Goal: Task Accomplishment & Management: Use online tool/utility

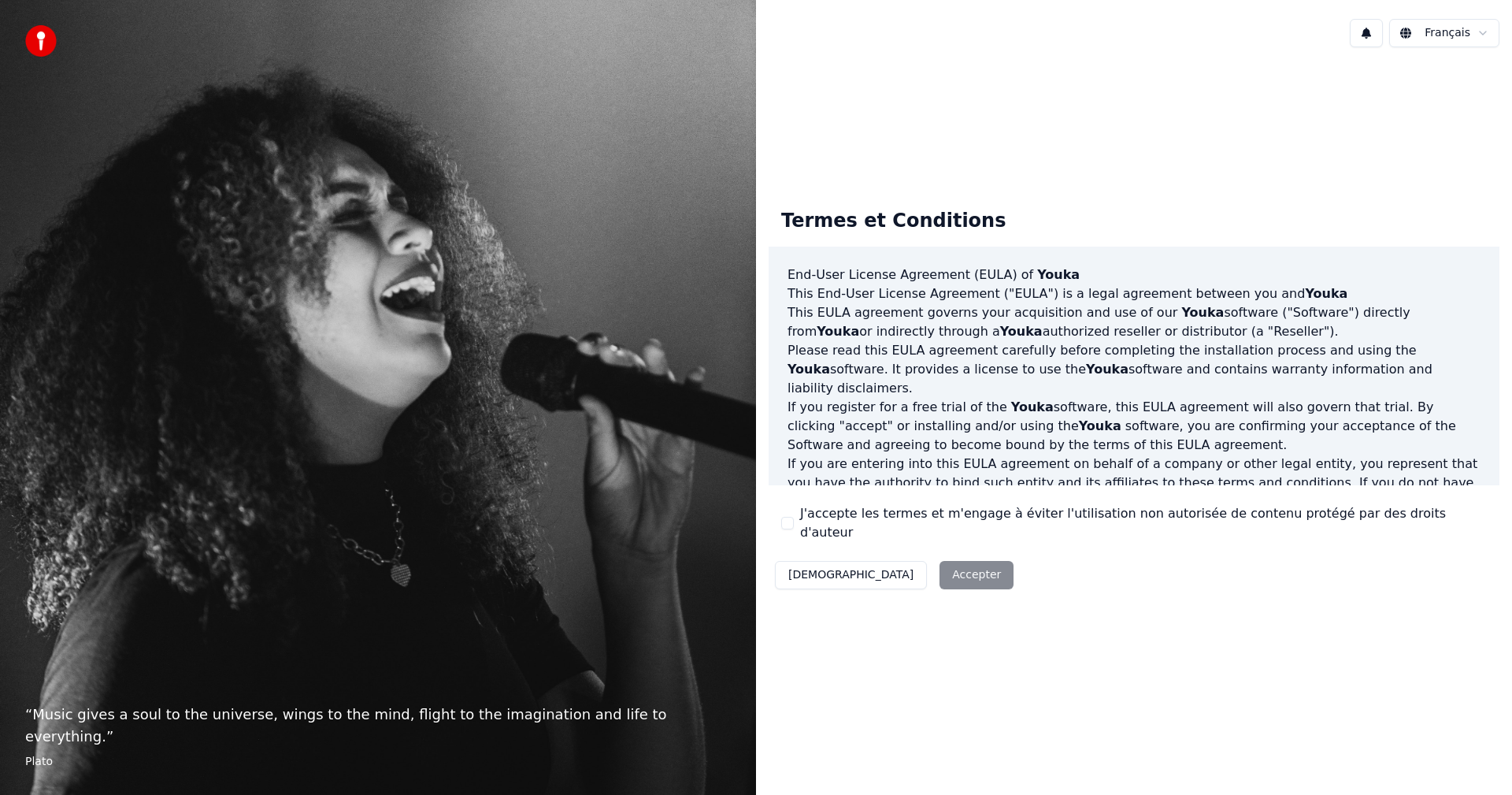
click at [788, 526] on button "J'accepte les termes et m'engage à éviter l'utilisation non autorisée de conten…" at bounding box center [787, 523] width 13 height 13
click at [940, 569] on button "Accepter" at bounding box center [977, 574] width 74 height 28
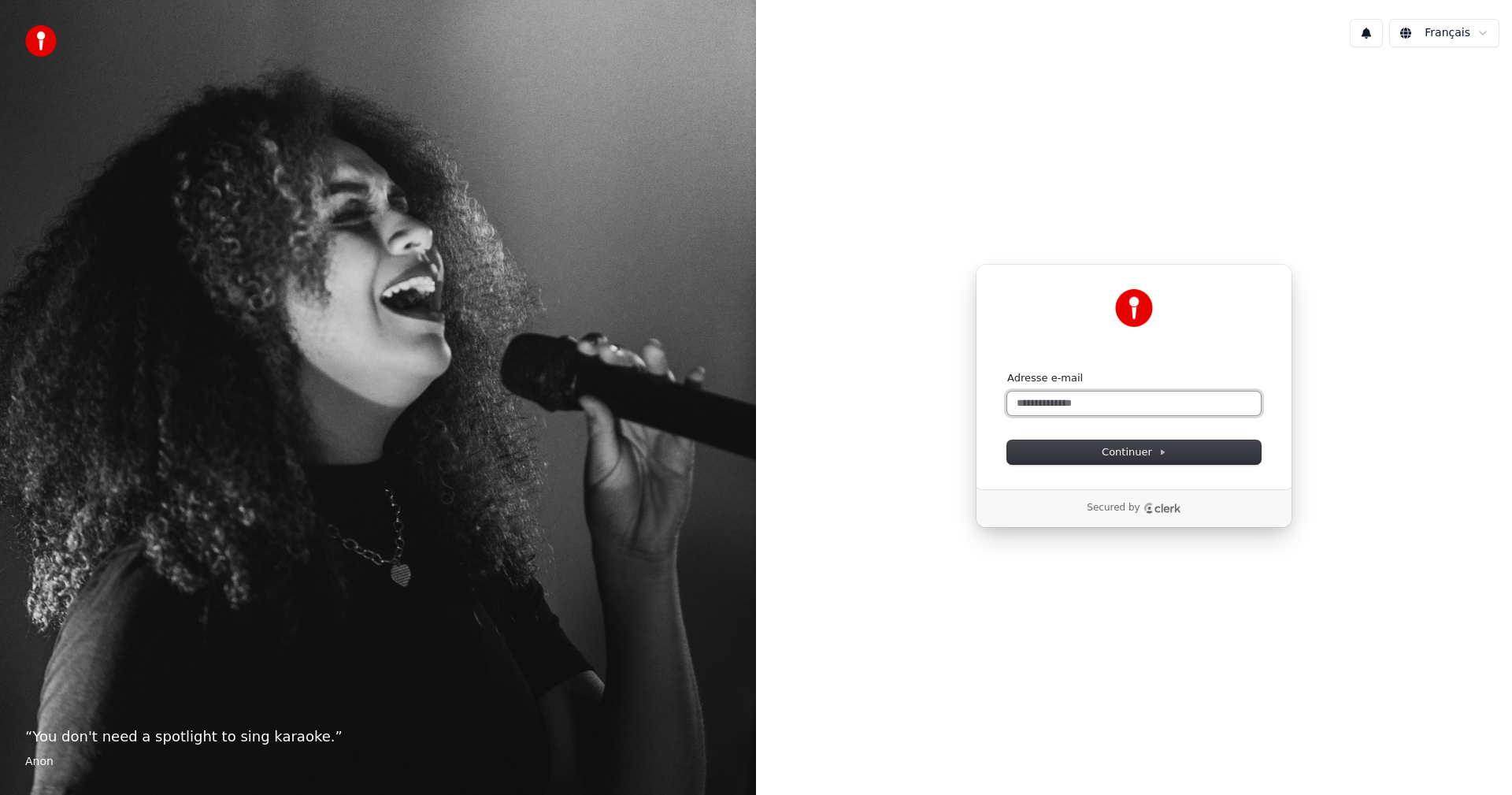
click at [1049, 407] on input "Adresse e-mail" at bounding box center [1134, 403] width 254 height 23
click at [1007, 371] on button "submit" at bounding box center [1007, 371] width 0 height 0
type input "**********"
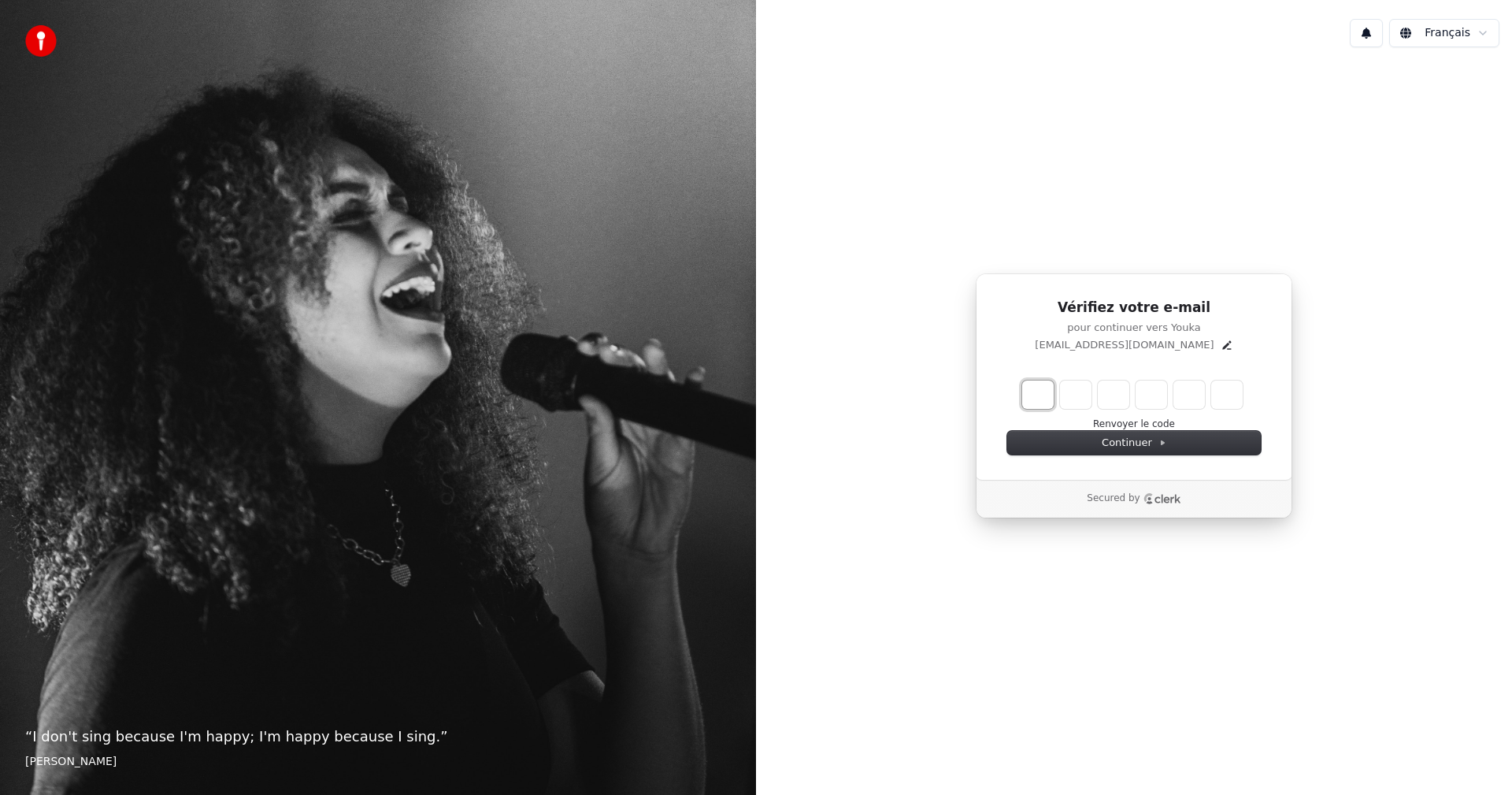
click at [1042, 391] on input "Enter verification code. Digit 1" at bounding box center [1037, 394] width 31 height 28
type input "*"
type input "**"
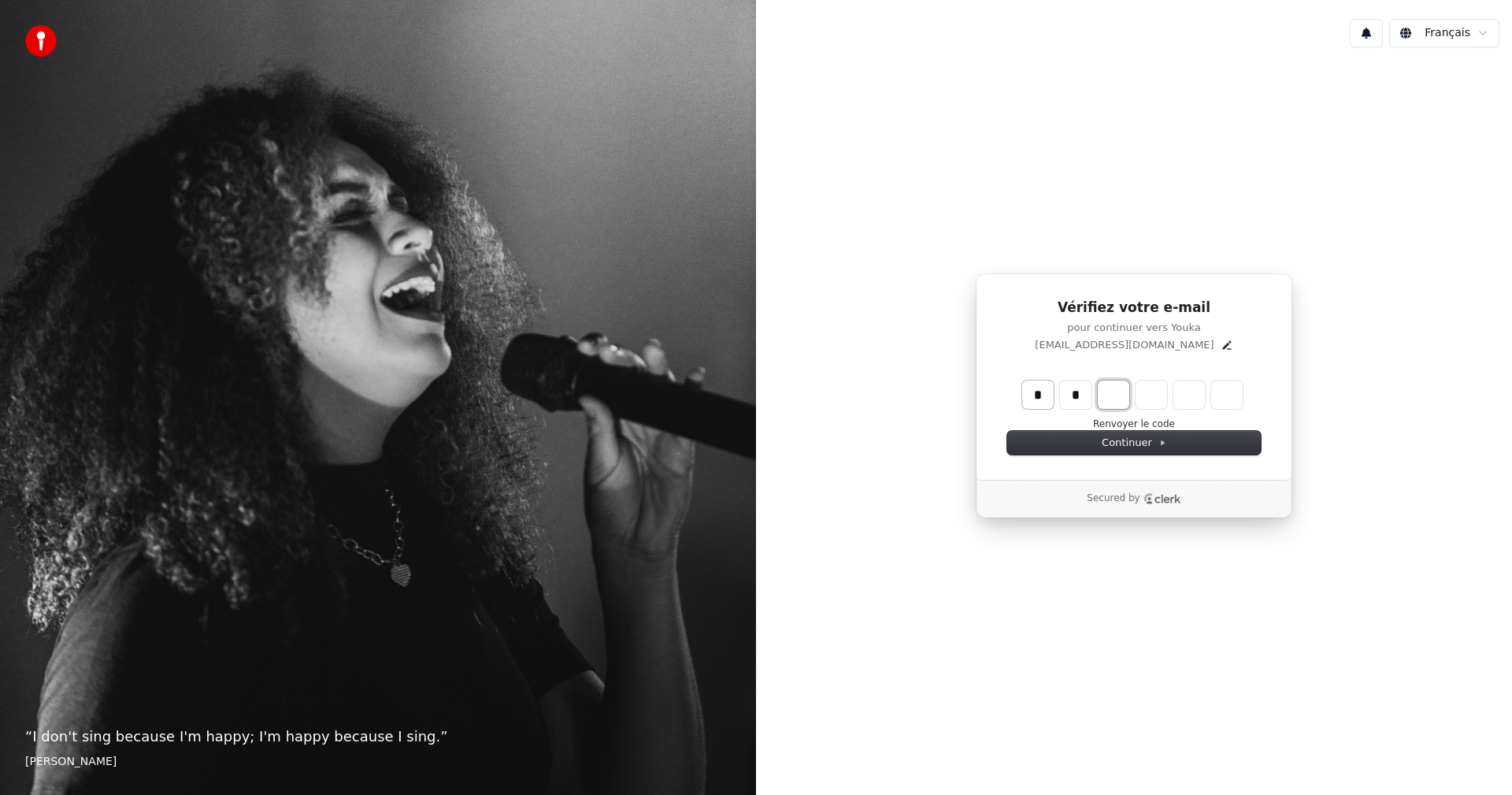
type input "*"
type input "***"
type input "*"
type input "****"
type input "*"
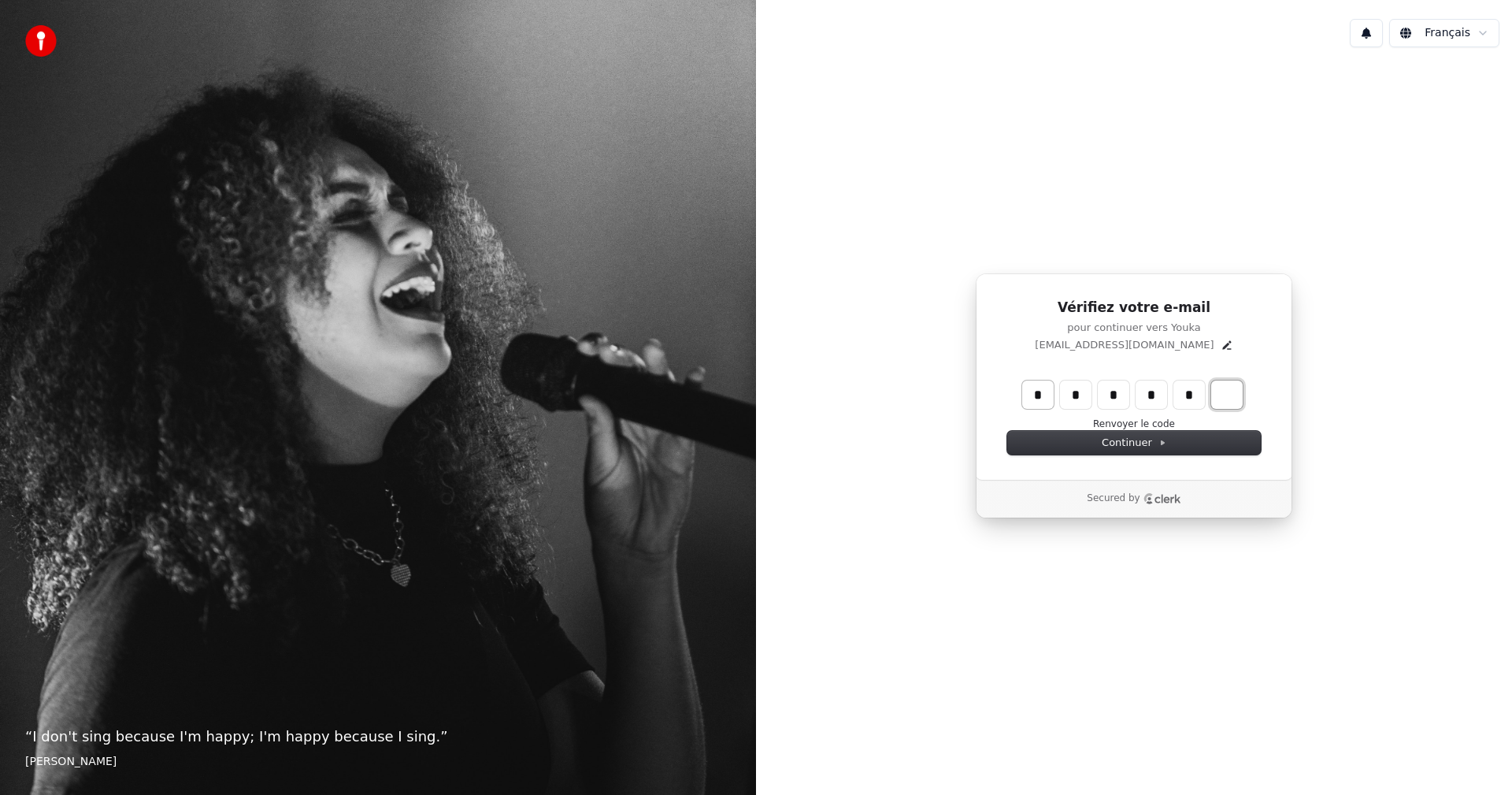
type input "******"
type input "*"
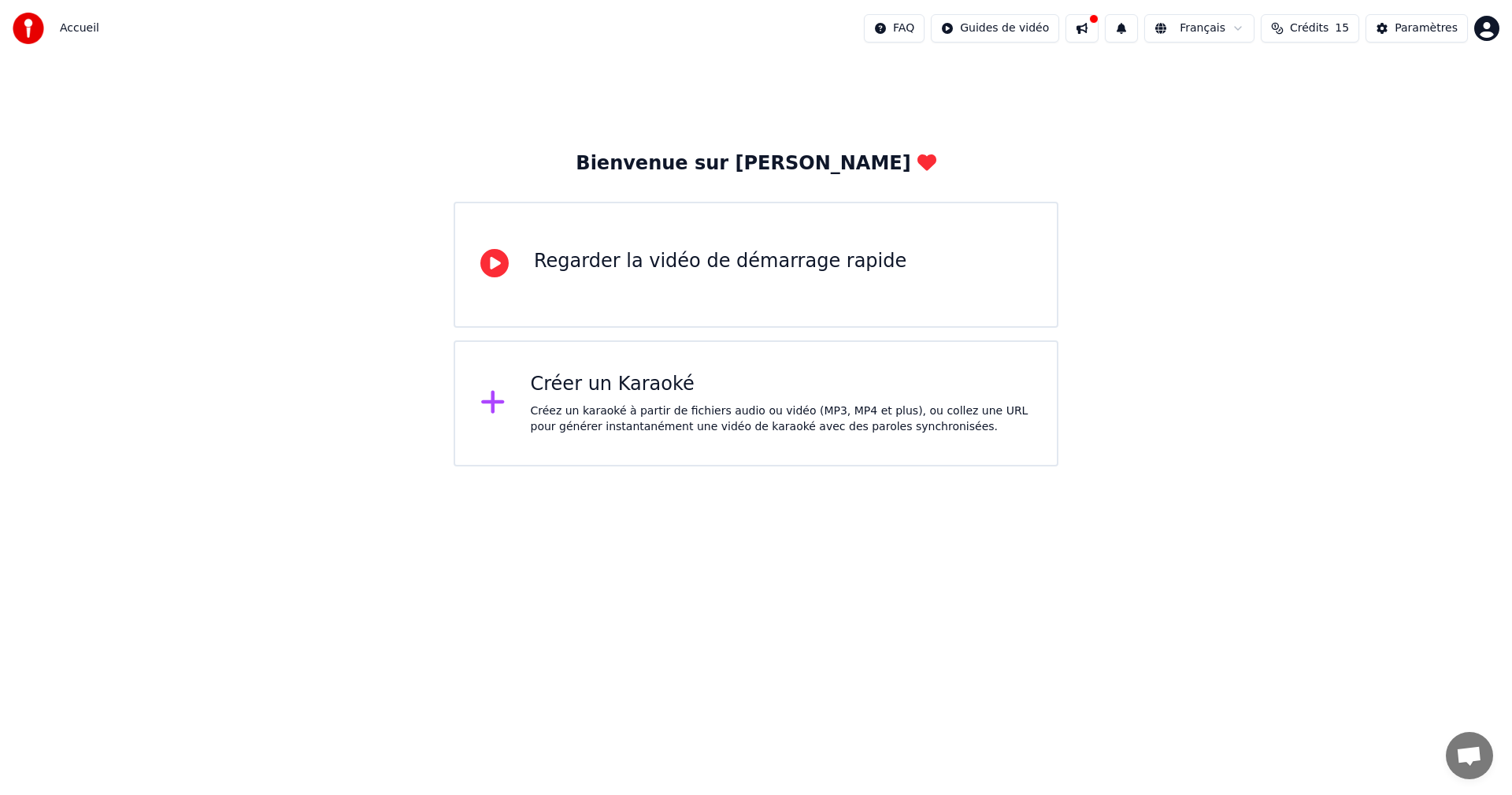
click at [698, 404] on div "Créez un karaoké à partir de fichiers audio ou vidéo (MP3, MP4 et plus), ou col…" at bounding box center [781, 419] width 502 height 31
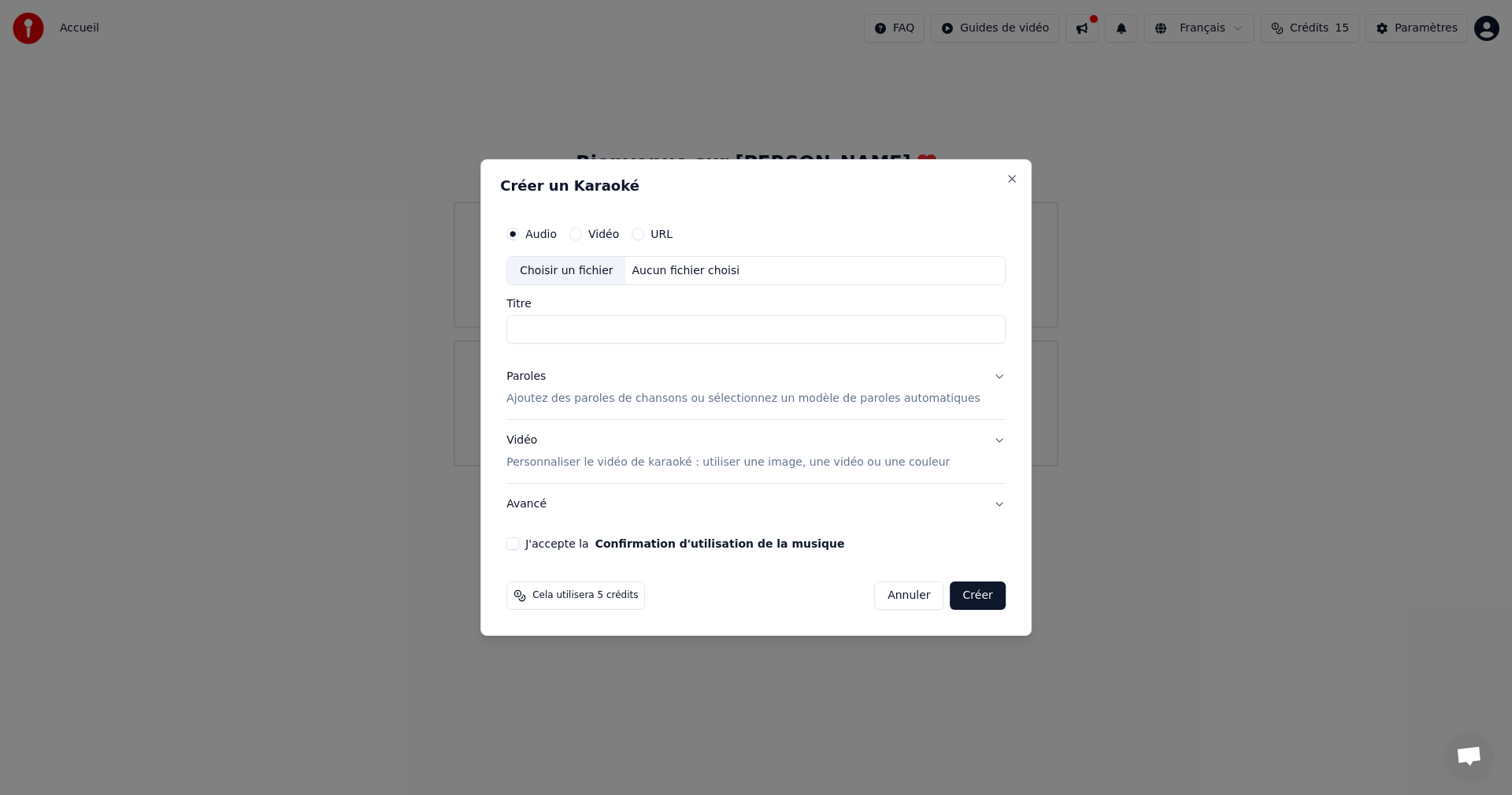
click at [582, 230] on button "Vidéo" at bounding box center [576, 234] width 13 height 13
click at [518, 543] on button "J'accepte la Confirmation d'utilisation de la musique" at bounding box center [513, 544] width 13 height 13
click at [665, 400] on p "Ajoutez des paroles de chansons ou sélectionnez un modèle de paroles automatiqu…" at bounding box center [743, 400] width 474 height 16
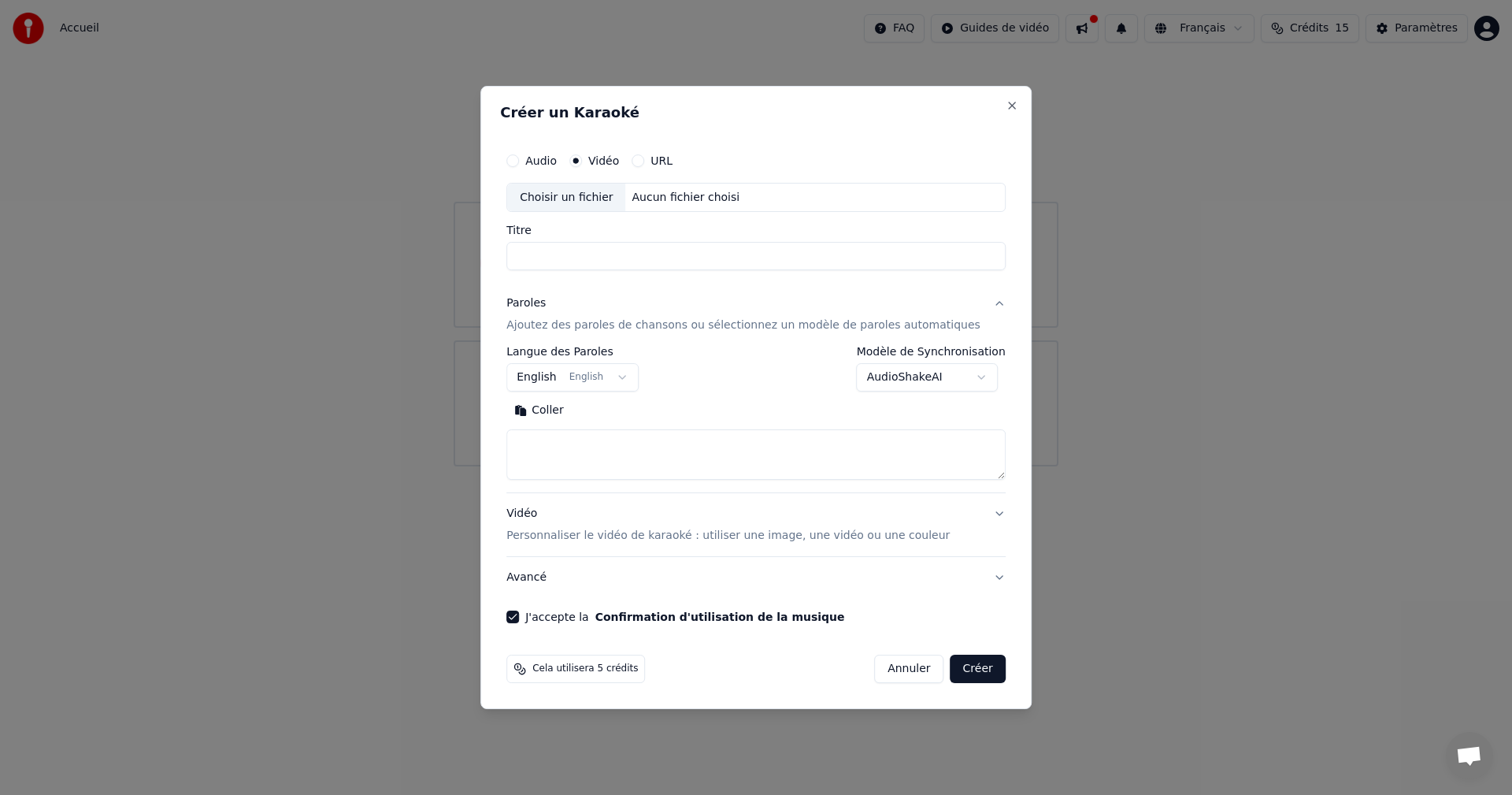
click at [572, 452] on textarea at bounding box center [756, 455] width 499 height 51
paste textarea "**********"
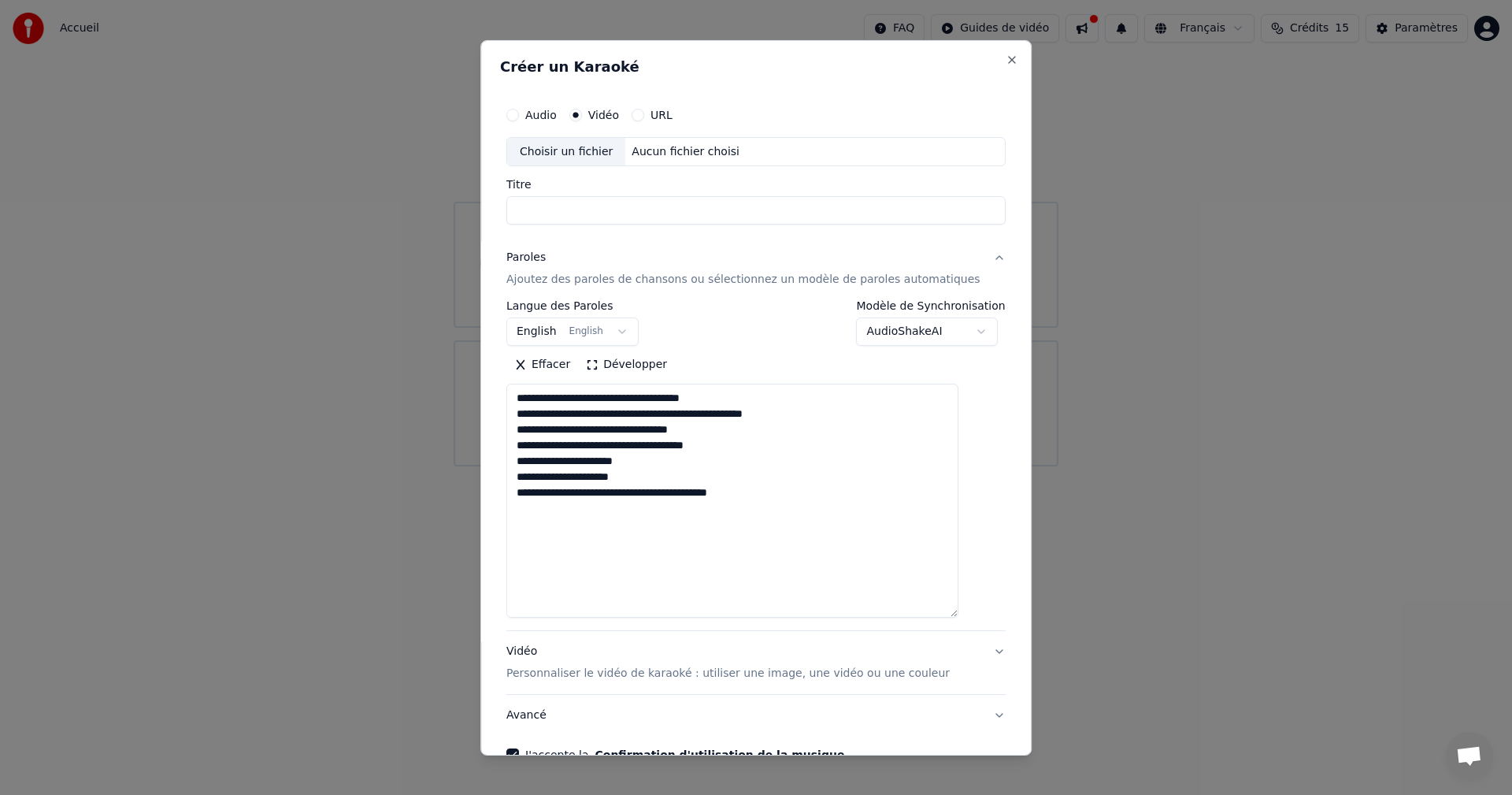
drag, startPoint x: 977, startPoint y: 475, endPoint x: 990, endPoint y: 612, distance: 137.6
click at [990, 612] on div "**********" at bounding box center [756, 397] width 552 height 715
type textarea "**********"
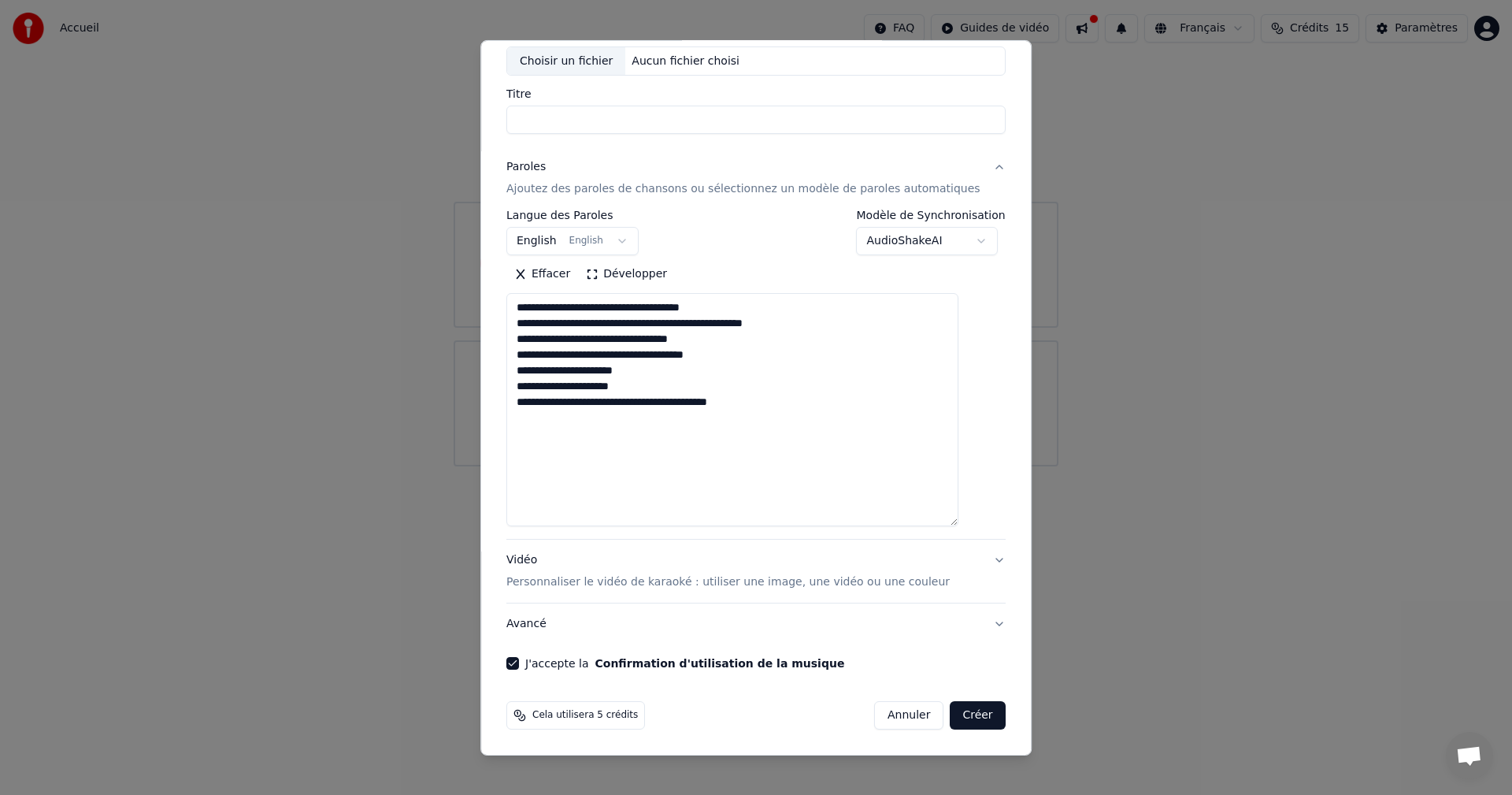
click at [878, 726] on button "Annuler" at bounding box center [908, 714] width 69 height 28
select select
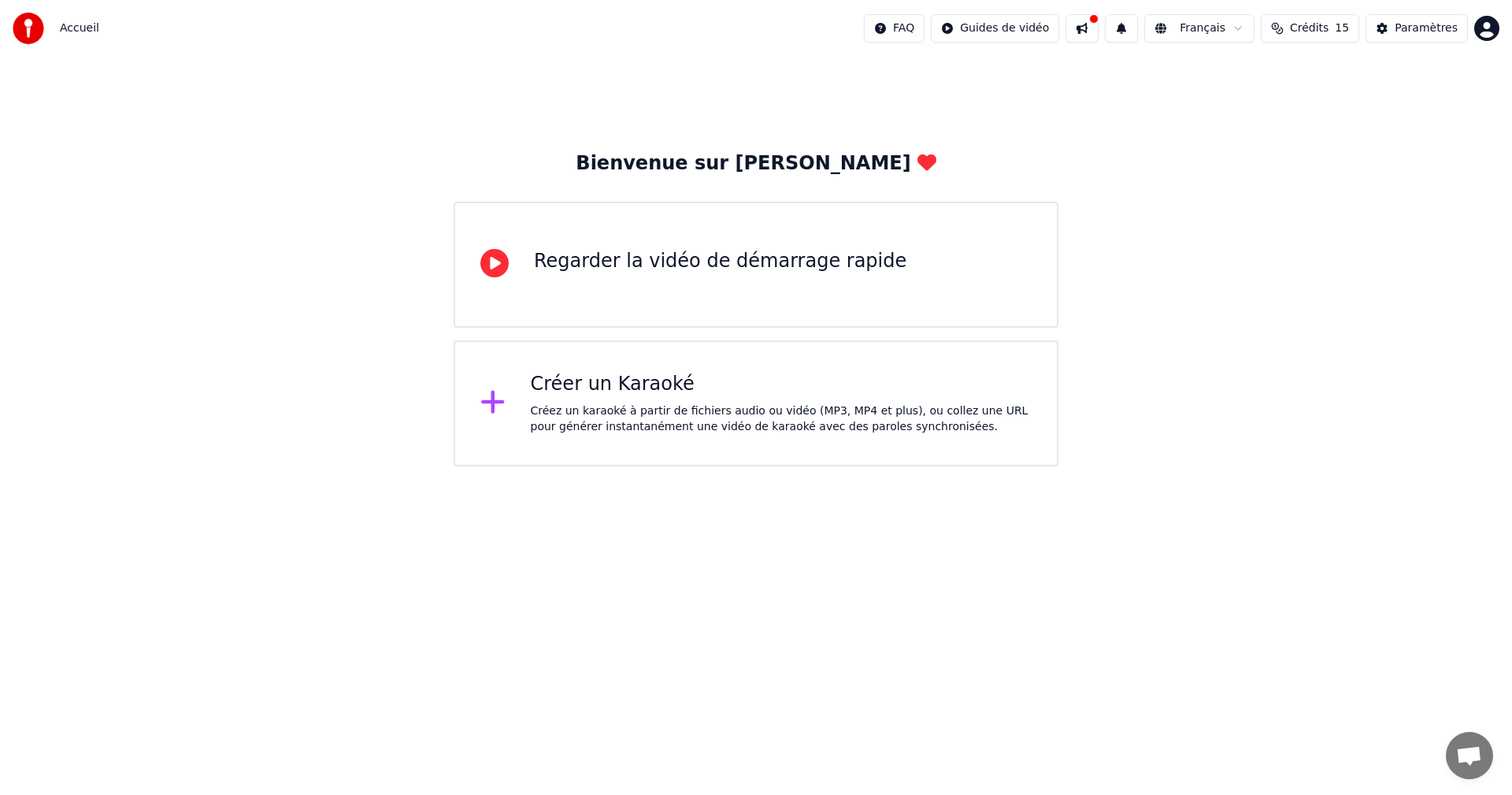
click at [934, 26] on html "Accueil FAQ Guides de vidéo Français Crédits 15 Paramètres Bienvenue sur Youka …" at bounding box center [756, 233] width 1512 height 466
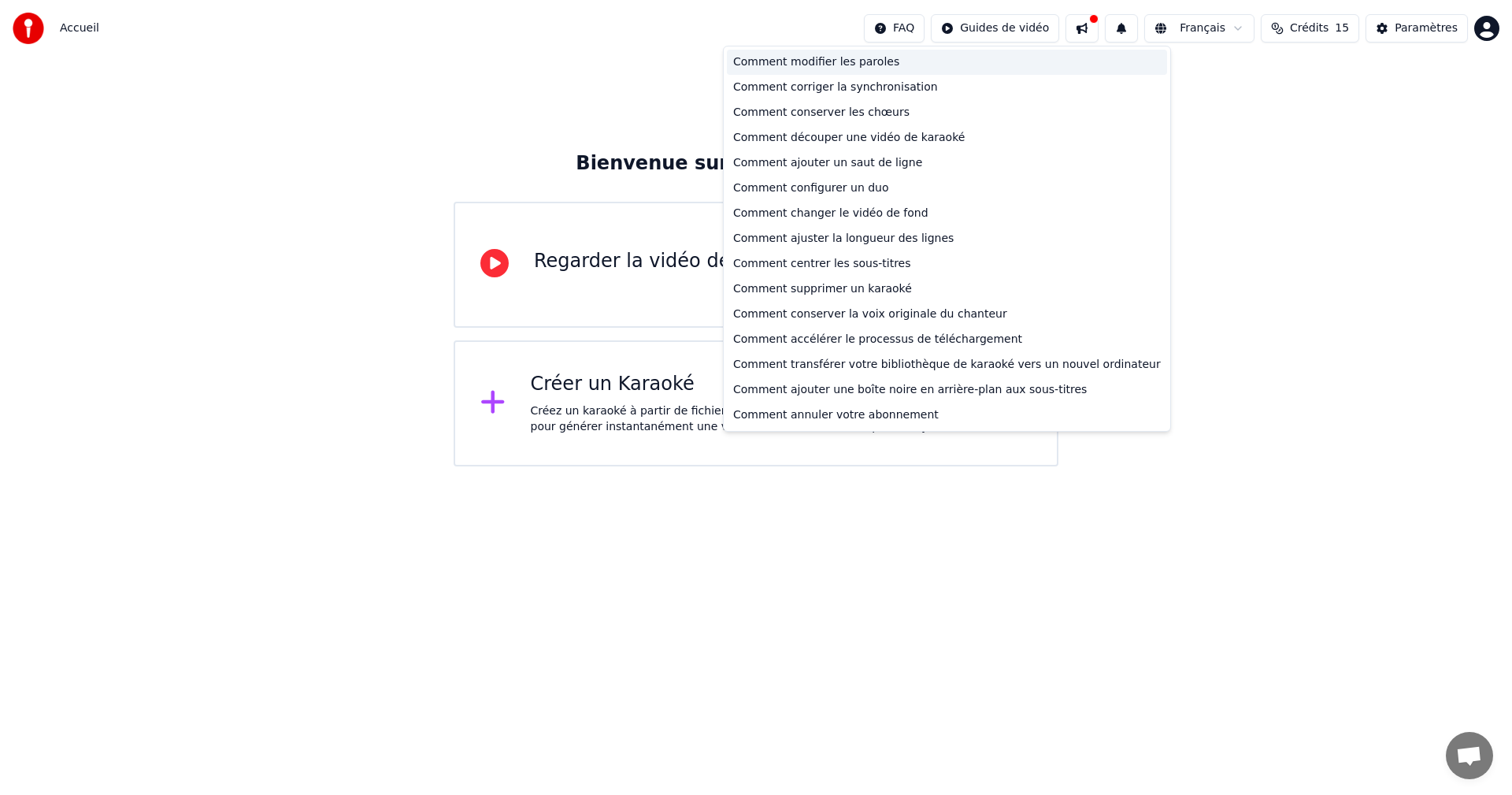
click at [882, 64] on div "Comment modifier les paroles" at bounding box center [947, 62] width 440 height 25
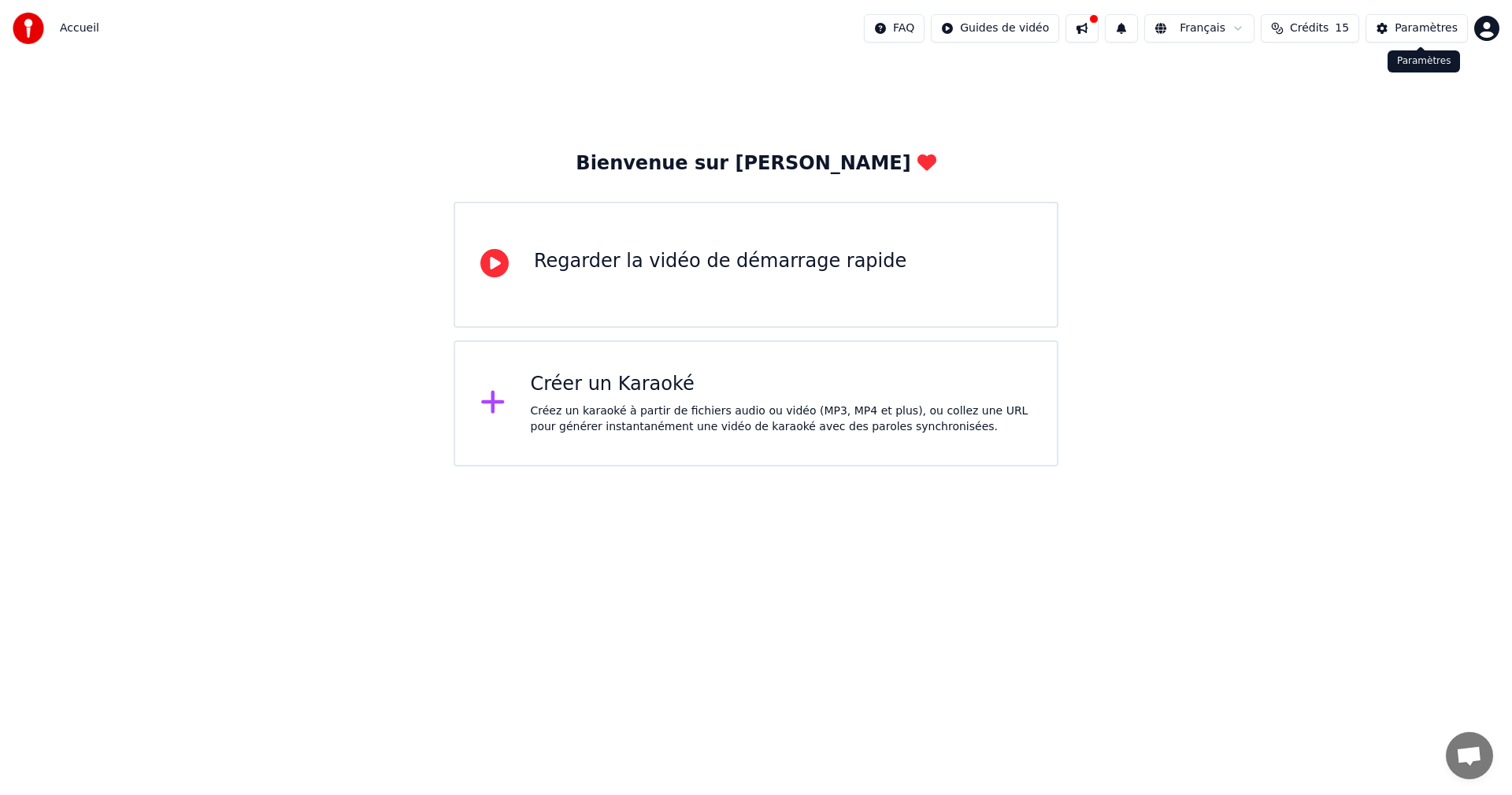
click at [1408, 27] on div "Paramètres" at bounding box center [1426, 28] width 63 height 16
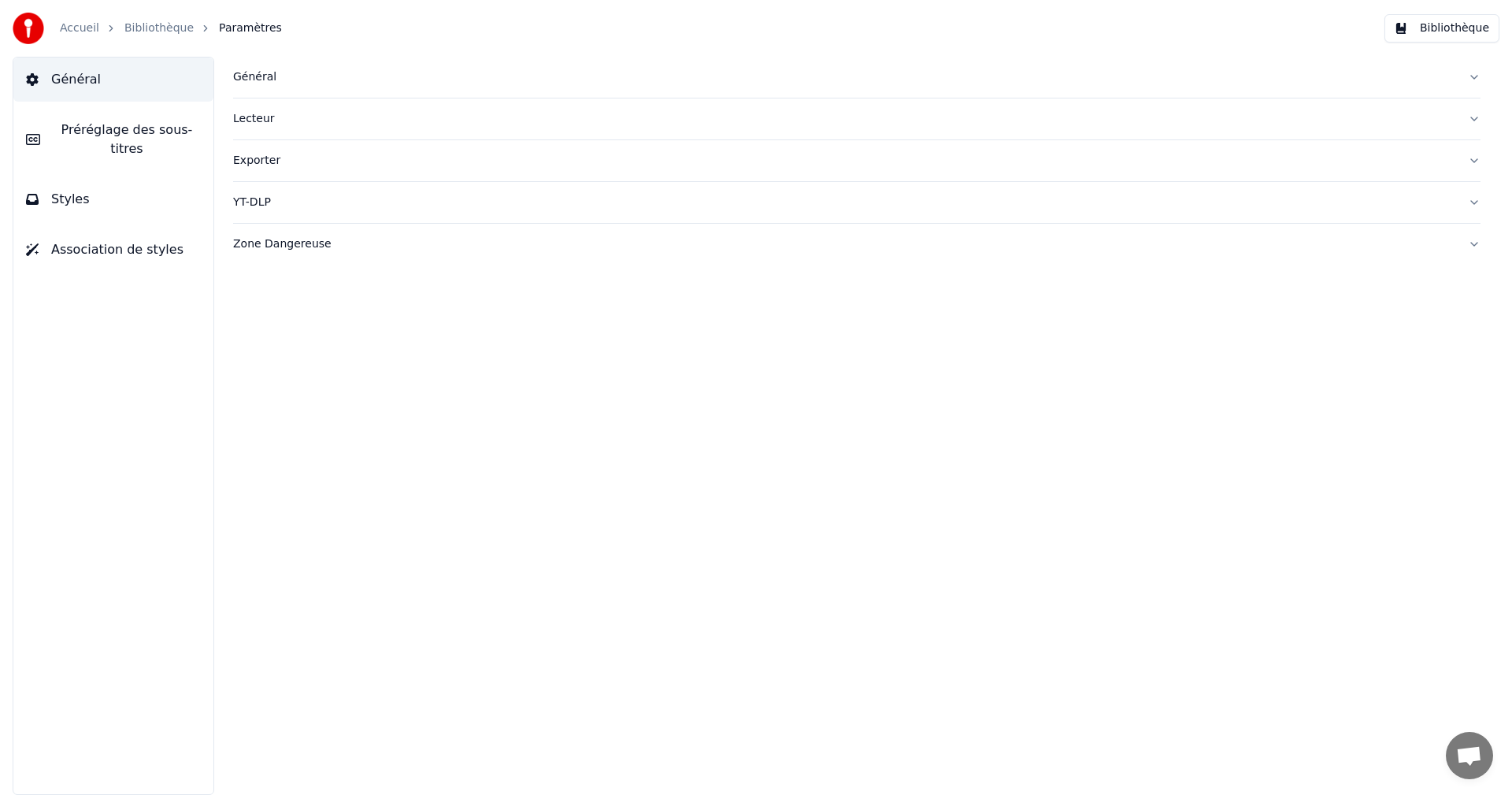
click at [174, 129] on span "Préréglage des sous-titres" at bounding box center [127, 139] width 148 height 38
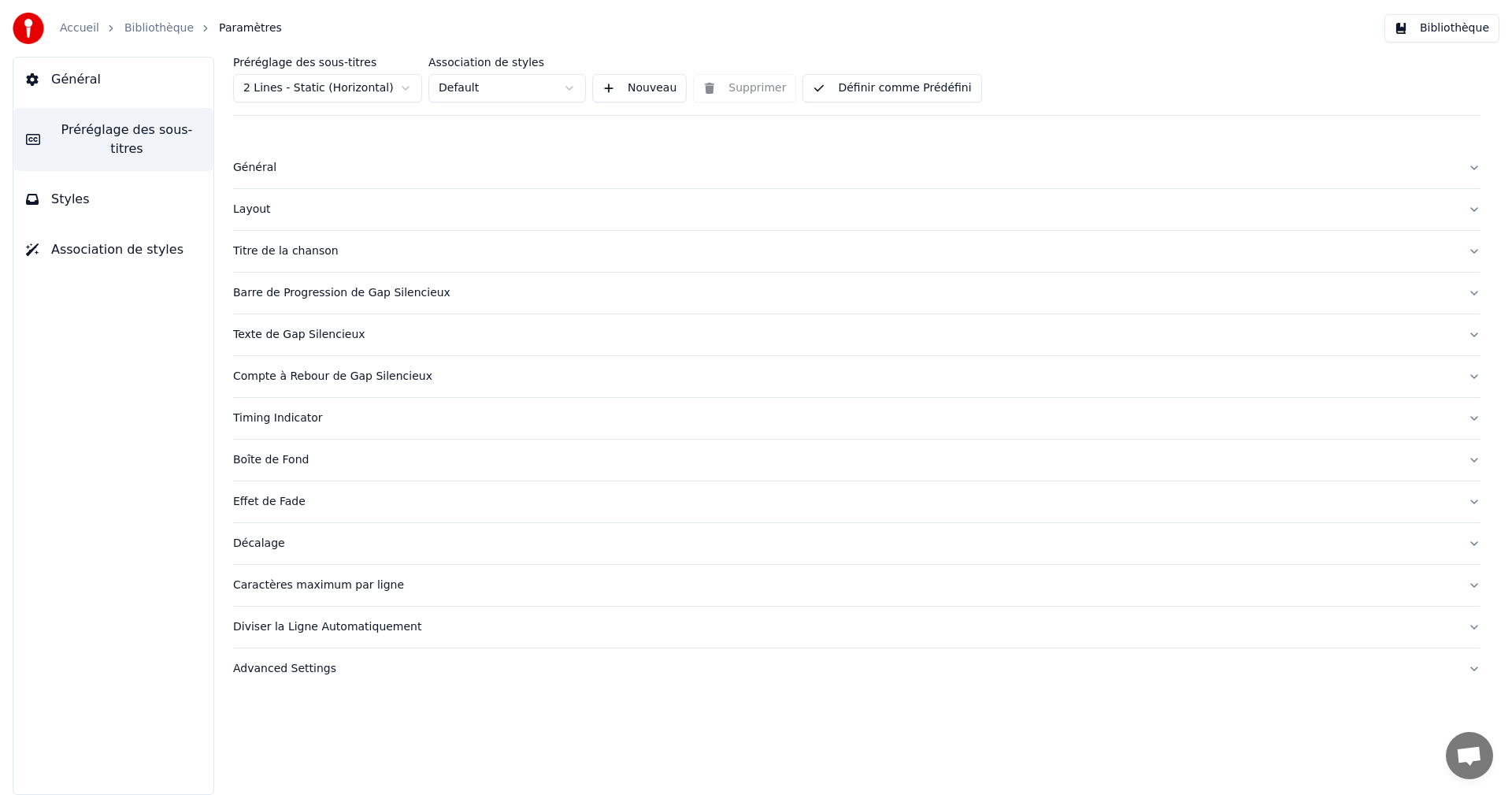
click at [125, 78] on button "Général" at bounding box center [114, 79] width 200 height 44
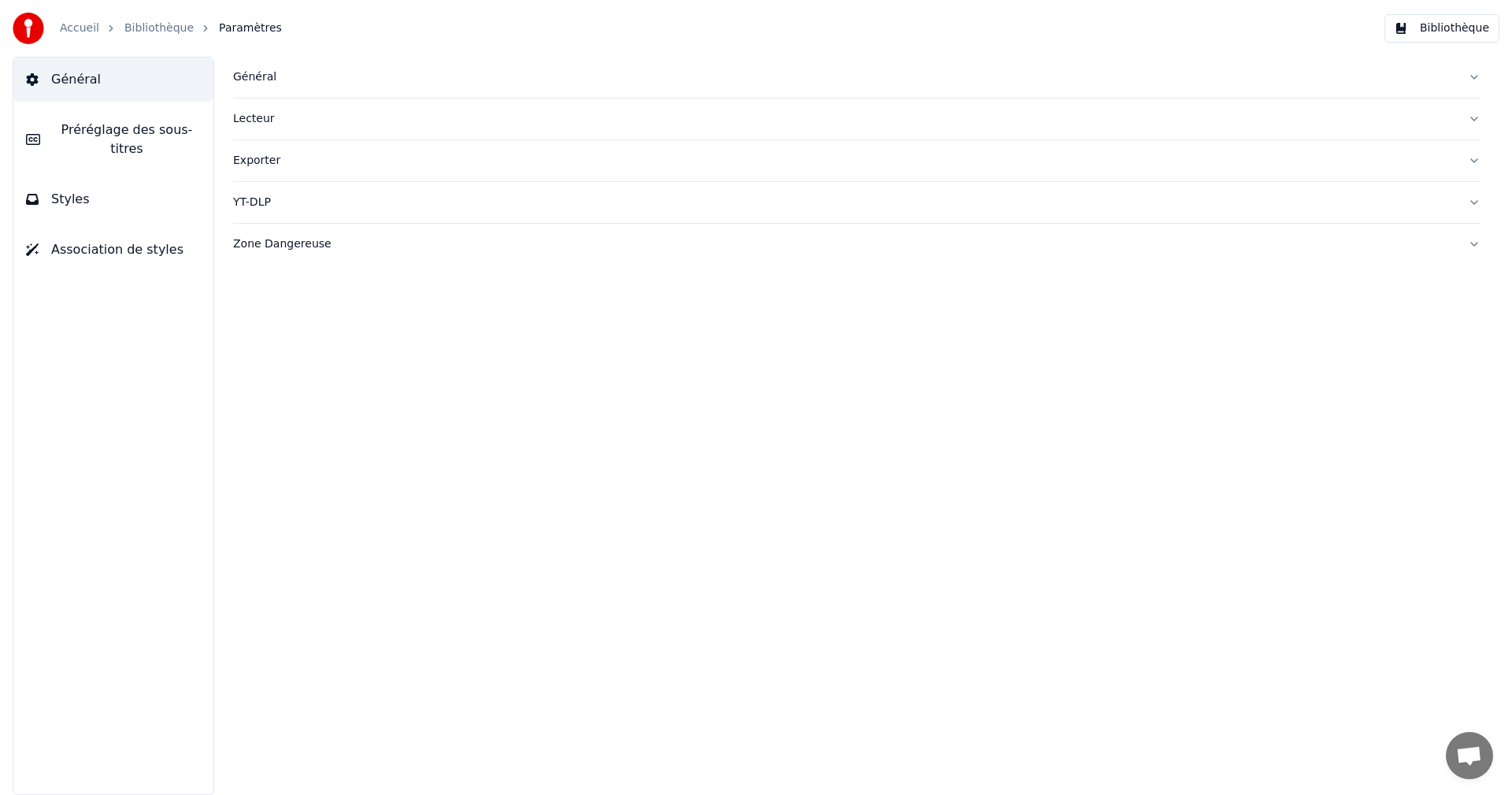
click at [82, 75] on span "Général" at bounding box center [76, 79] width 50 height 19
click at [76, 29] on link "Accueil" at bounding box center [79, 28] width 39 height 16
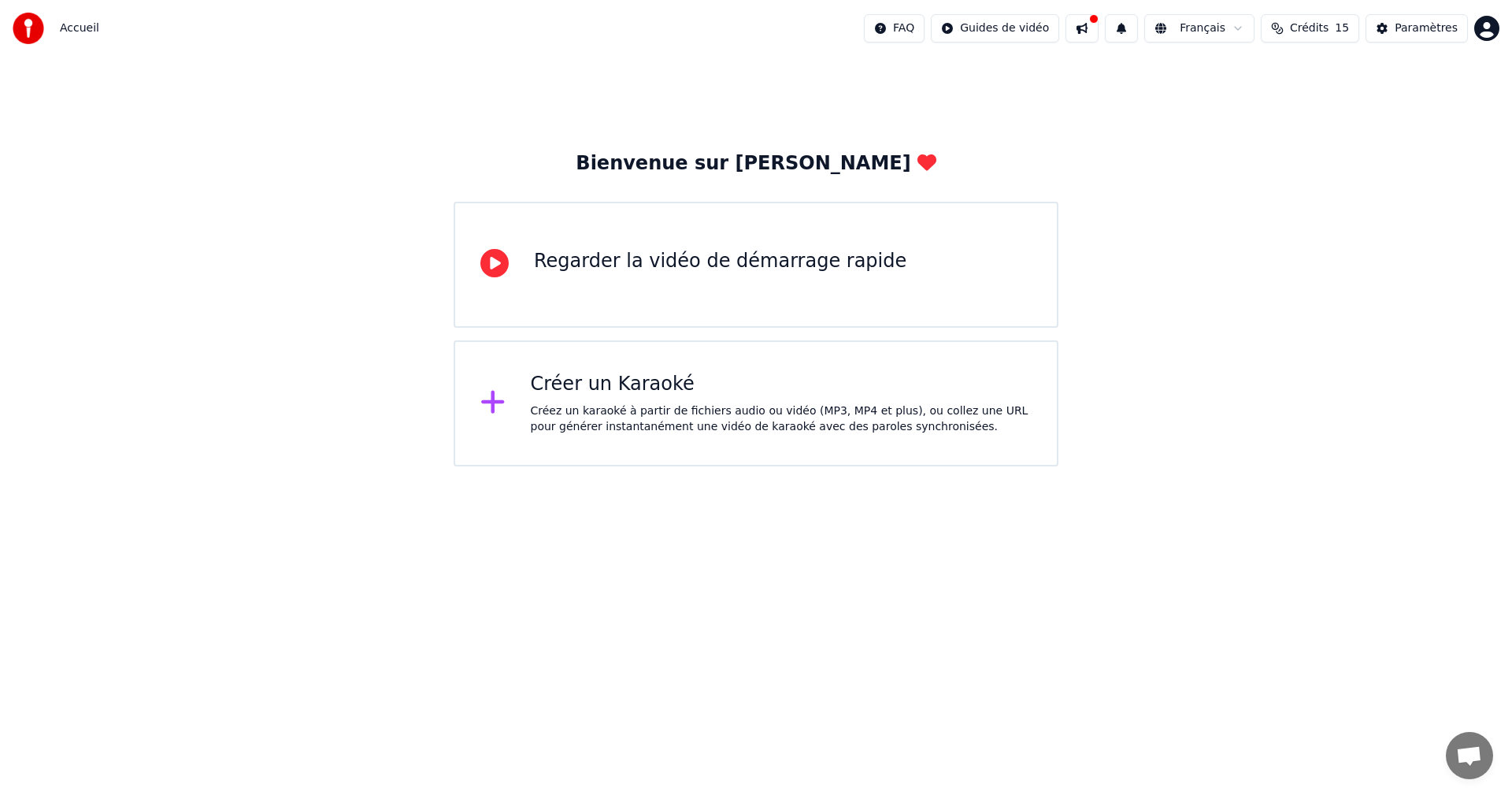
click at [491, 262] on icon at bounding box center [494, 263] width 28 height 28
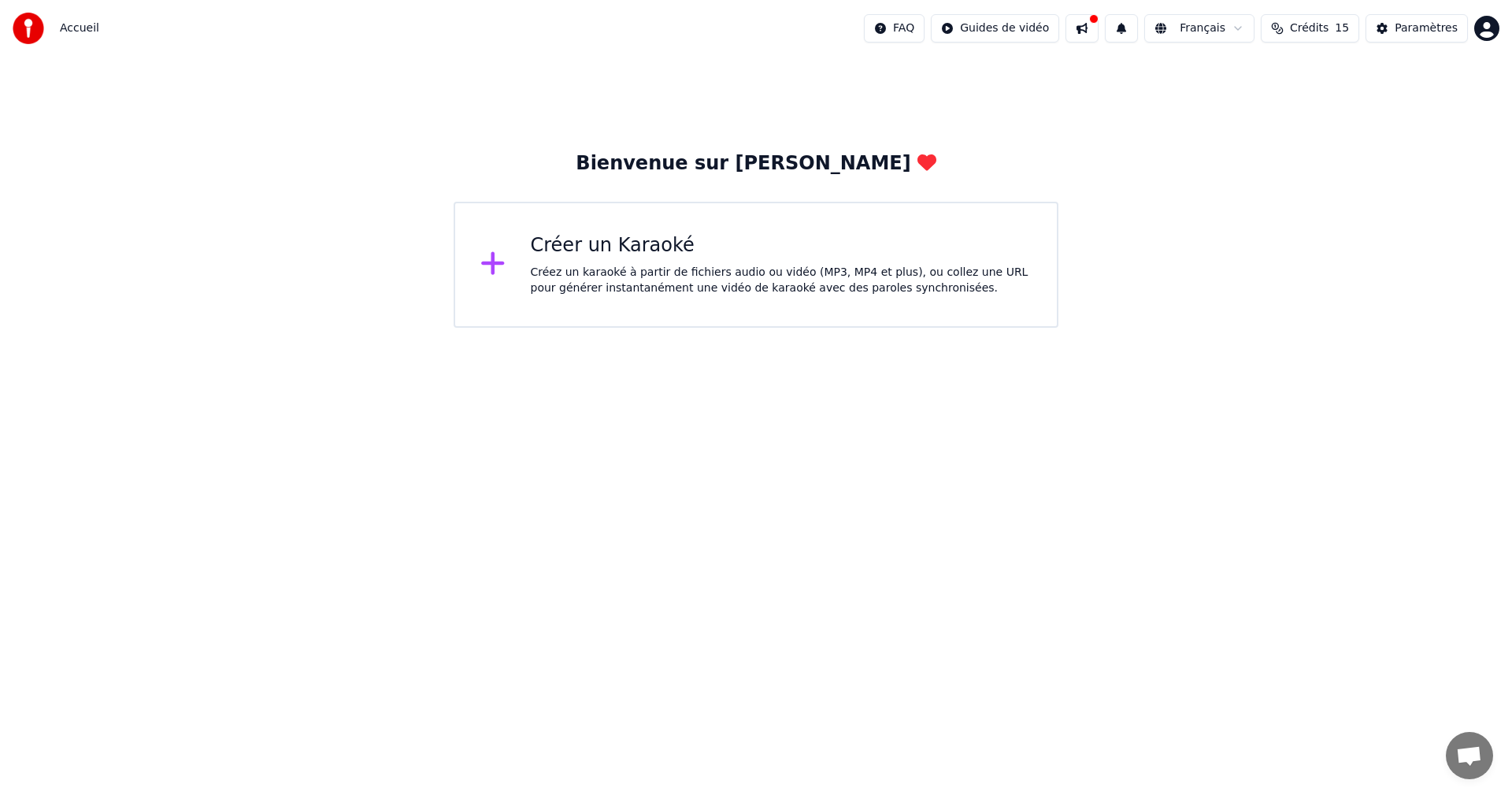
click at [787, 279] on div "Créez un karaoké à partir de fichiers audio ou vidéo (MP3, MP4 et plus), ou col…" at bounding box center [781, 280] width 502 height 31
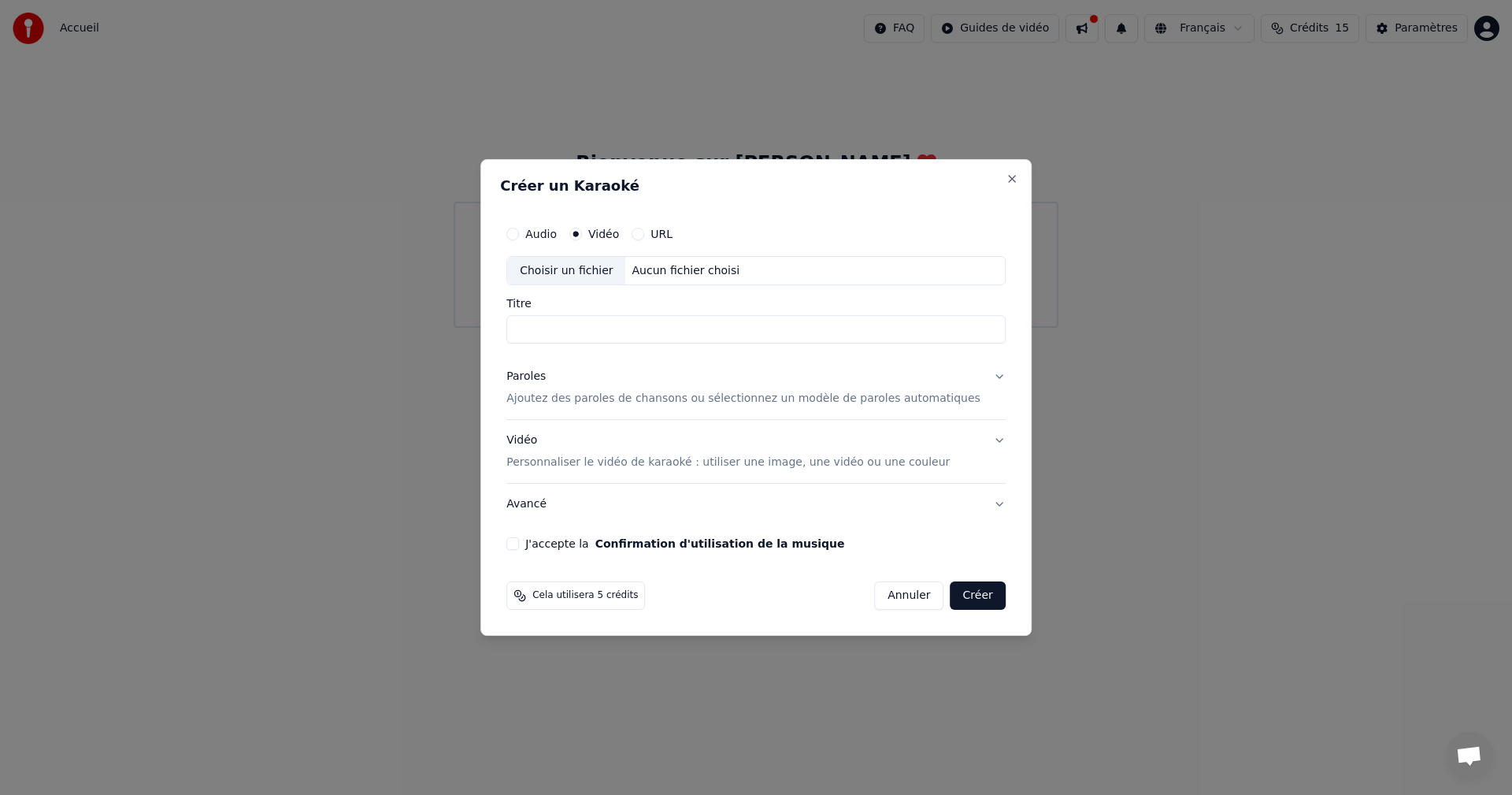
click at [585, 267] on div "Choisir un fichier" at bounding box center [566, 271] width 118 height 28
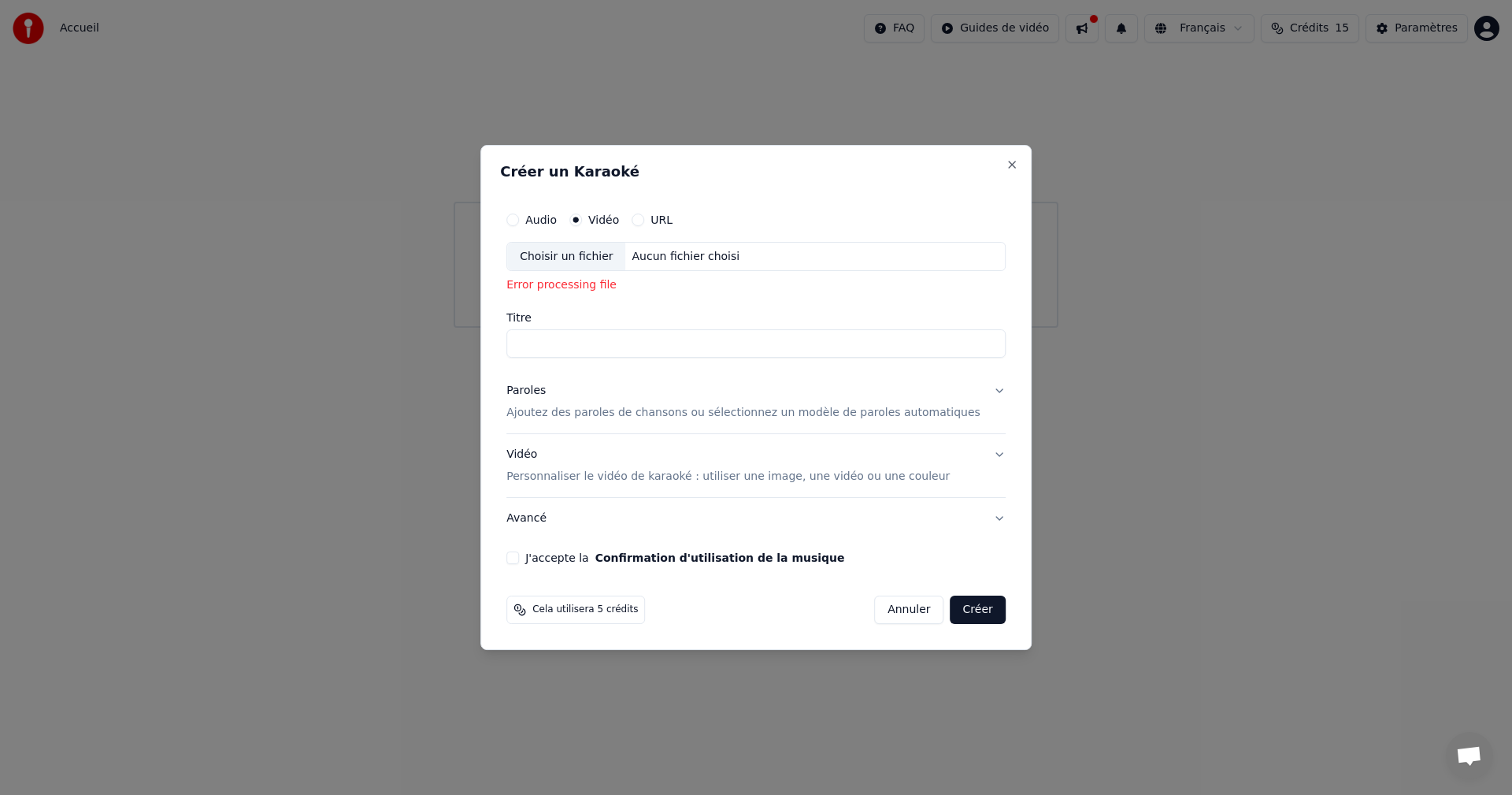
click at [597, 255] on div "Choisir un fichier" at bounding box center [566, 256] width 118 height 28
click at [898, 613] on button "Annuler" at bounding box center [908, 609] width 69 height 28
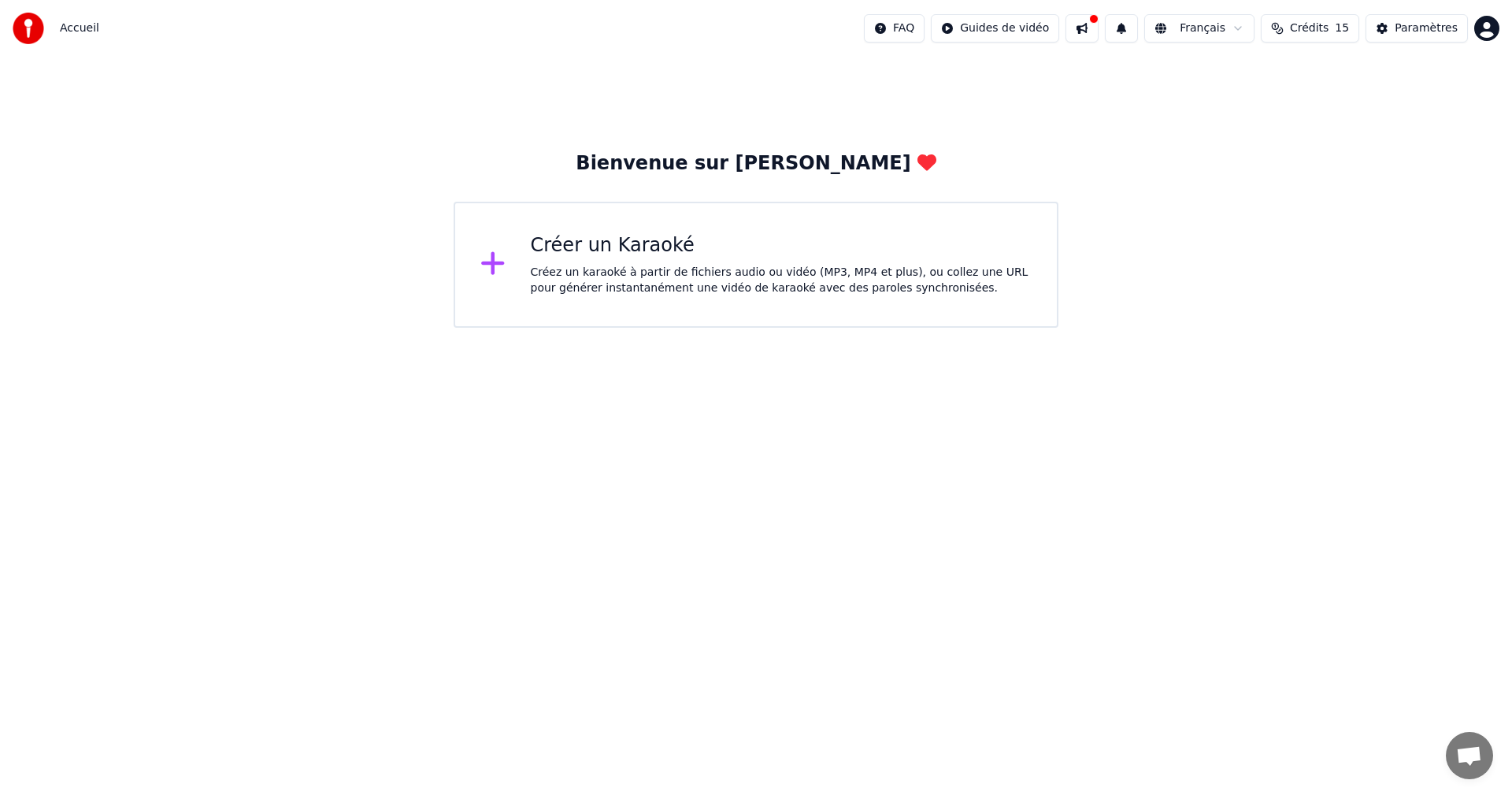
click at [692, 278] on div "Créez un karaoké à partir de fichiers audio ou vidéo (MP3, MP4 et plus), ou col…" at bounding box center [781, 280] width 502 height 31
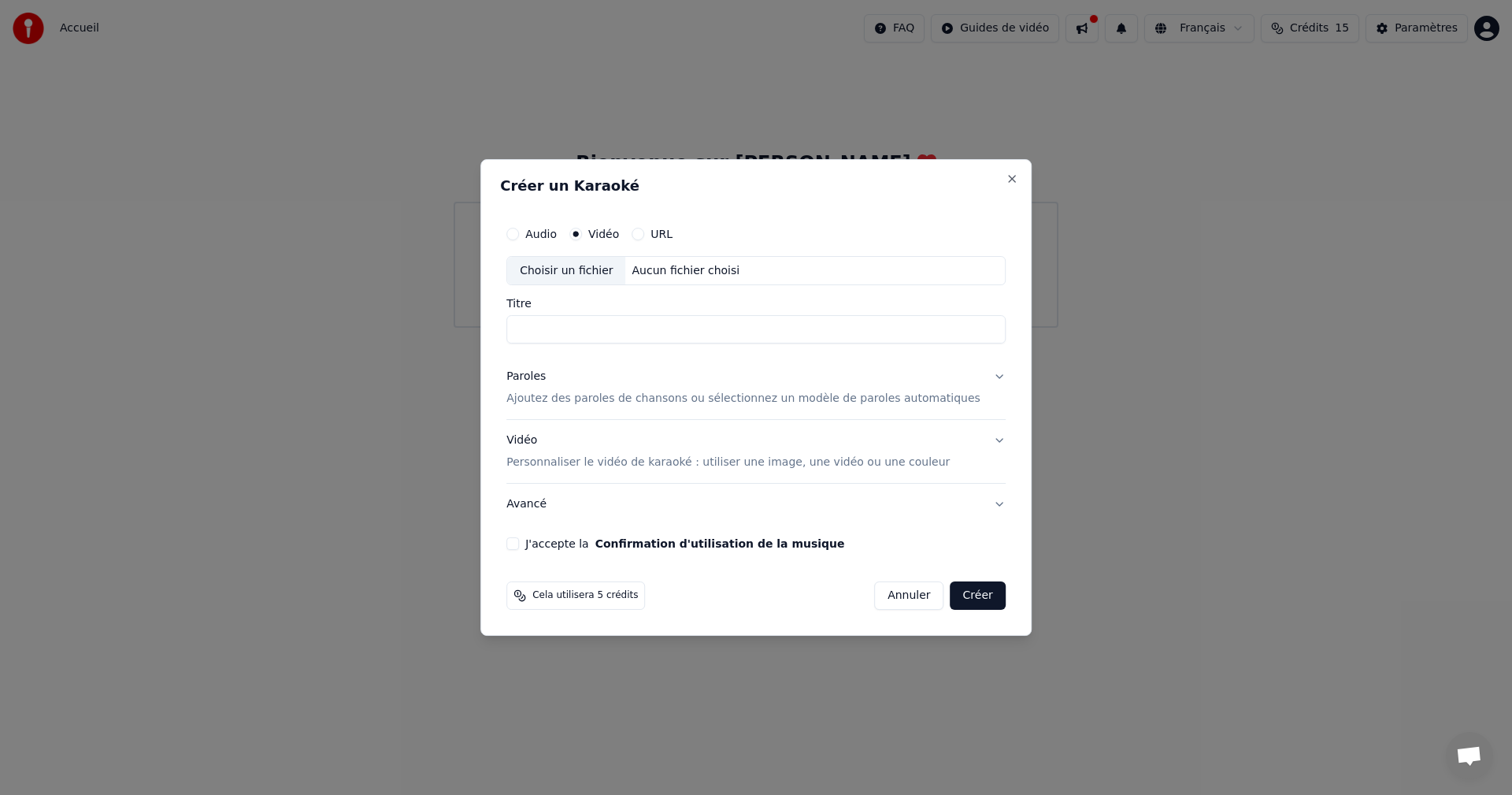
click at [594, 275] on div "Choisir un fichier" at bounding box center [566, 271] width 118 height 28
type input "**********"
click at [590, 400] on p "Ajoutez des paroles de chansons ou sélectionnez un modèle de paroles automatiqu…" at bounding box center [743, 400] width 474 height 16
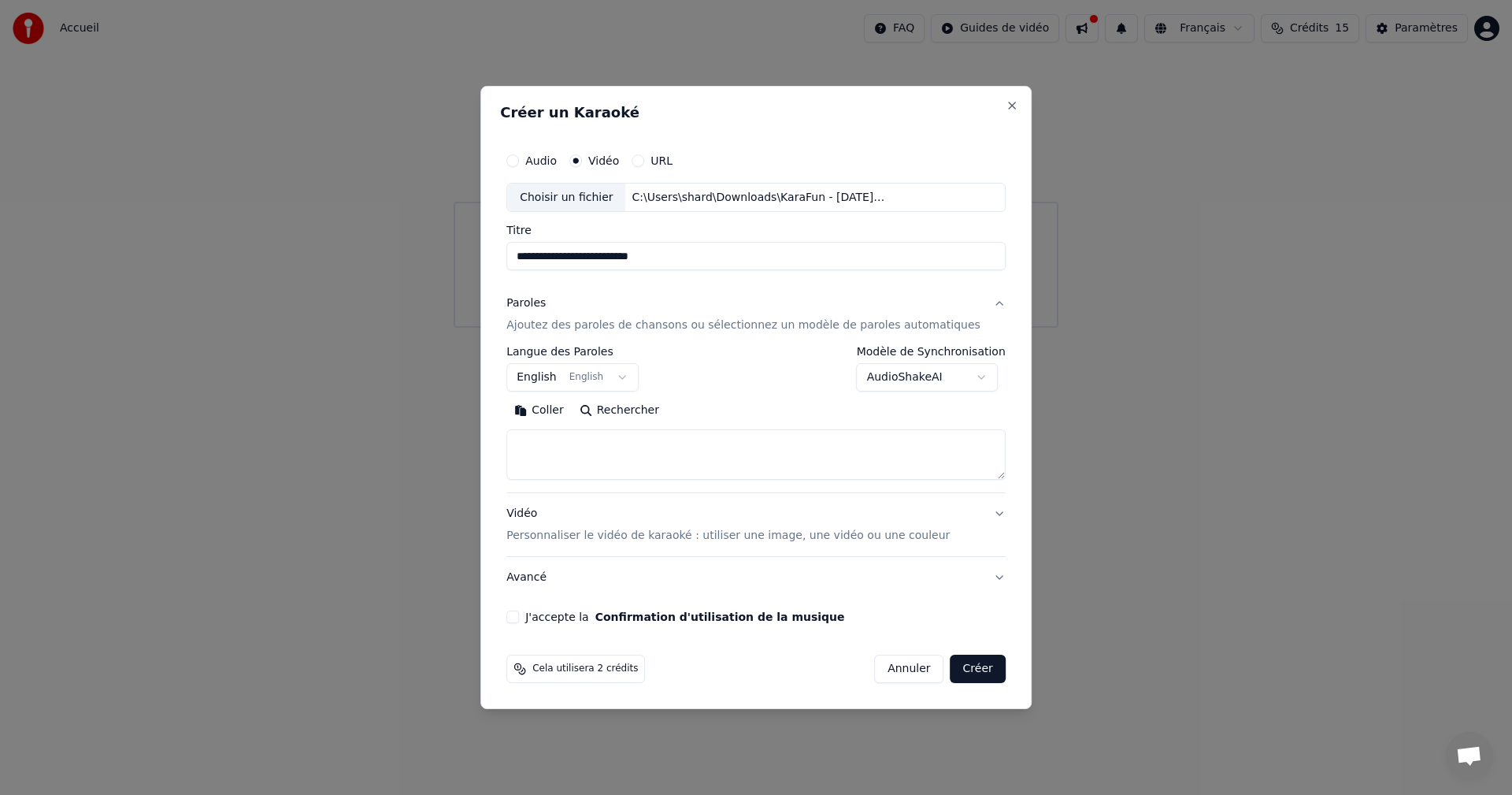
click at [620, 449] on textarea at bounding box center [756, 455] width 499 height 51
paste textarea "**********"
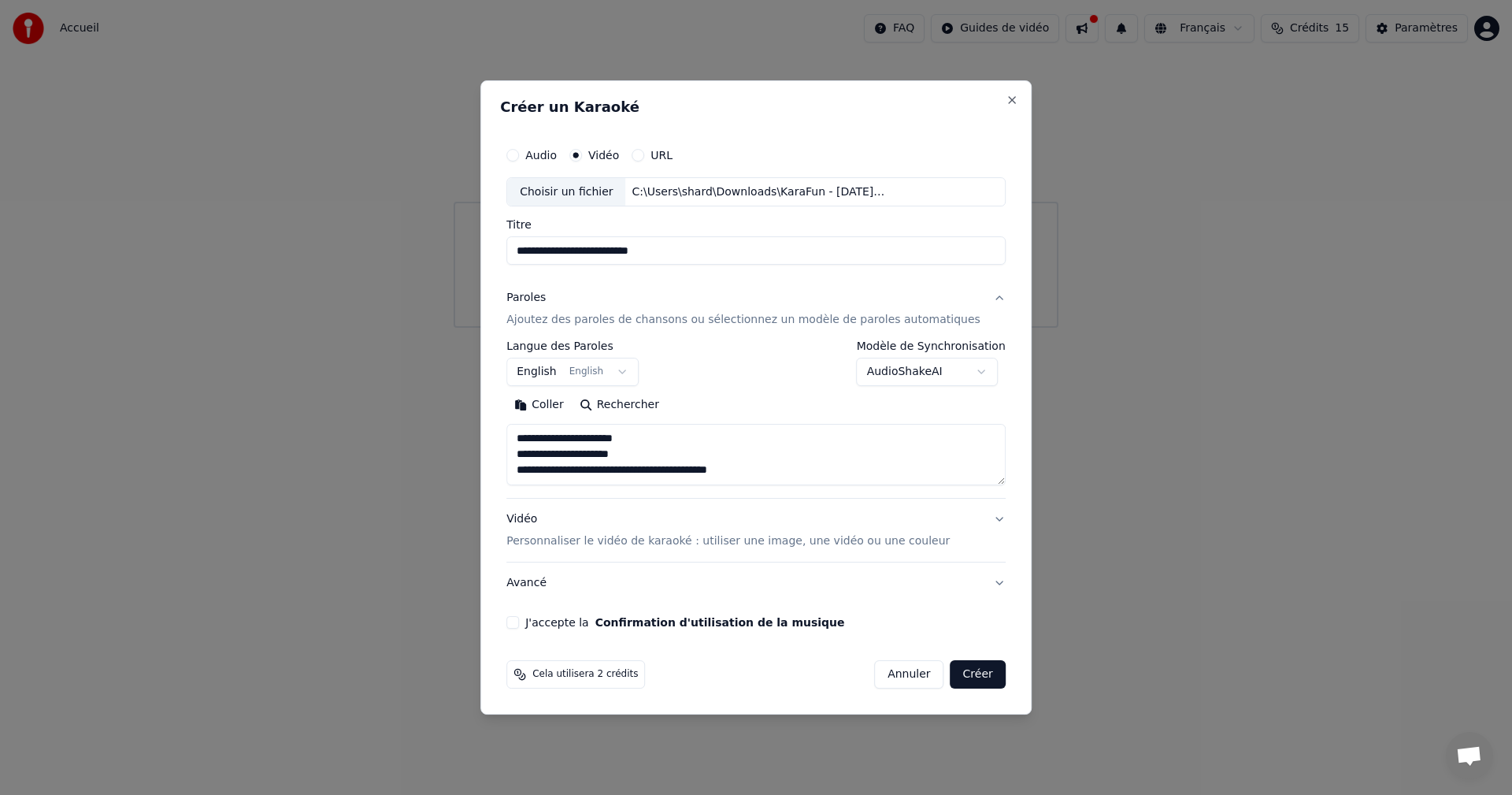
scroll to position [20, 0]
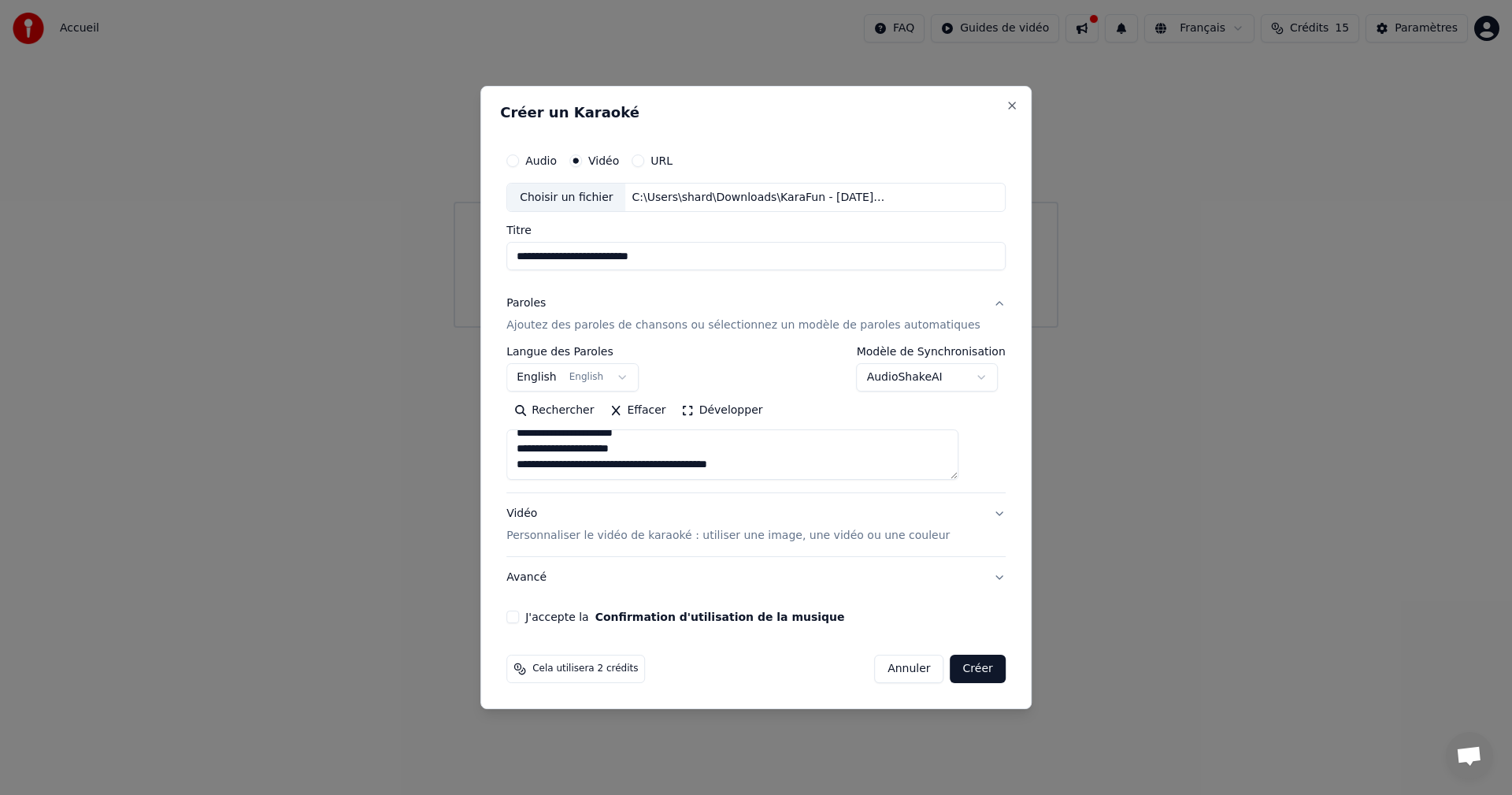
type textarea "**********"
click at [518, 615] on button "J'accepte la Confirmation d'utilisation de la musique" at bounding box center [513, 617] width 13 height 13
click at [950, 669] on button "Créer" at bounding box center [977, 669] width 55 height 28
select select "**"
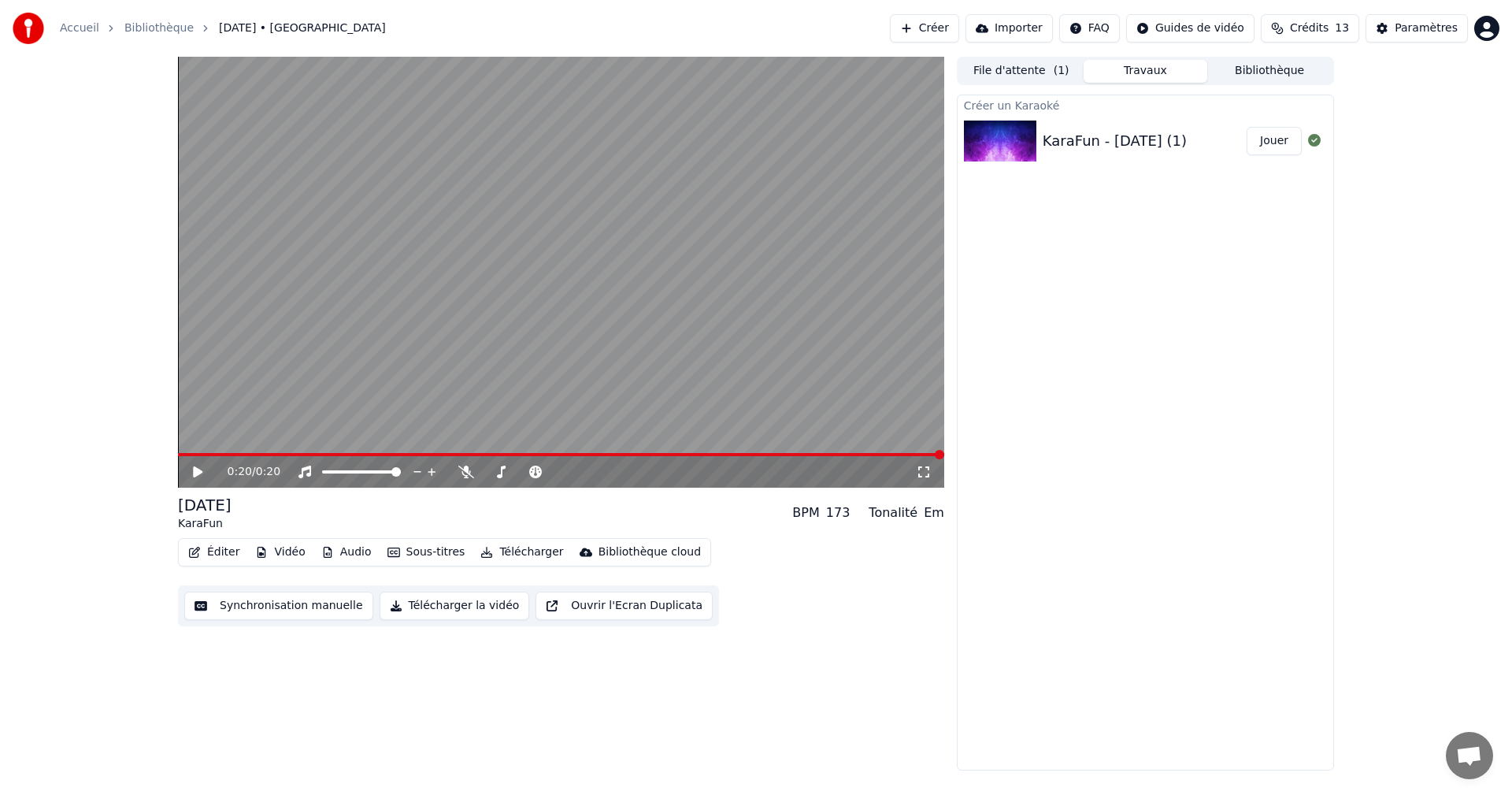
click at [944, 31] on button "Créer" at bounding box center [924, 28] width 69 height 28
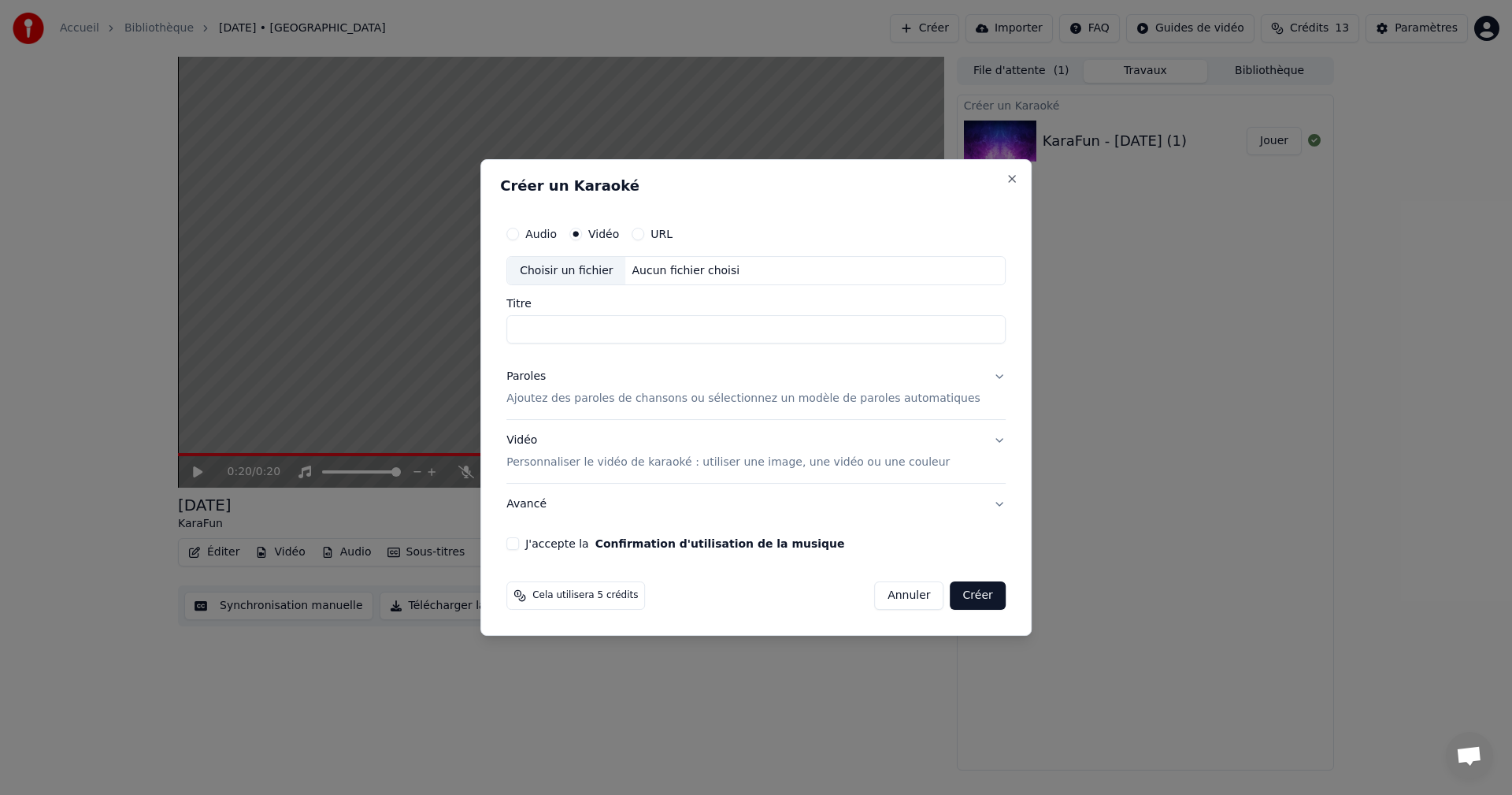
click at [576, 321] on input "Titre" at bounding box center [756, 329] width 499 height 28
click at [594, 267] on div "Choisir un fichier" at bounding box center [566, 271] width 118 height 28
type input "**********"
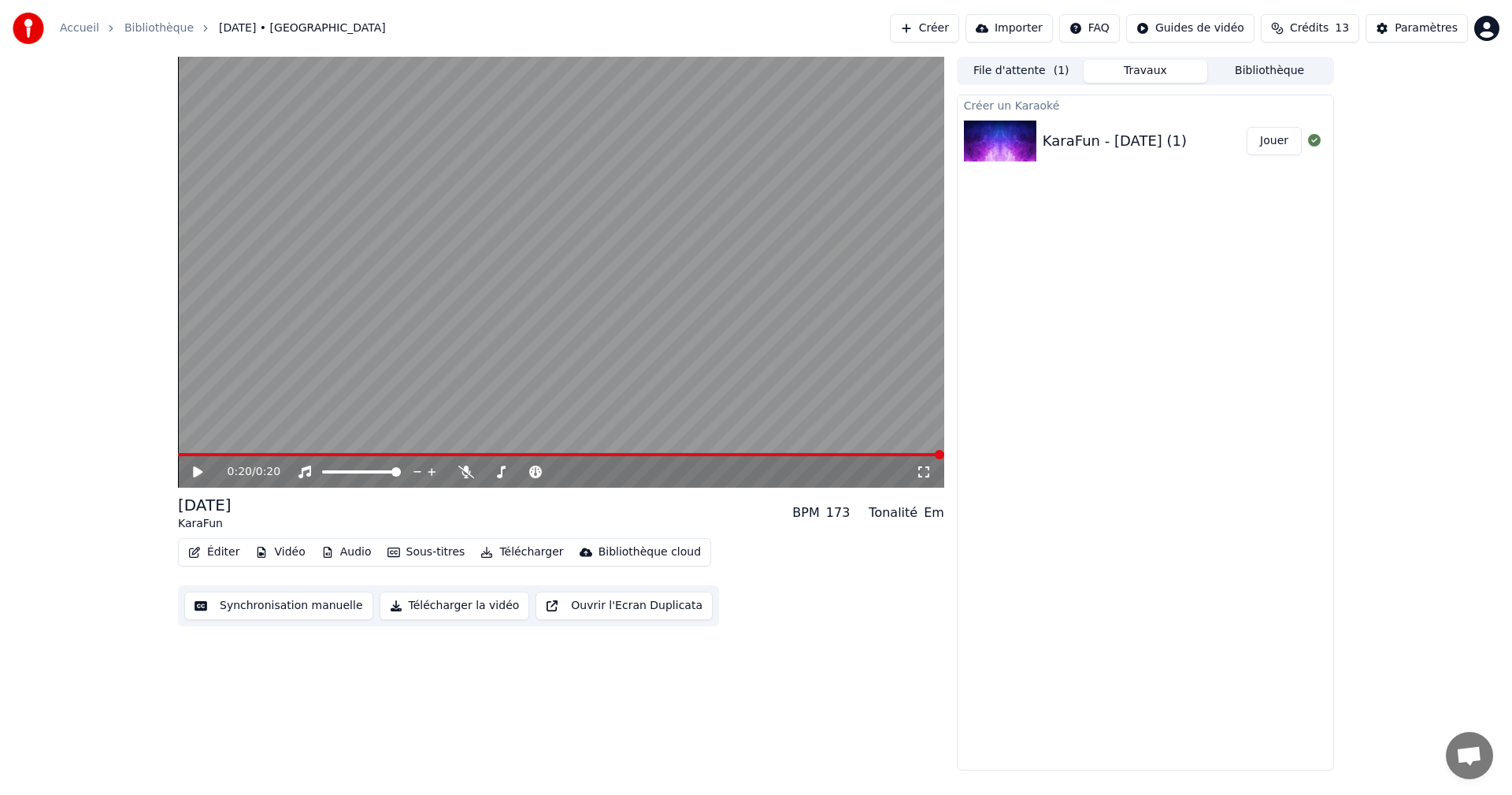
click at [539, 41] on div "Accueil Bibliothèque [DATE] • KaraFun Créer Importer FAQ Guides de vidéo Crédit…" at bounding box center [756, 28] width 1512 height 56
click at [951, 24] on button "Créer" at bounding box center [924, 28] width 69 height 28
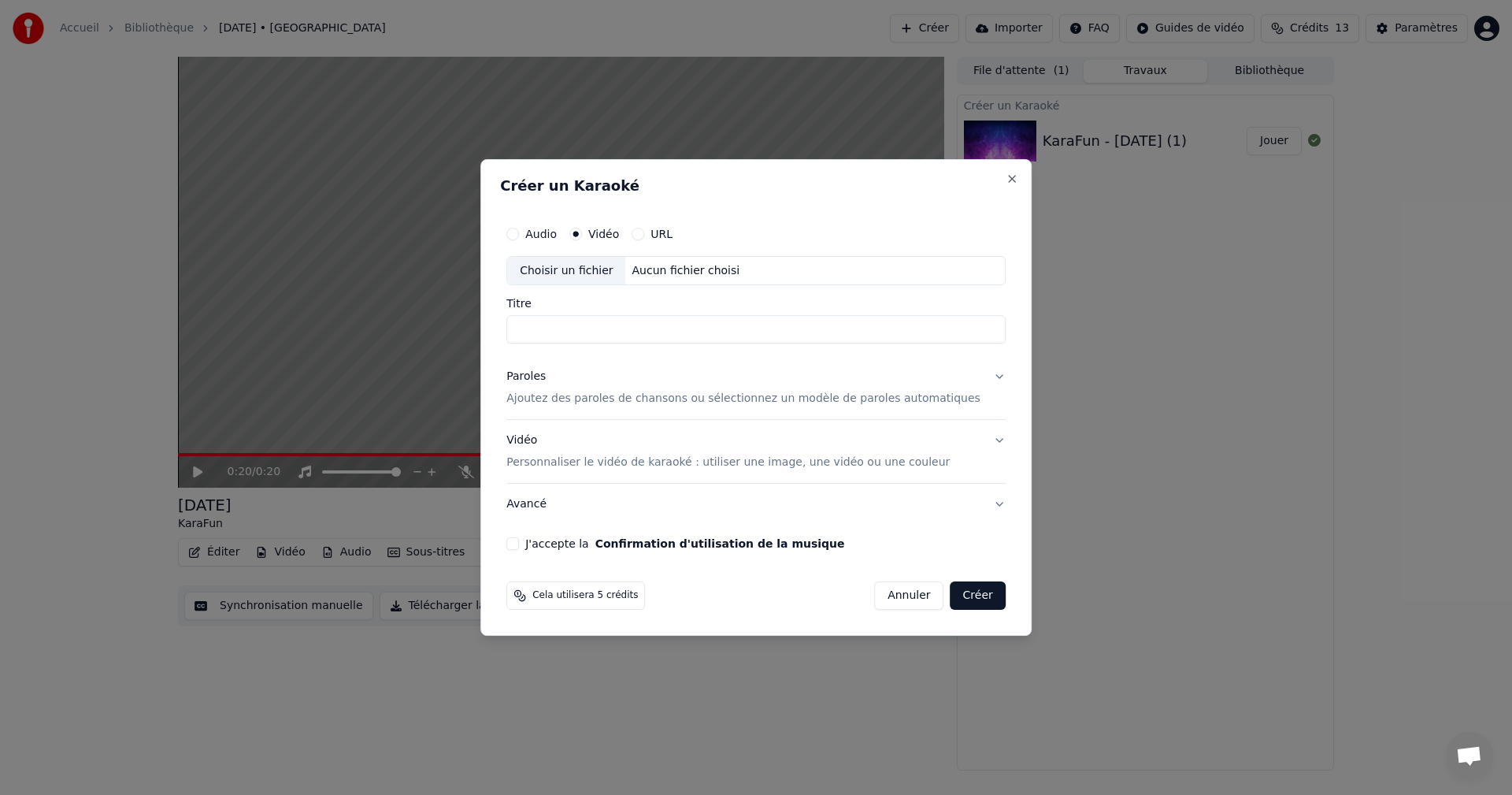
click at [556, 280] on div "Choisir un fichier" at bounding box center [566, 271] width 118 height 28
type input "**********"
click at [571, 406] on button "Paroles Ajoutez des paroles de chansons ou sélectionnez un modèle de paroles au…" at bounding box center [756, 388] width 499 height 63
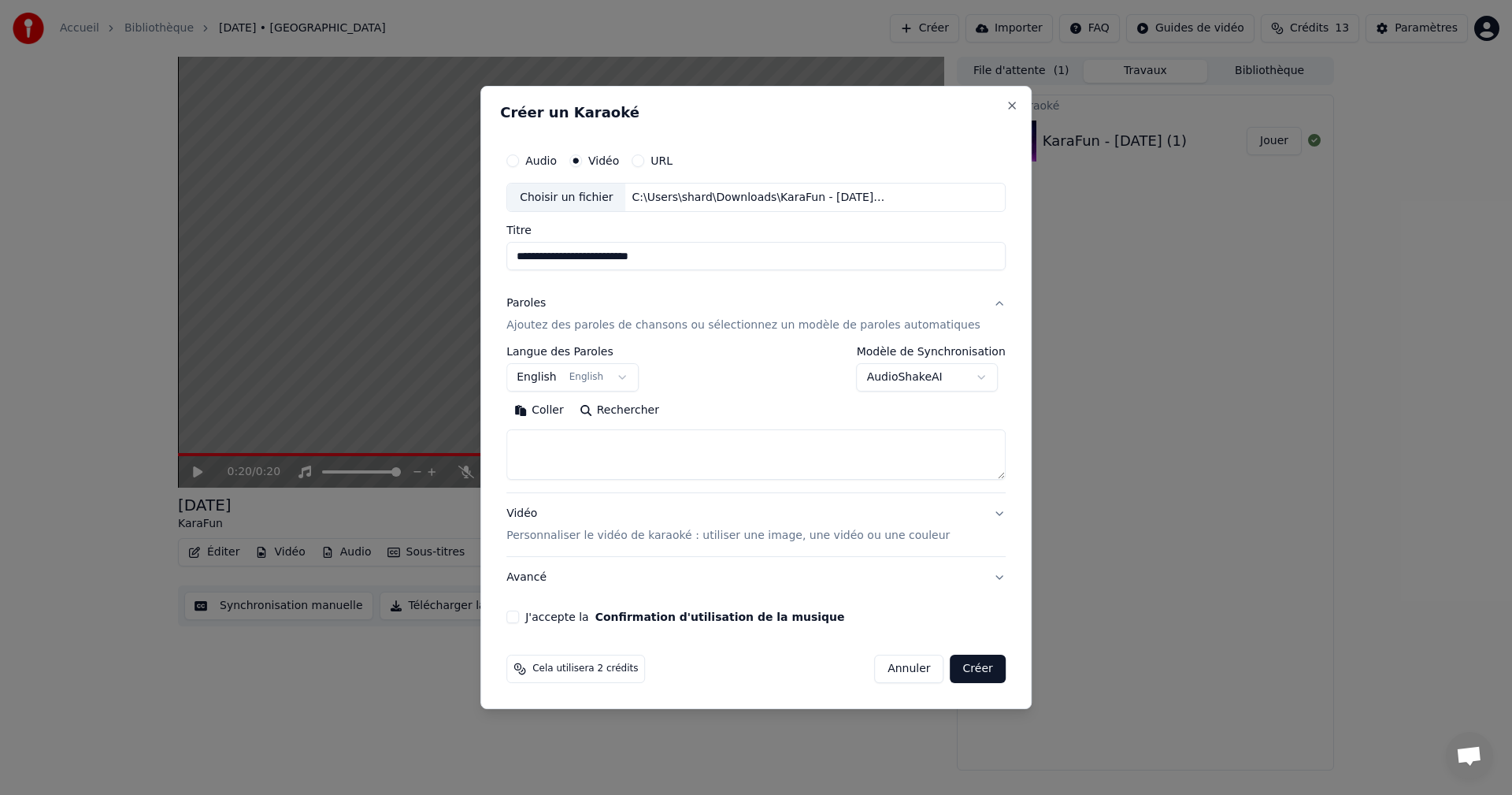
click at [550, 437] on textarea at bounding box center [756, 455] width 499 height 51
paste textarea "**********"
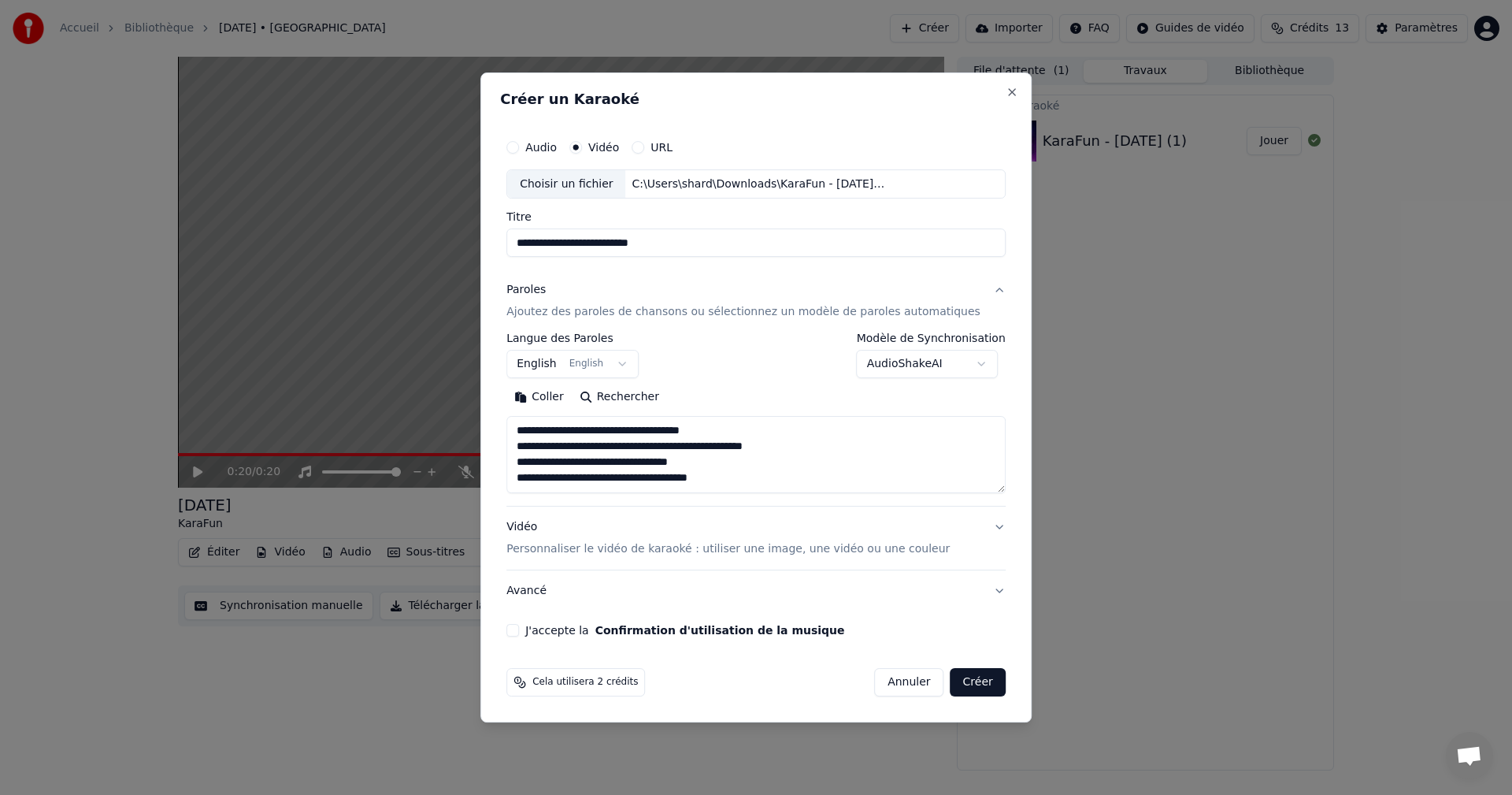
scroll to position [36, 0]
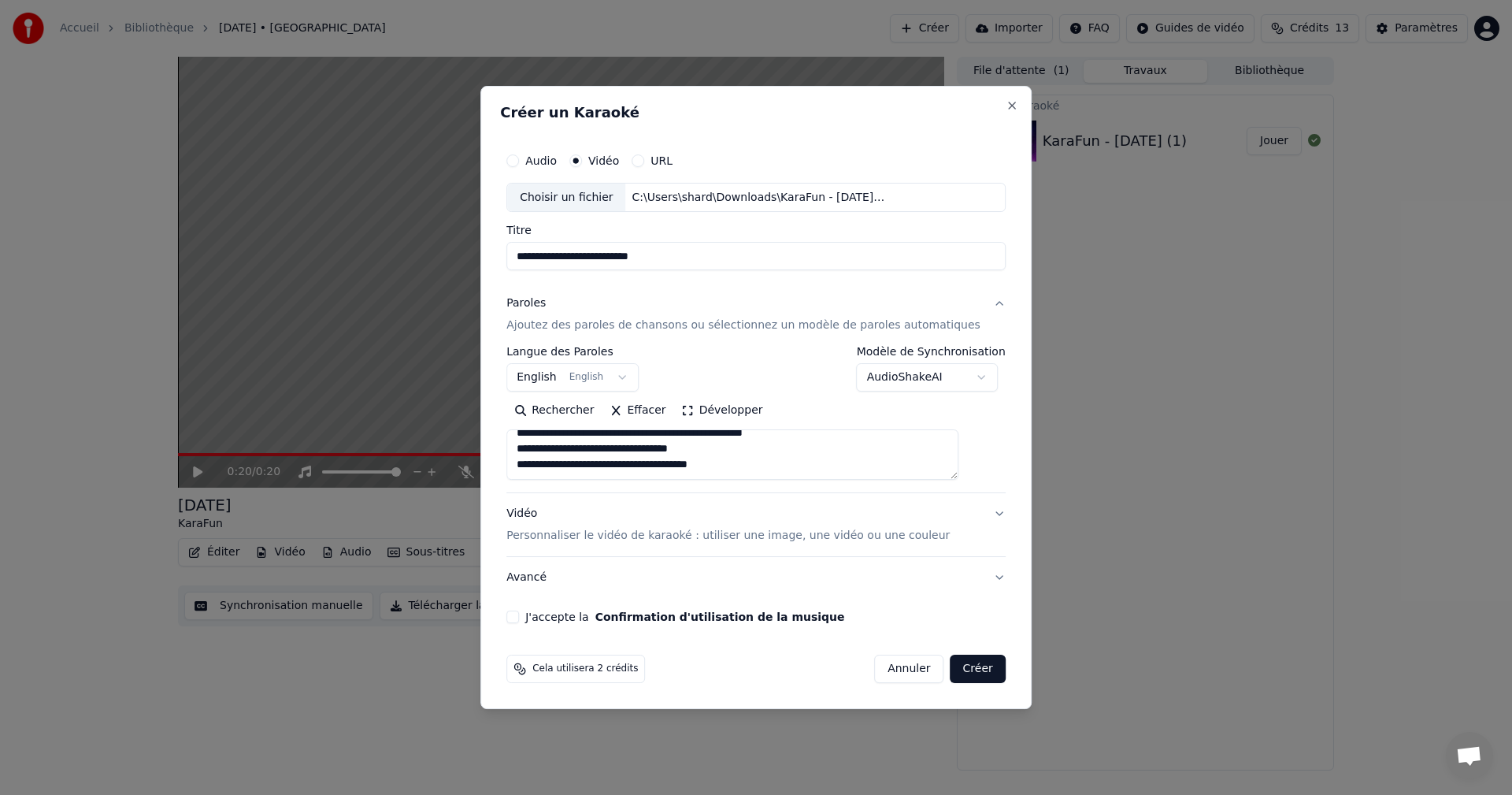
click at [753, 665] on div "Cela utilisera 2 crédits Annuler Créer" at bounding box center [756, 669] width 499 height 28
click at [785, 457] on textarea "**********" at bounding box center [732, 455] width 452 height 51
paste textarea "**********"
drag, startPoint x: 663, startPoint y: 434, endPoint x: 644, endPoint y: 458, distance: 30.6
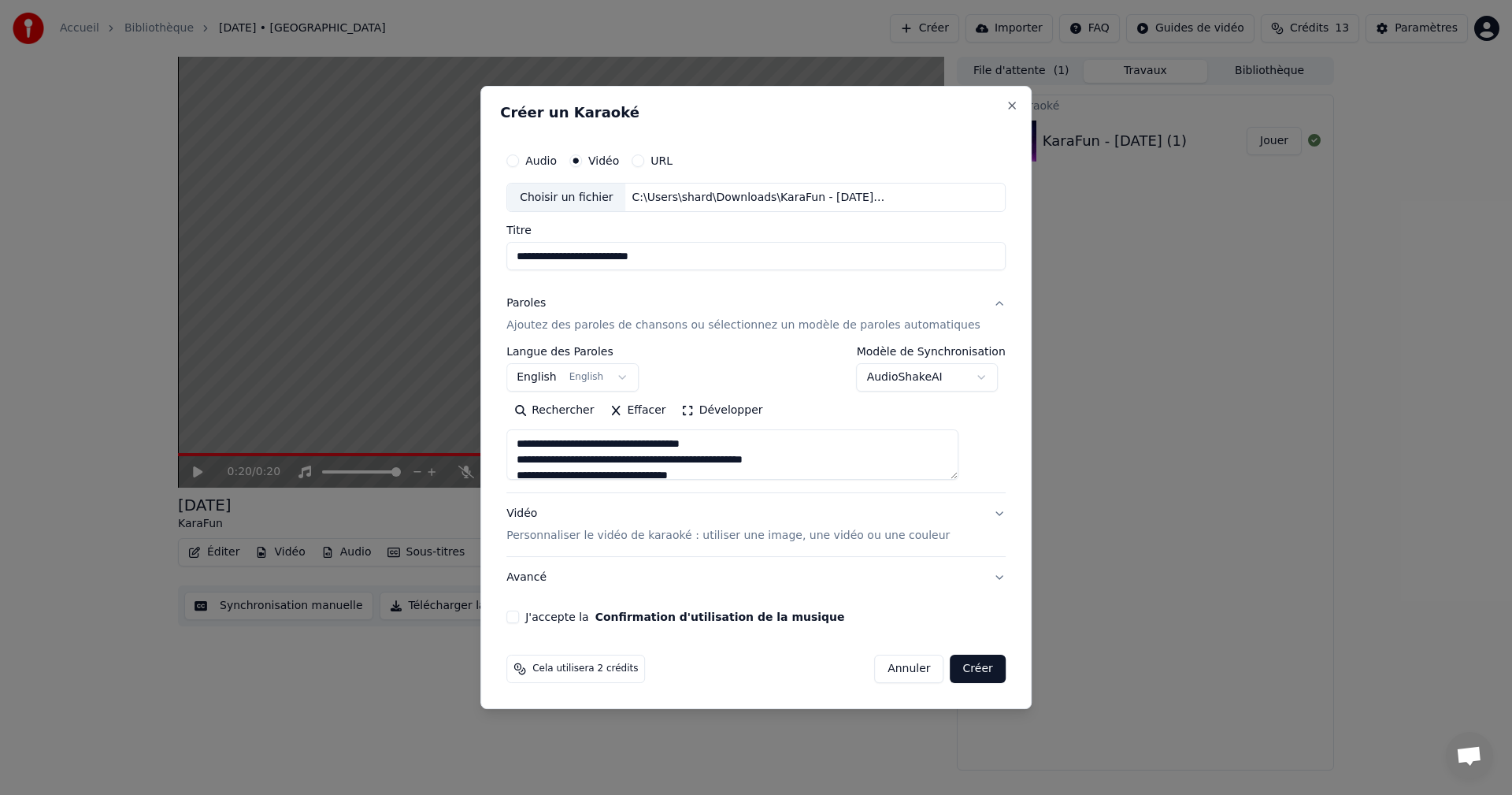
click at [644, 458] on textarea "**********" at bounding box center [732, 455] width 452 height 51
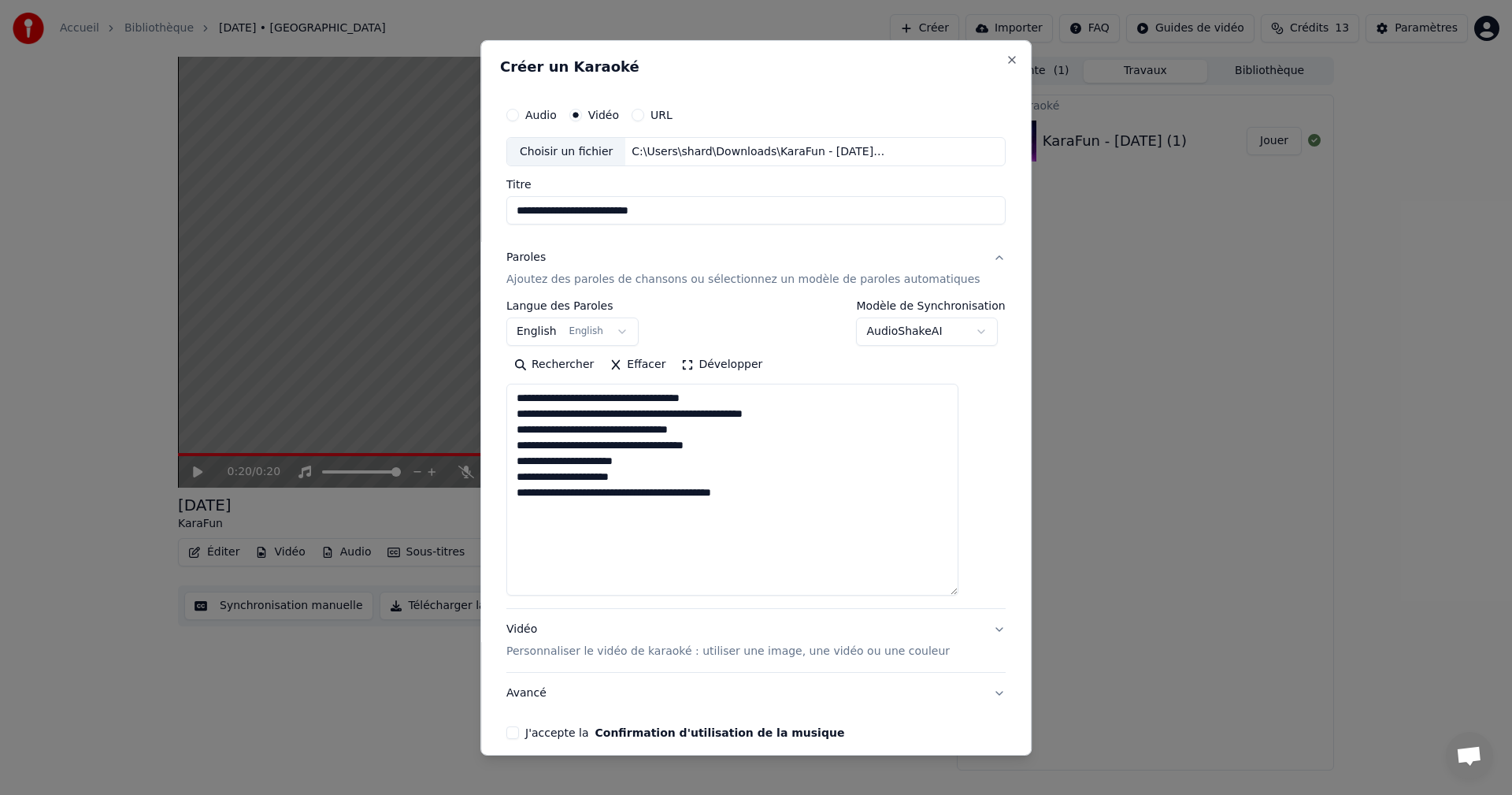
drag, startPoint x: 969, startPoint y: 478, endPoint x: 987, endPoint y: 593, distance: 116.4
click at [987, 593] on div "**********" at bounding box center [756, 397] width 552 height 715
click at [659, 466] on textarea "**********" at bounding box center [732, 489] width 452 height 212
paste textarea "**********"
click at [649, 489] on textarea "**********" at bounding box center [732, 489] width 452 height 212
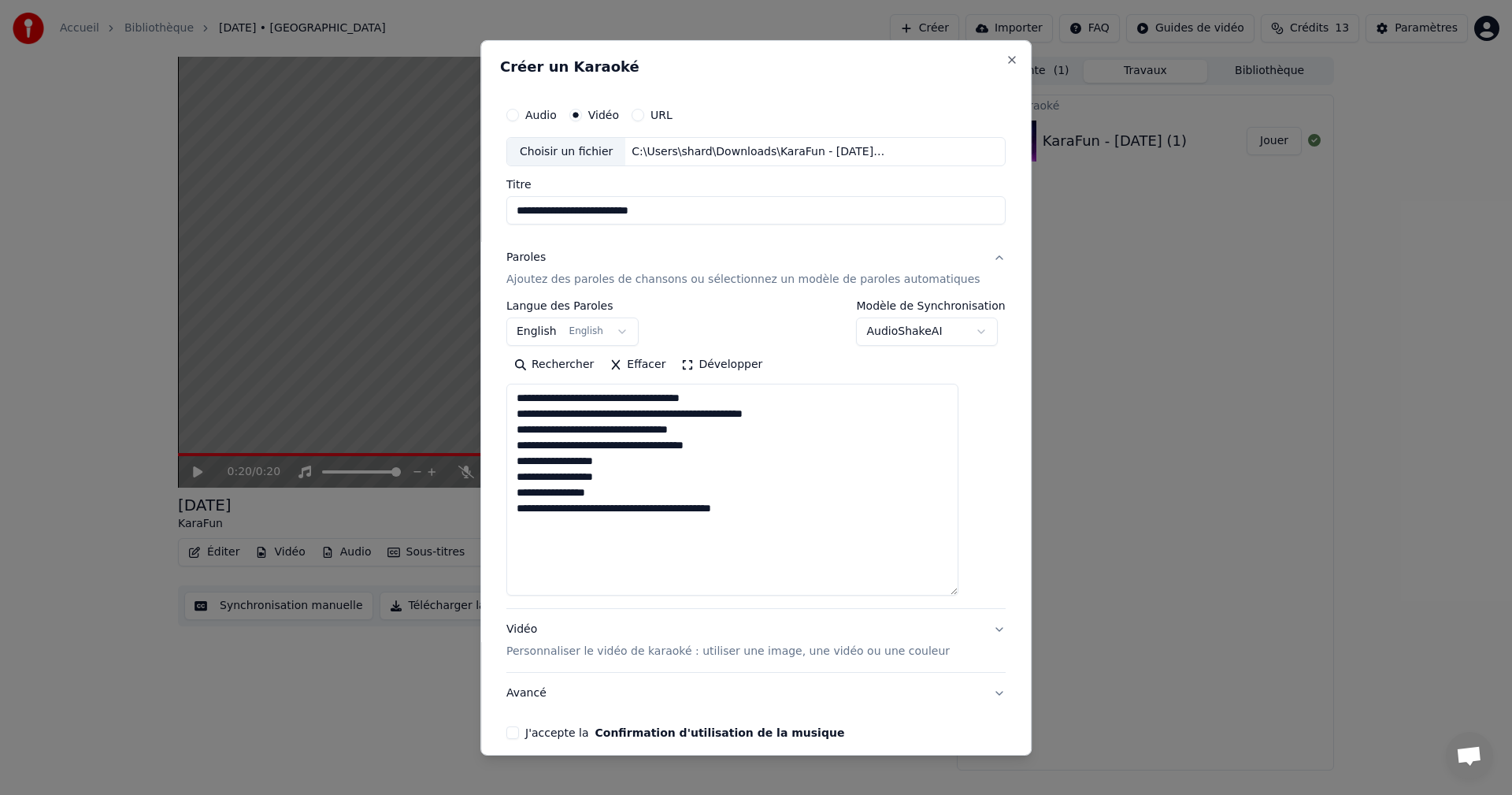
click at [638, 498] on textarea "**********" at bounding box center [732, 489] width 452 height 212
paste textarea "**********"
type textarea "**********"
click at [536, 731] on div "J'accepte la Confirmation d'utilisation de la musique" at bounding box center [756, 733] width 499 height 13
click at [518, 731] on button "J'accepte la Confirmation d'utilisation de la musique" at bounding box center [513, 733] width 13 height 13
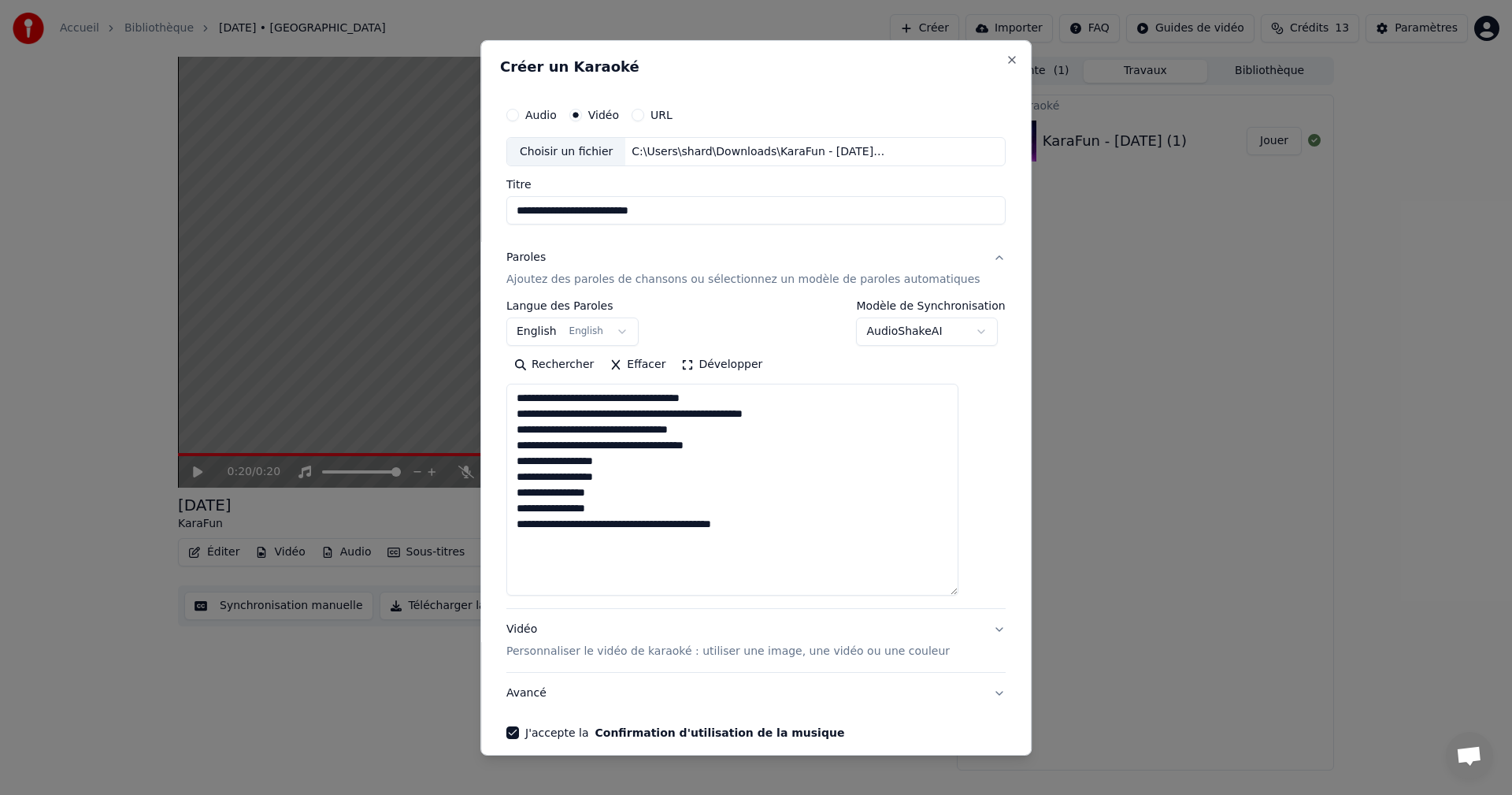
scroll to position [69, 0]
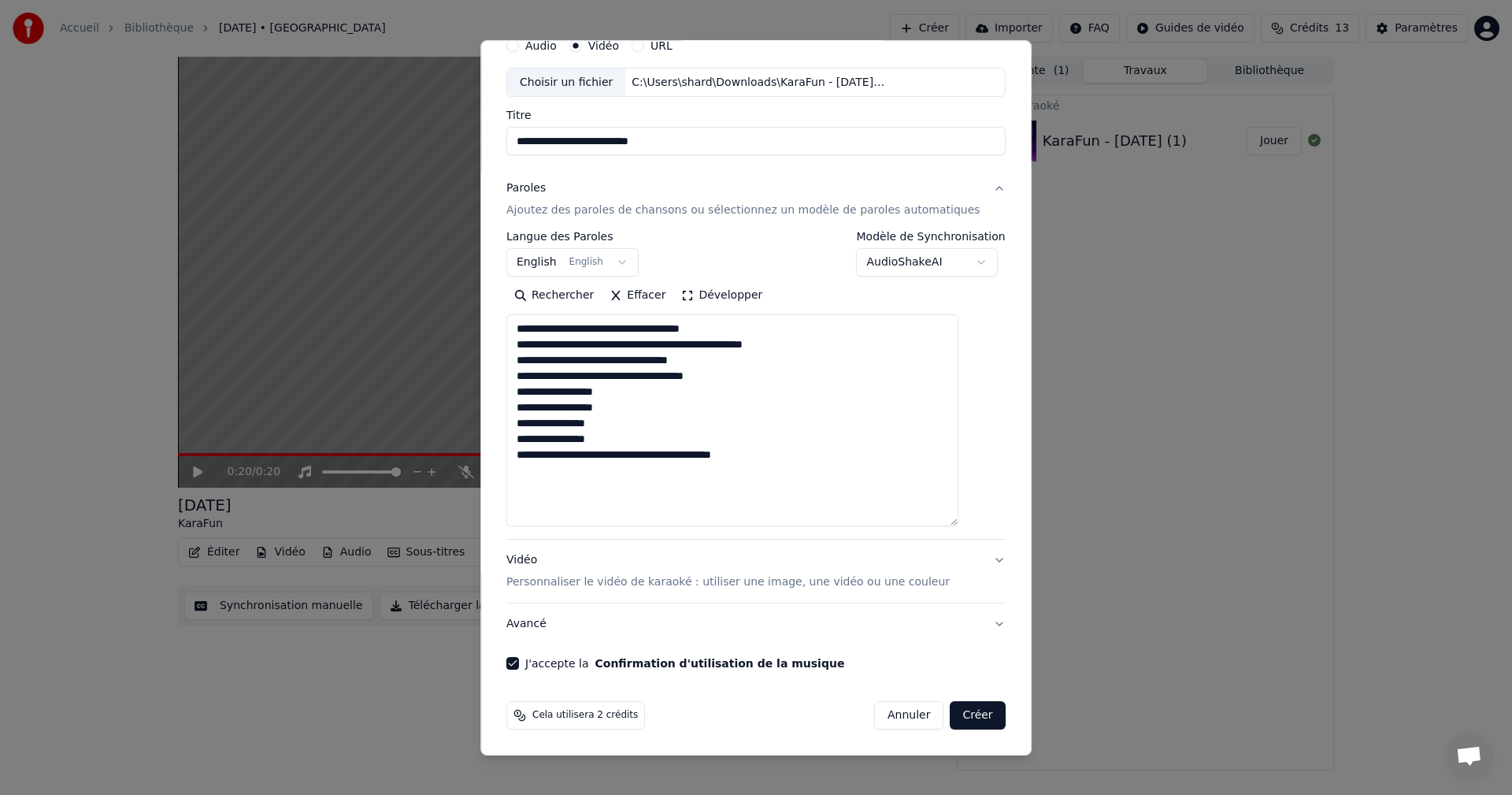
click at [962, 717] on button "Créer" at bounding box center [977, 714] width 55 height 28
select select "**"
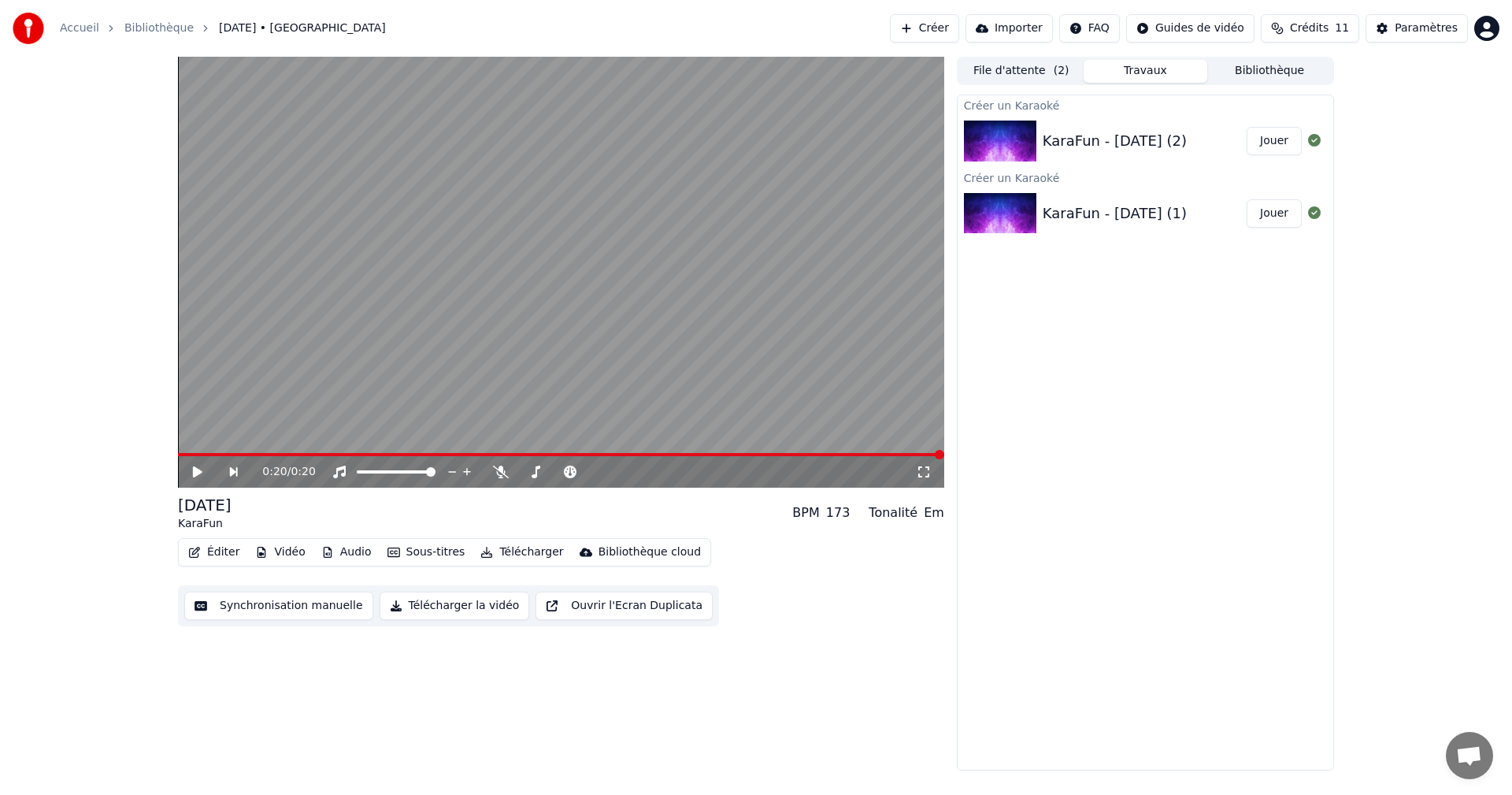
click at [1266, 141] on button "Jouer" at bounding box center [1274, 140] width 55 height 28
click at [201, 469] on icon at bounding box center [198, 472] width 8 height 10
click at [178, 454] on span at bounding box center [183, 454] width 10 height 10
click at [197, 469] on icon at bounding box center [198, 472] width 10 height 11
click at [196, 472] on icon at bounding box center [198, 472] width 8 height 10
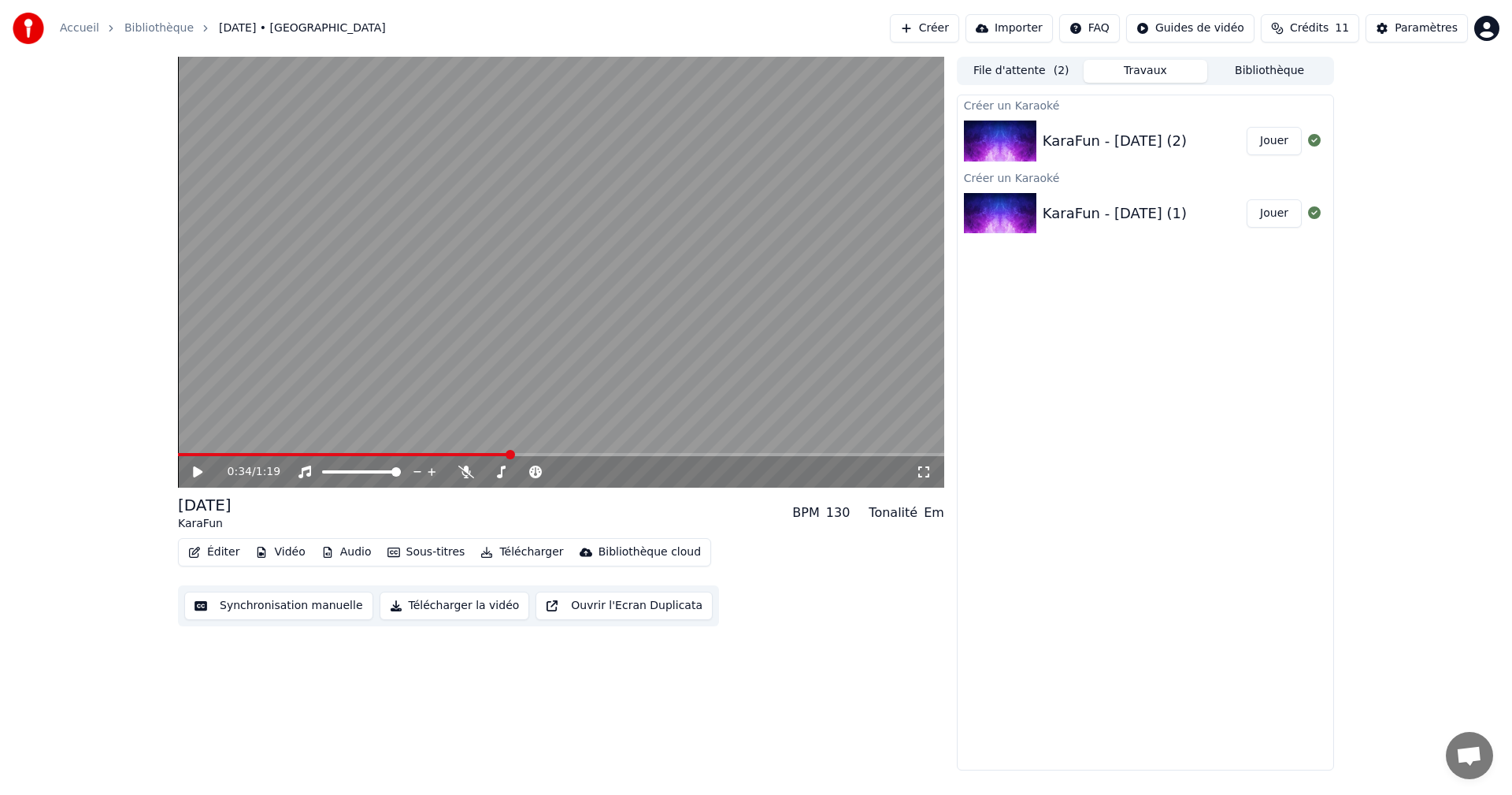
click at [1026, 143] on img at bounding box center [1000, 141] width 72 height 41
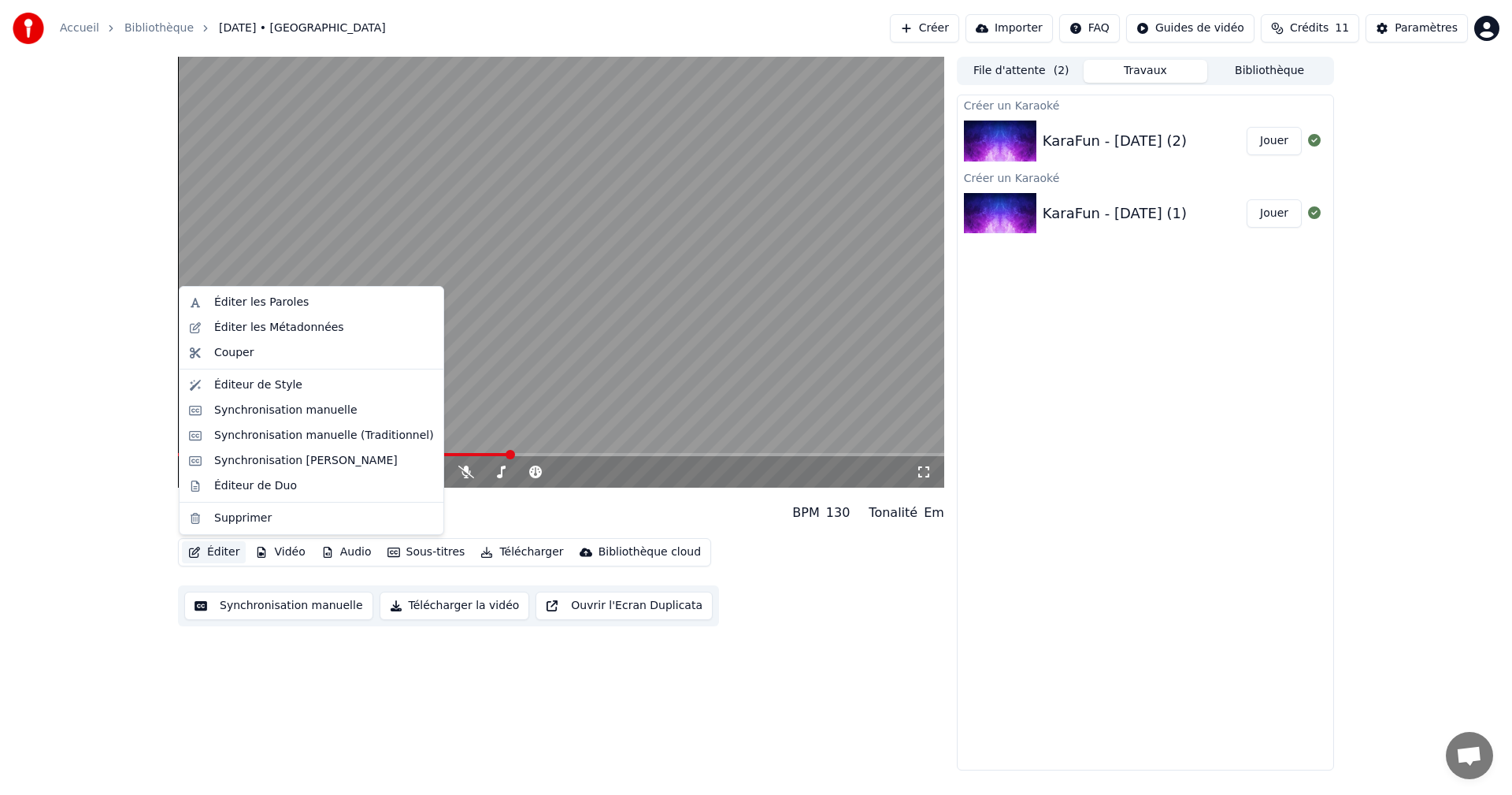
click at [219, 552] on button "Éditer" at bounding box center [213, 552] width 64 height 22
click at [259, 304] on div "Éditer les Paroles" at bounding box center [261, 303] width 94 height 16
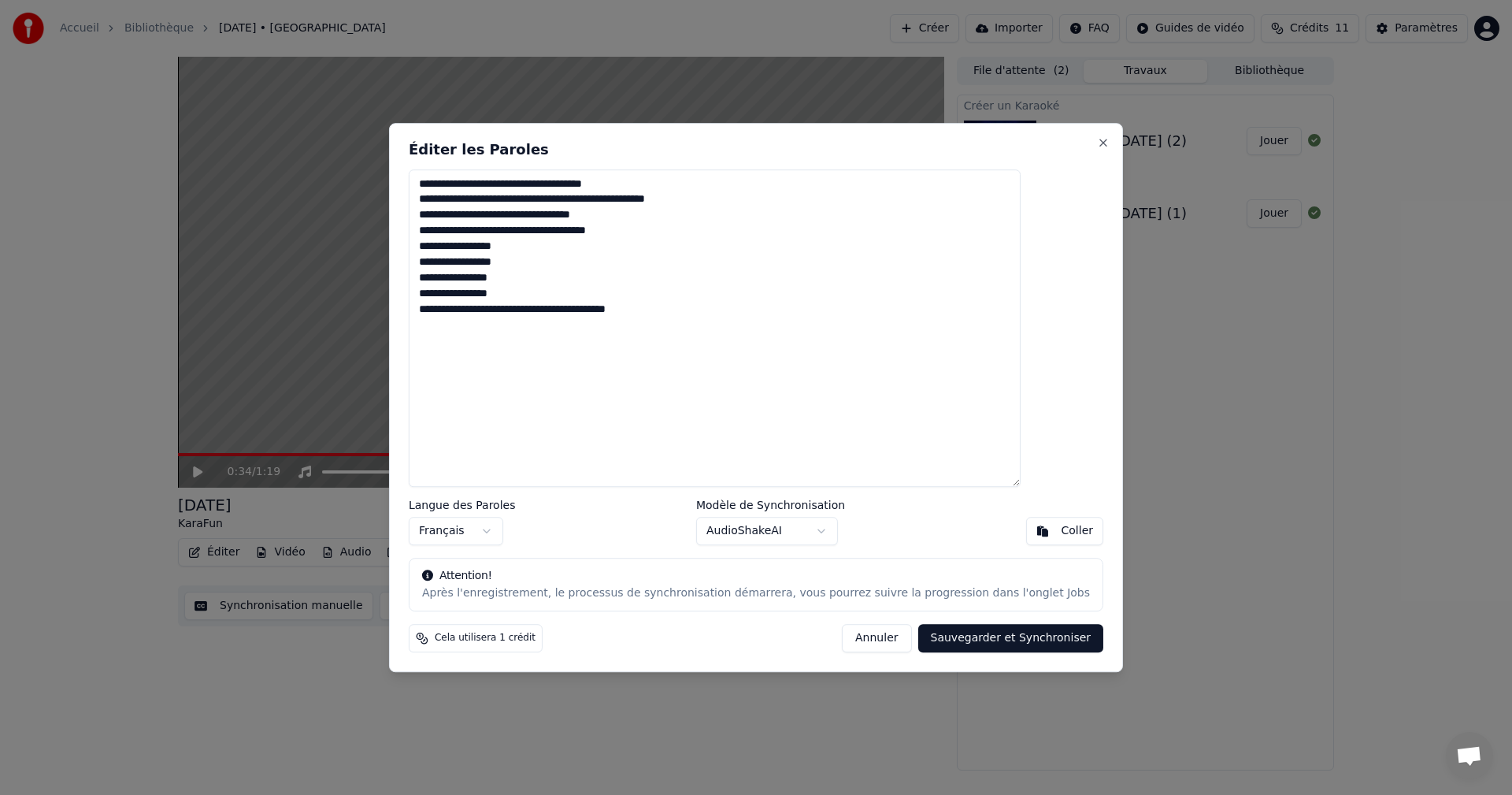
click at [841, 633] on button "Annuler" at bounding box center [876, 637] width 69 height 28
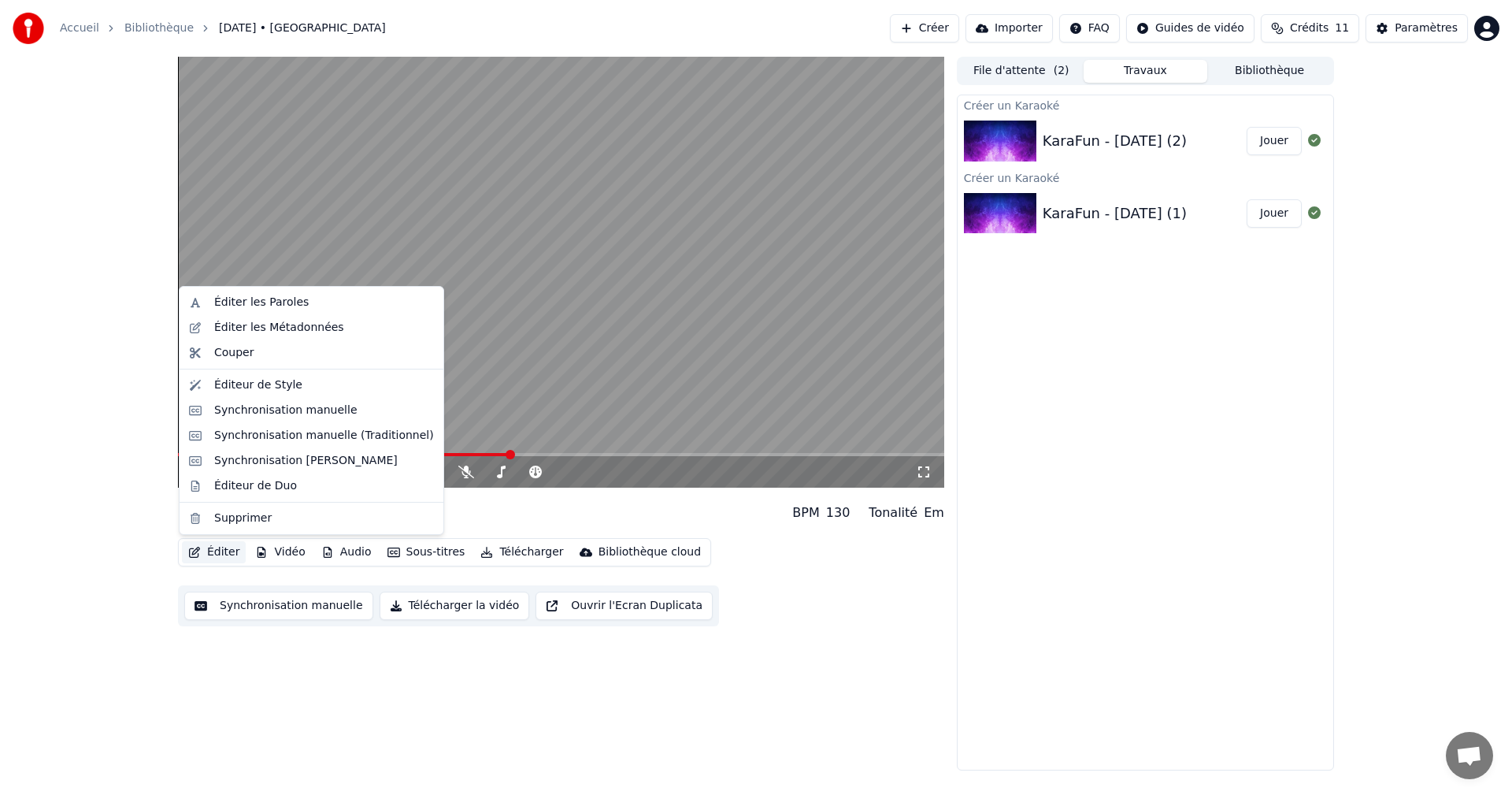
click at [213, 549] on button "Éditer" at bounding box center [213, 552] width 64 height 22
click at [291, 420] on div "Synchronisation manuelle" at bounding box center [312, 410] width 258 height 25
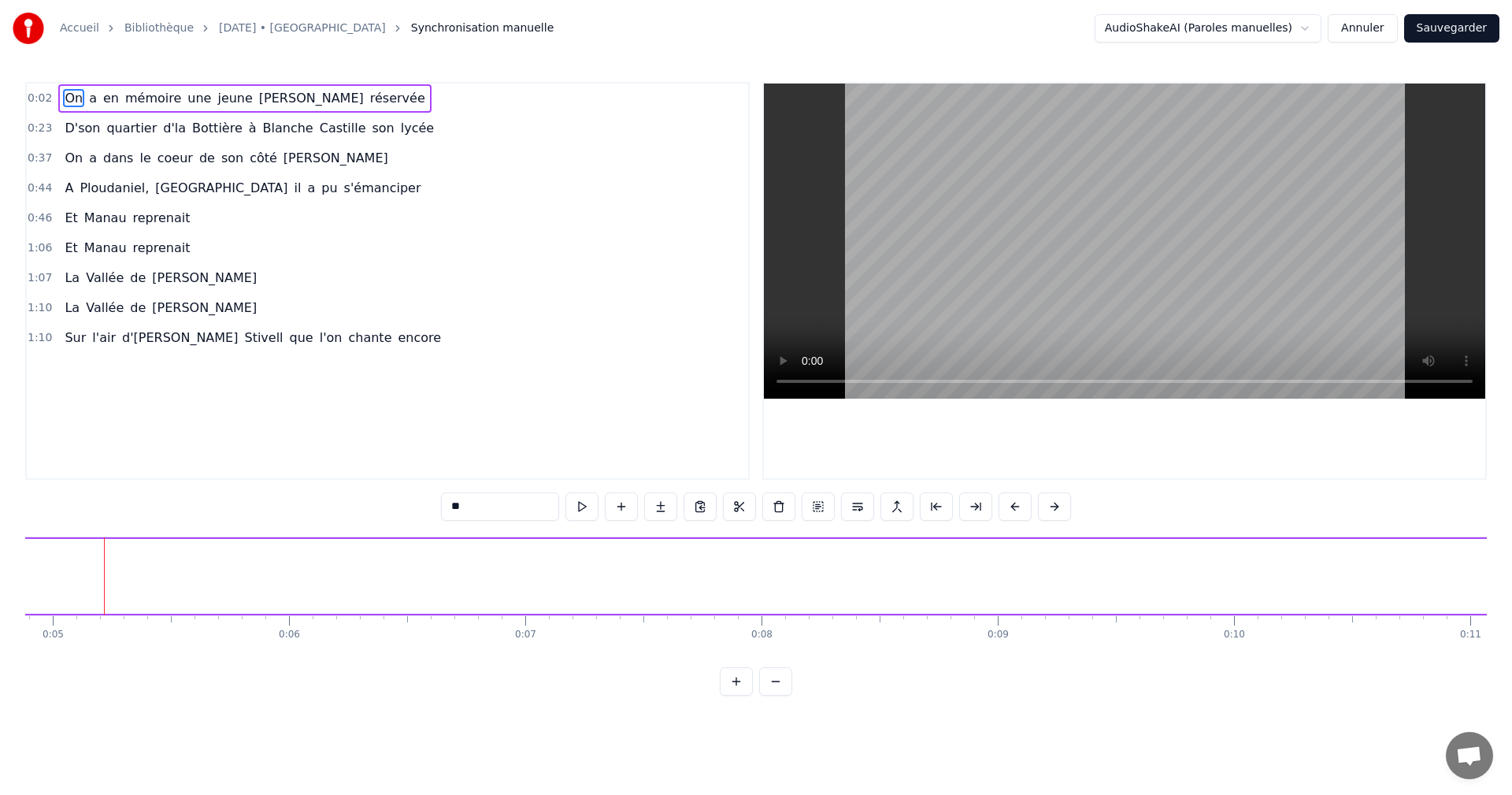
scroll to position [0, 1131]
click at [67, 96] on span "On" at bounding box center [73, 98] width 21 height 18
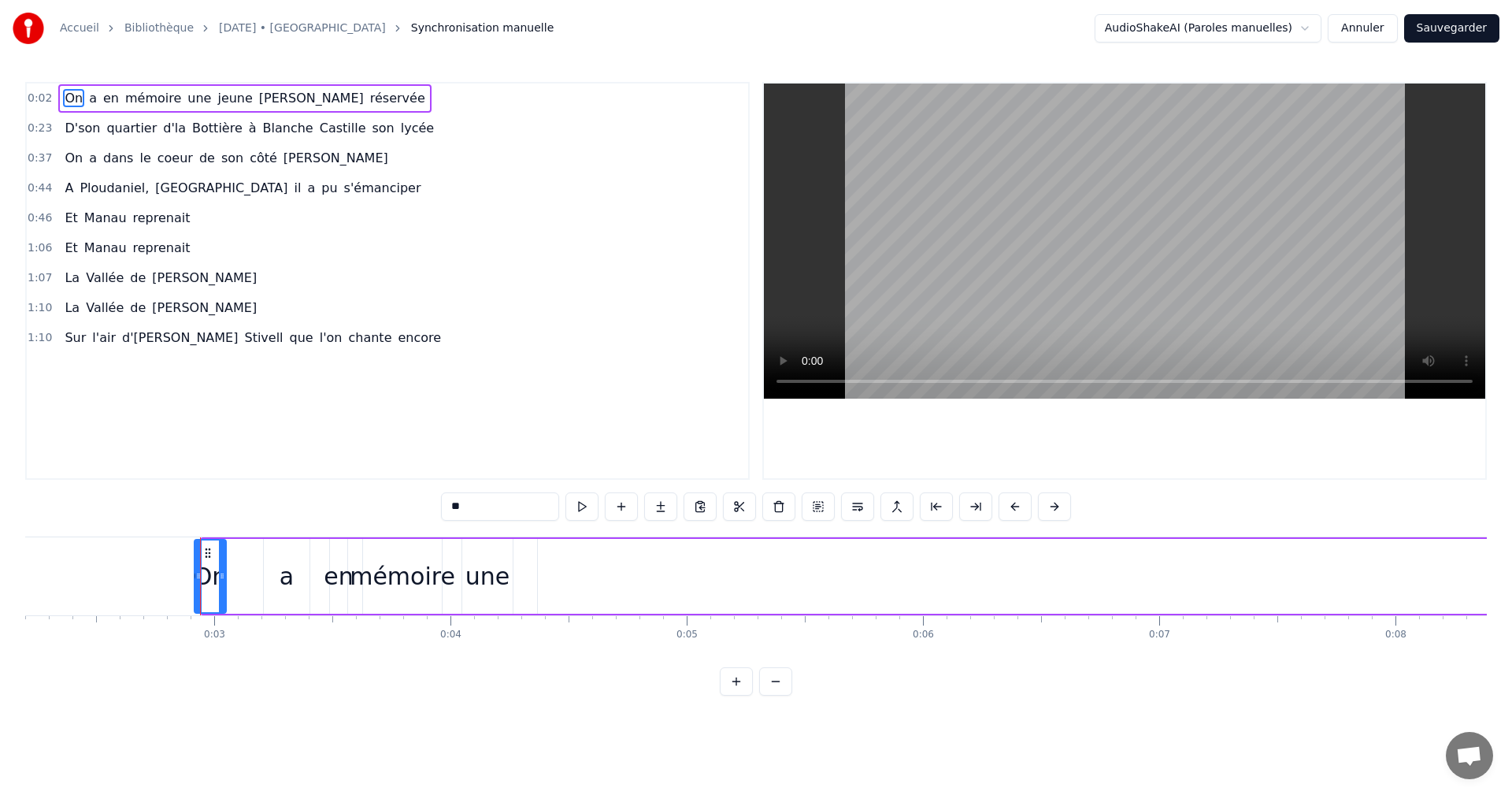
scroll to position [0, 468]
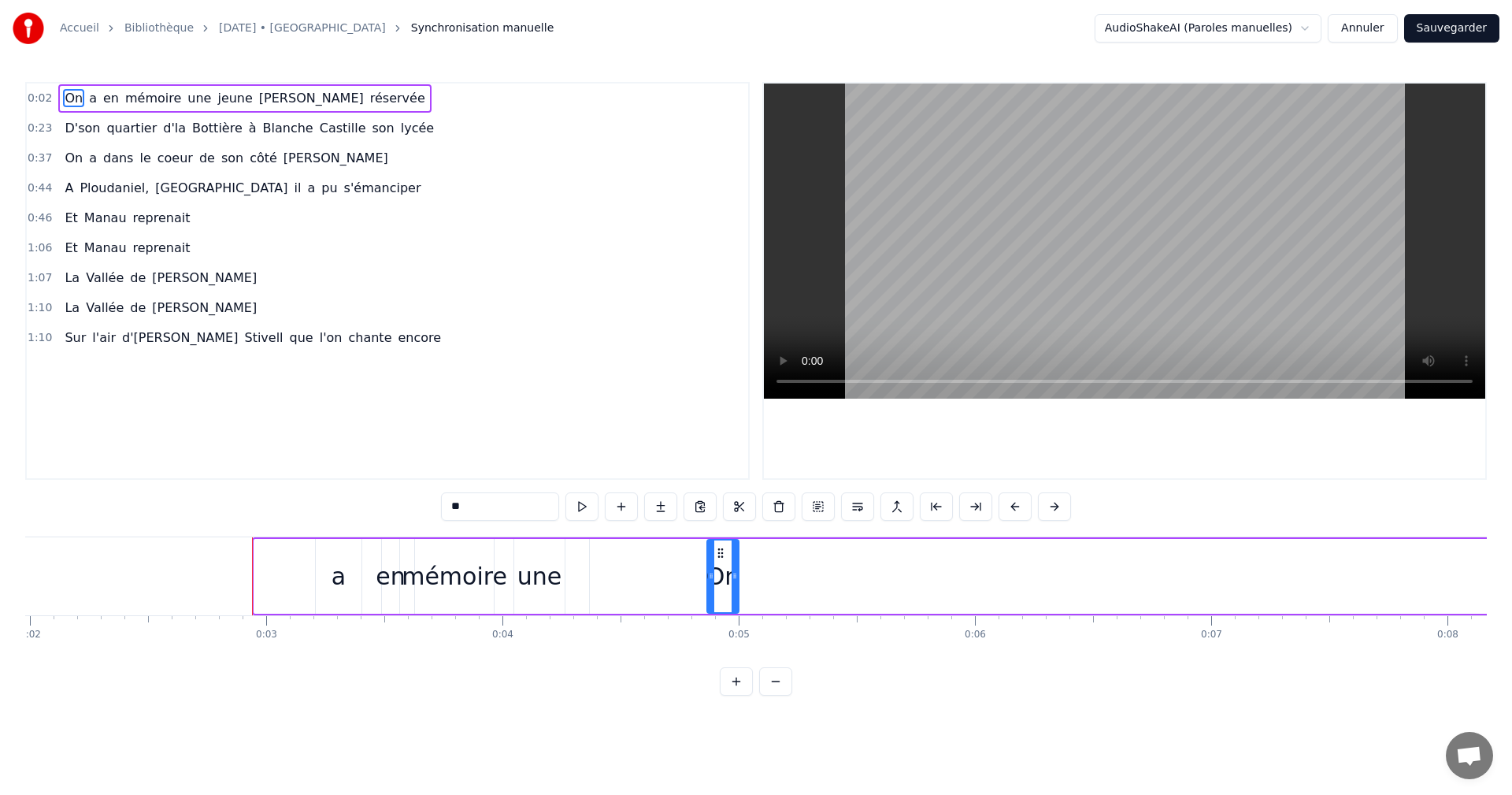
drag, startPoint x: 123, startPoint y: 553, endPoint x: 729, endPoint y: 567, distance: 606.2
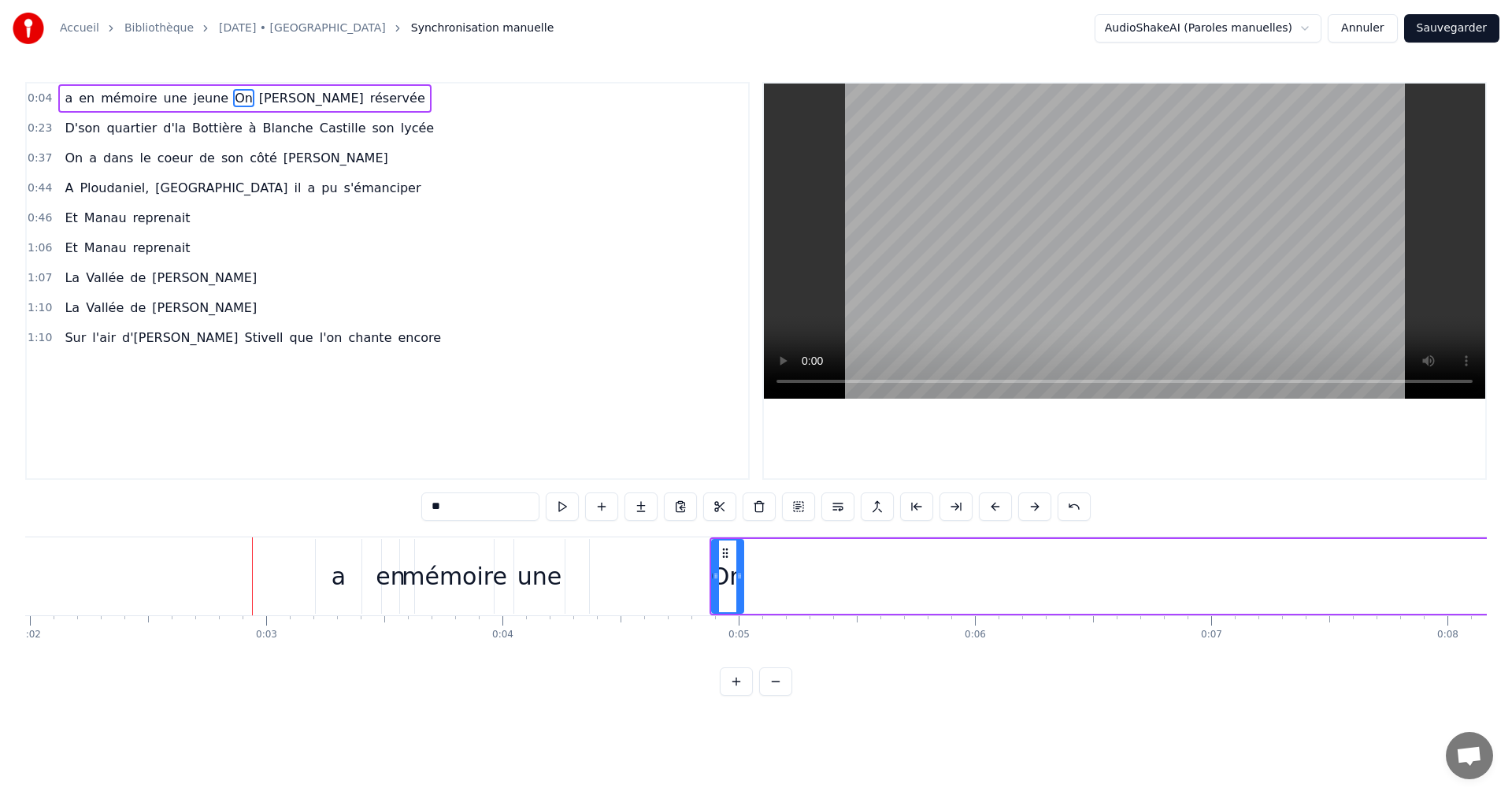
drag, startPoint x: 729, startPoint y: 568, endPoint x: 845, endPoint y: 569, distance: 116.0
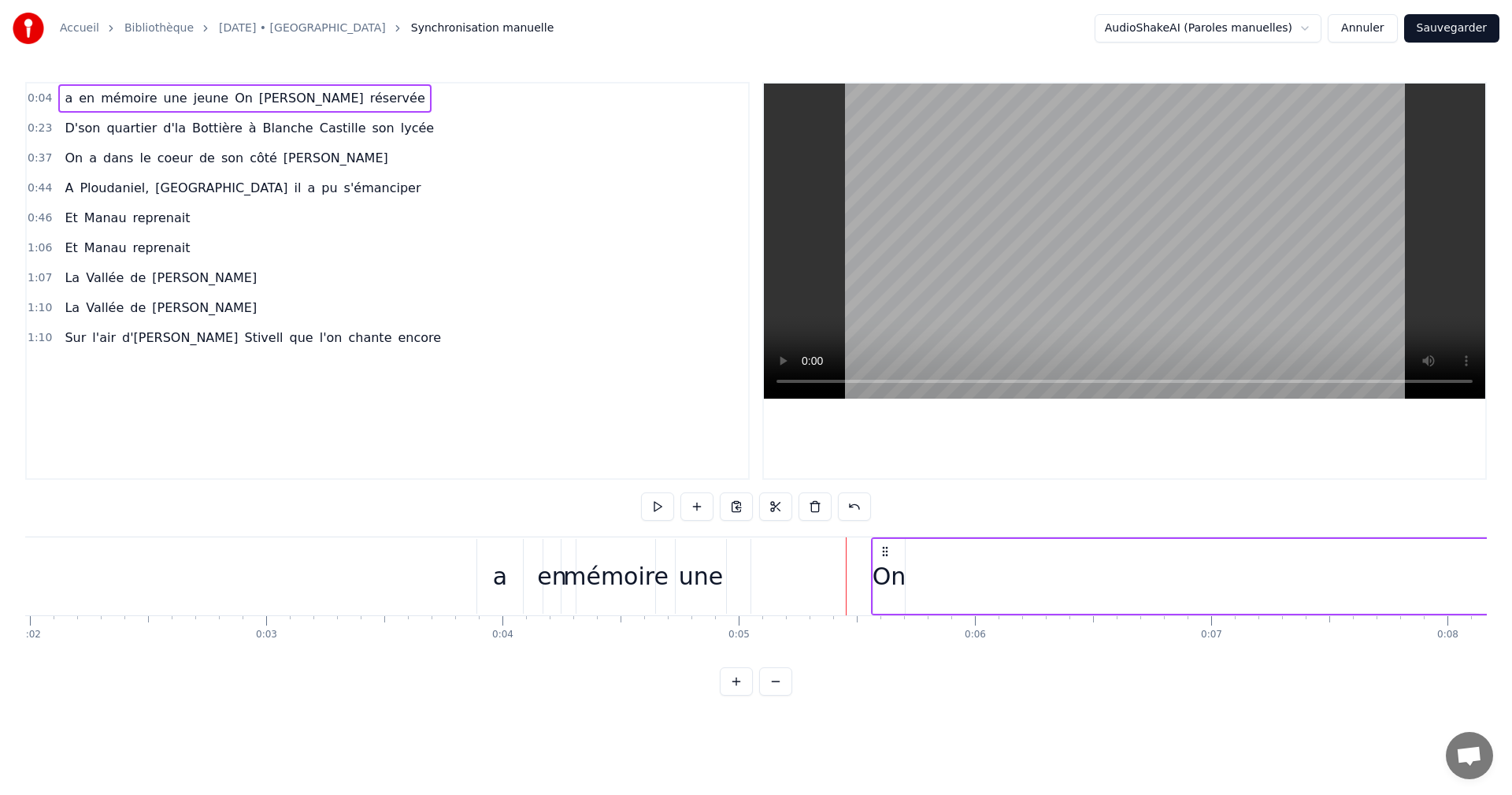
drag, startPoint x: 723, startPoint y: 552, endPoint x: 884, endPoint y: 566, distance: 161.6
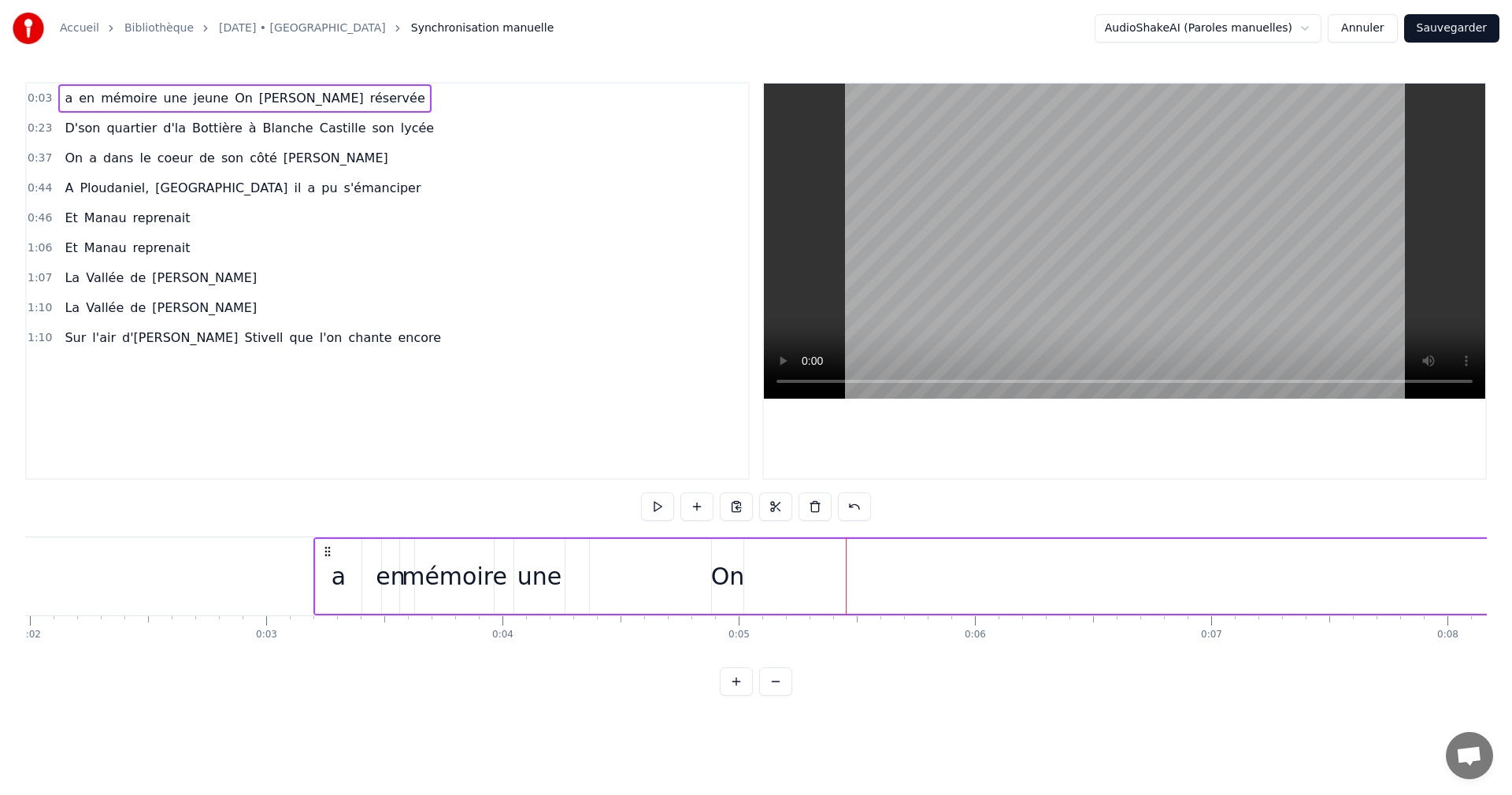
click at [721, 558] on div "On" at bounding box center [728, 576] width 34 height 35
click at [715, 553] on div at bounding box center [716, 576] width 6 height 72
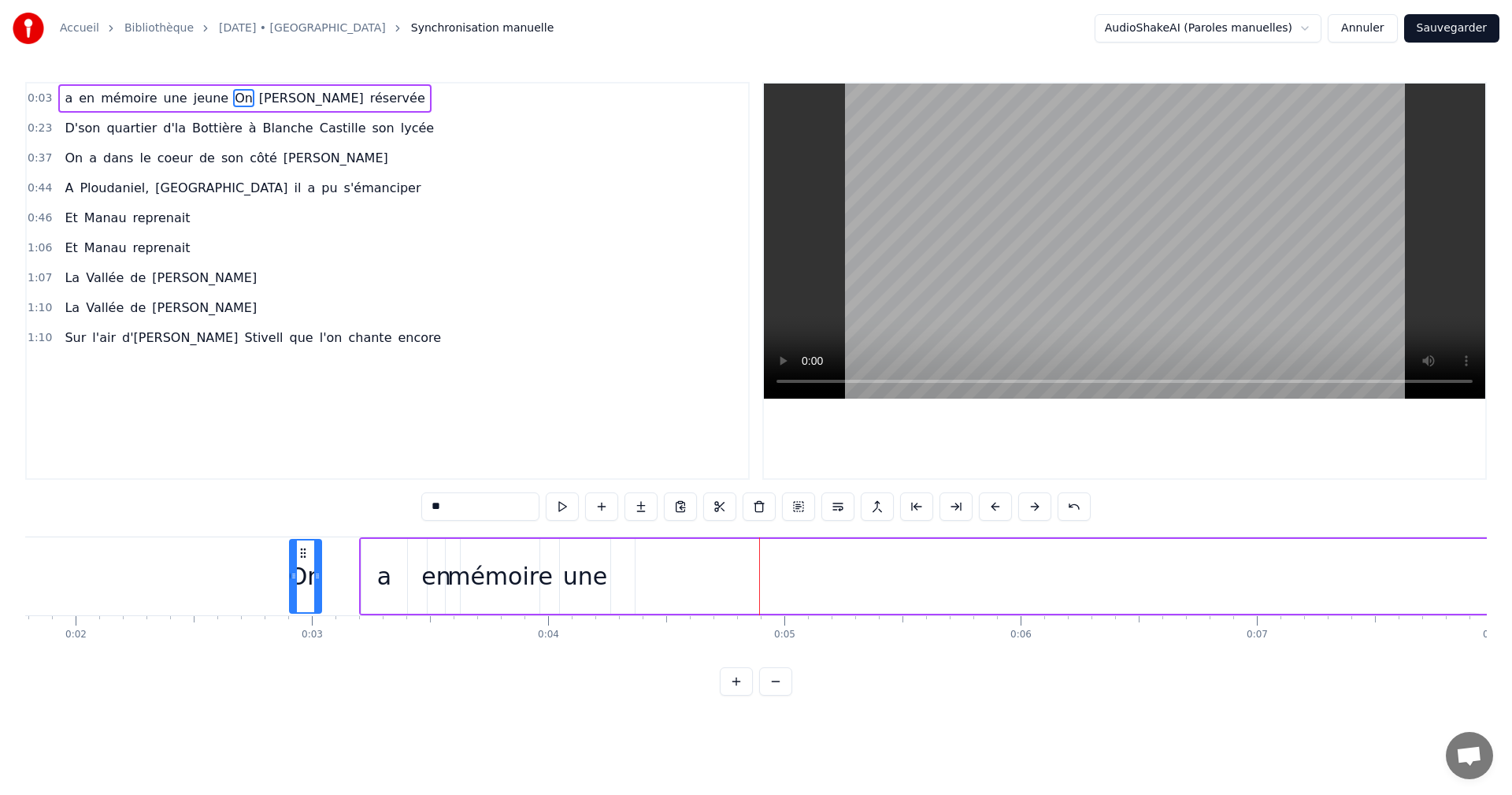
scroll to position [0, 395]
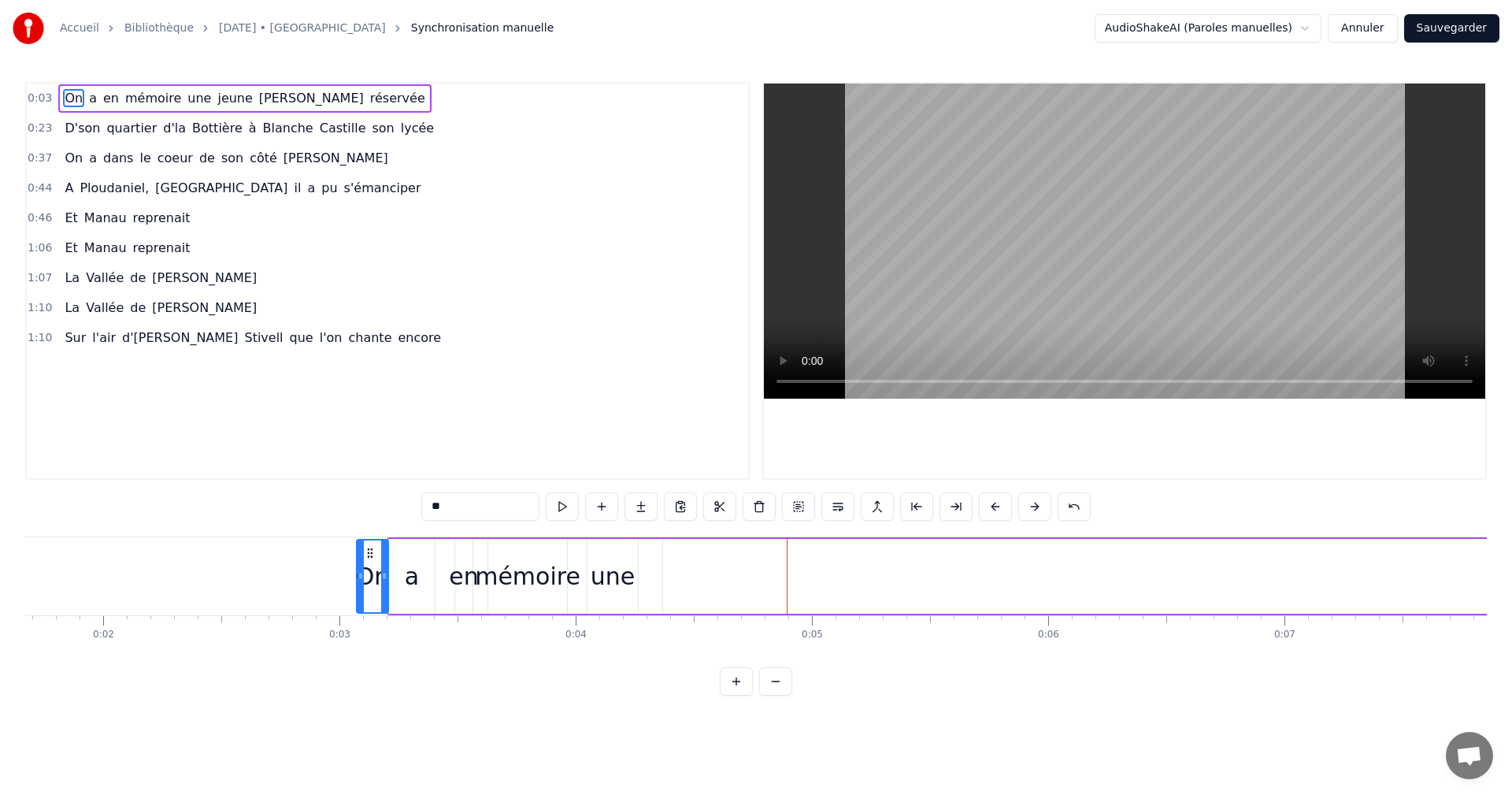
click at [614, 573] on div "une" at bounding box center [612, 576] width 44 height 35
click at [377, 562] on div "On" at bounding box center [373, 576] width 34 height 35
type input "**"
click at [612, 573] on div "une" at bounding box center [612, 576] width 44 height 35
drag, startPoint x: 614, startPoint y: 537, endPoint x: 693, endPoint y: 553, distance: 80.6
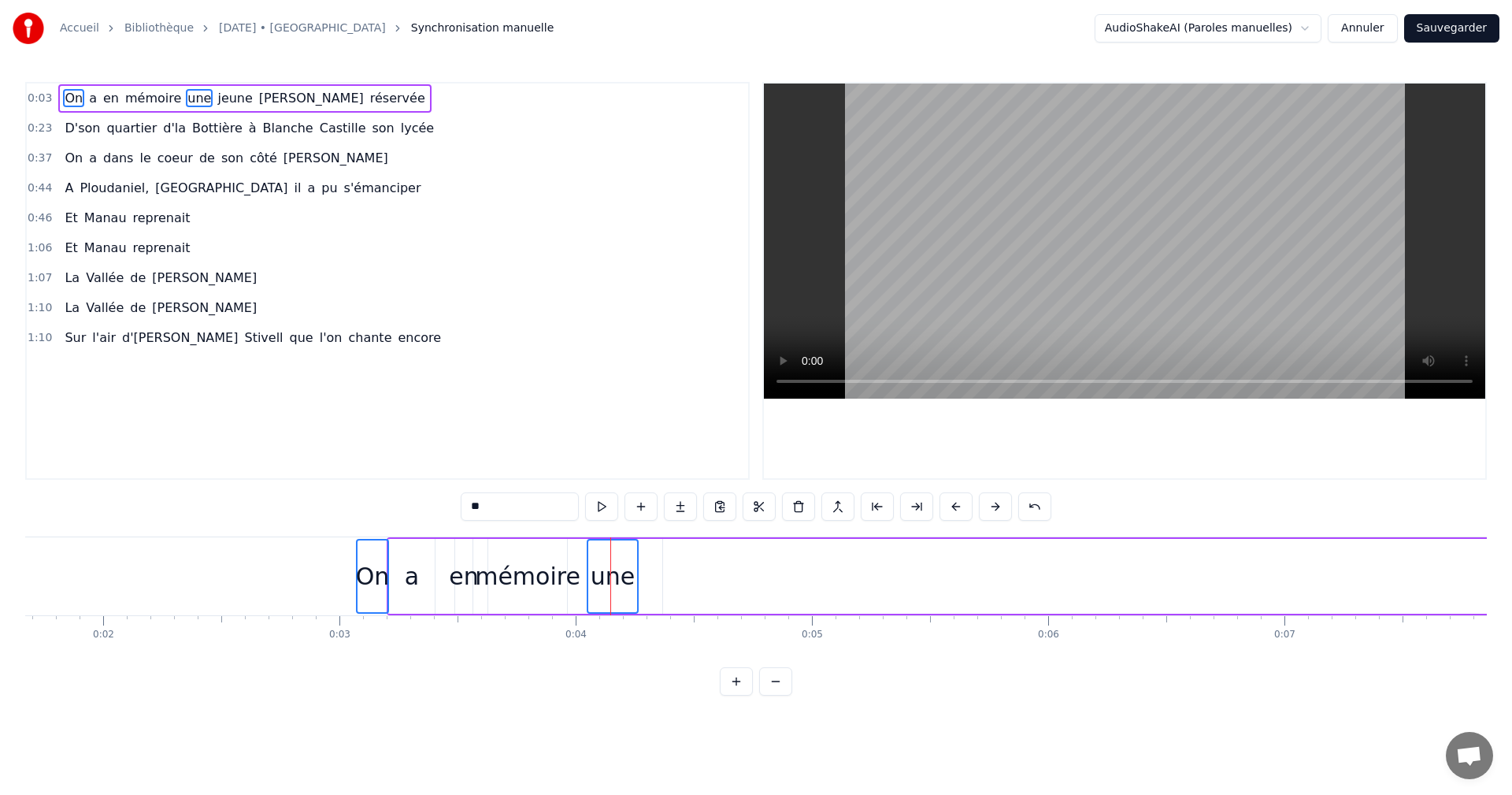
click at [385, 552] on div "On" at bounding box center [372, 576] width 31 height 75
drag, startPoint x: 370, startPoint y: 553, endPoint x: 742, endPoint y: 592, distance: 374.0
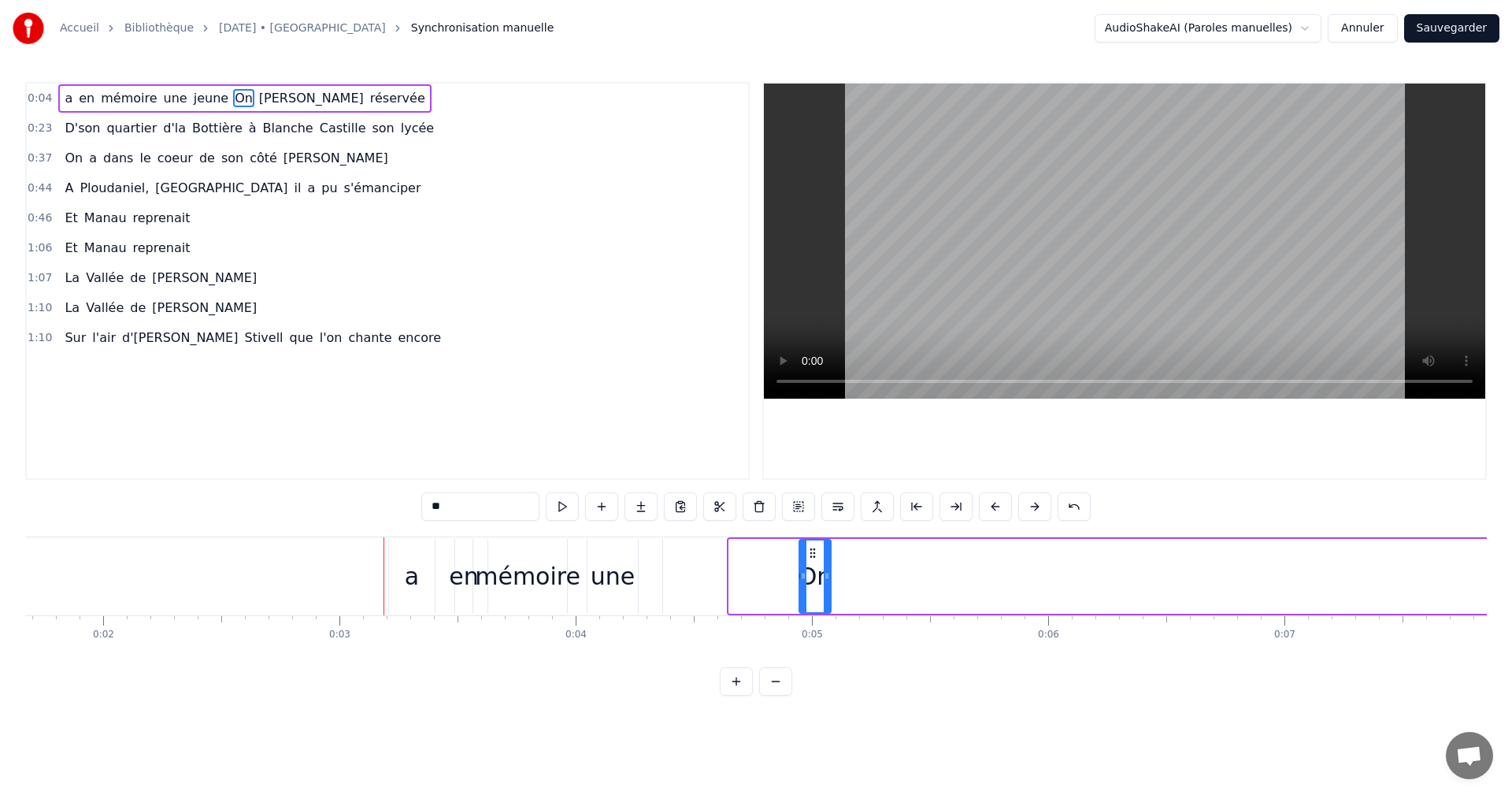
drag, startPoint x: 746, startPoint y: 553, endPoint x: 816, endPoint y: 557, distance: 70.1
click at [816, 557] on icon at bounding box center [812, 553] width 13 height 13
click at [1367, 23] on button "Annuler" at bounding box center [1362, 28] width 69 height 28
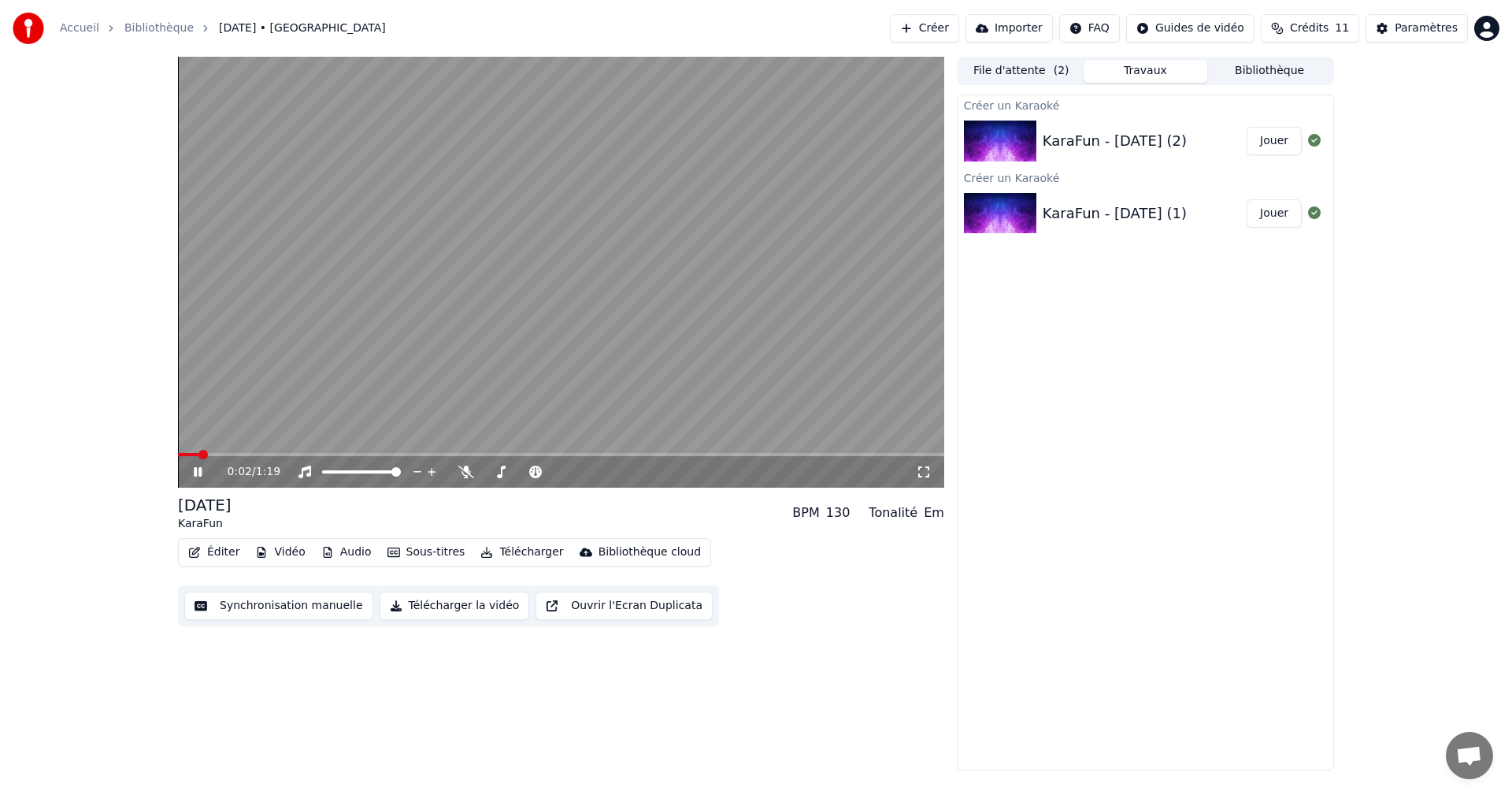
click at [223, 548] on button "Éditer" at bounding box center [213, 552] width 64 height 22
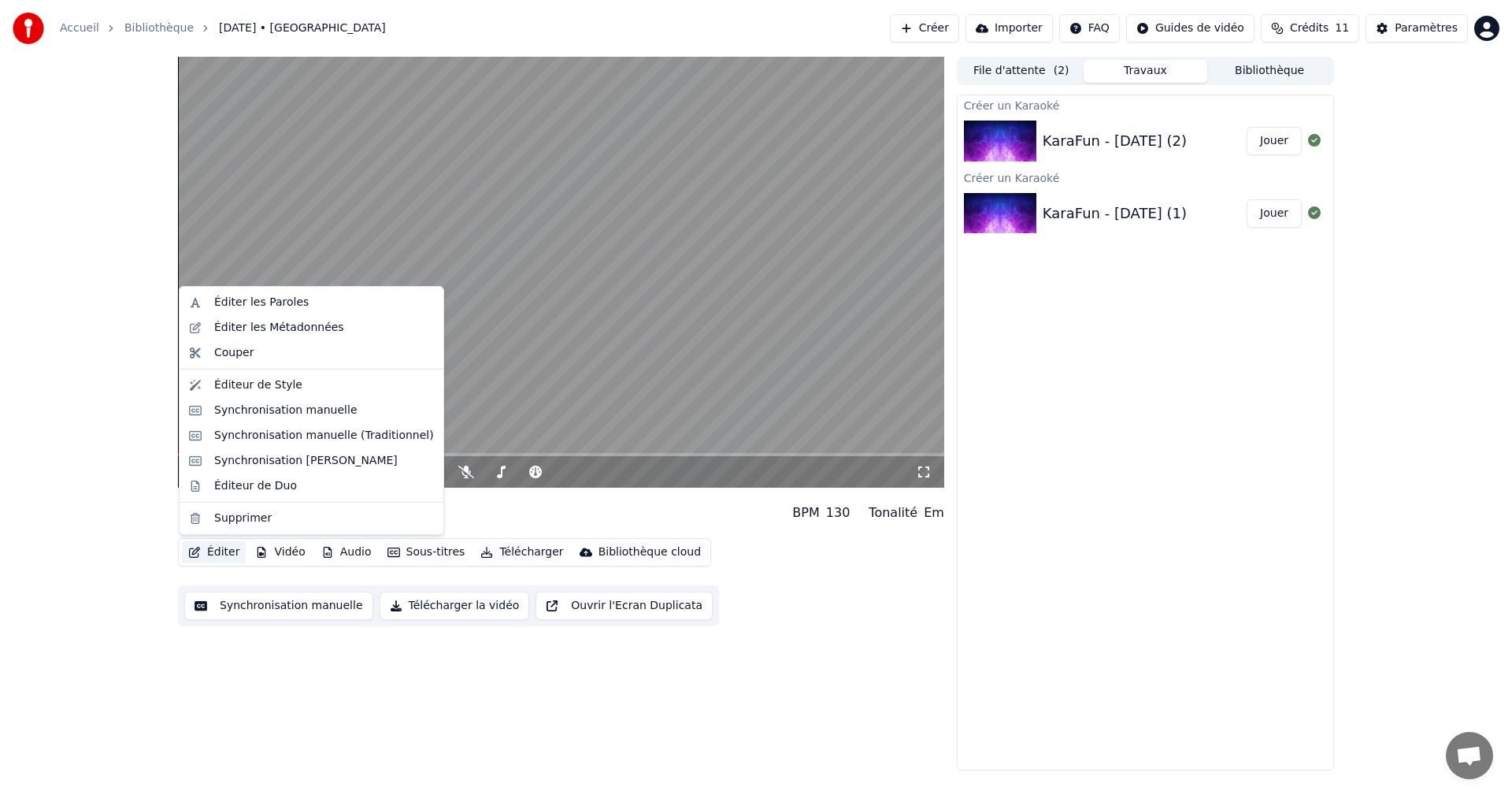
click at [242, 601] on button "Synchronisation manuelle" at bounding box center [279, 605] width 189 height 28
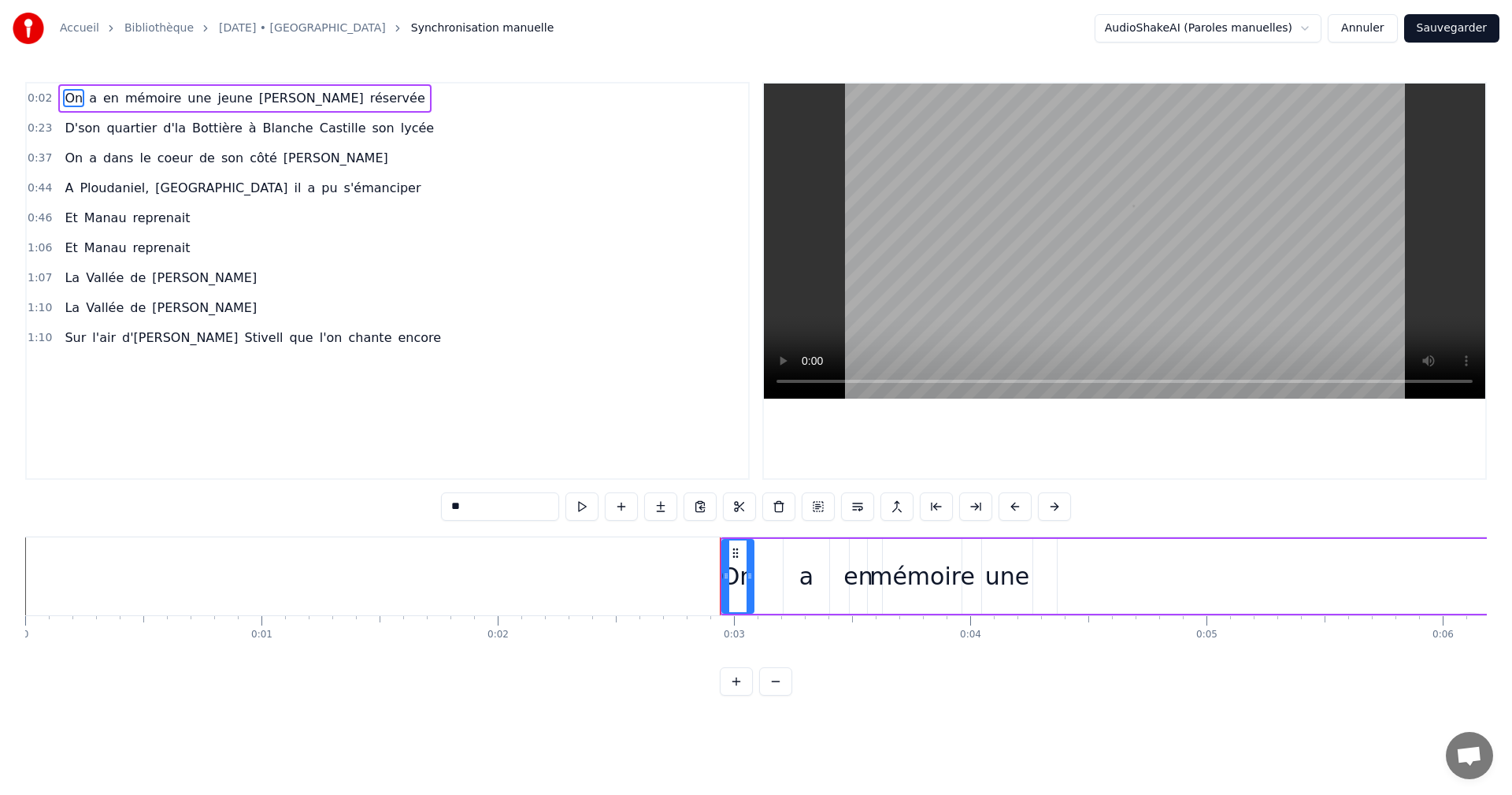
click at [1013, 565] on div "une" at bounding box center [1006, 576] width 44 height 35
click at [742, 549] on div "On" at bounding box center [737, 576] width 31 height 75
type input "**"
click at [33, 97] on span "0:02" at bounding box center [39, 98] width 24 height 16
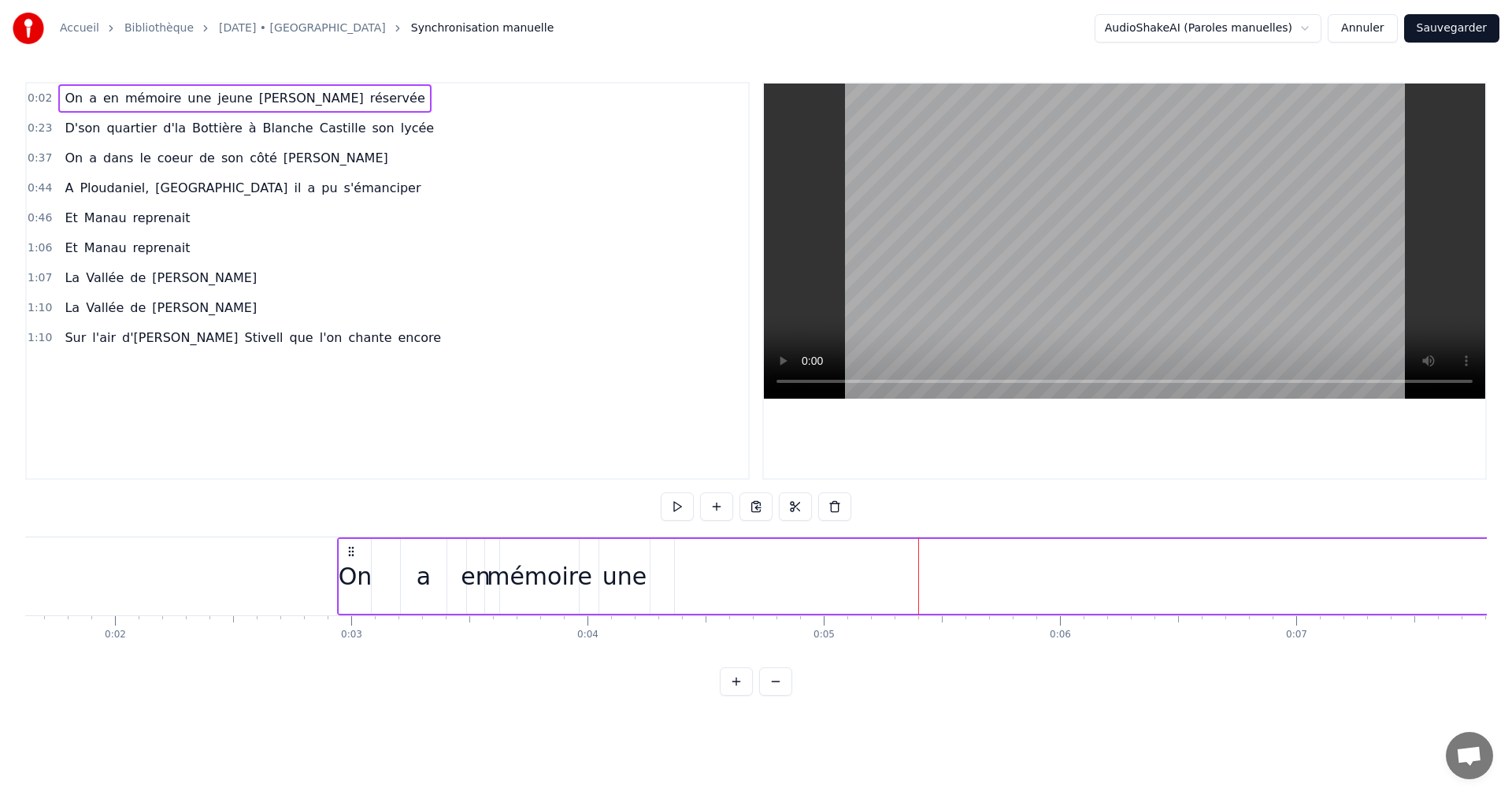
scroll to position [0, 341]
click at [389, 553] on icon at bounding box center [393, 552] width 13 height 13
click at [391, 553] on icon at bounding box center [393, 552] width 13 height 13
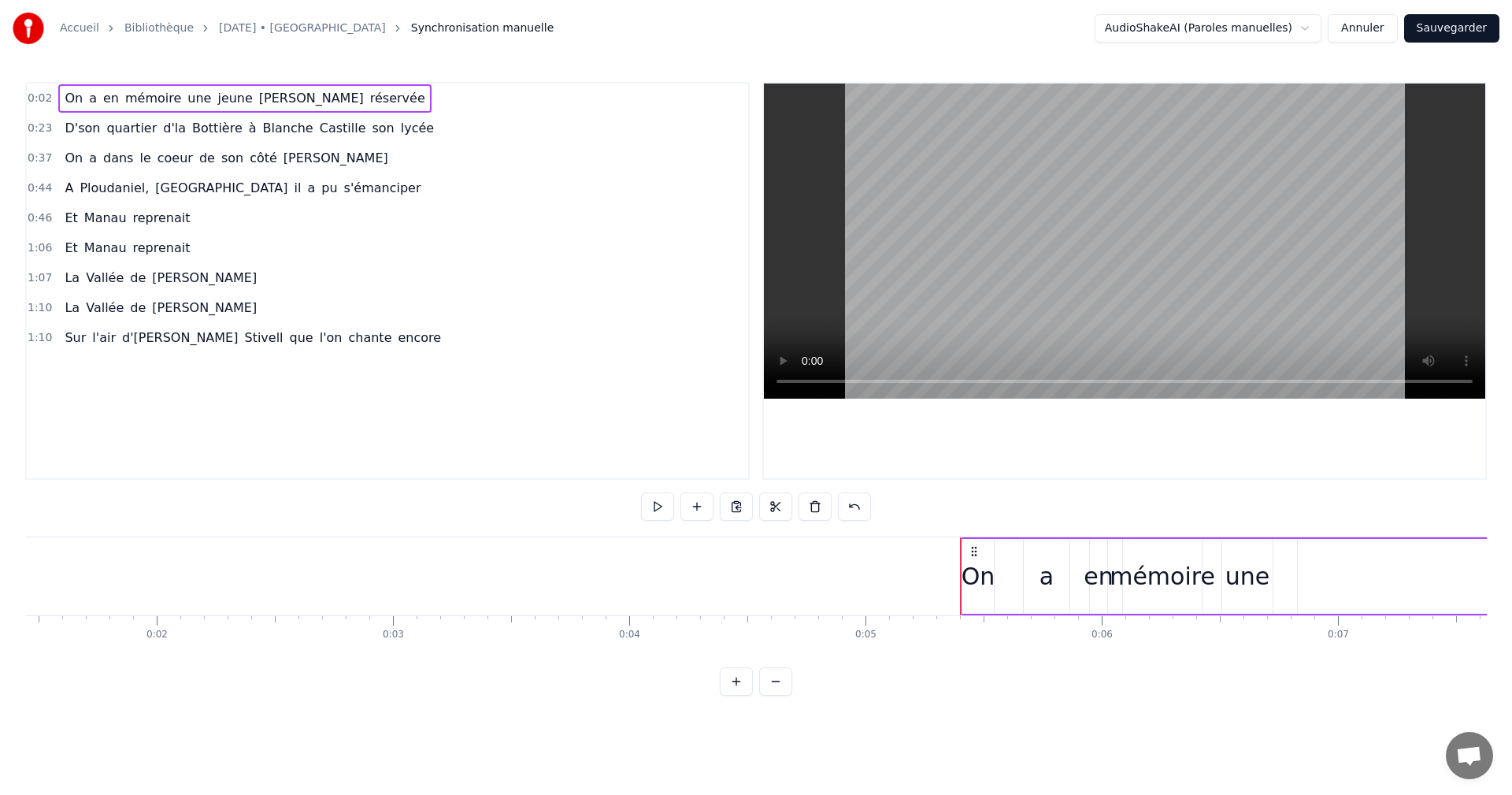
drag, startPoint x: 391, startPoint y: 552, endPoint x: 973, endPoint y: 572, distance: 582.3
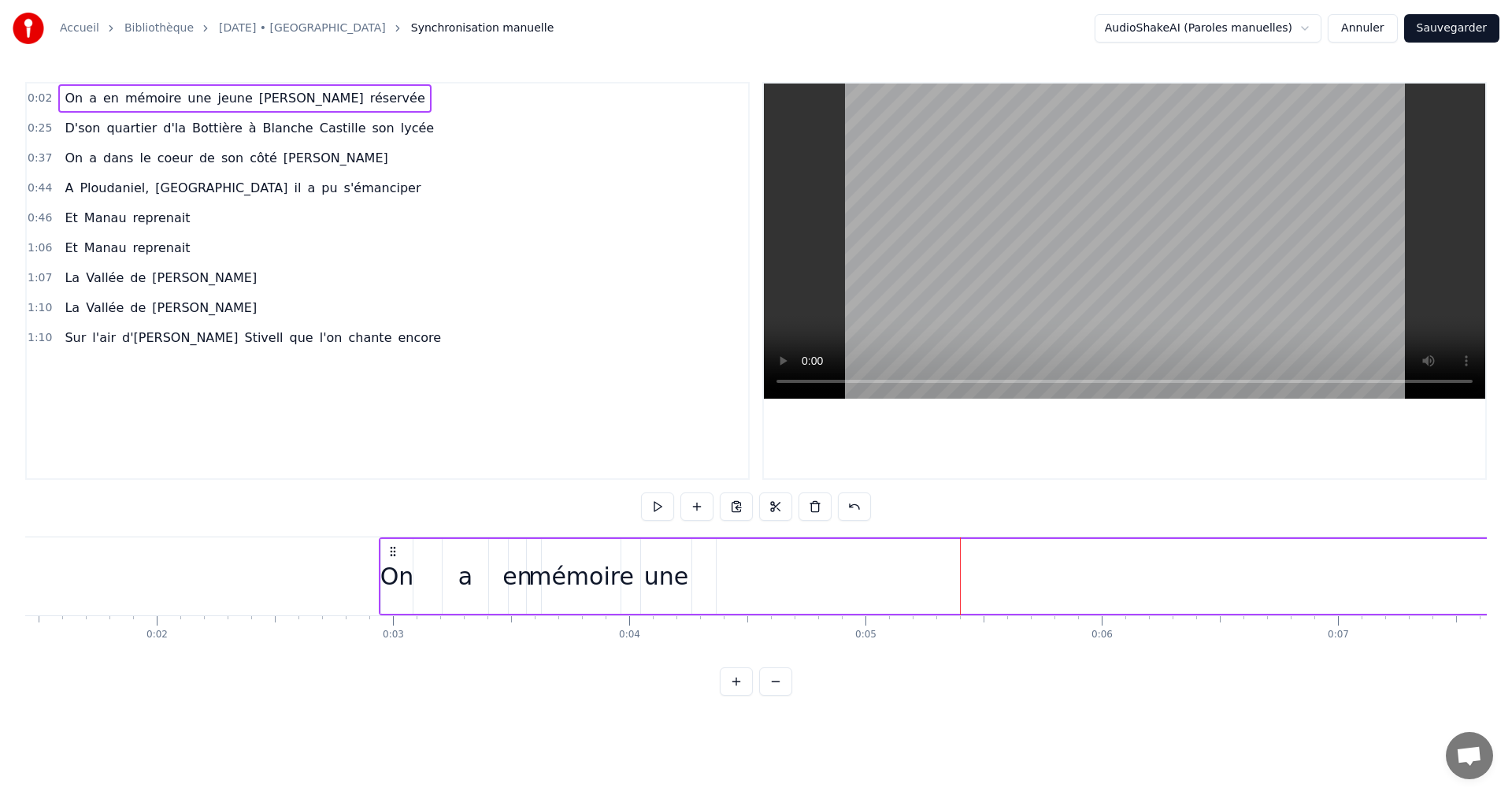
drag, startPoint x: 400, startPoint y: 555, endPoint x: 385, endPoint y: 556, distance: 15.0
click at [385, 556] on div "On" at bounding box center [396, 576] width 31 height 75
click at [399, 551] on icon at bounding box center [395, 553] width 13 height 13
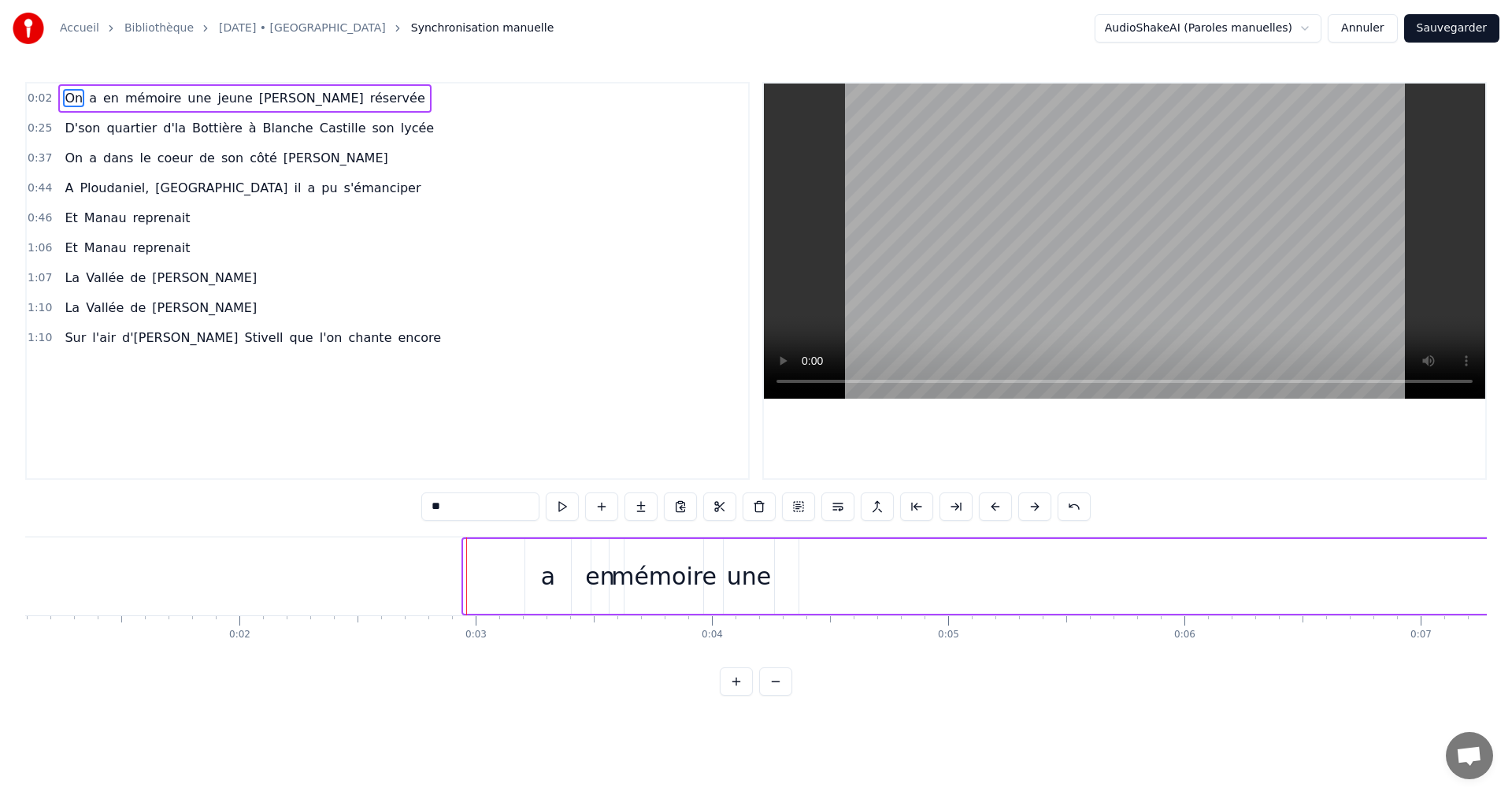
scroll to position [0, 0]
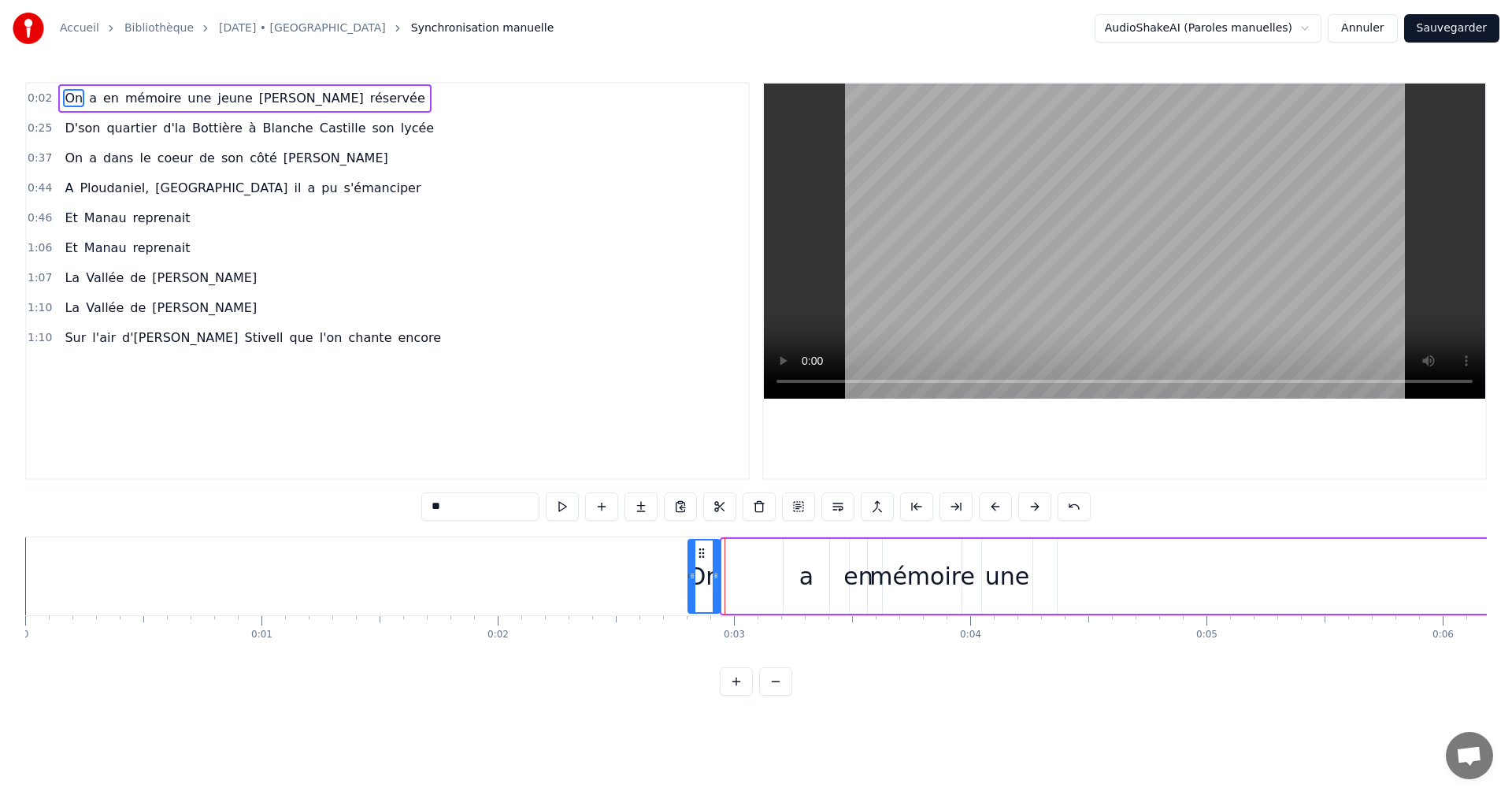
drag, startPoint x: 391, startPoint y: 553, endPoint x: 697, endPoint y: 566, distance: 306.3
click at [697, 566] on div "On" at bounding box center [704, 576] width 30 height 72
click at [697, 554] on circle at bounding box center [696, 554] width 1 height 1
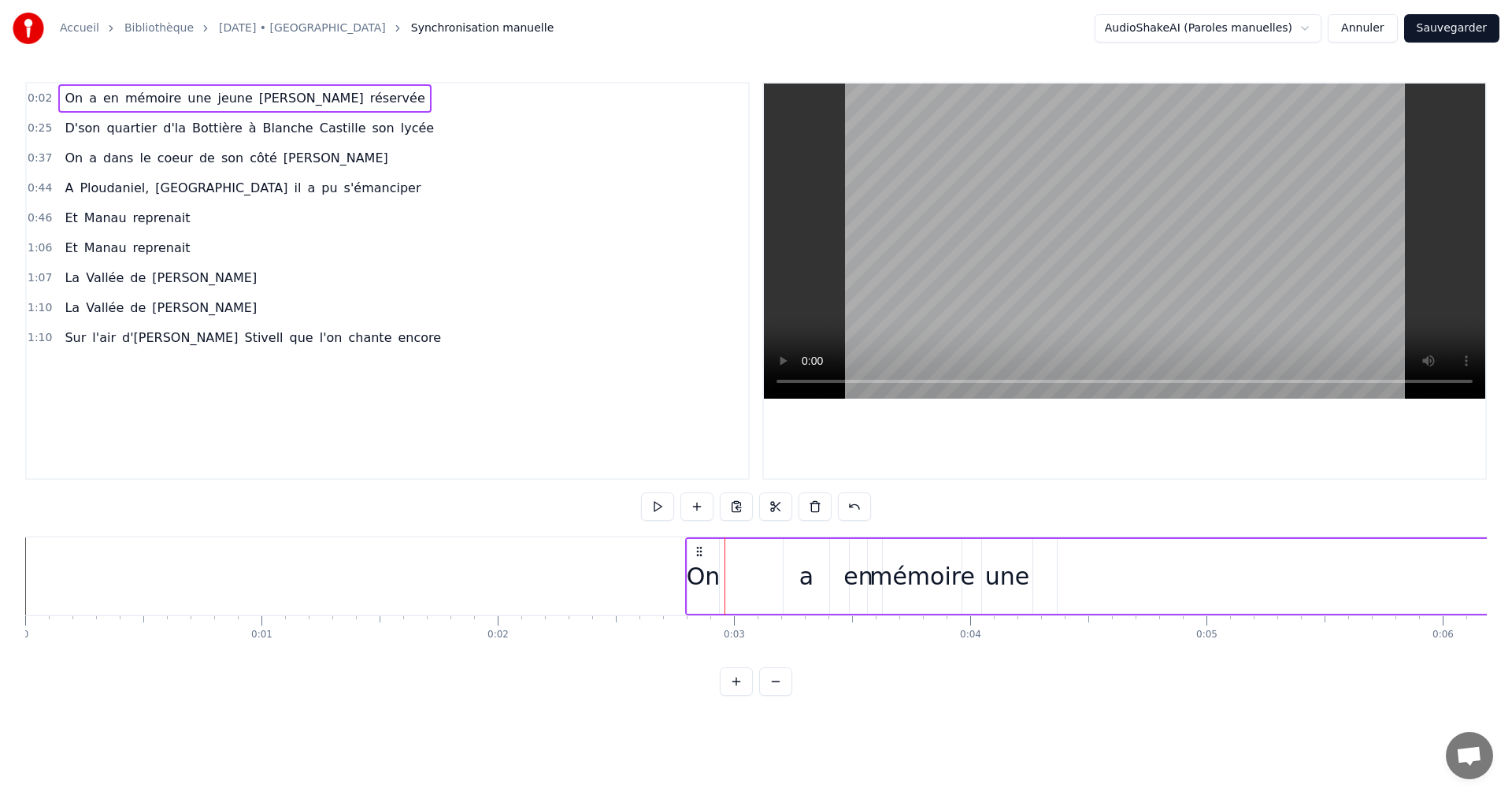
click at [85, 87] on div "On a en mémoire une jeune [PERSON_NAME] réservée" at bounding box center [244, 98] width 373 height 28
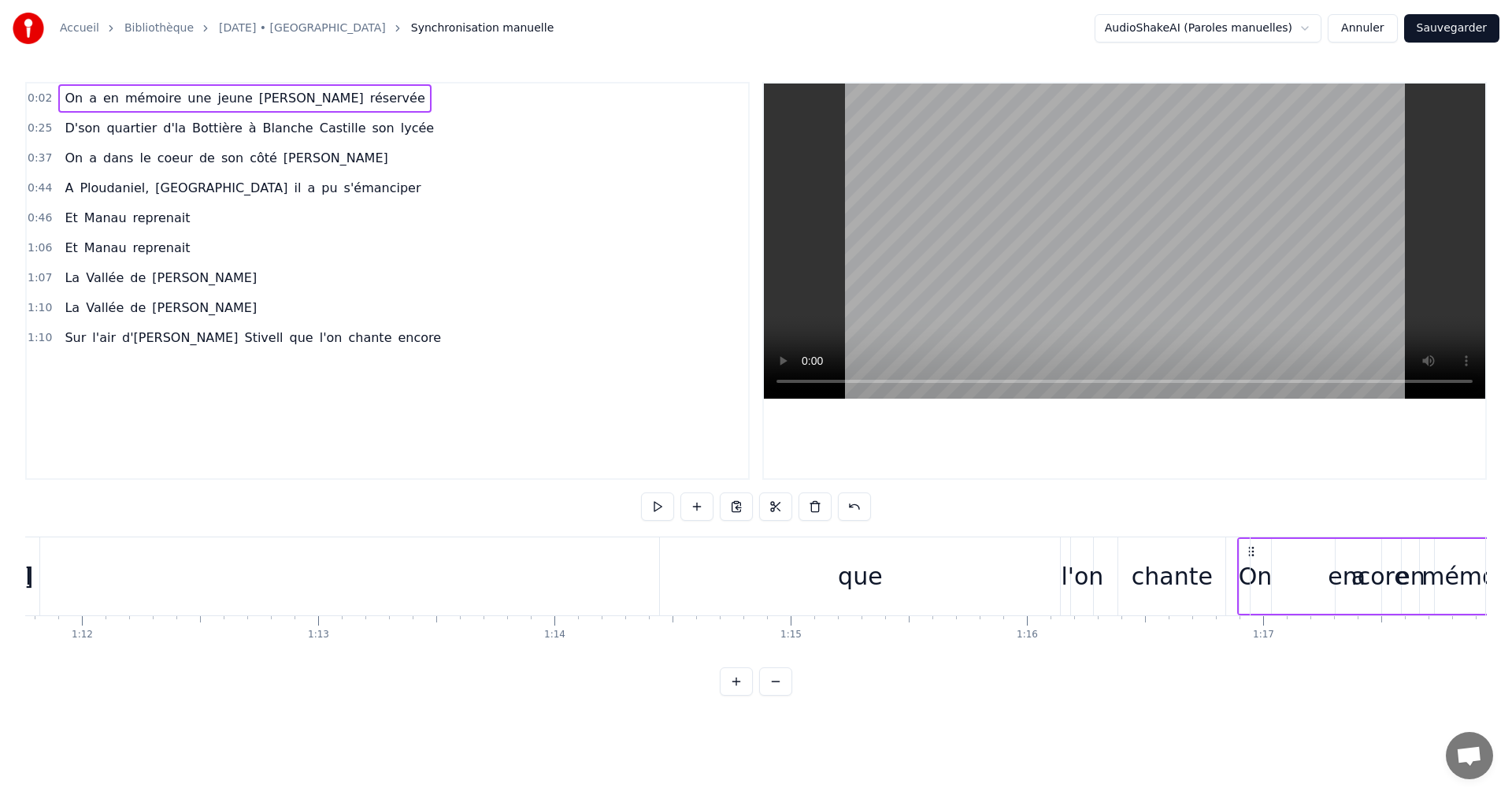
scroll to position [0, 16962]
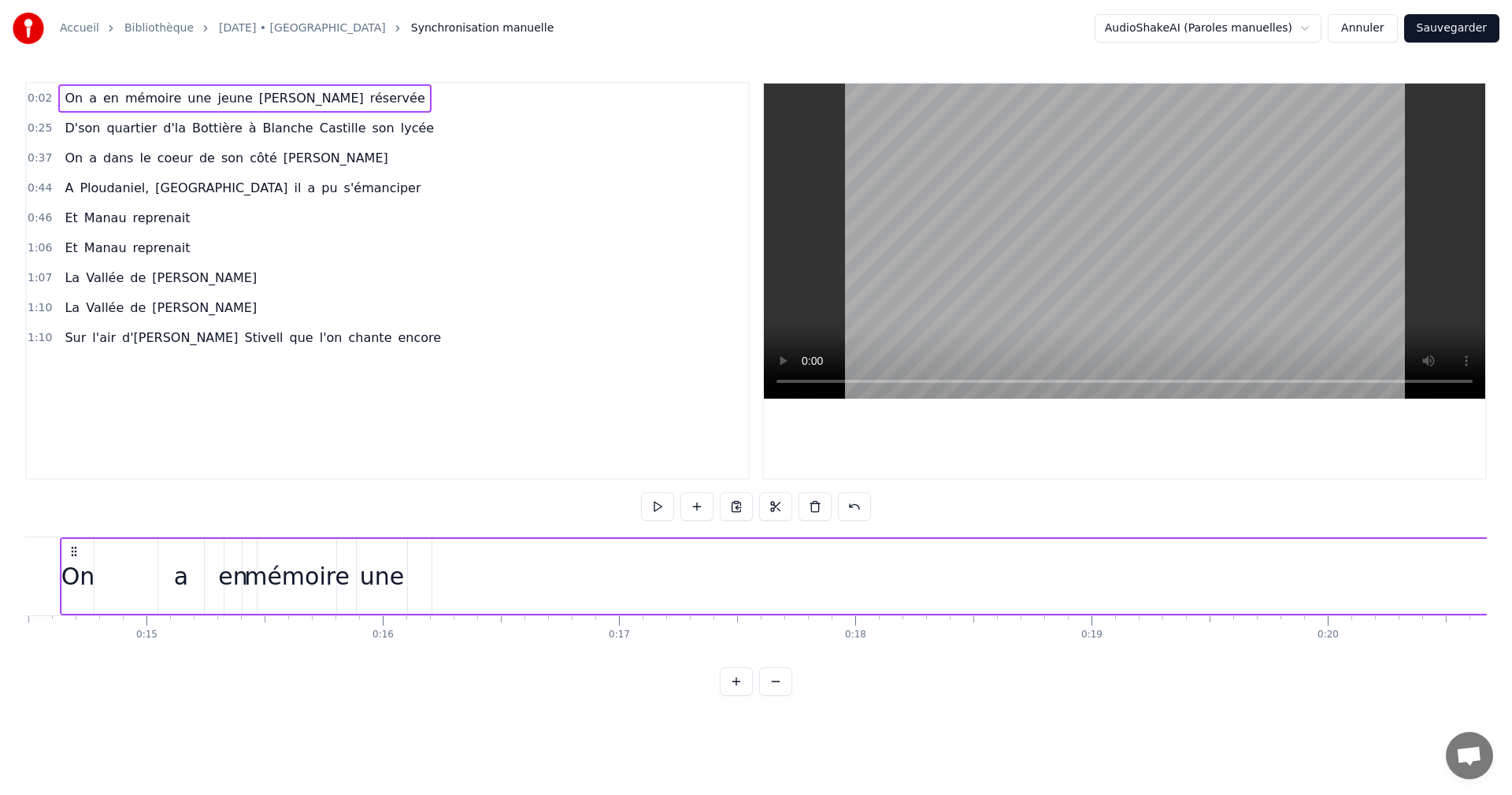
drag, startPoint x: 698, startPoint y: 547, endPoint x: 73, endPoint y: 603, distance: 627.5
click at [68, 333] on span "Sur" at bounding box center [75, 337] width 24 height 18
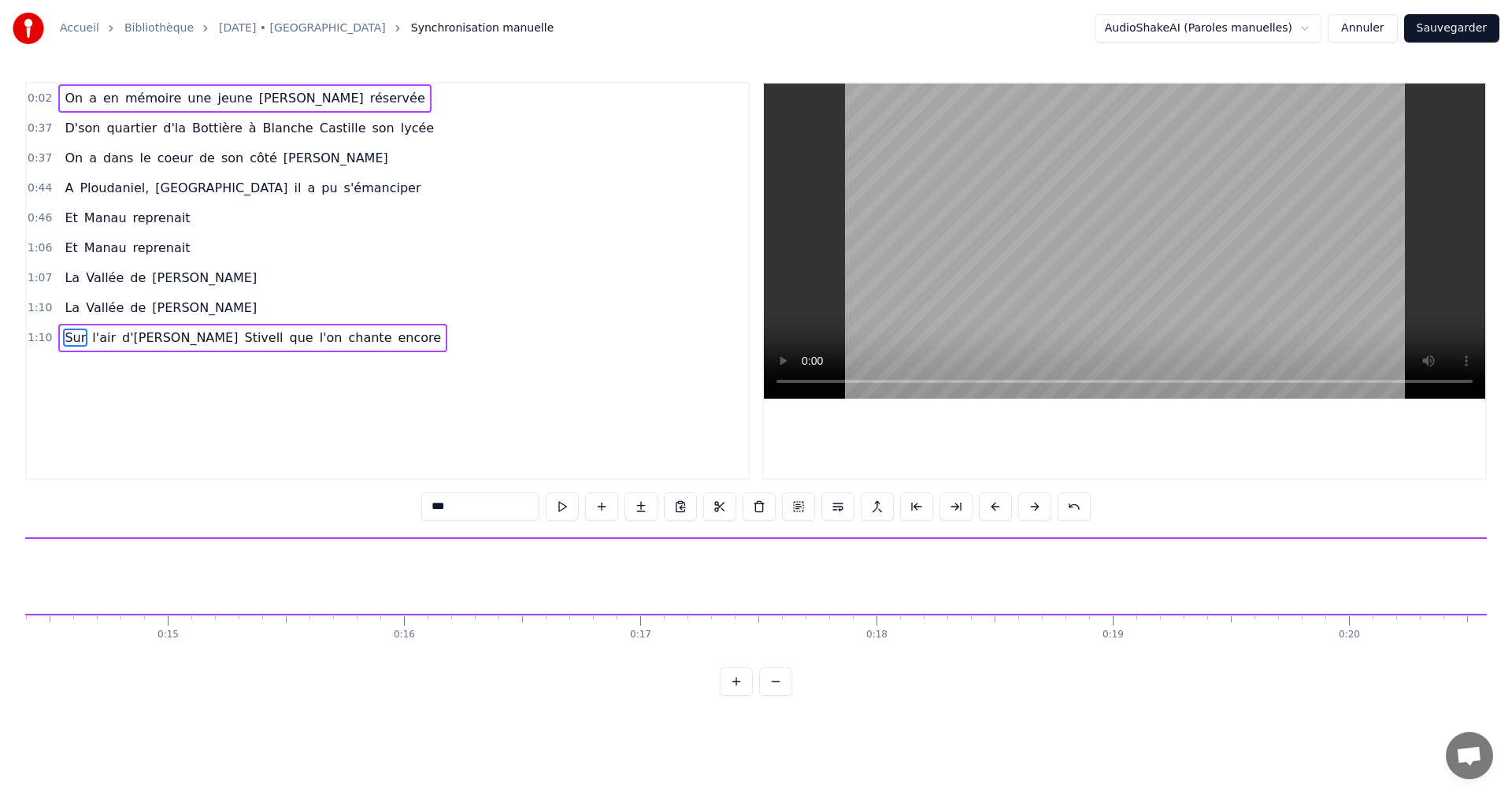
click at [77, 127] on span "D'son" at bounding box center [82, 128] width 39 height 18
click at [80, 150] on div "On a dans le coeur de son [PERSON_NAME]" at bounding box center [225, 158] width 336 height 28
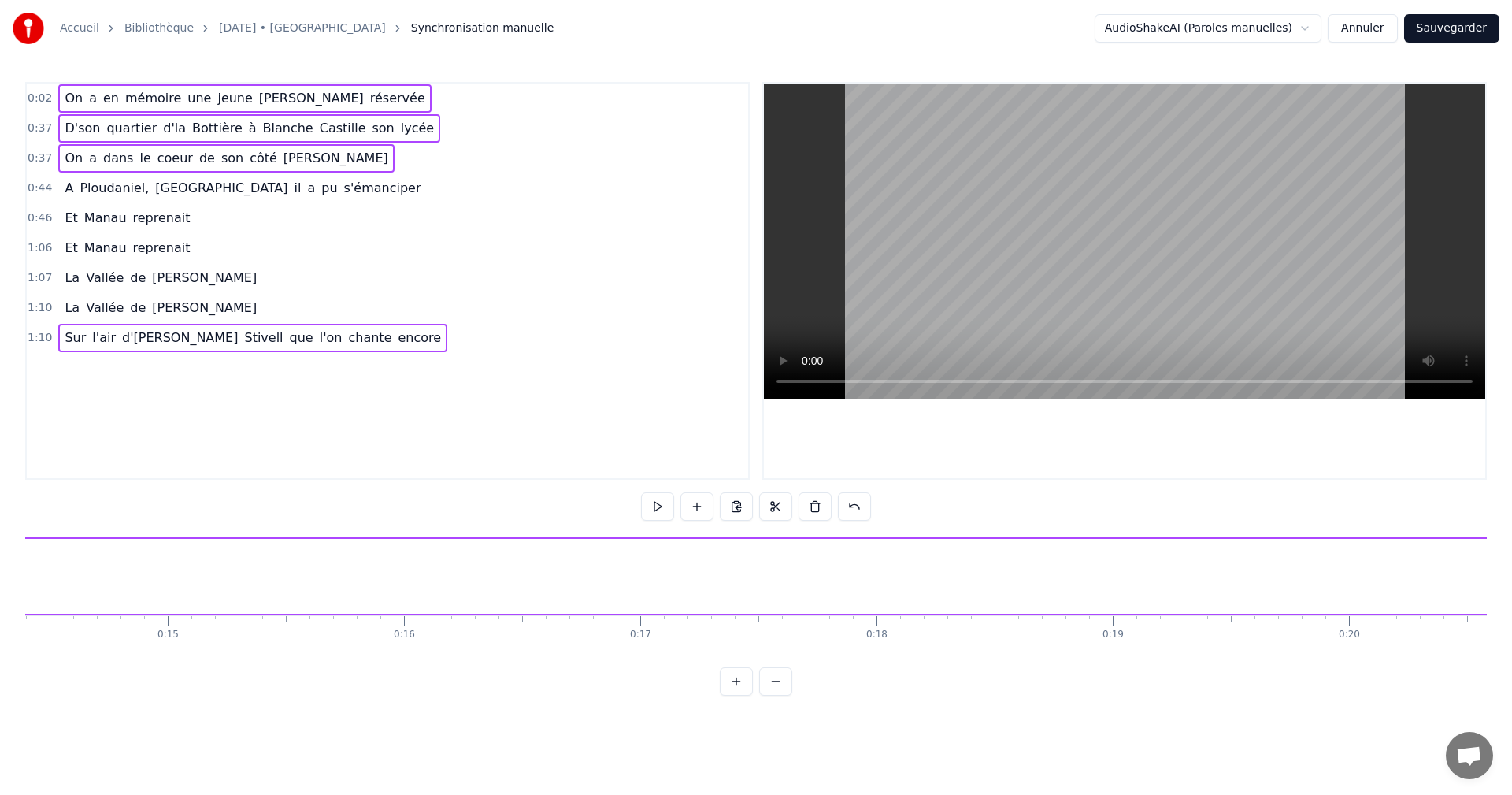
click at [81, 180] on span "Ploudaniel," at bounding box center [114, 188] width 72 height 18
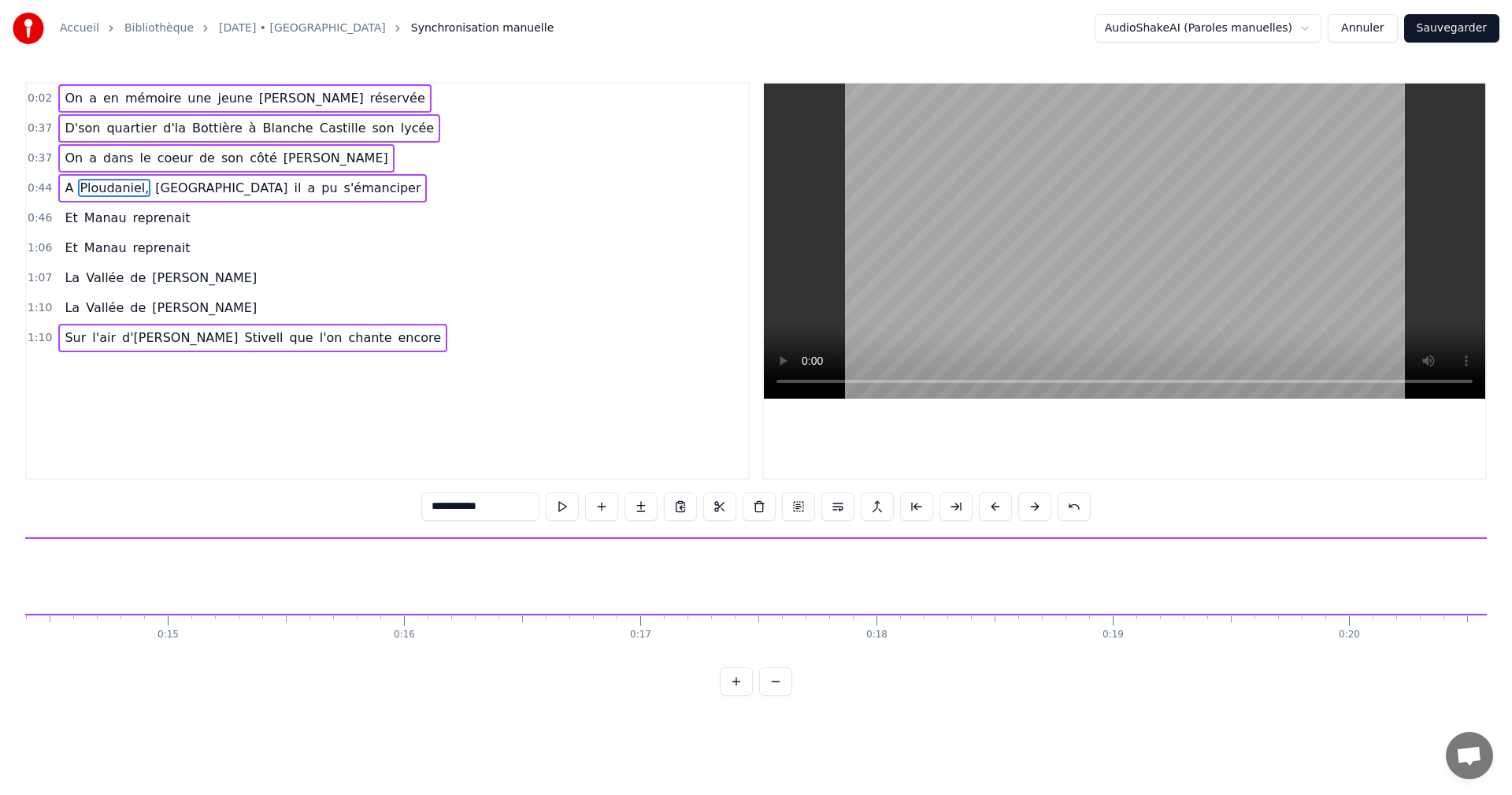
click at [83, 214] on span "Manau" at bounding box center [105, 217] width 46 height 18
click at [64, 253] on span "Et" at bounding box center [71, 247] width 16 height 18
click at [63, 282] on span "La" at bounding box center [72, 277] width 18 height 18
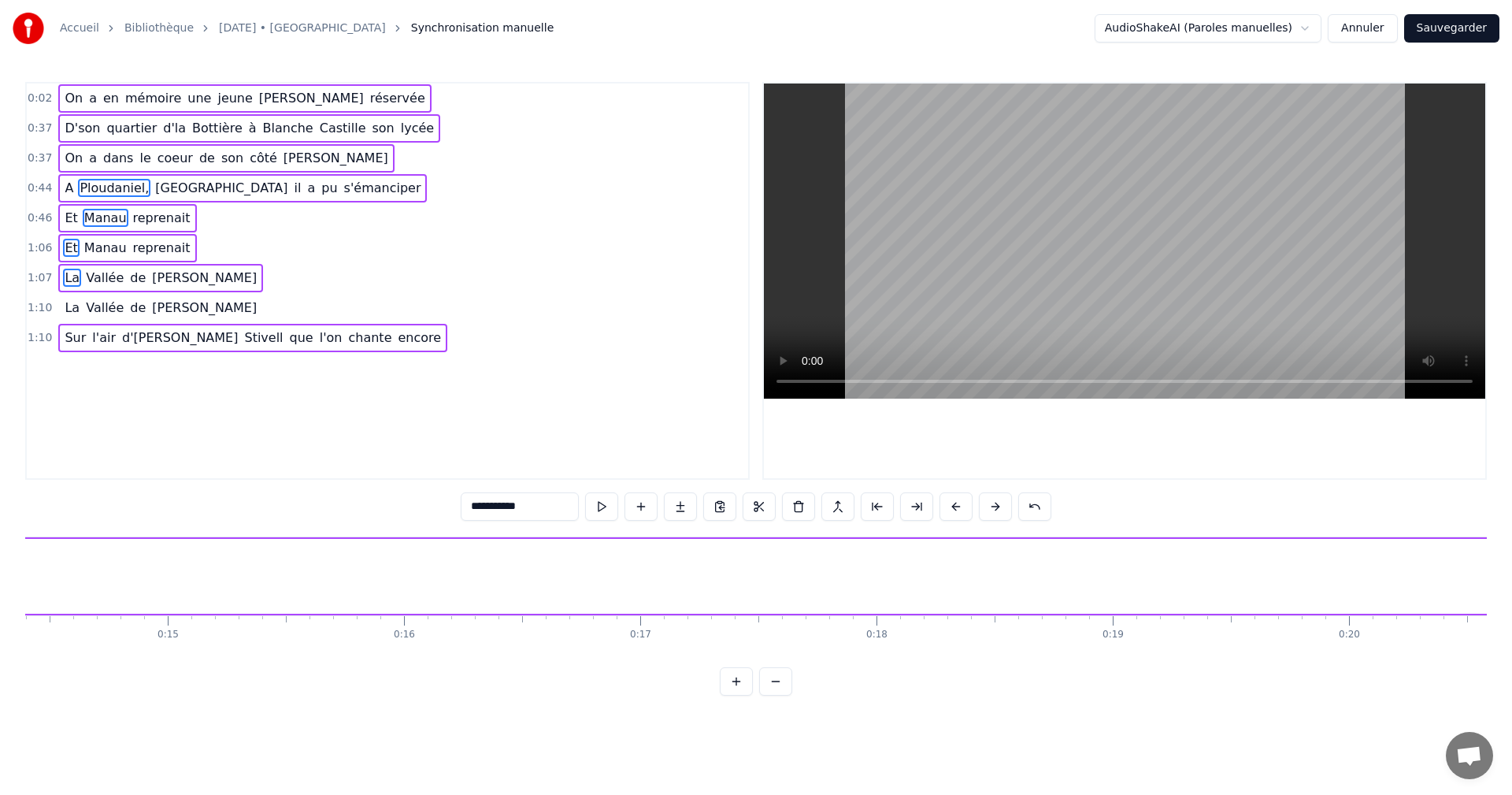
click at [58, 304] on div "La Vallée de Dana" at bounding box center [160, 308] width 204 height 28
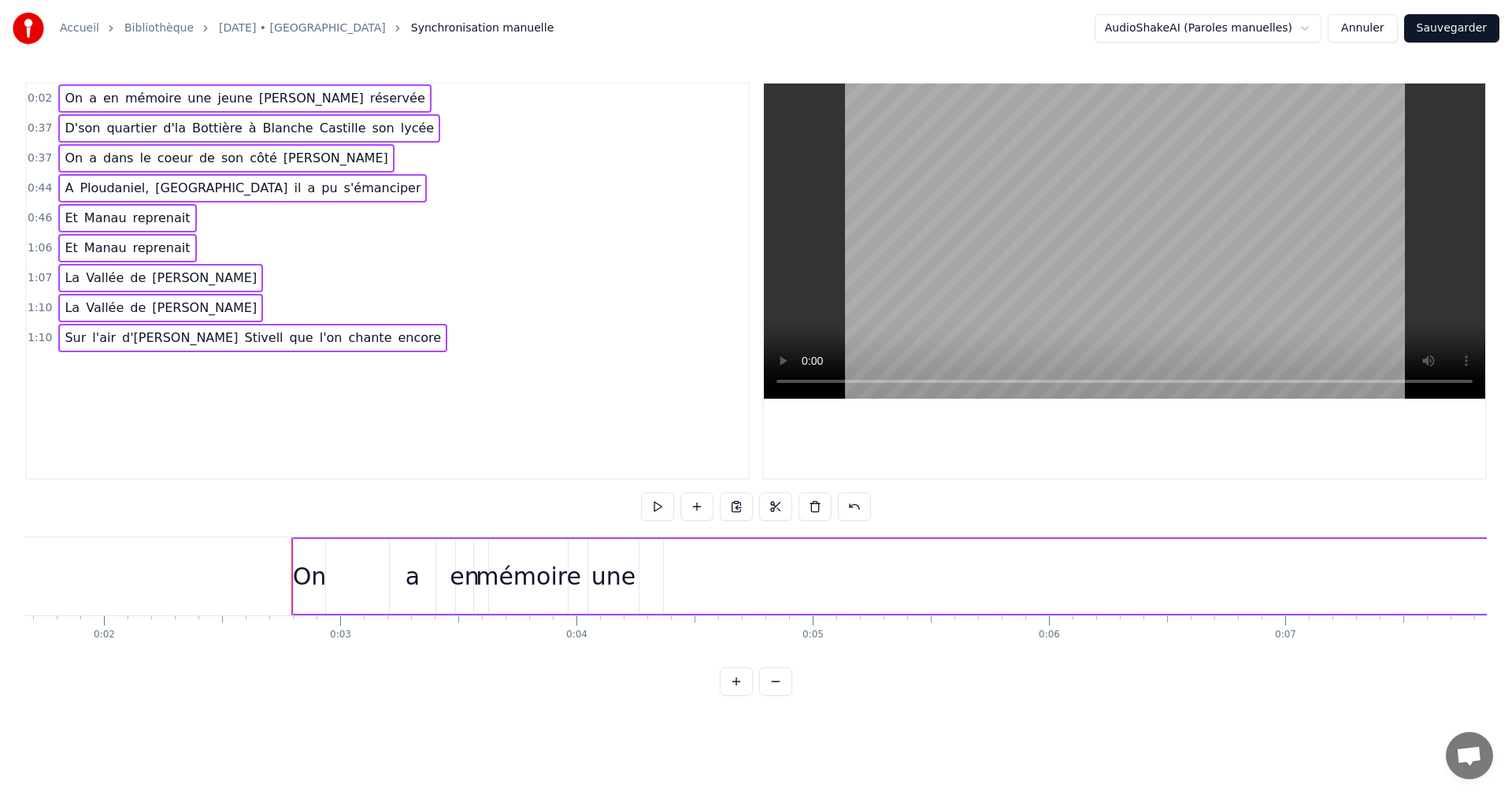
scroll to position [0, 382]
drag, startPoint x: 382, startPoint y: 545, endPoint x: 316, endPoint y: 562, distance: 68.2
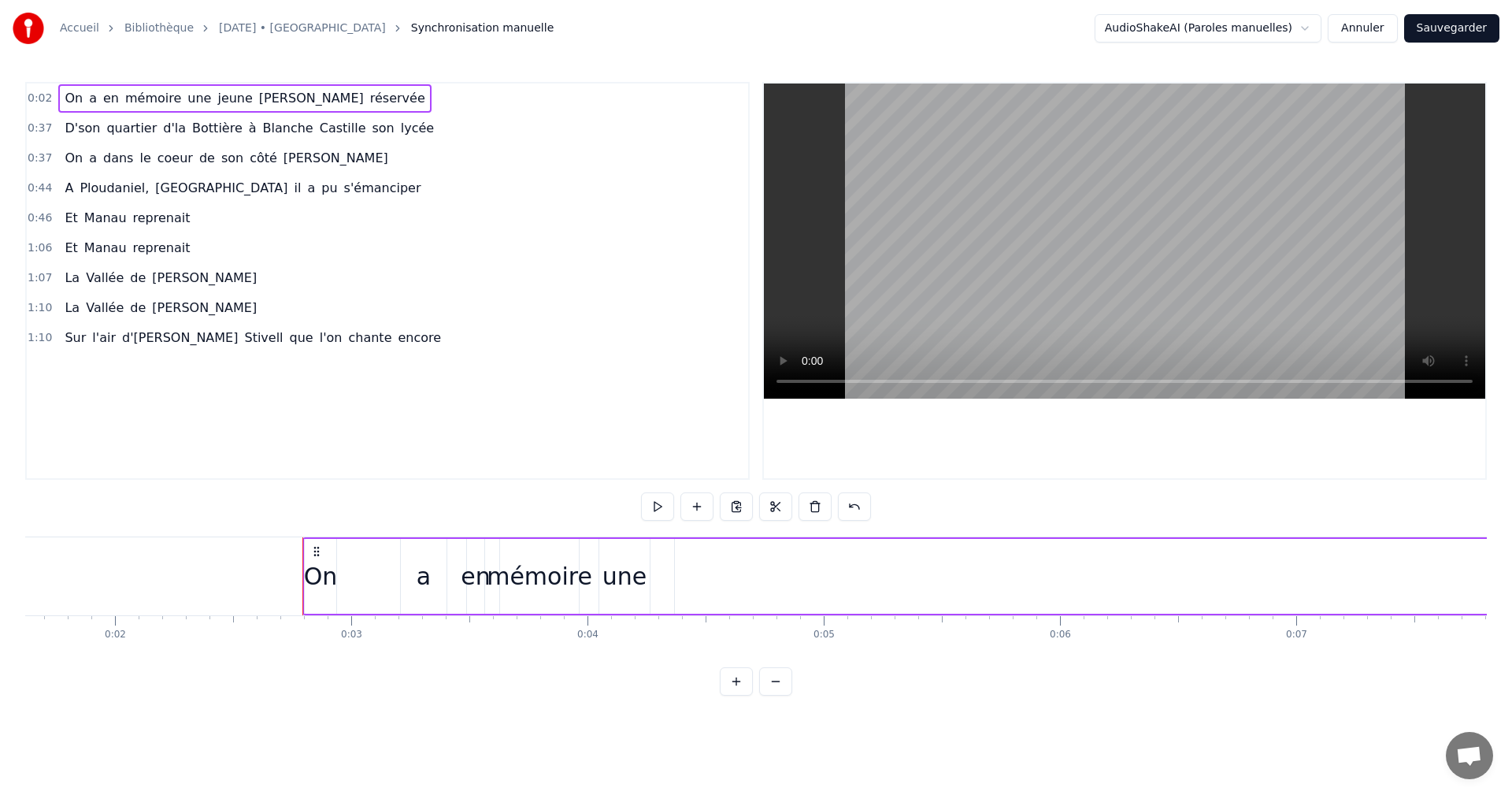
click at [138, 127] on span "quartier" at bounding box center [131, 128] width 53 height 18
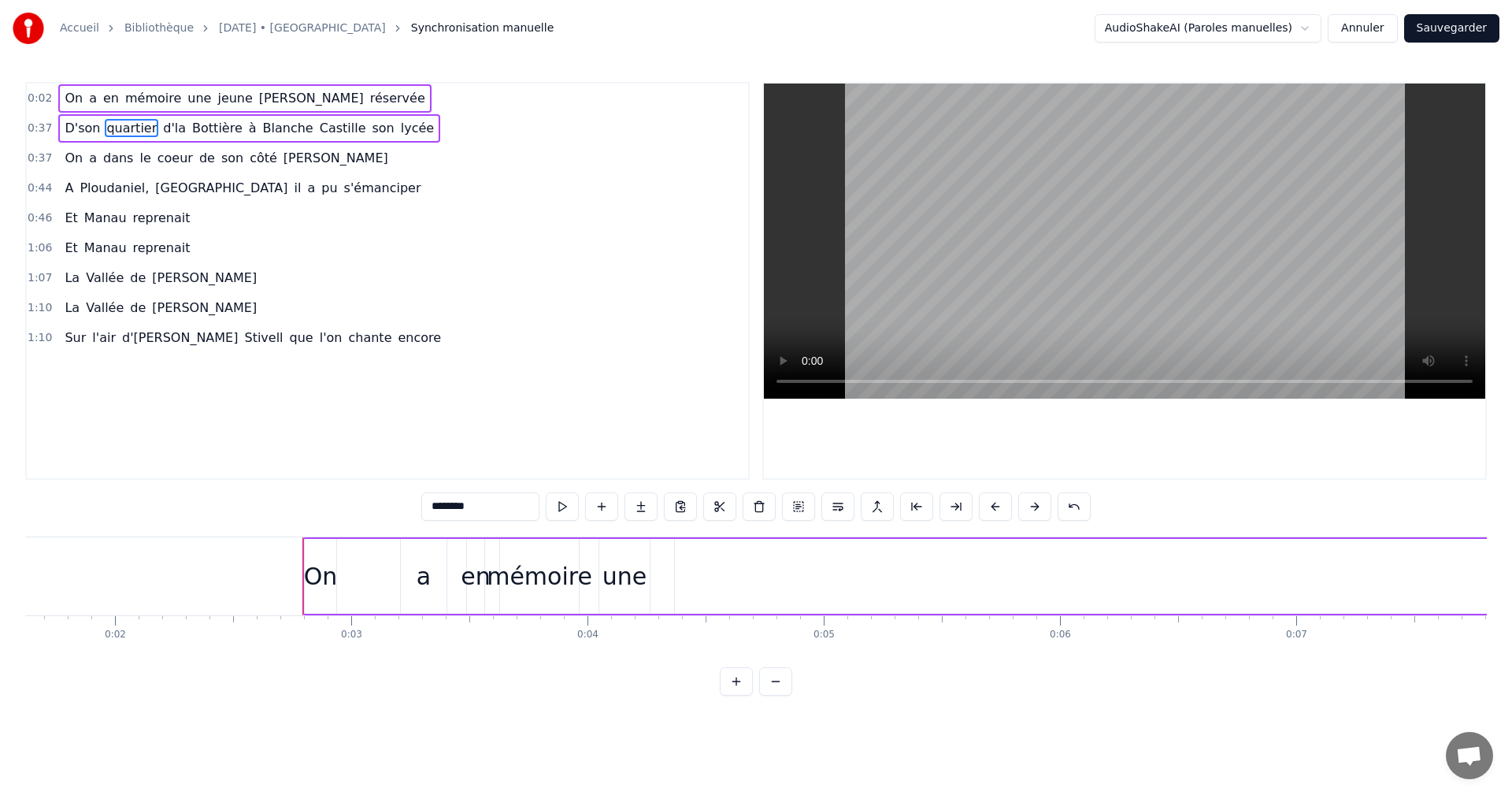
click at [91, 150] on div "On a dans le coeur de son [PERSON_NAME]" at bounding box center [225, 158] width 336 height 28
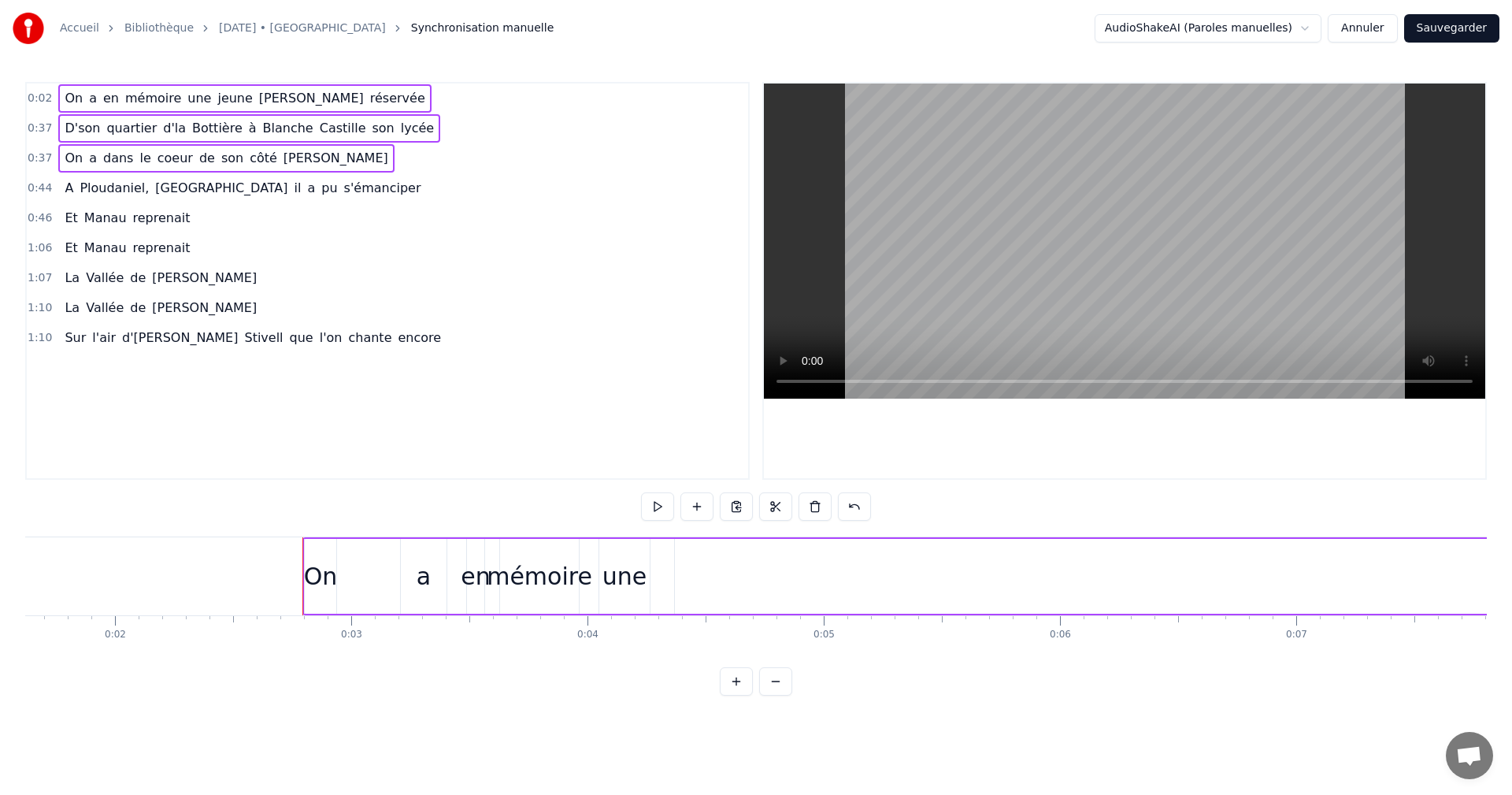
click at [80, 175] on div "A Ploudaniel, Bretagne il a pu s'émanciper" at bounding box center [242, 188] width 369 height 28
click at [74, 210] on div "Et Manau reprenait" at bounding box center [126, 217] width 138 height 28
click at [74, 243] on div "Et Manau reprenait" at bounding box center [126, 247] width 138 height 28
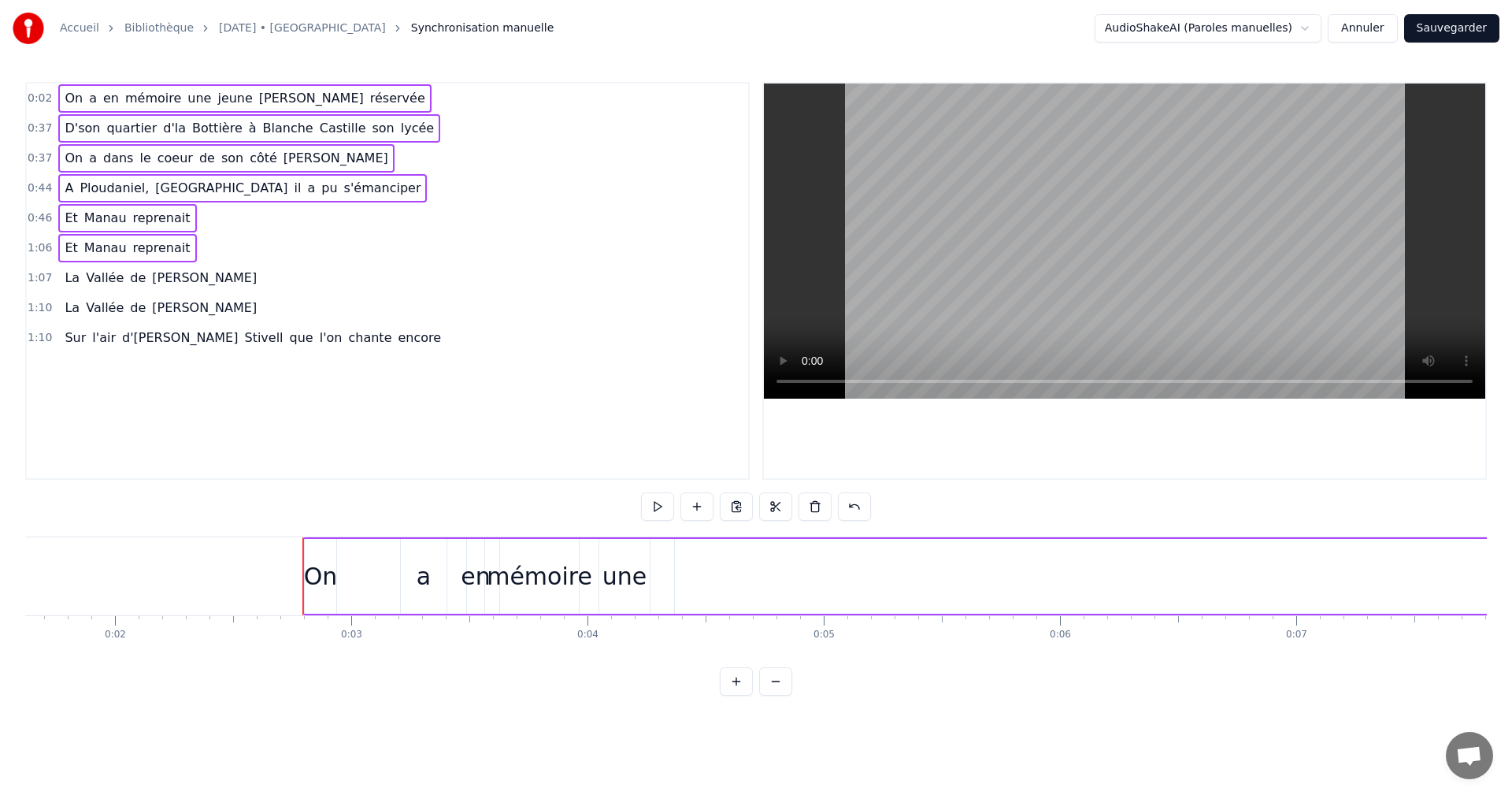
click at [76, 274] on div "La Vallée de Dana" at bounding box center [160, 278] width 204 height 28
click at [76, 303] on div "La Vallée de Dana" at bounding box center [160, 308] width 204 height 28
click at [90, 333] on span "l'air" at bounding box center [103, 337] width 27 height 18
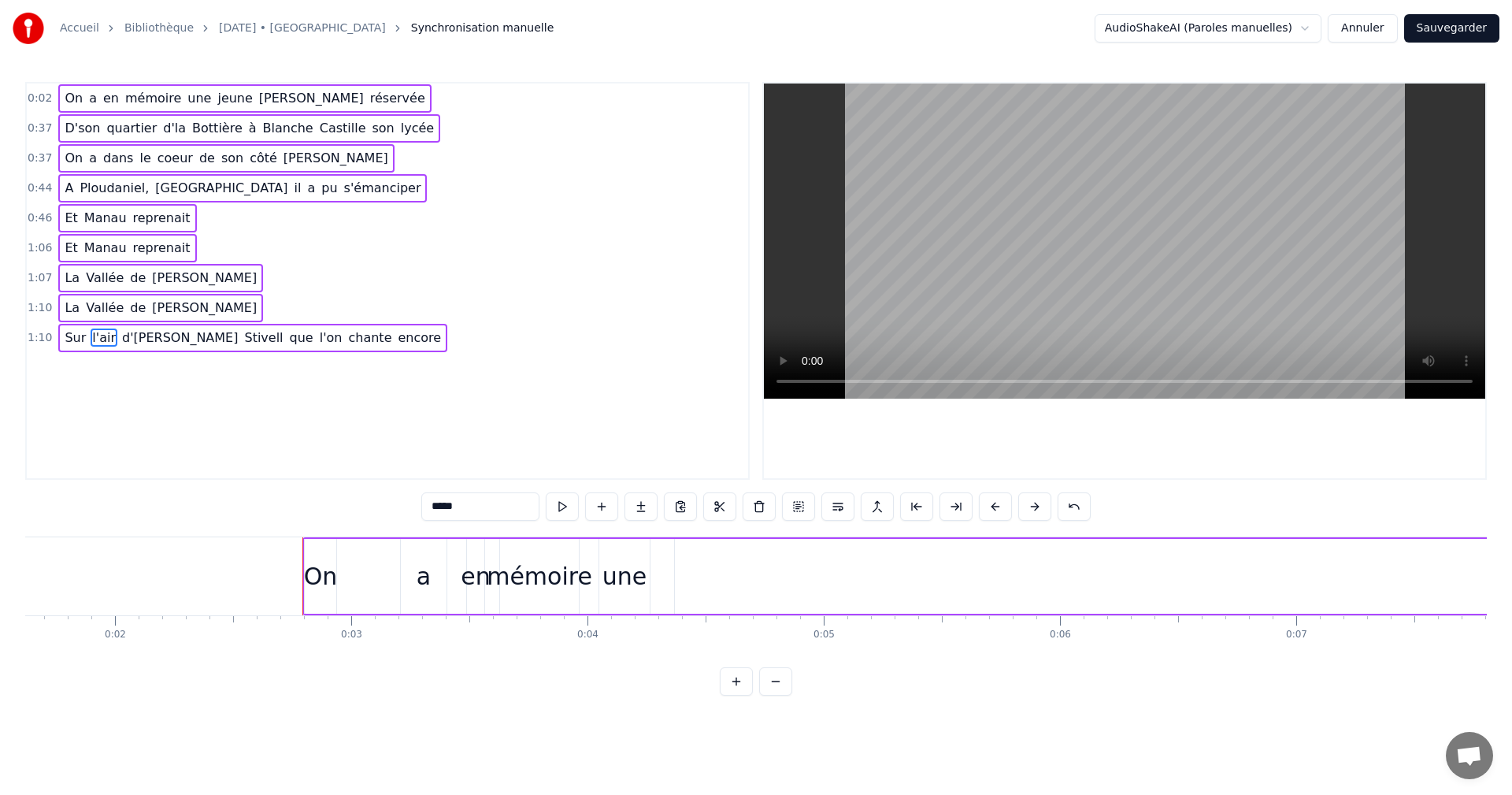
click at [90, 337] on span "l'air" at bounding box center [103, 337] width 27 height 18
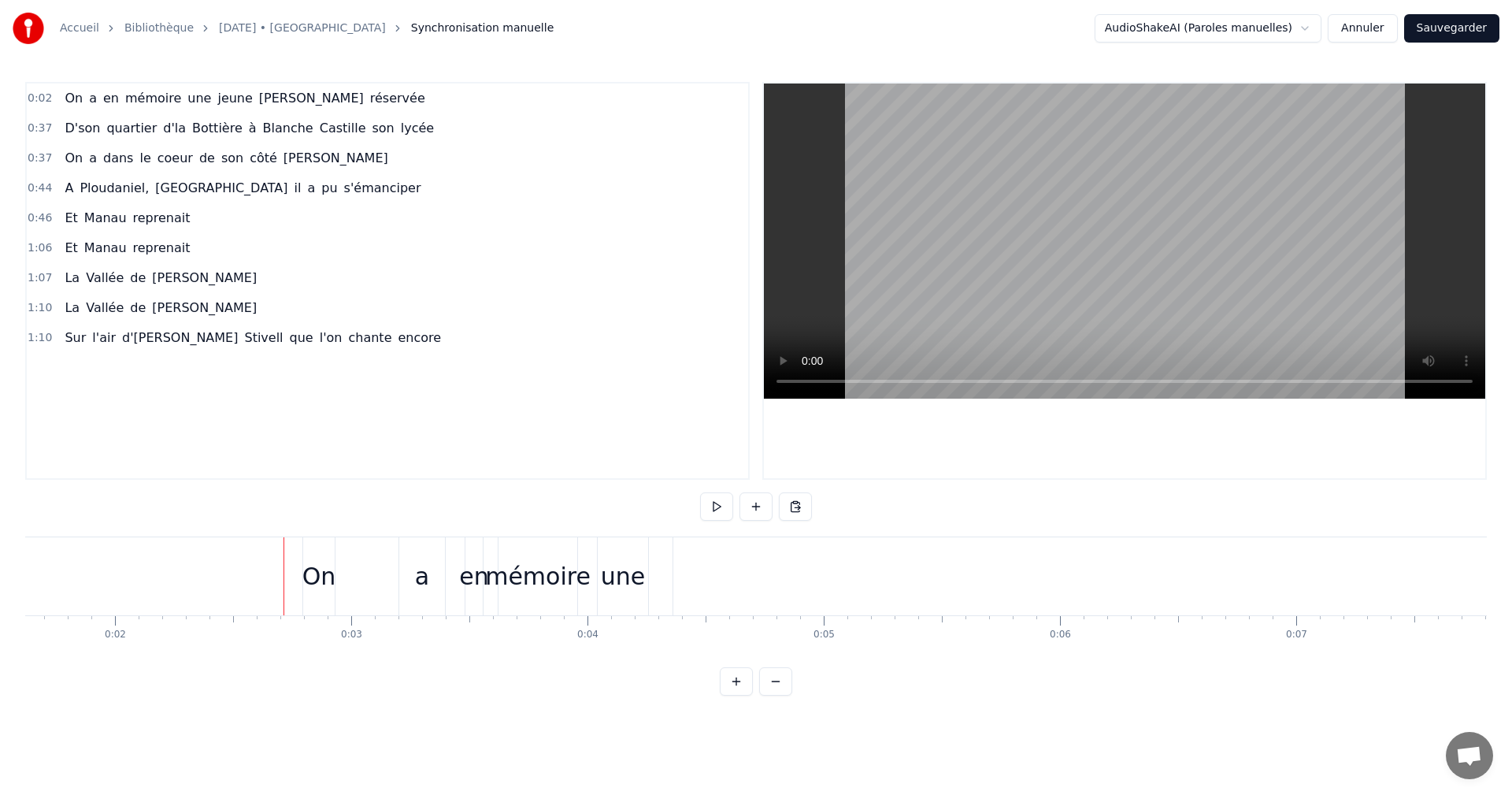
click at [88, 101] on span "a" at bounding box center [93, 98] width 11 height 18
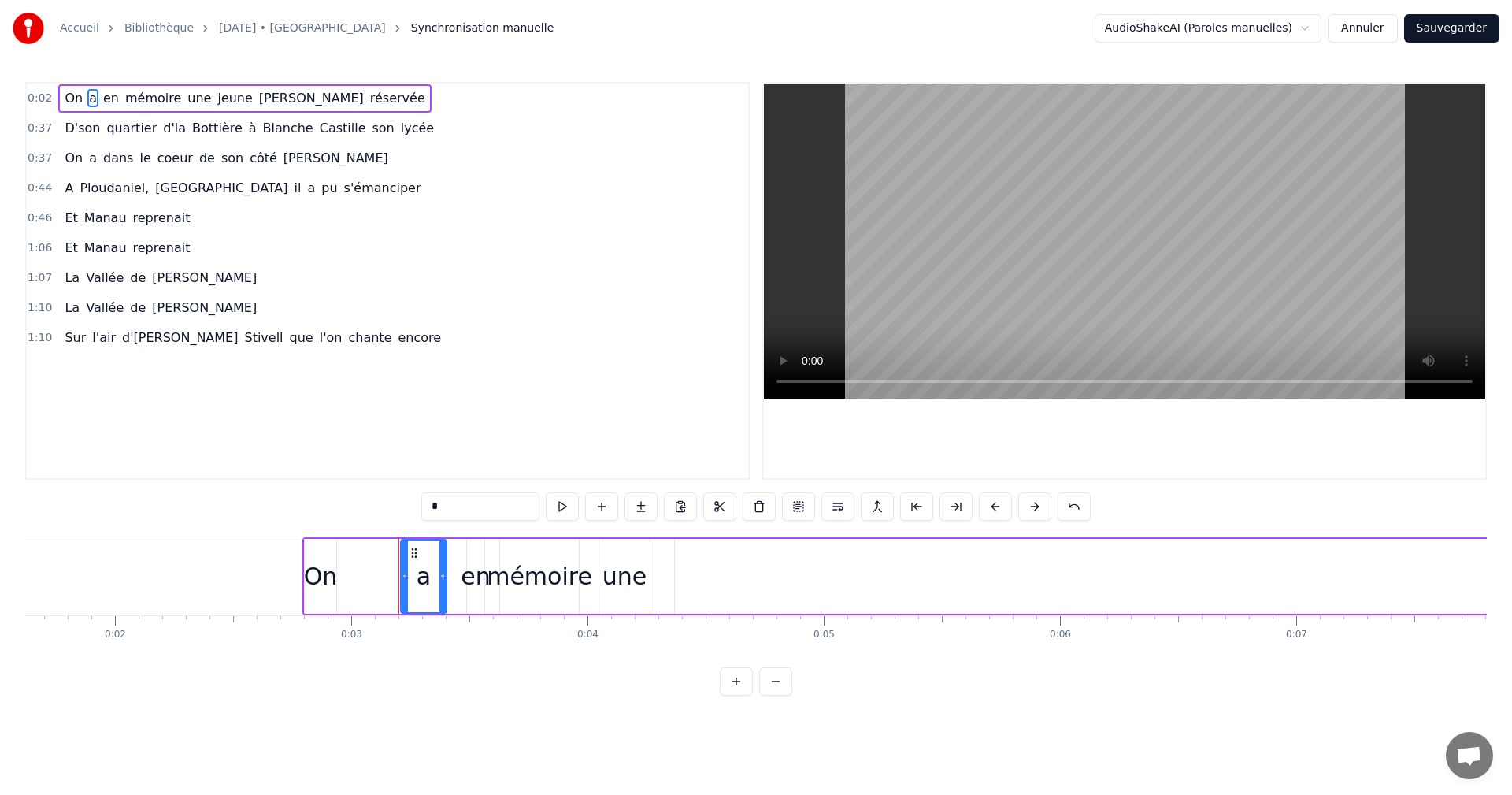
click at [63, 83] on div "0:02 On a en mémoire une jeune [PERSON_NAME] réservée 0:37 D'son quartier d'[GE…" at bounding box center [387, 281] width 725 height 398
click at [88, 99] on span "a" at bounding box center [93, 98] width 11 height 18
click at [67, 94] on span "On" at bounding box center [73, 98] width 21 height 18
type input "**"
click at [81, 85] on div "On a en mémoire une jeune [PERSON_NAME] réservée" at bounding box center [244, 98] width 373 height 28
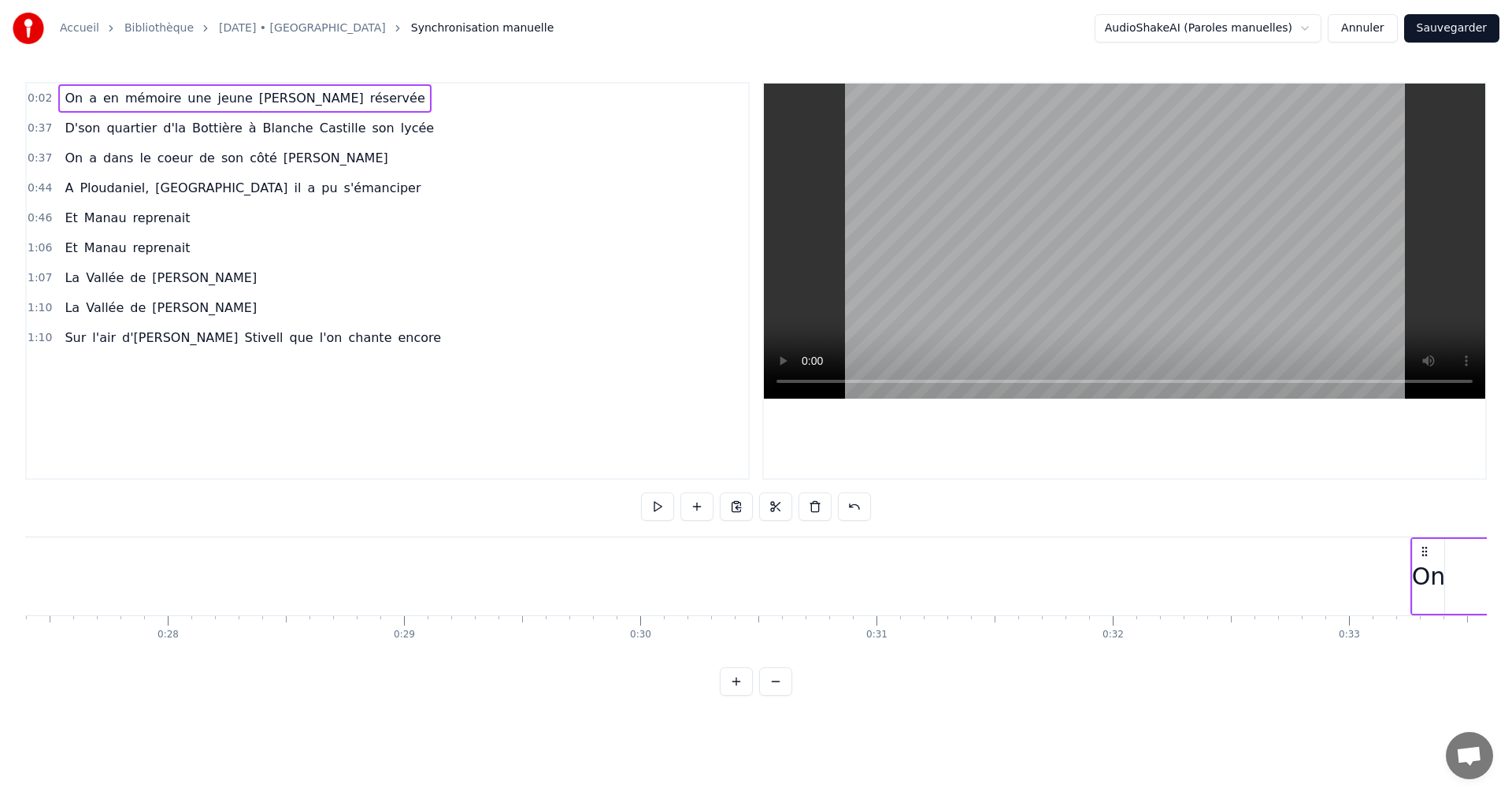
scroll to position [0, 6548]
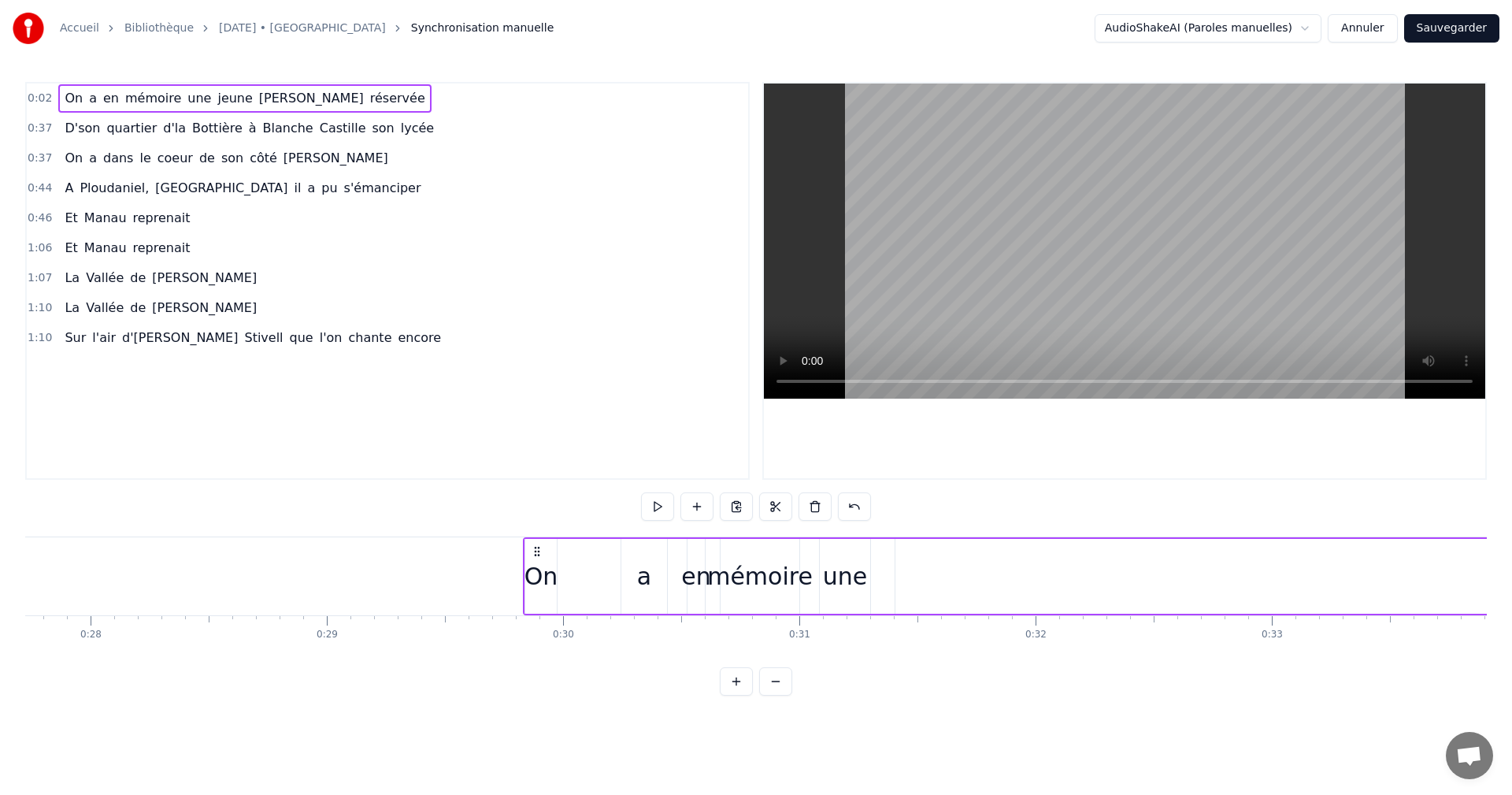
drag, startPoint x: 316, startPoint y: 553, endPoint x: 536, endPoint y: 602, distance: 225.4
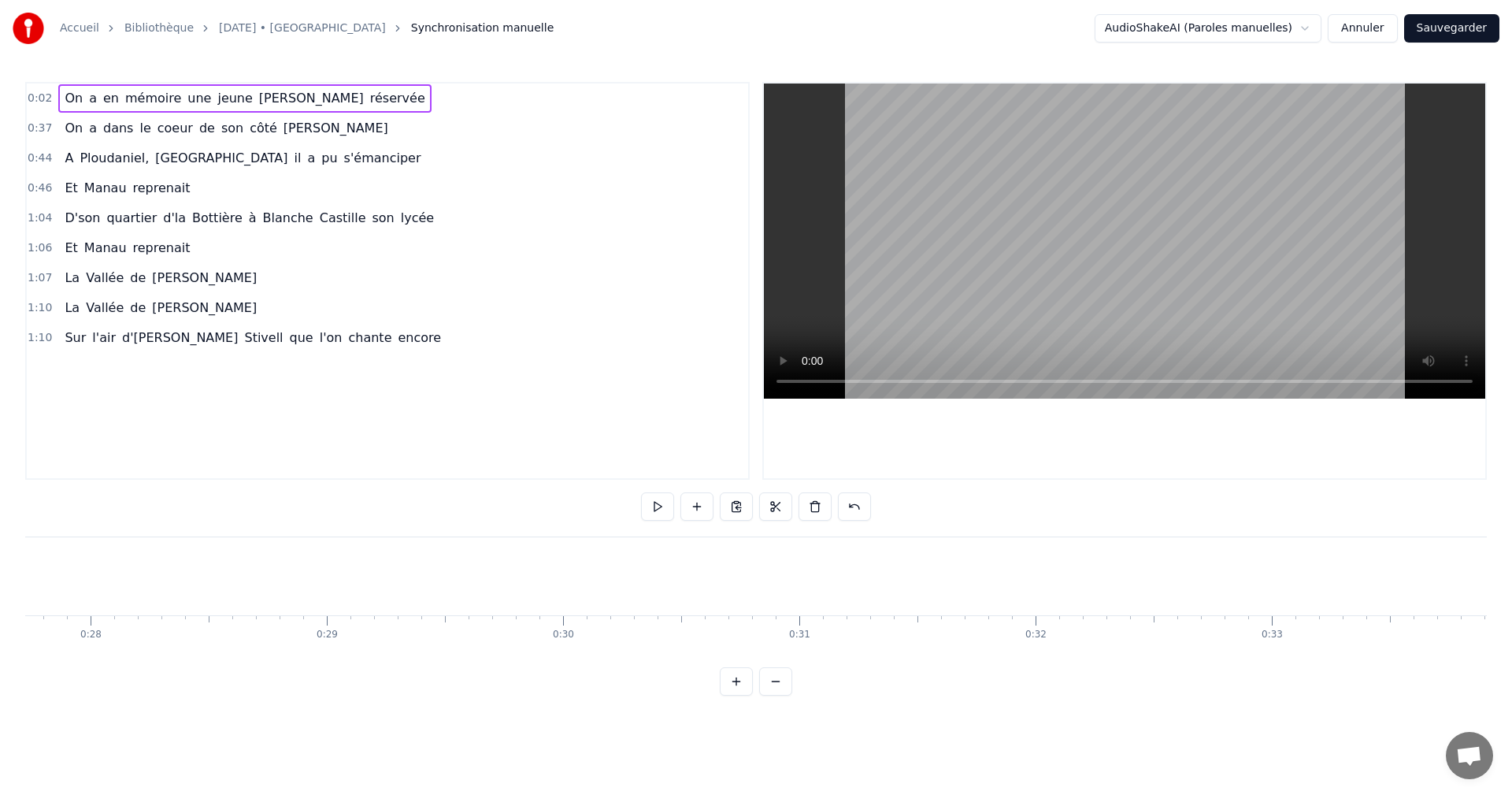
click at [108, 137] on span "dans" at bounding box center [118, 128] width 33 height 18
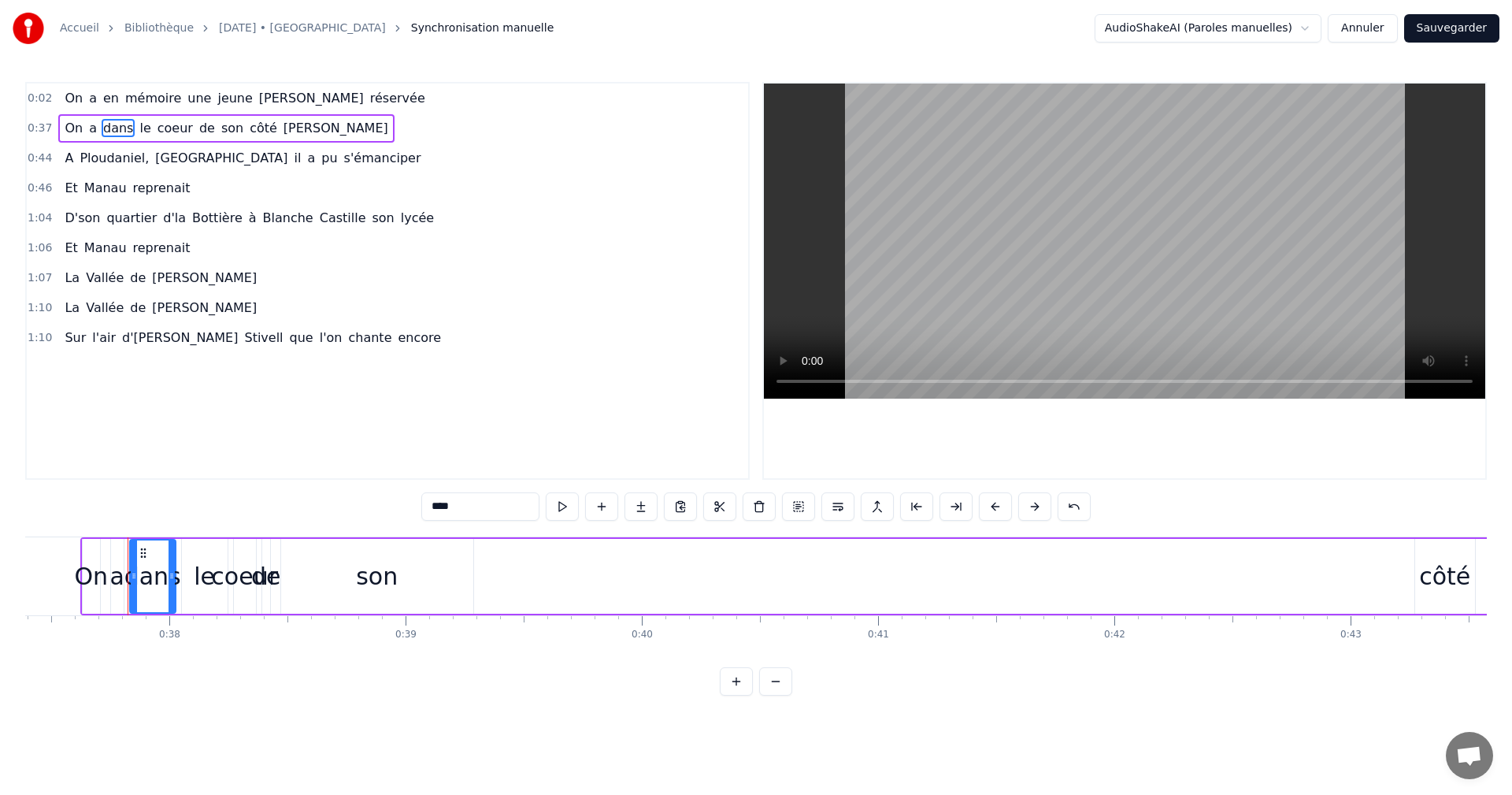
scroll to position [0, 8854]
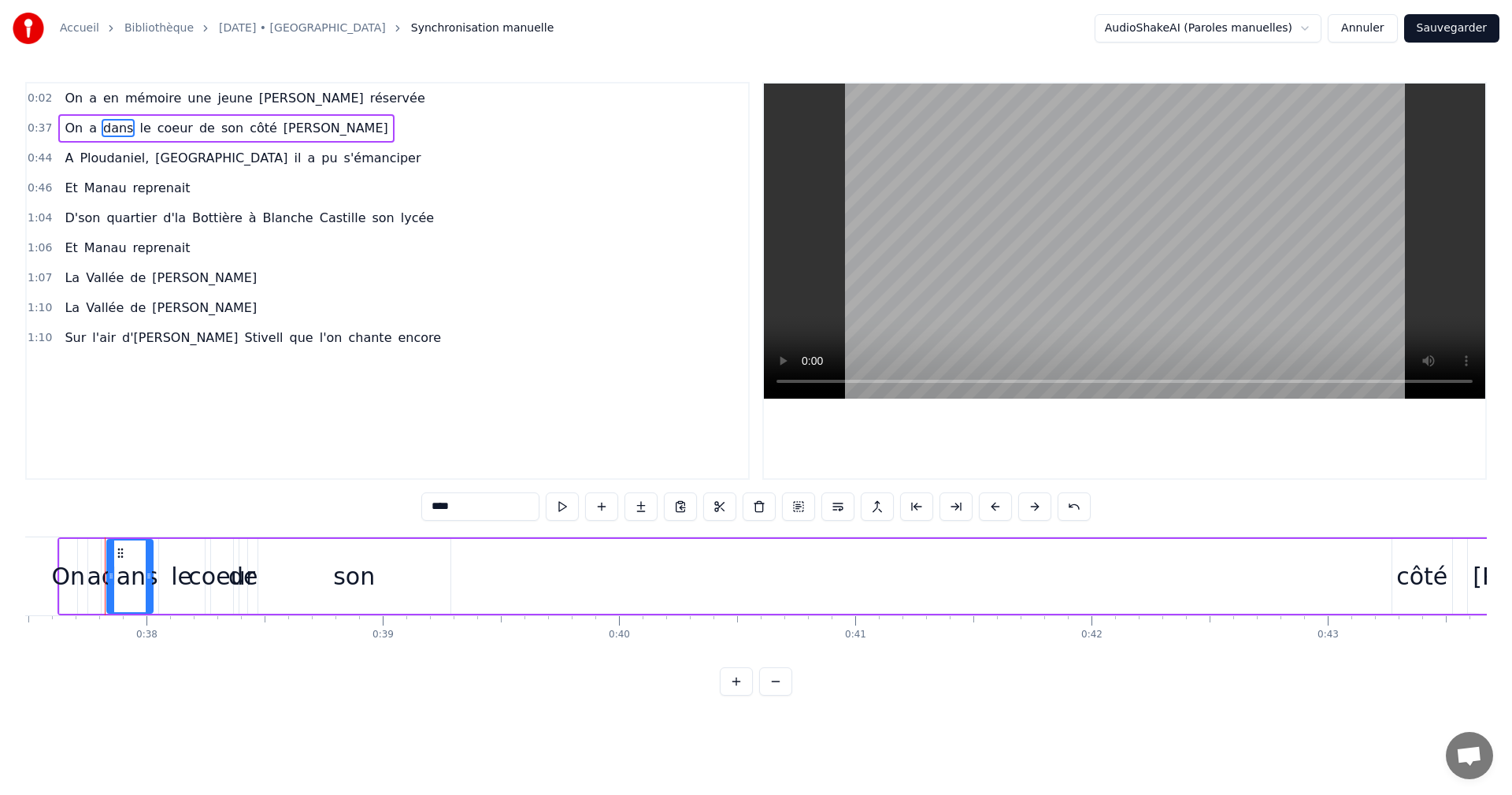
click at [782, 695] on button at bounding box center [775, 681] width 33 height 28
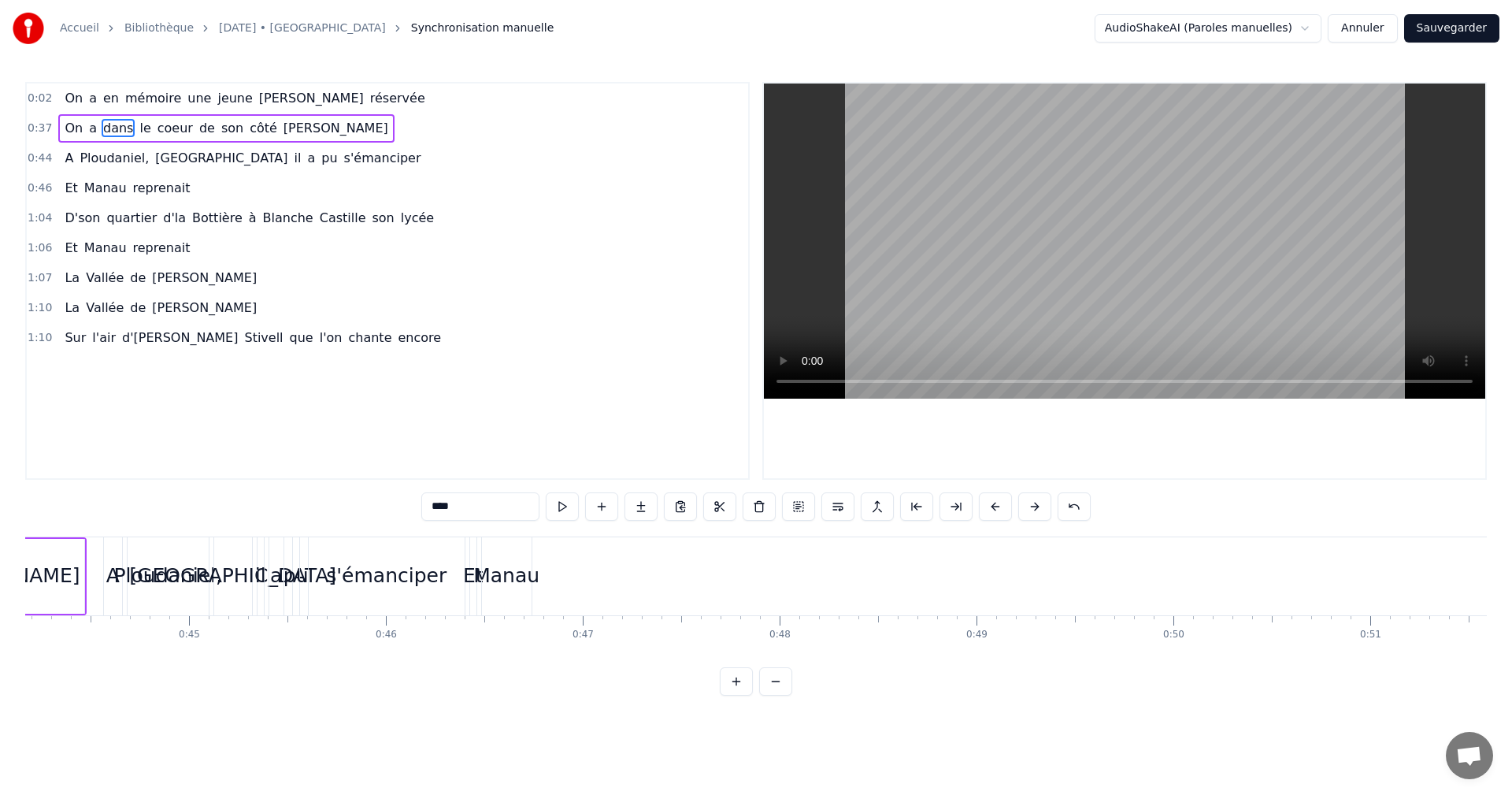
click at [782, 695] on button at bounding box center [775, 681] width 33 height 28
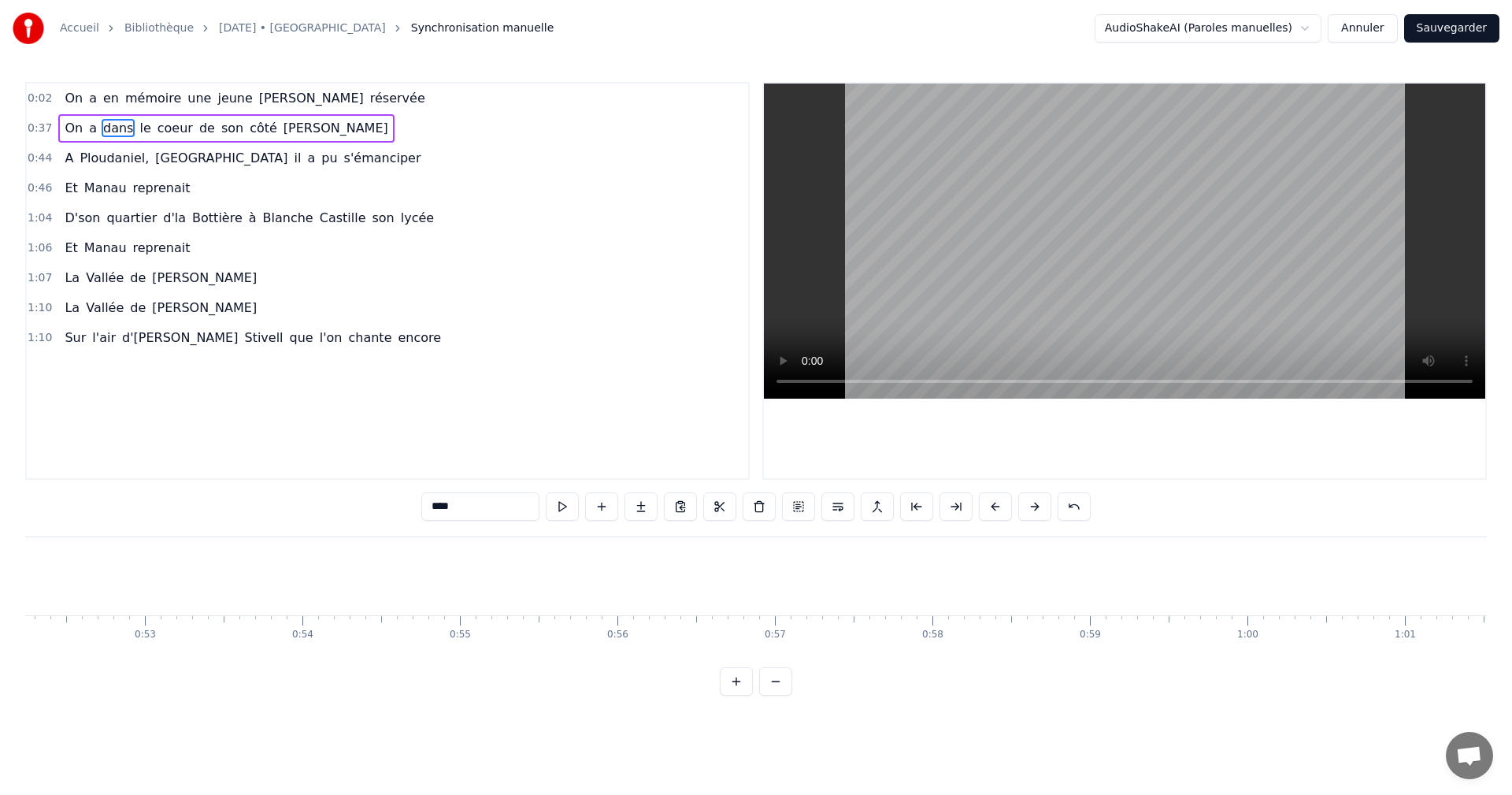
click at [782, 695] on button at bounding box center [775, 681] width 33 height 28
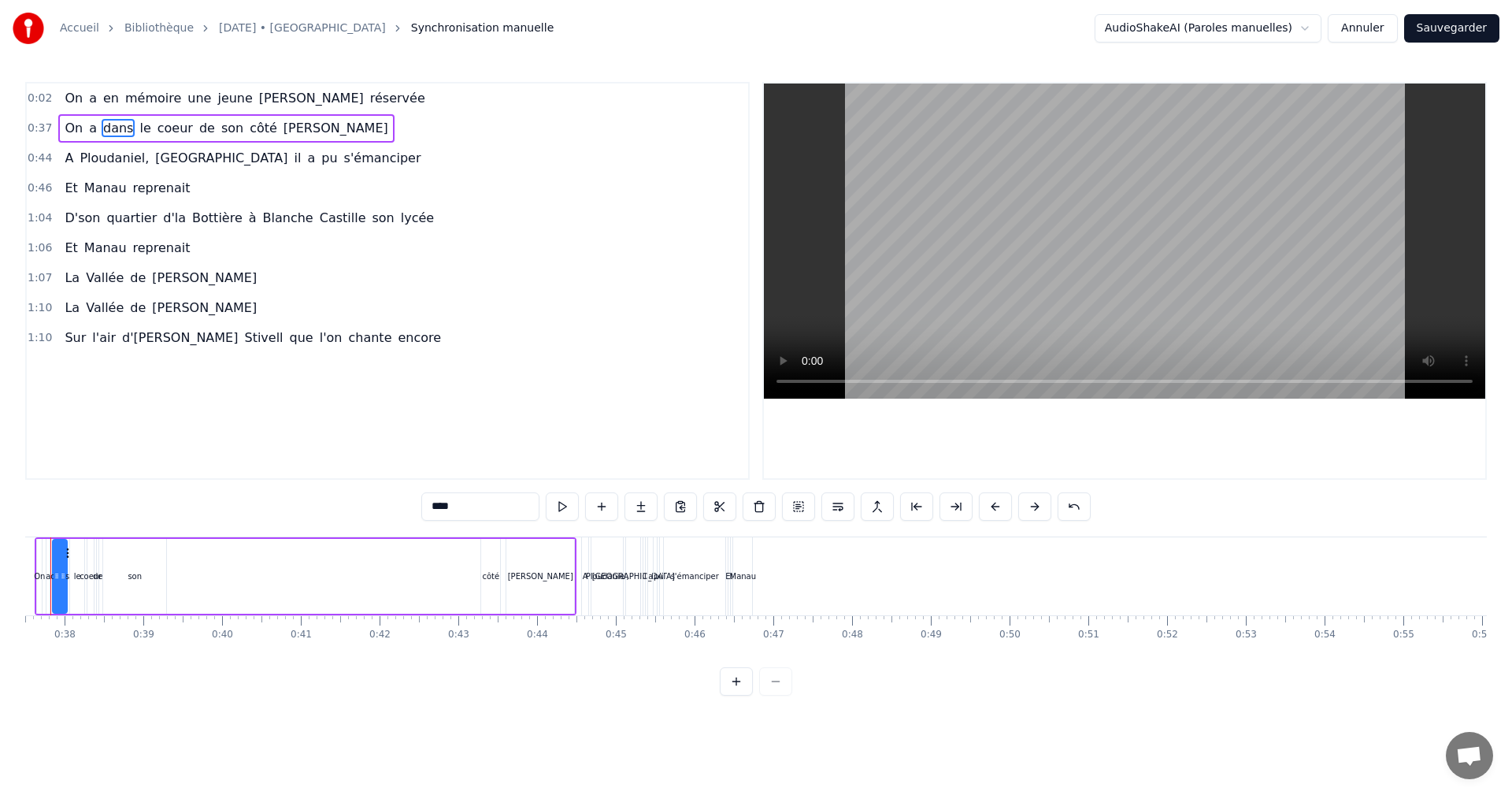
scroll to position [0, 2899]
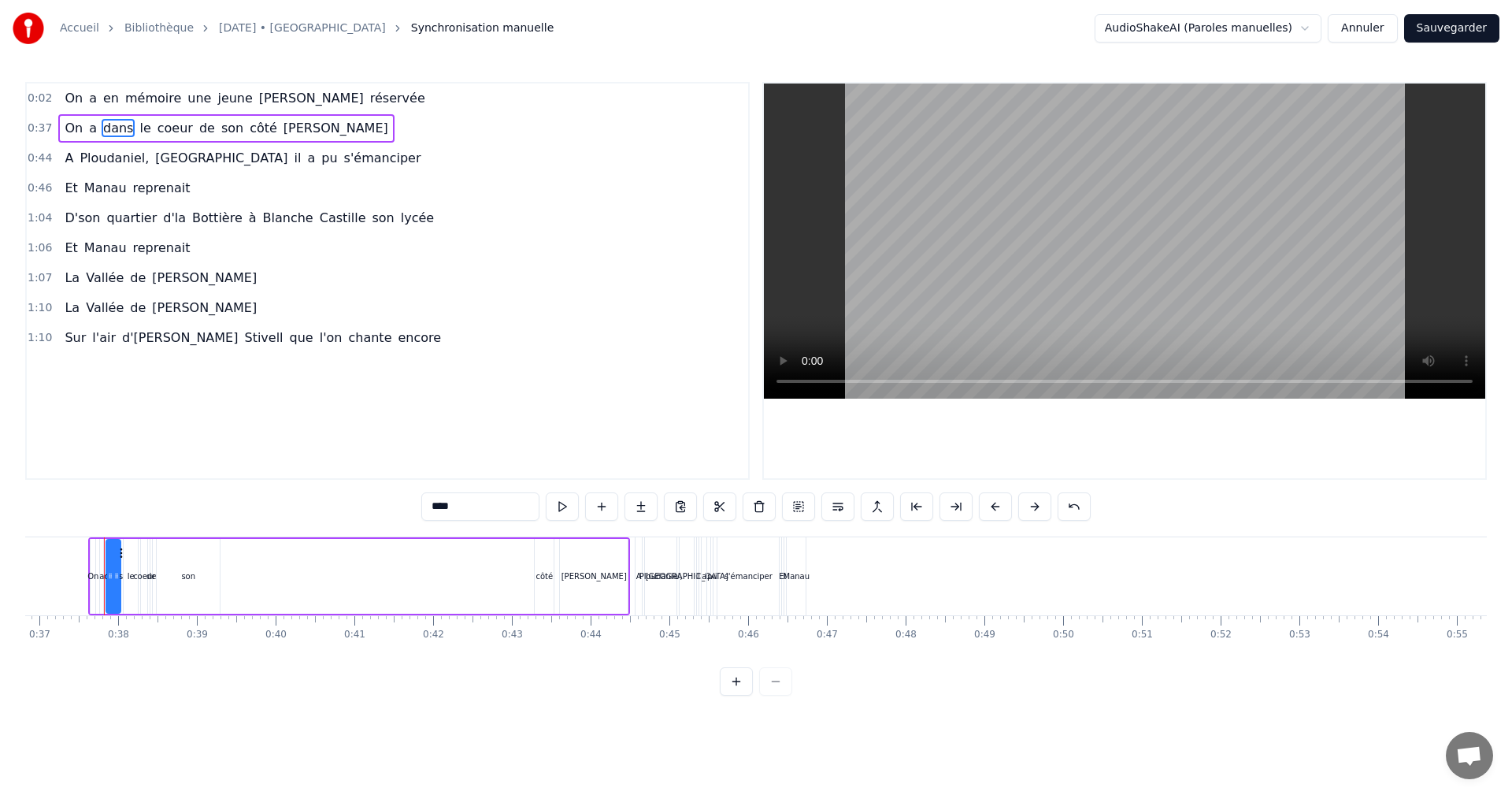
click at [782, 695] on div at bounding box center [756, 681] width 72 height 28
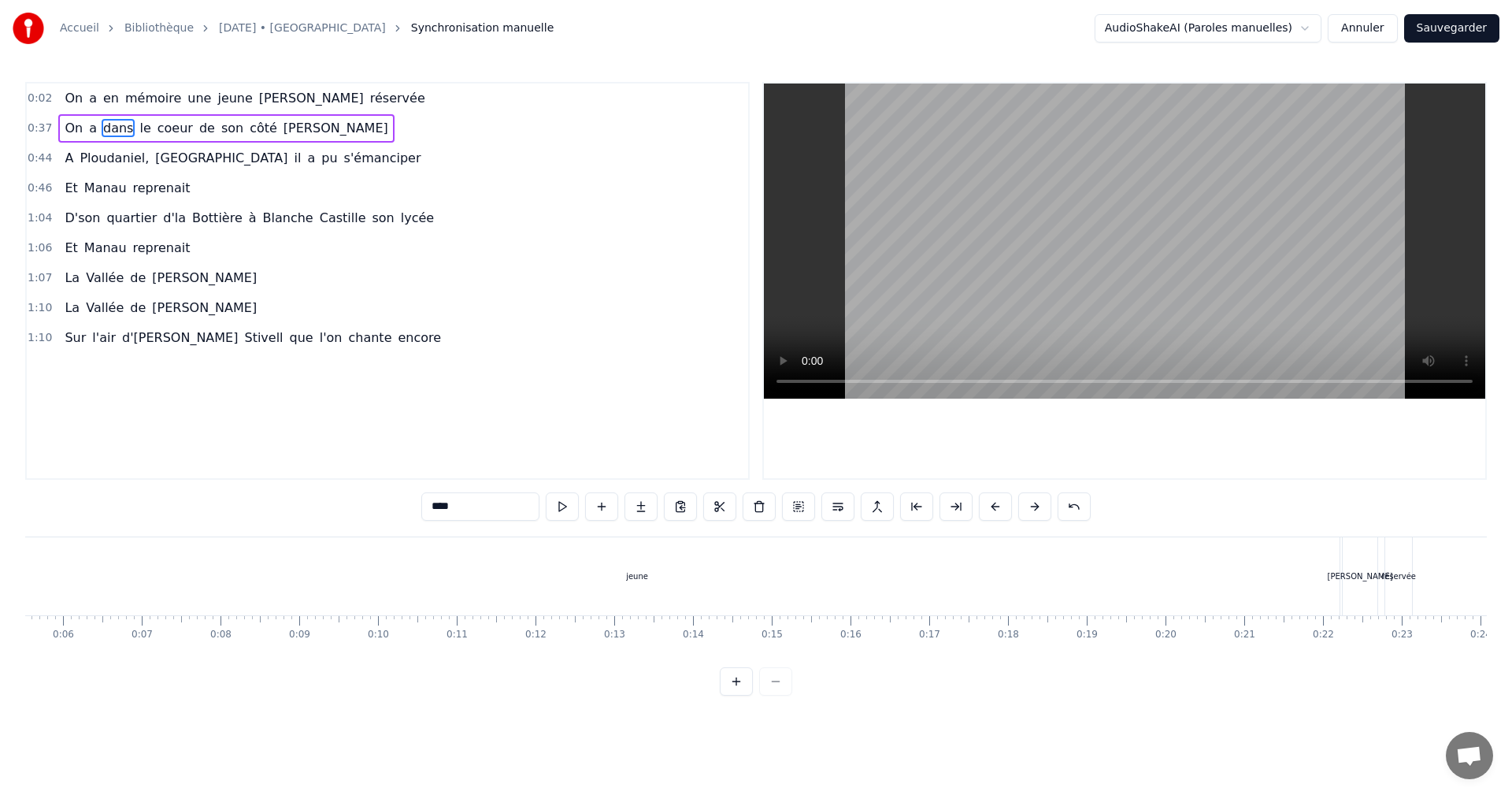
scroll to position [0, 417]
click at [130, 331] on span "d'[PERSON_NAME]" at bounding box center [180, 337] width 119 height 18
type input "******"
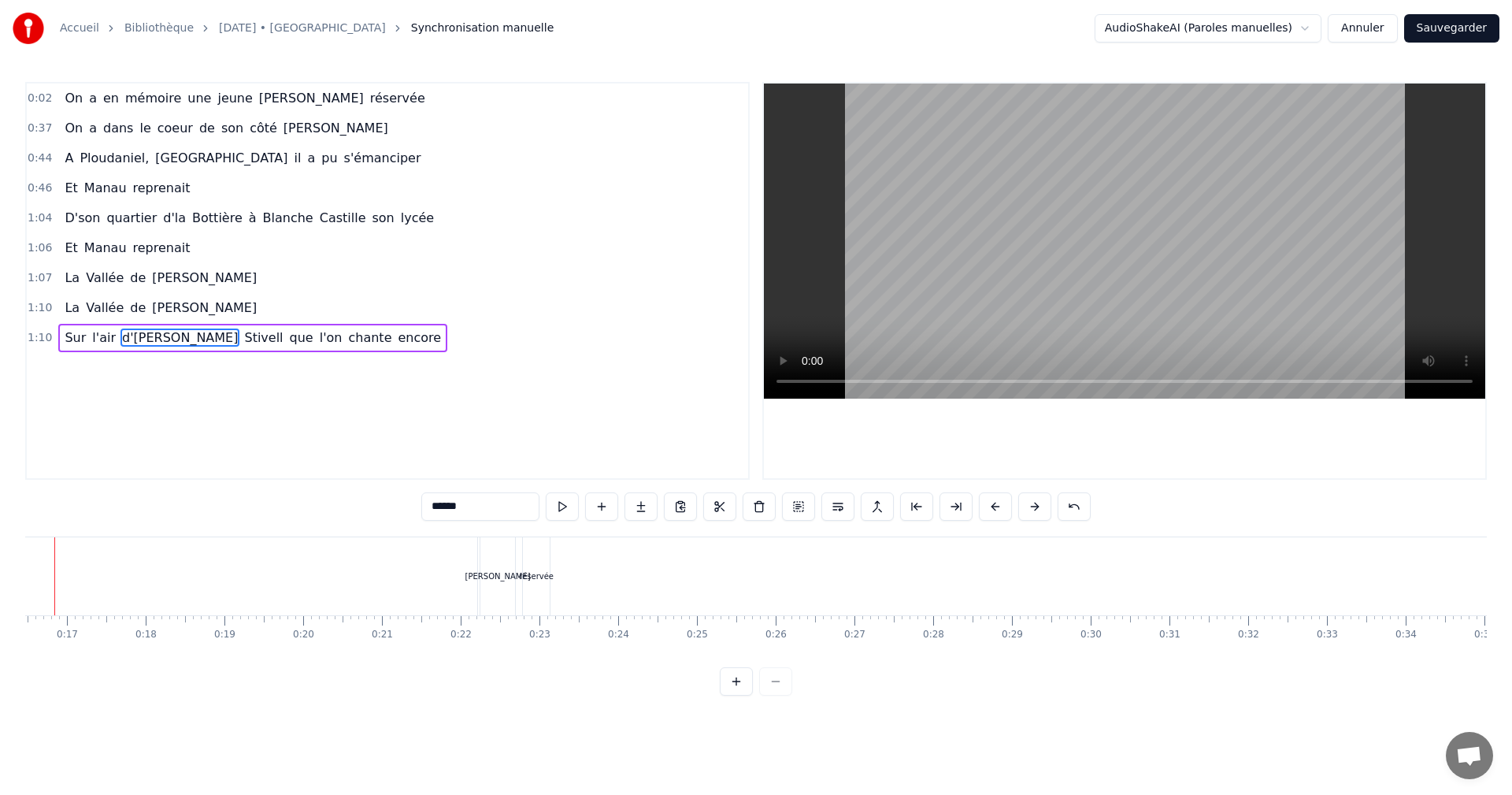
scroll to position [0, 1240]
click at [73, 324] on div "Sur l'air d'[PERSON_NAME] que l'on chante encore" at bounding box center [252, 337] width 389 height 28
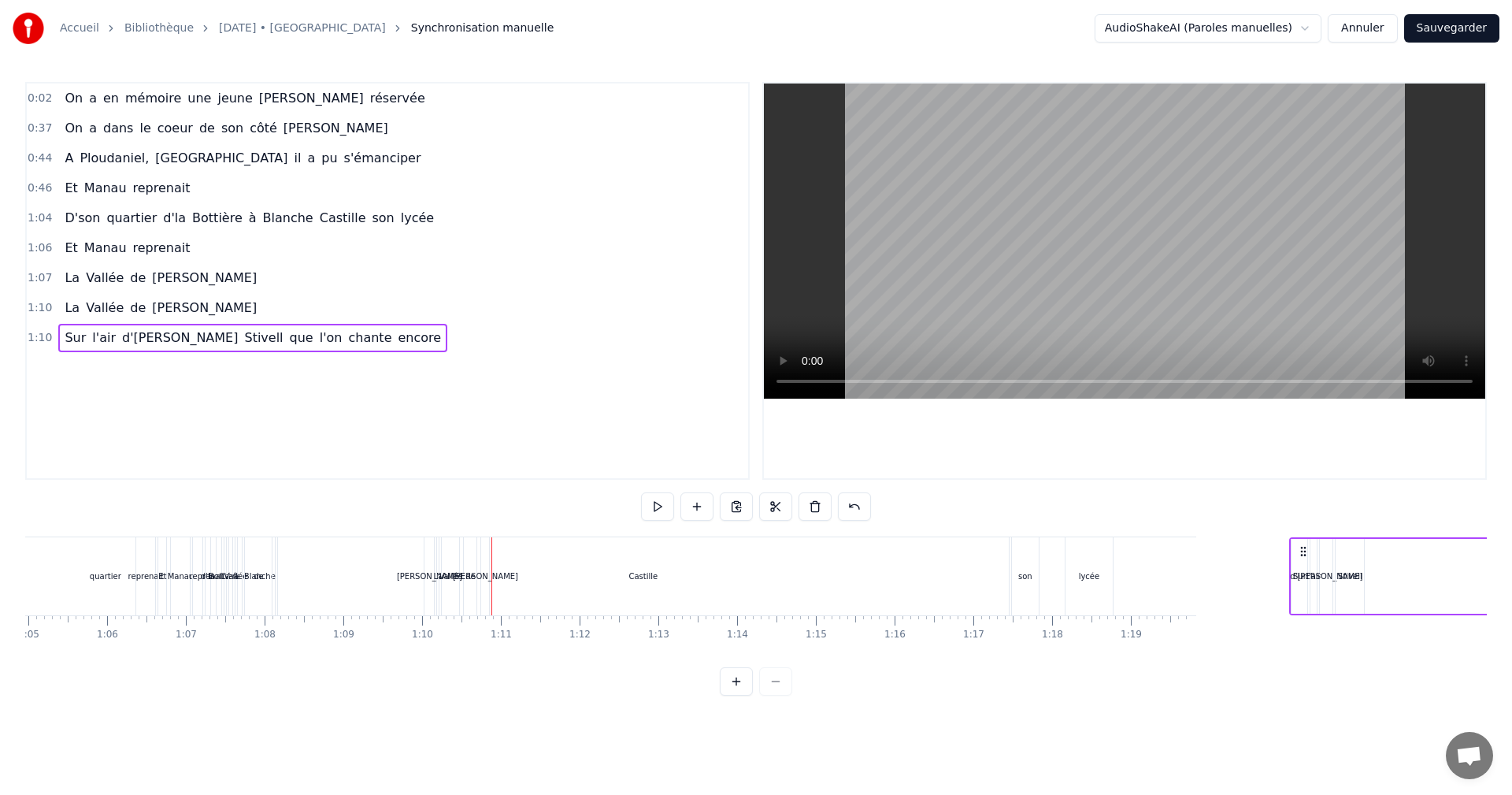
scroll to position [0, 5125]
drag, startPoint x: 793, startPoint y: 550, endPoint x: 1130, endPoint y: 601, distance: 340.8
click at [1130, 601] on div "Sur l'air d'[PERSON_NAME] que l'on chante encore" at bounding box center [1398, 576] width 559 height 78
click at [1135, 558] on div "Sur" at bounding box center [1130, 576] width 16 height 75
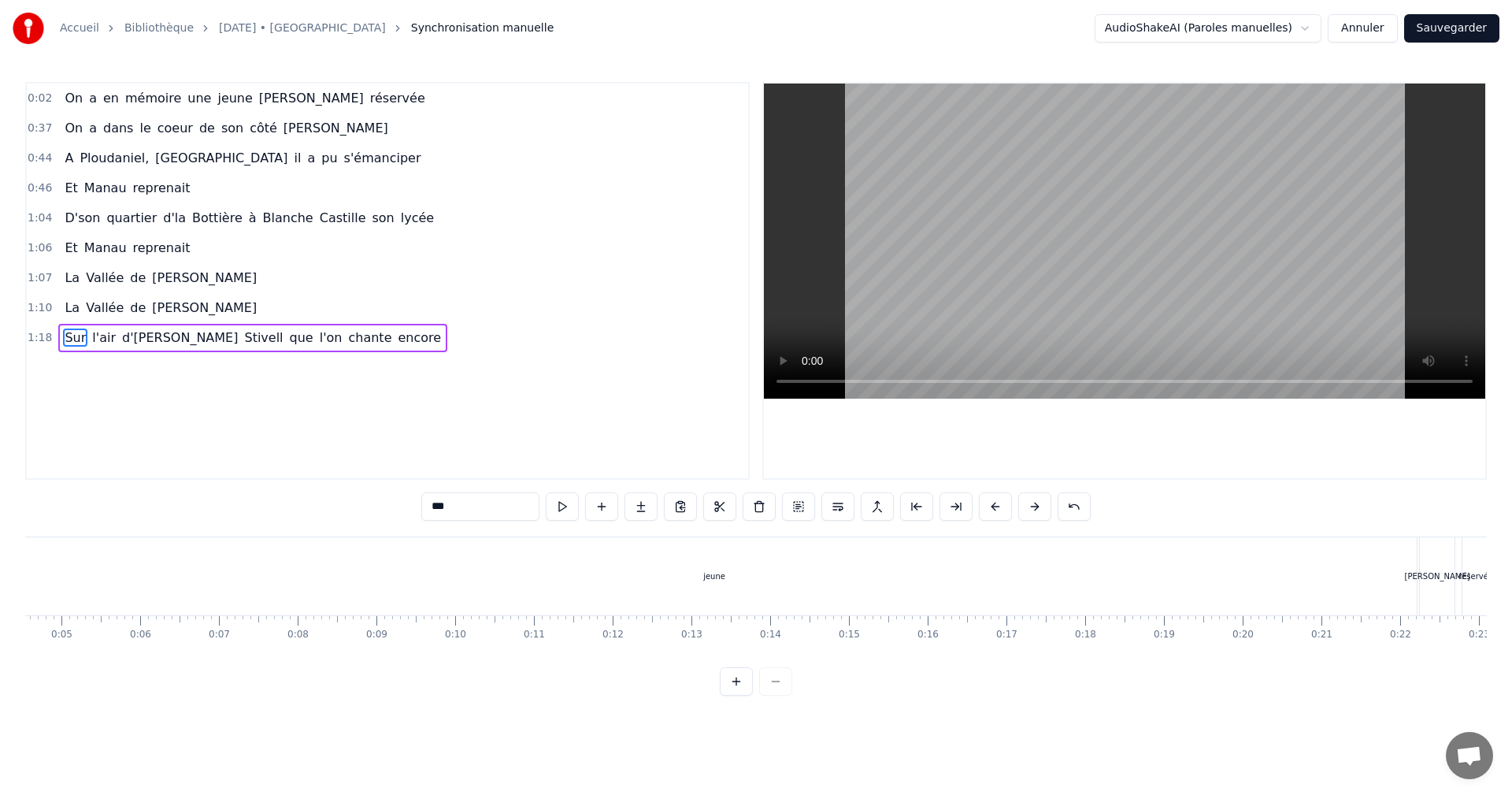
scroll to position [0, 283]
click at [142, 112] on div "On a en mémoire une jeune [PERSON_NAME] réservée" at bounding box center [244, 98] width 373 height 28
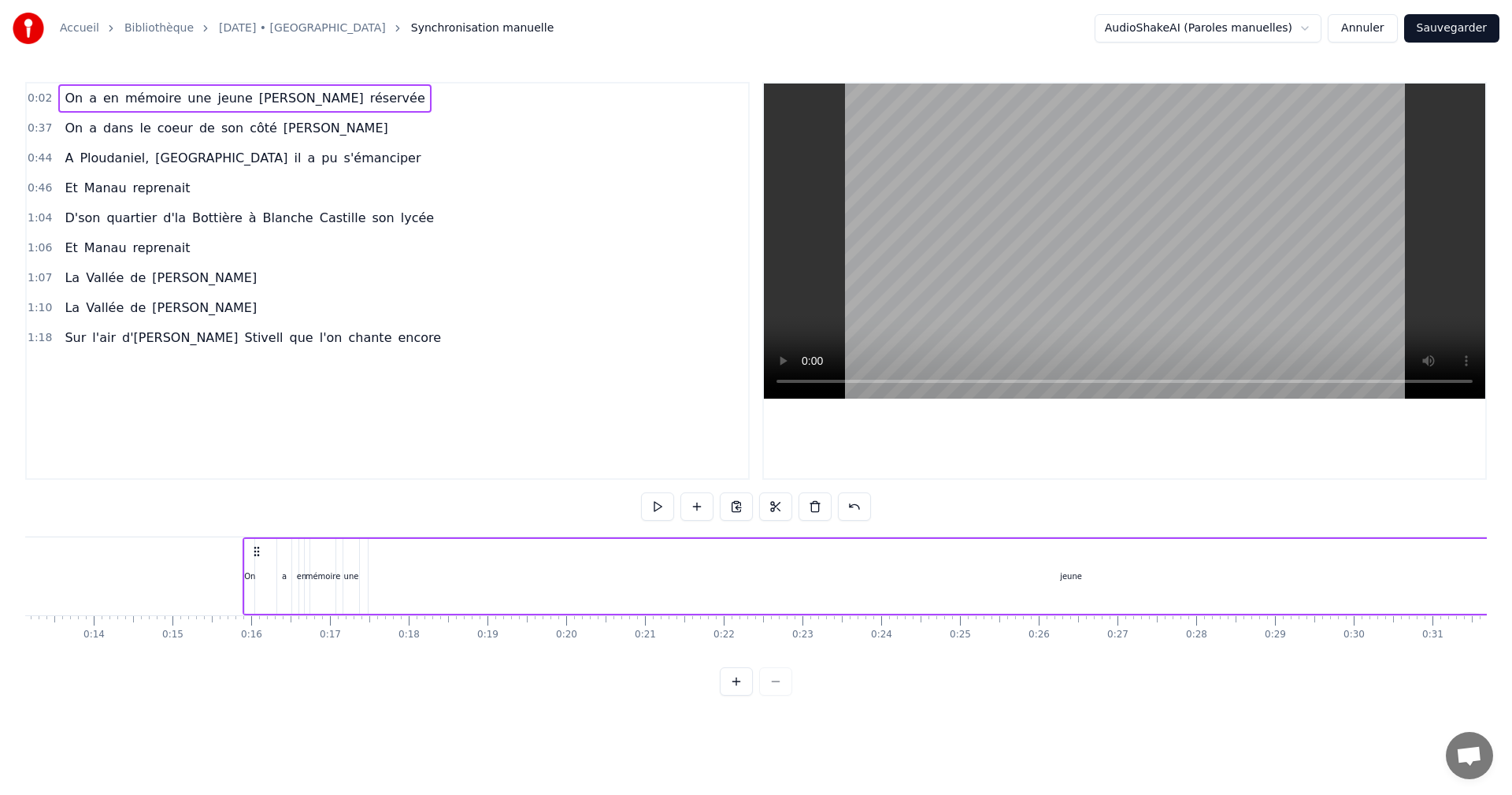
scroll to position [0, 1018]
drag, startPoint x: 117, startPoint y: 551, endPoint x: 405, endPoint y: 528, distance: 288.9
click at [405, 528] on div "0:02 On a en mémoire une jeune [PERSON_NAME] 0:37 On a dans le coeur de son [PE…" at bounding box center [755, 389] width 1461 height 614
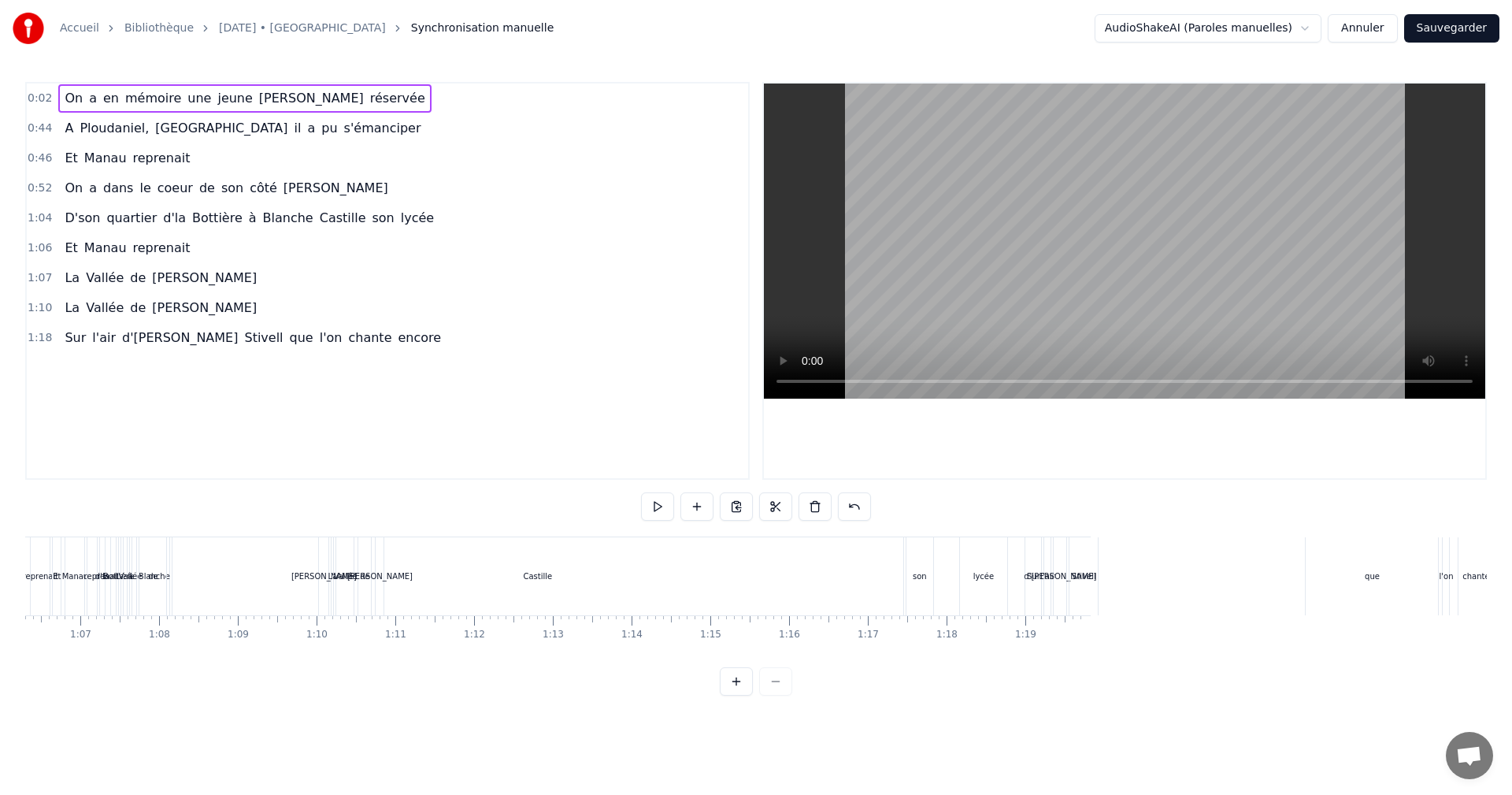
scroll to position [0, 5317]
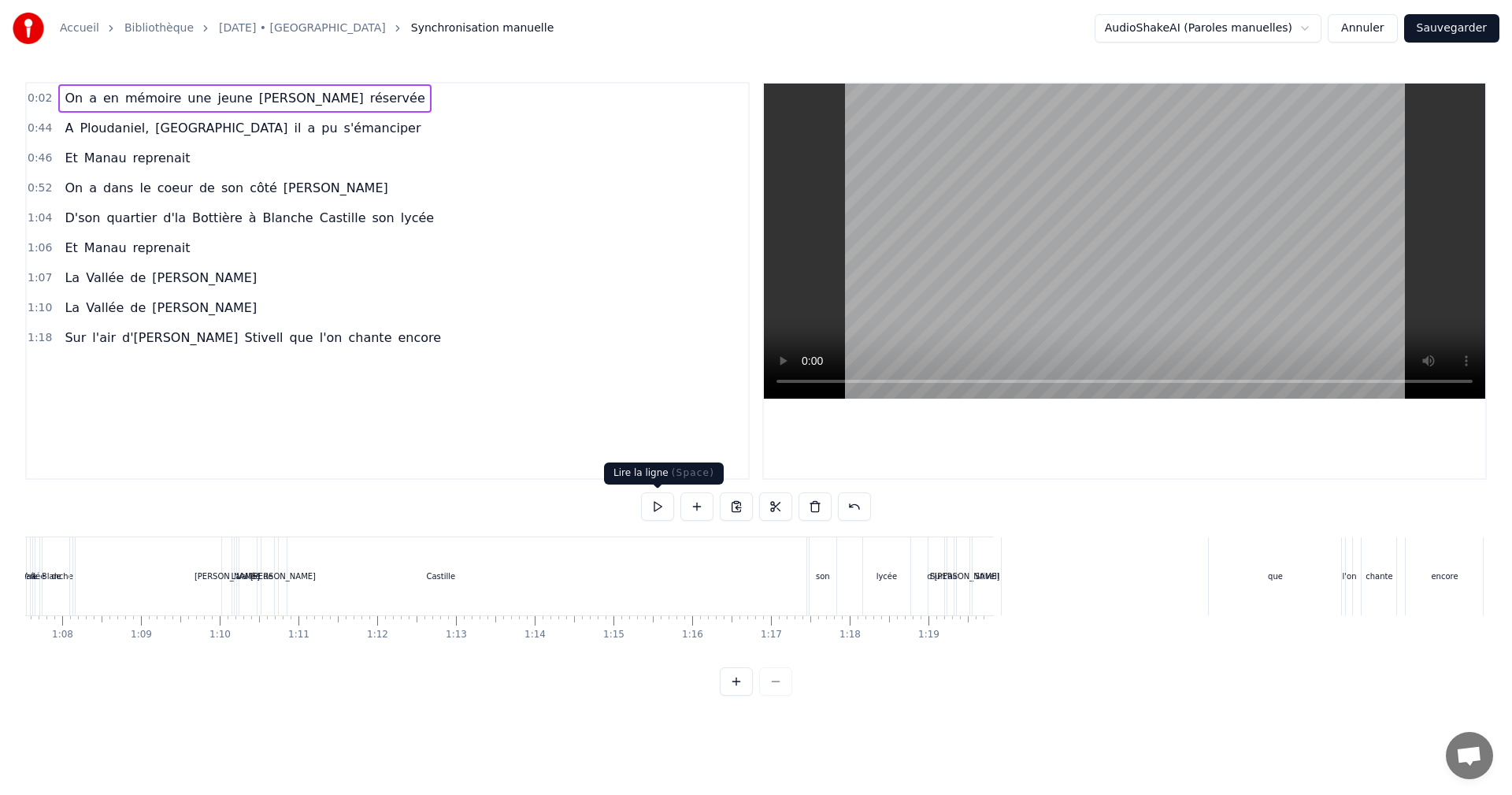
click at [657, 506] on button at bounding box center [657, 506] width 33 height 28
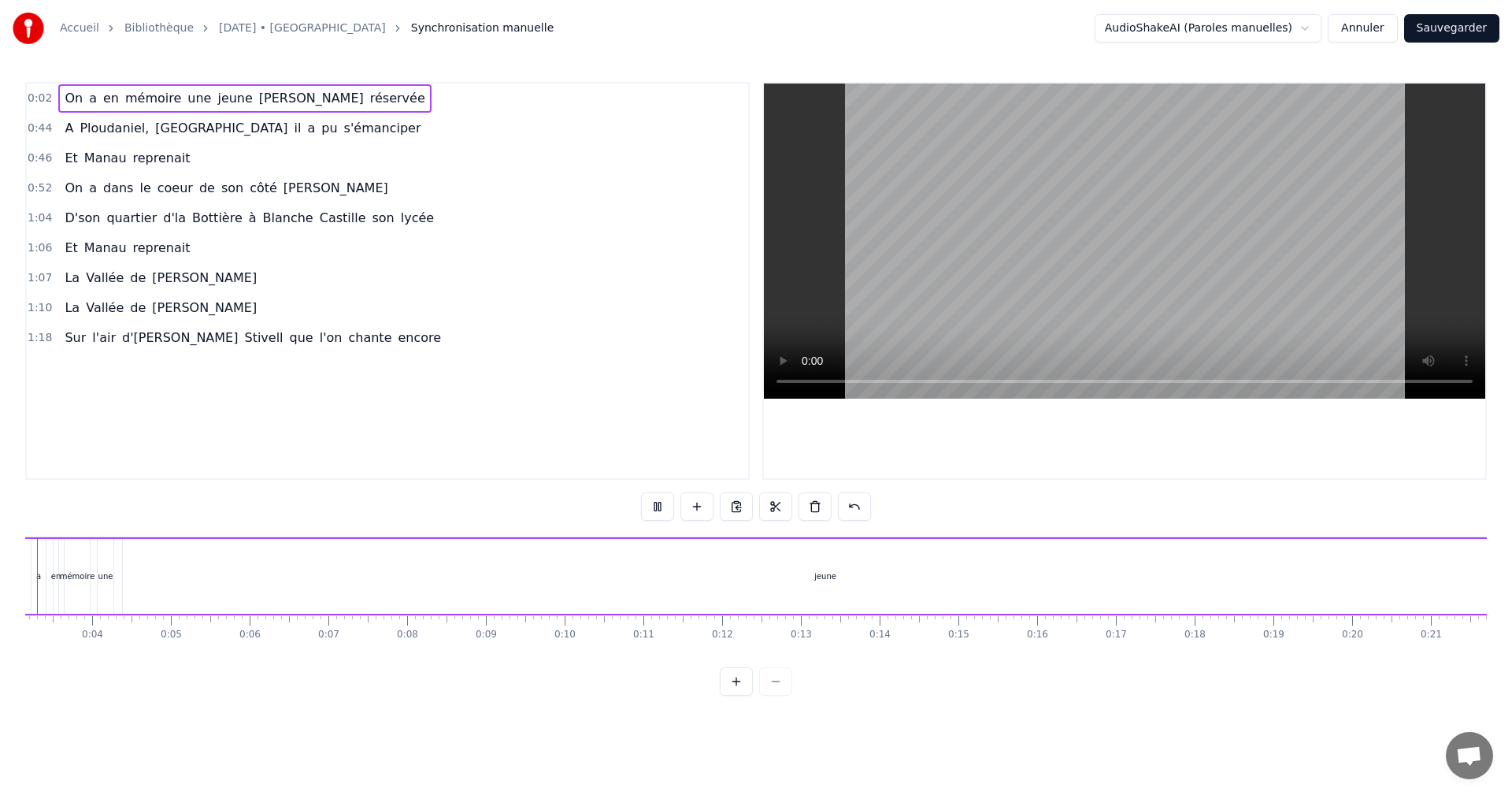
scroll to position [0, 176]
click at [655, 503] on button at bounding box center [657, 506] width 33 height 28
click at [1318, 23] on html "Accueil Bibliothèque [DATE] • KaraFun Synchronisation manuelle AudioShakeAI (Pa…" at bounding box center [756, 360] width 1512 height 721
click at [1382, 24] on html "Accueil Bibliothèque [DATE] • KaraFun Synchronisation manuelle AudioShakeAI (Pa…" at bounding box center [756, 360] width 1512 height 721
click at [1382, 24] on button "Annuler" at bounding box center [1362, 28] width 69 height 28
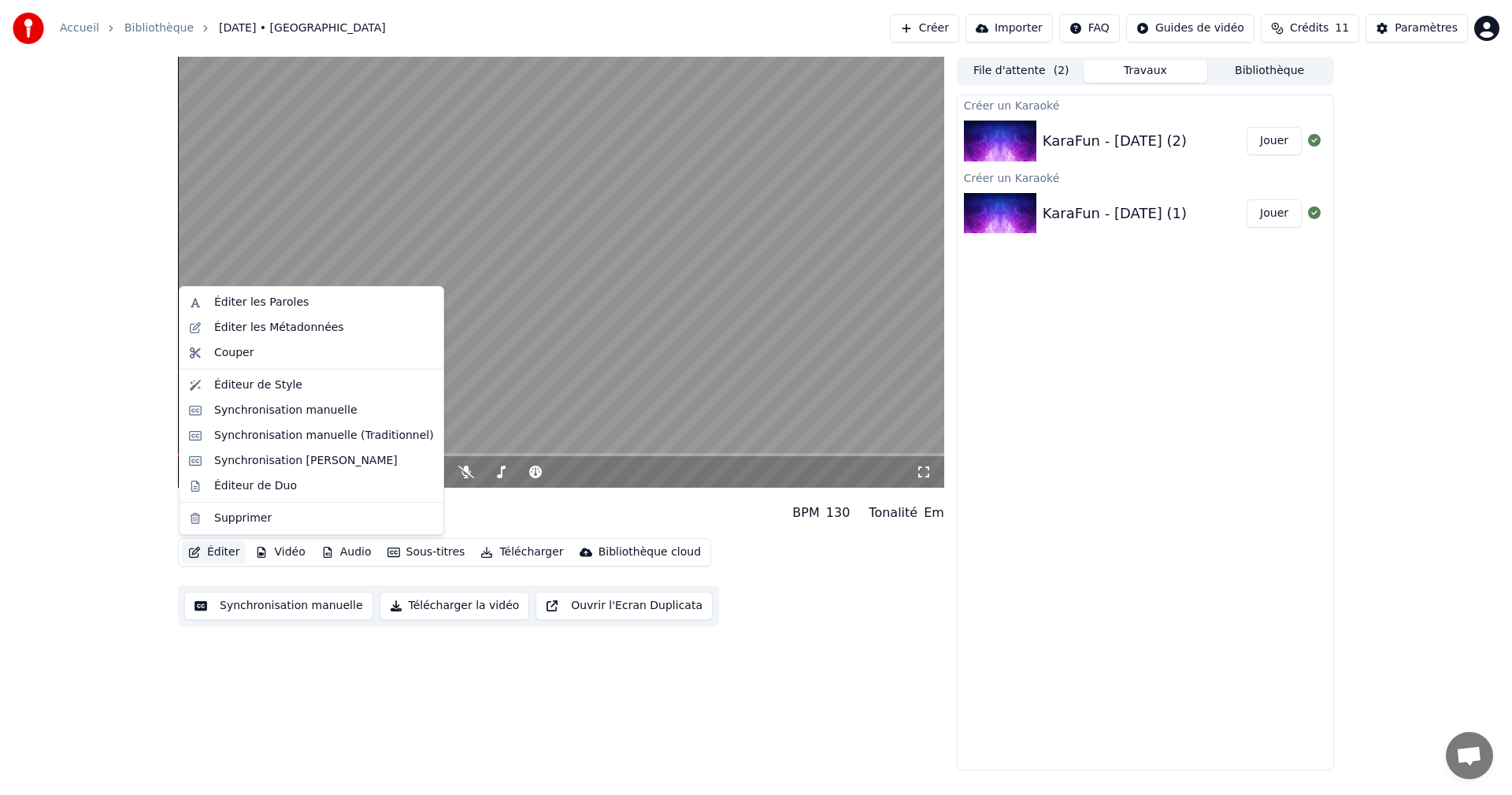
click at [220, 557] on button "Éditer" at bounding box center [213, 552] width 64 height 22
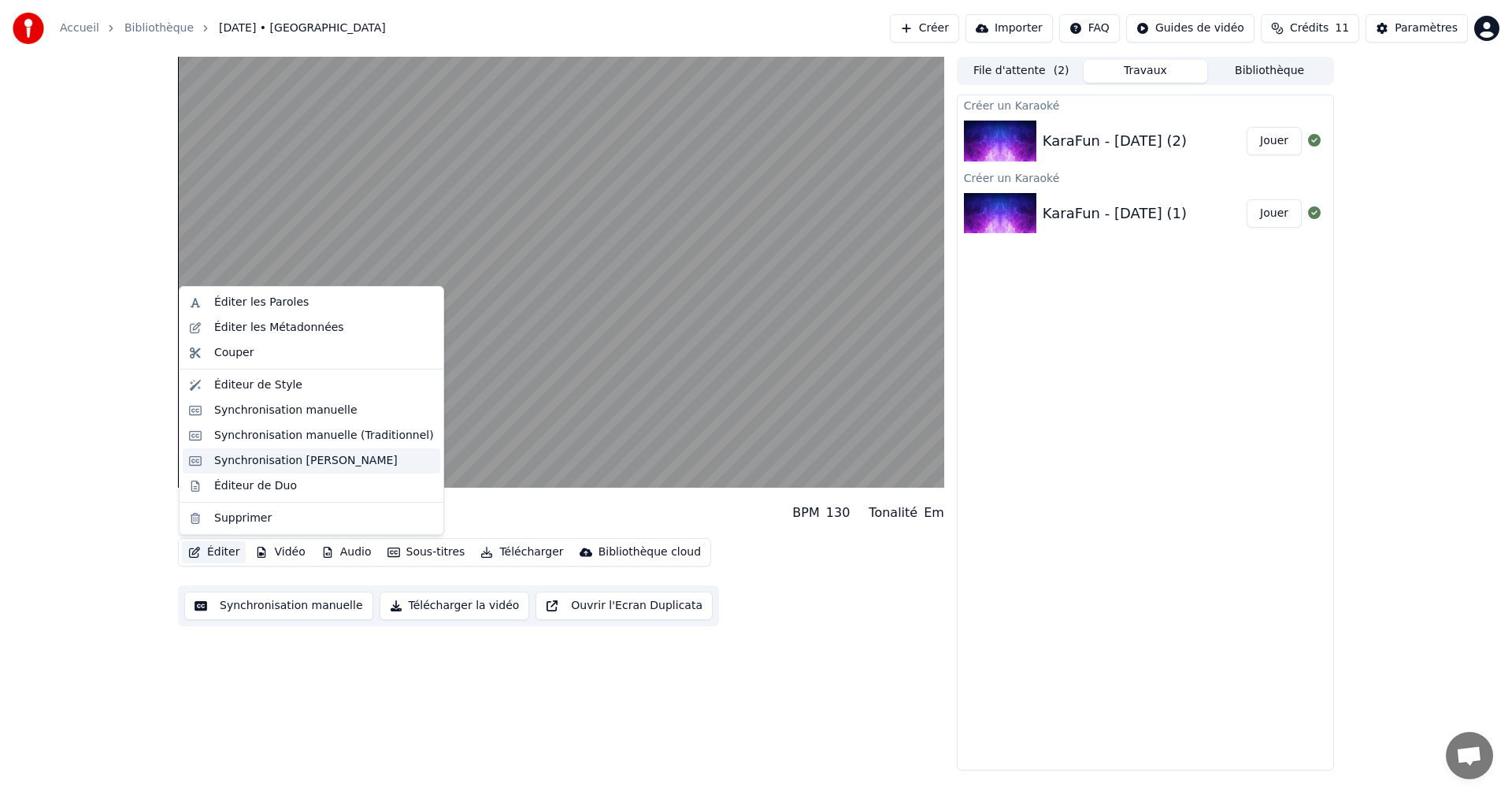
click at [280, 461] on div "Synchronisation [PERSON_NAME]" at bounding box center [306, 461] width 184 height 16
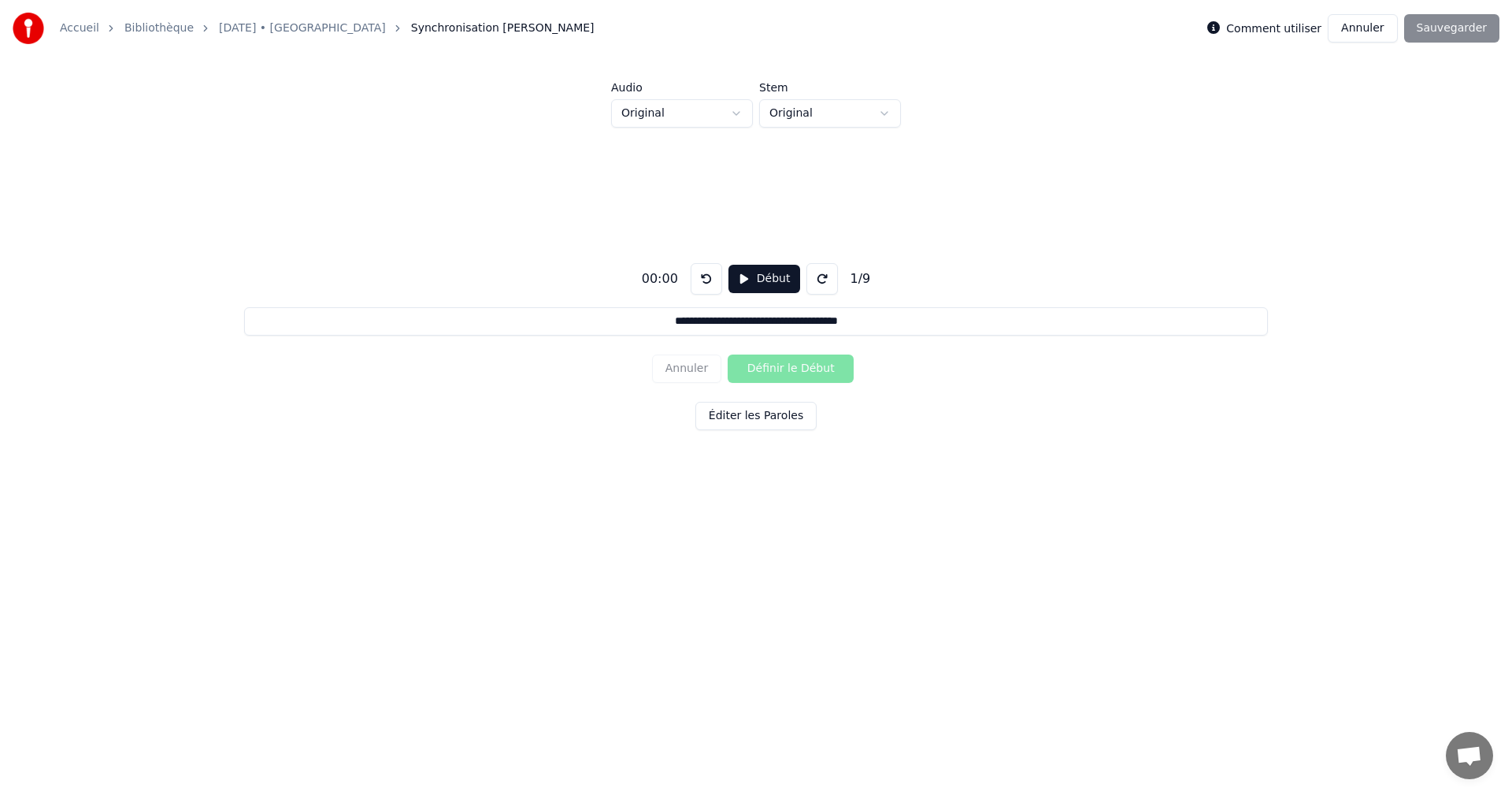
click at [753, 422] on button "Éditer les Paroles" at bounding box center [755, 416] width 122 height 28
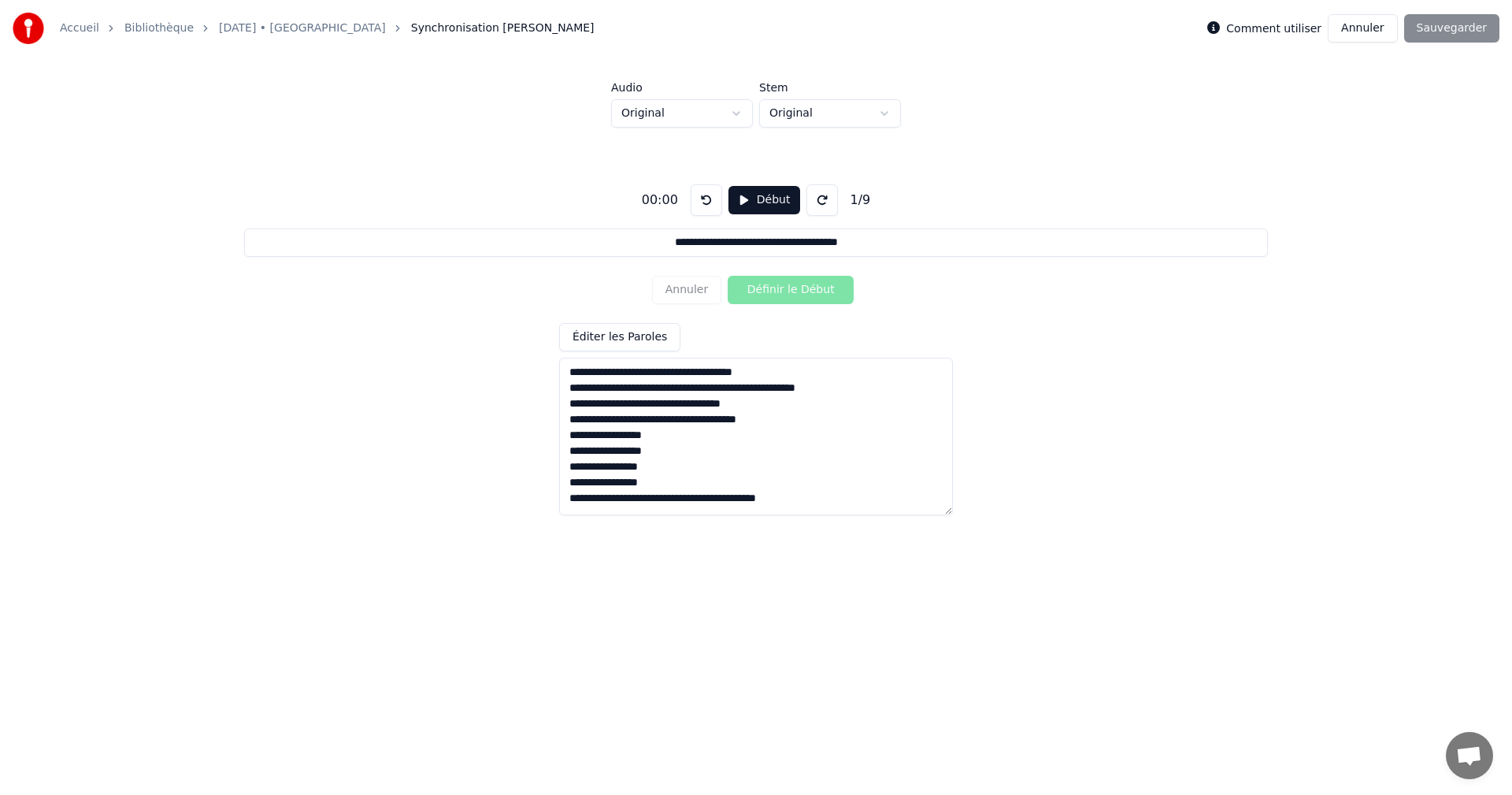
click at [1356, 37] on button "Annuler" at bounding box center [1362, 28] width 69 height 28
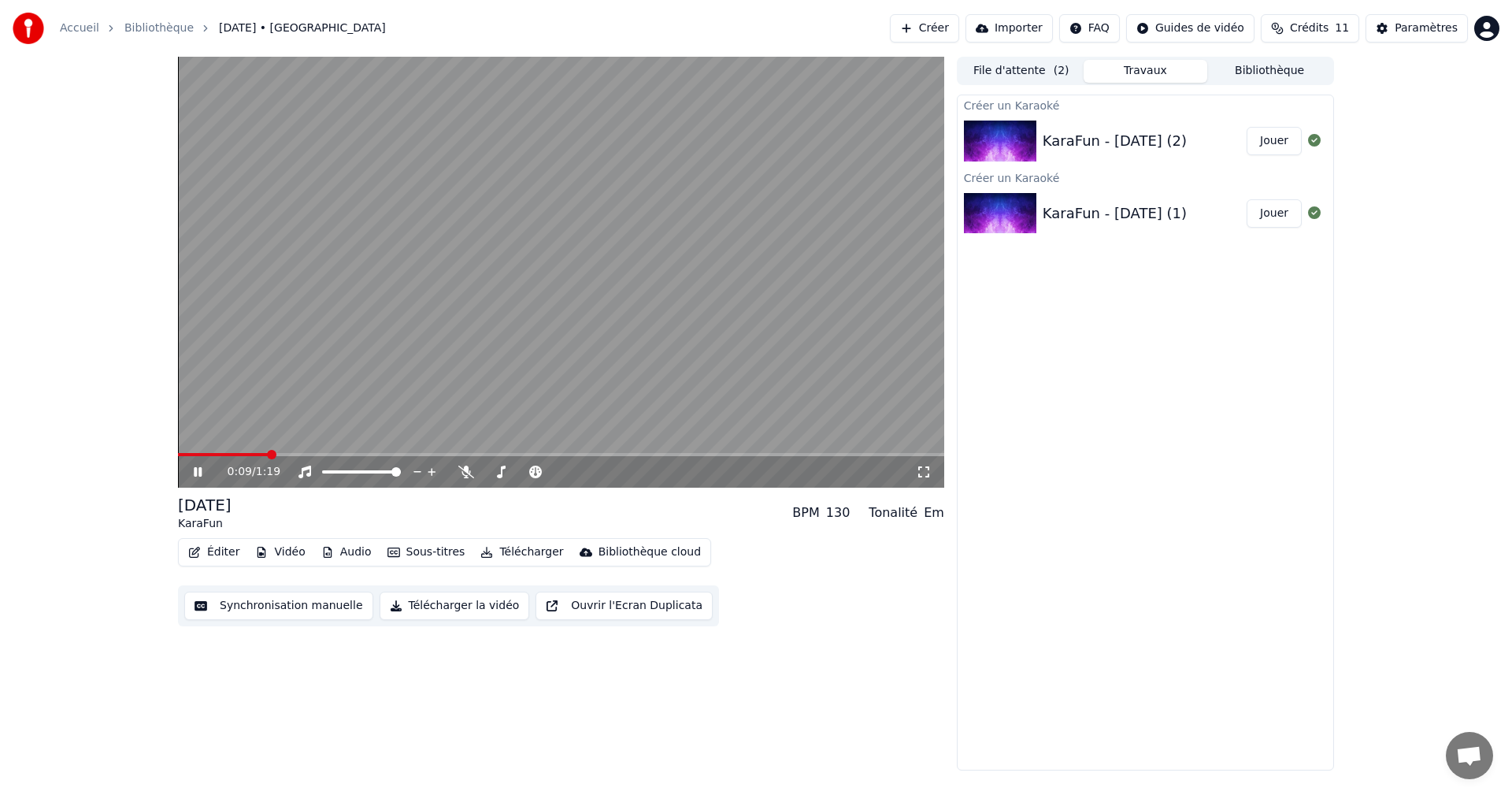
click at [197, 473] on icon at bounding box center [209, 472] width 37 height 13
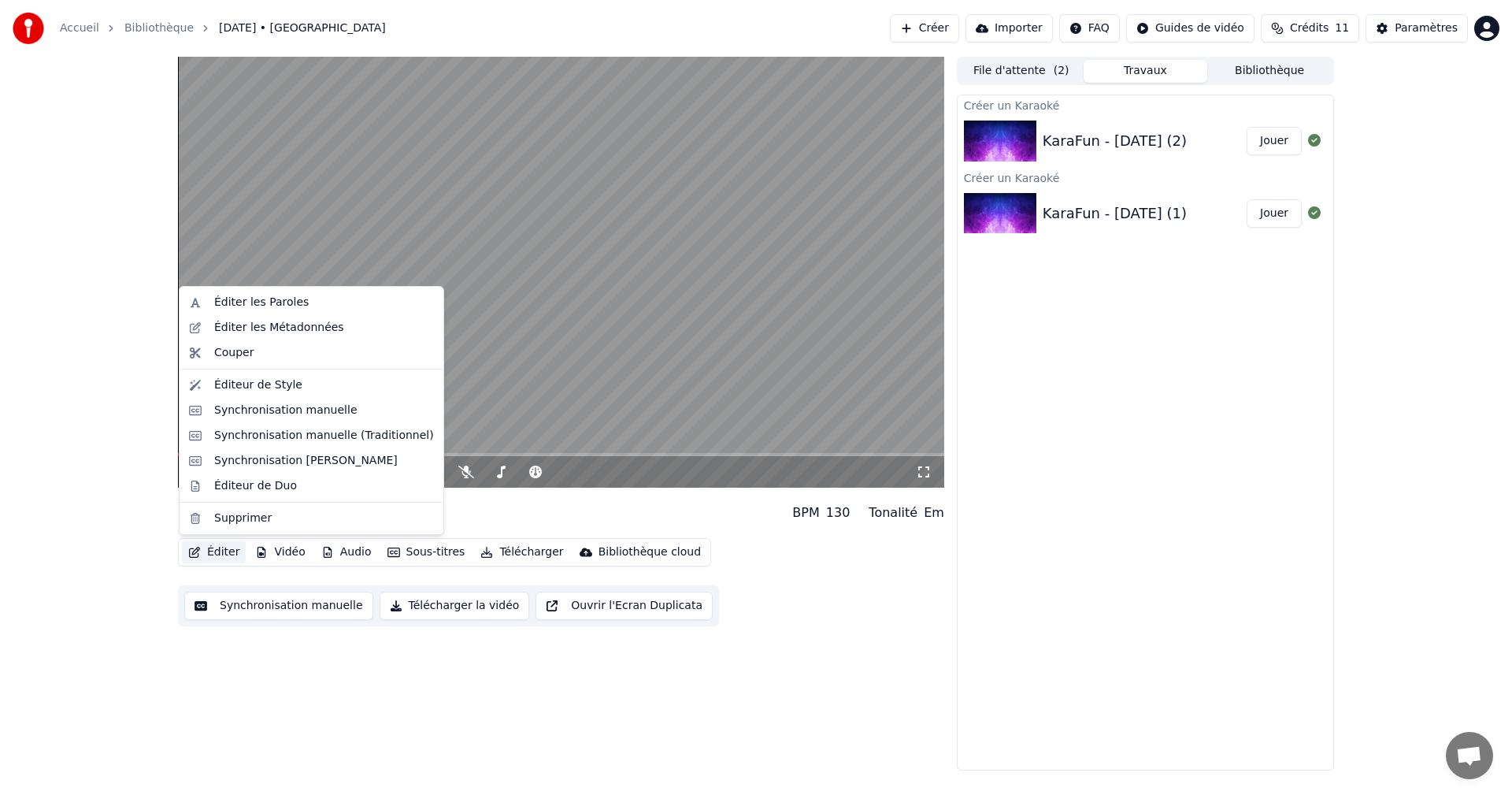
click at [197, 553] on icon "button" at bounding box center [195, 553] width 13 height 11
click at [267, 300] on div "Éditer les Paroles" at bounding box center [261, 303] width 94 height 16
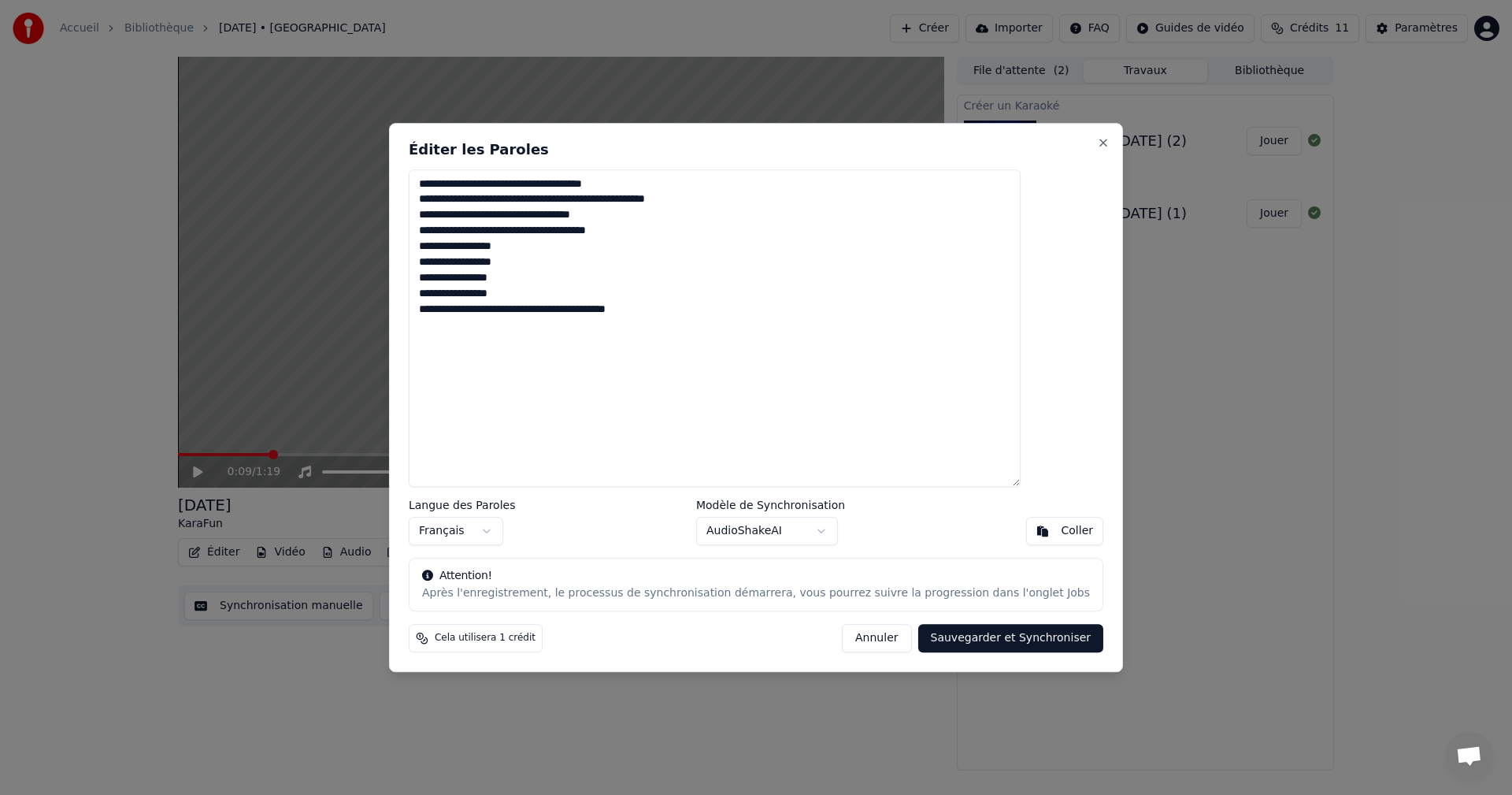
drag, startPoint x: 702, startPoint y: 185, endPoint x: 347, endPoint y: 209, distance: 355.8
click at [347, 209] on body "**********" at bounding box center [756, 397] width 1512 height 795
type textarea "**********"
click at [998, 640] on button "Sauvegarder et Synchroniser" at bounding box center [1010, 637] width 186 height 28
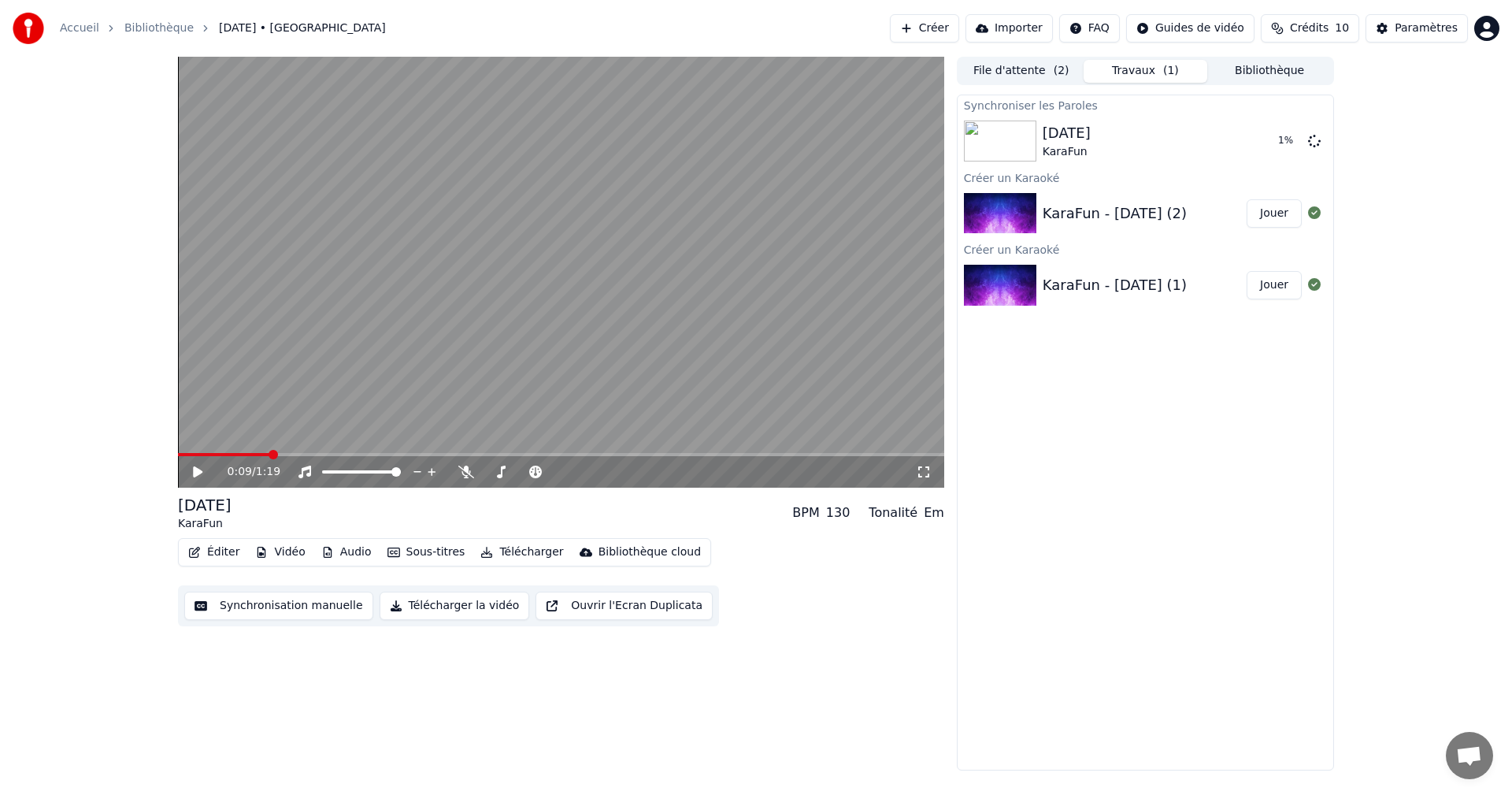
click at [200, 478] on icon at bounding box center [209, 472] width 37 height 13
click at [178, 459] on span at bounding box center [183, 454] width 10 height 10
click at [199, 476] on icon at bounding box center [198, 472] width 8 height 10
click at [198, 468] on icon at bounding box center [209, 472] width 37 height 13
click at [1266, 141] on button "Jouer" at bounding box center [1274, 140] width 55 height 28
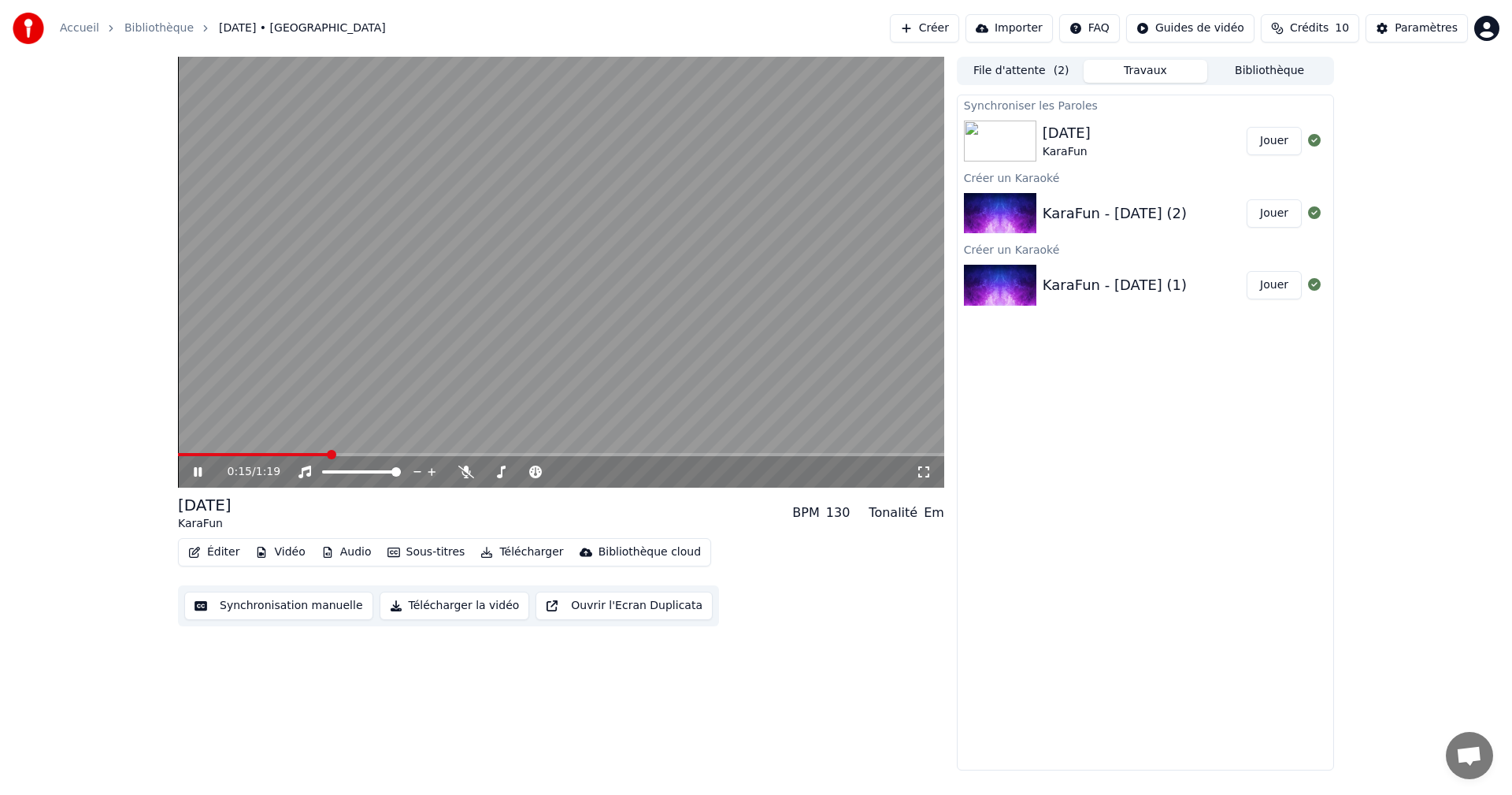
click at [199, 475] on icon at bounding box center [198, 472] width 8 height 10
click at [959, 30] on button "Créer" at bounding box center [924, 28] width 69 height 28
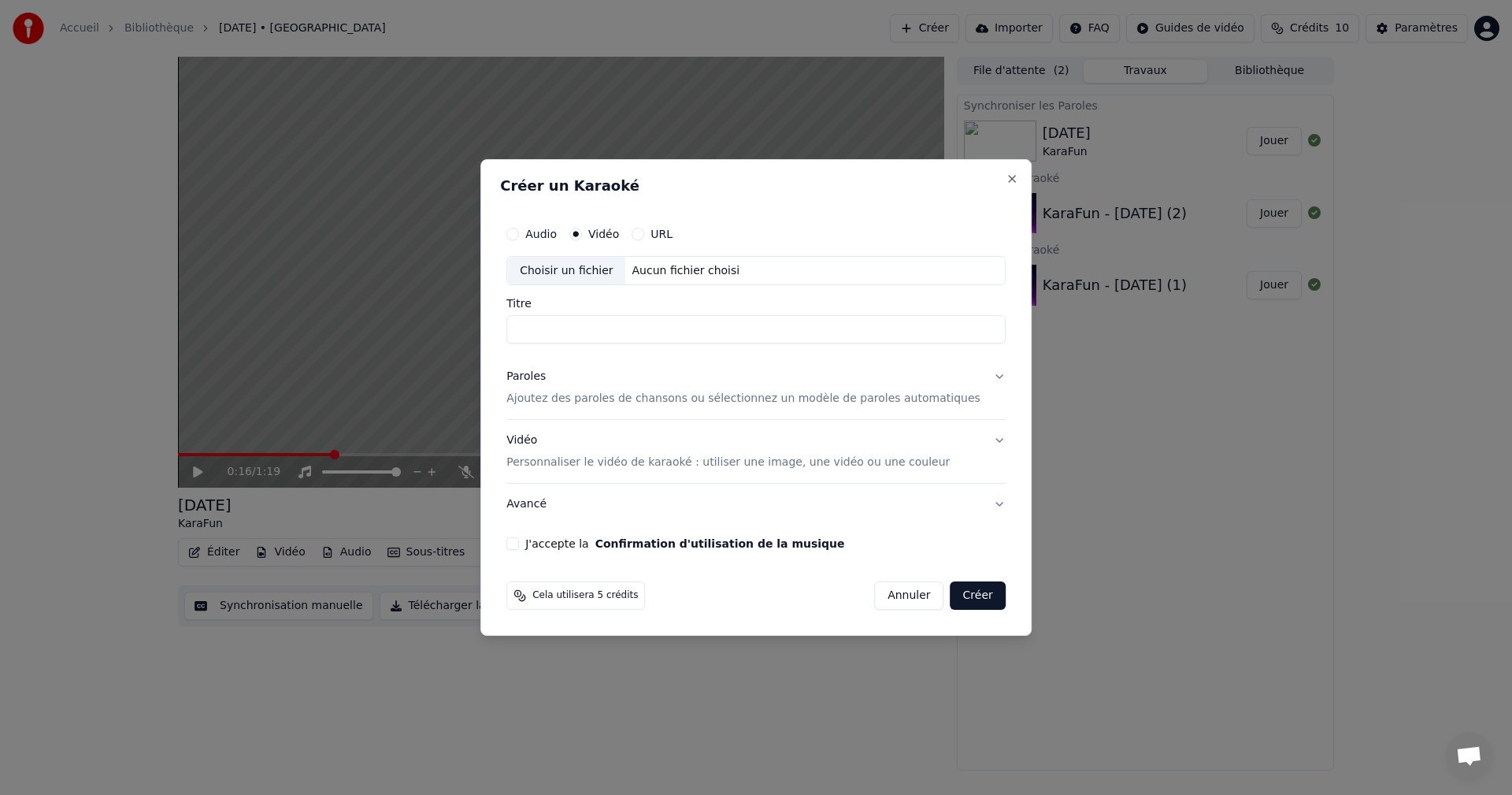
click at [902, 602] on button "Annuler" at bounding box center [908, 595] width 69 height 28
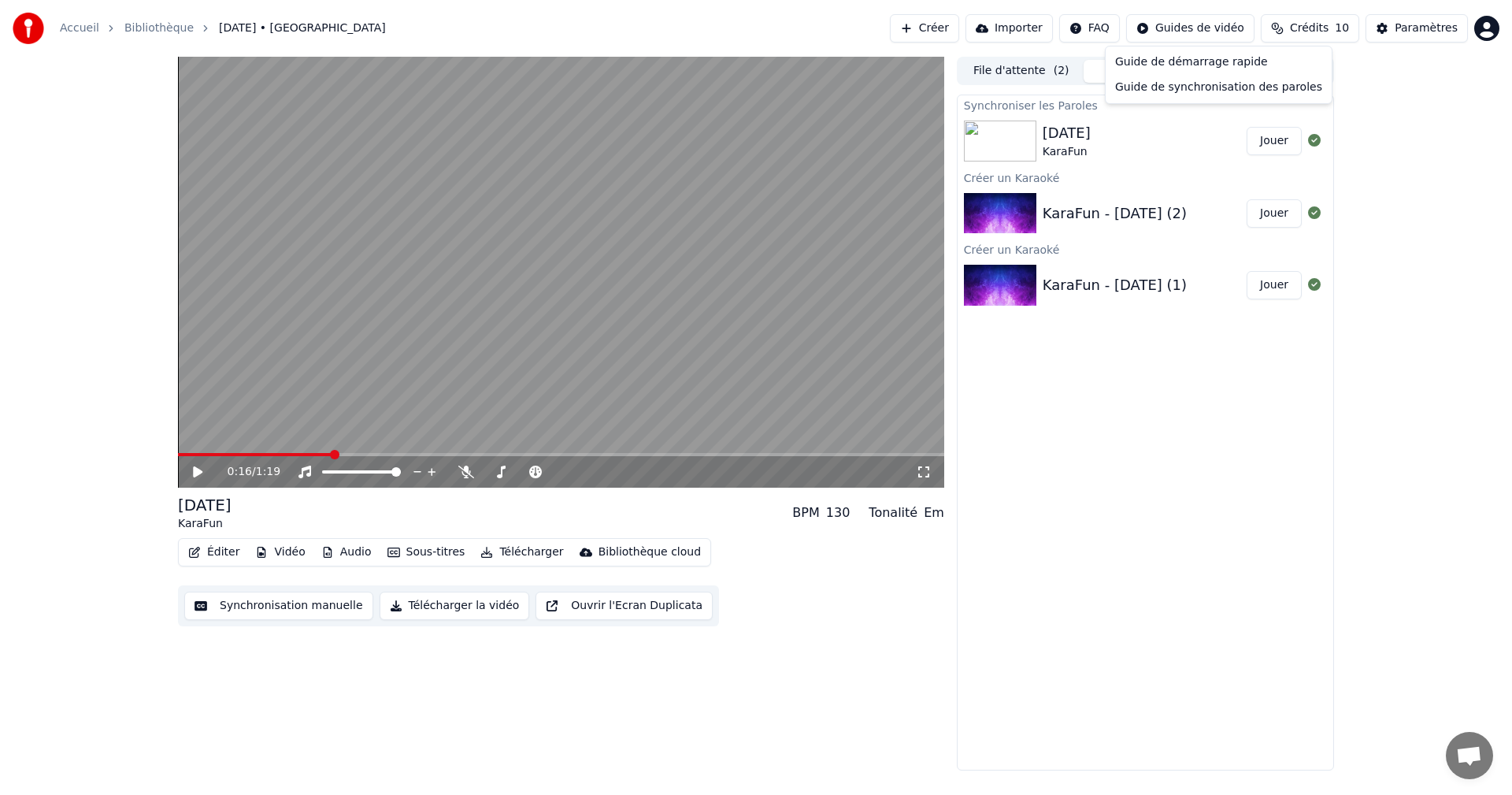
click at [1210, 31] on html "Accueil Bibliothèque [DATE] • KaraFun Créer Importer FAQ Guides de vidéo Crédit…" at bounding box center [756, 397] width 1512 height 795
click at [1191, 81] on div "Guide de synchronisation des paroles" at bounding box center [1218, 87] width 220 height 25
click at [948, 27] on button "Créer" at bounding box center [924, 28] width 69 height 28
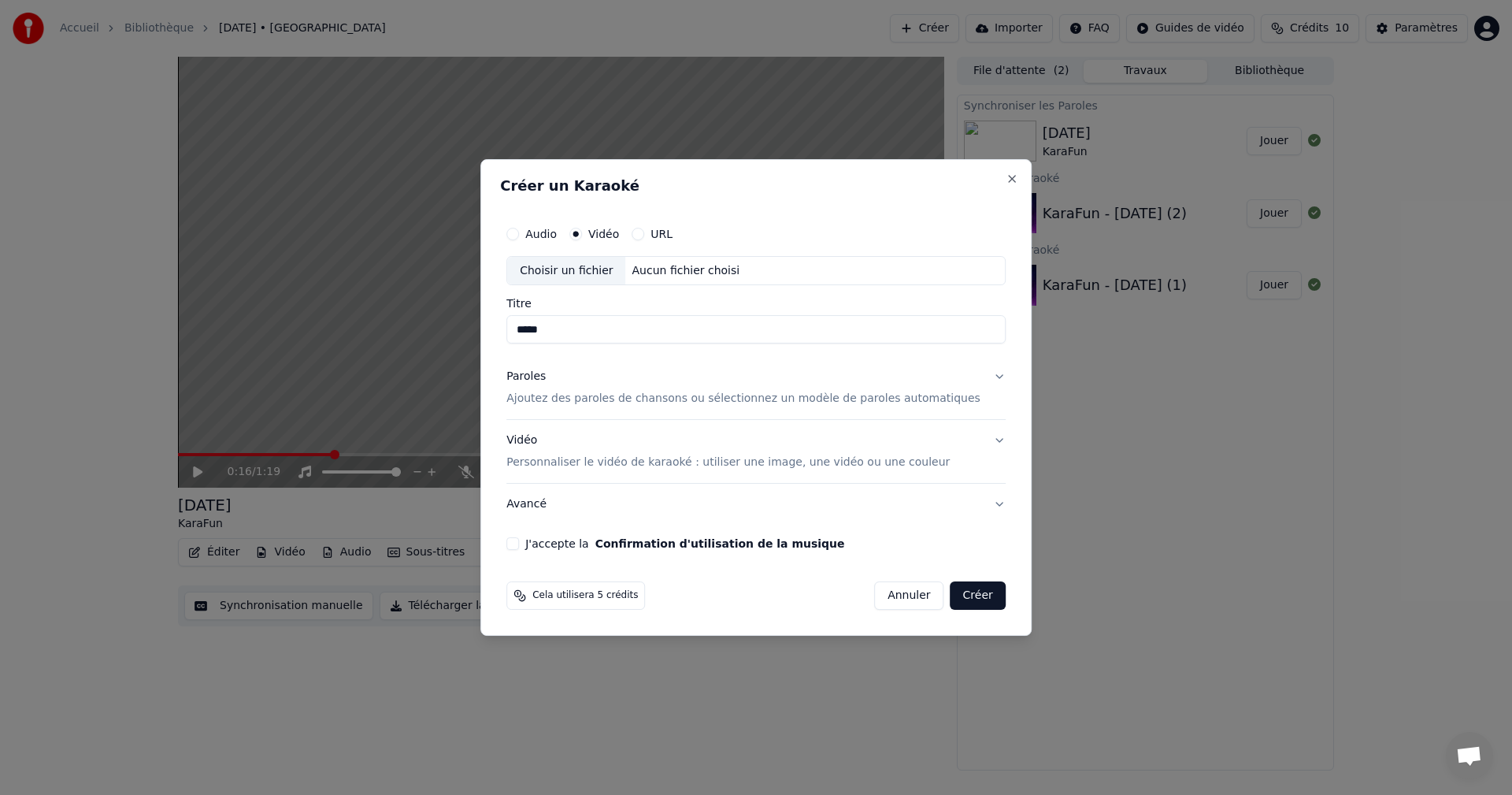
click at [589, 280] on div "Choisir un fichier" at bounding box center [566, 271] width 118 height 28
type input "**********"
click at [564, 403] on p "Ajoutez des paroles de chansons ou sélectionnez un modèle de paroles automatiqu…" at bounding box center [743, 400] width 474 height 16
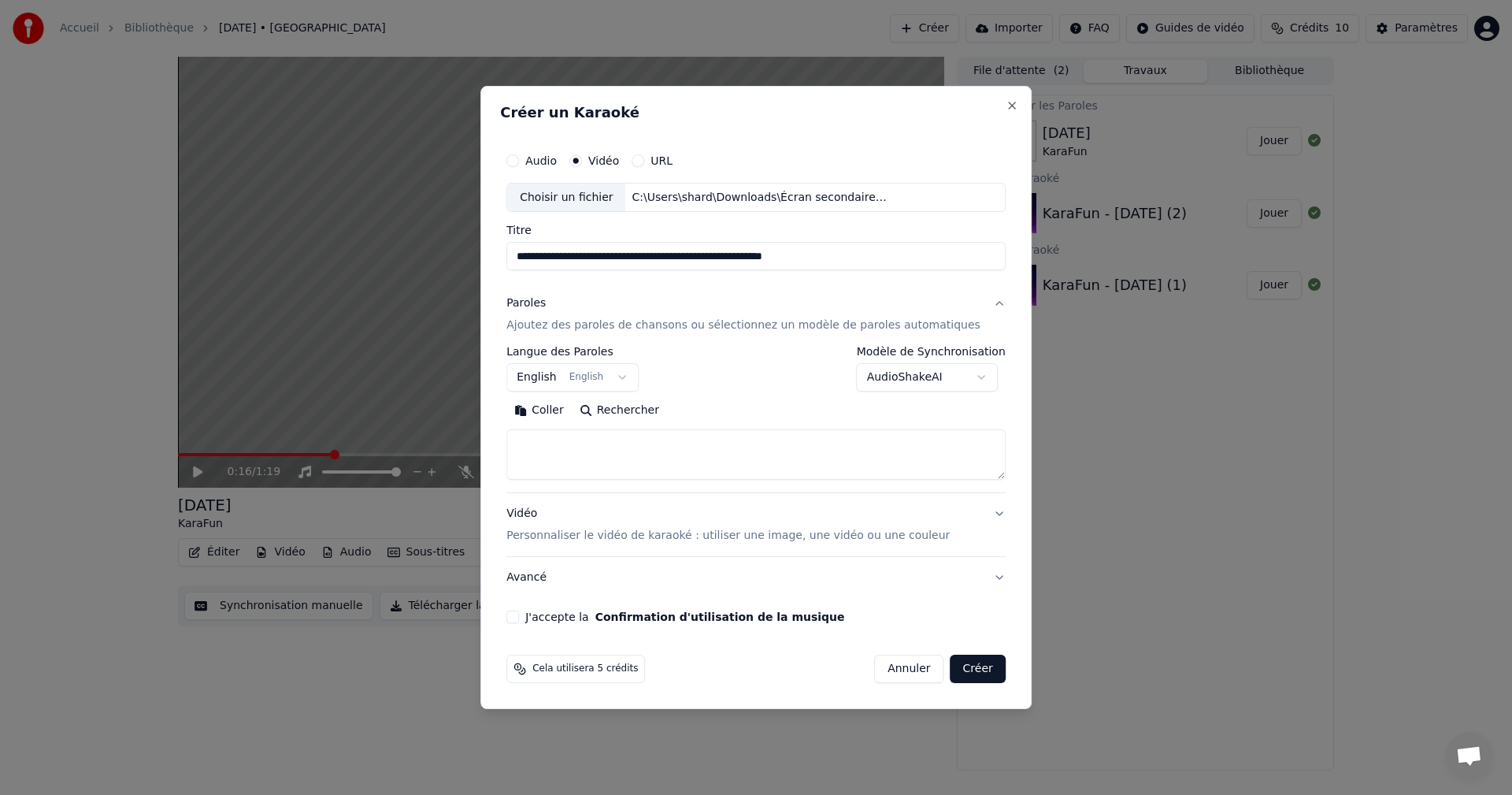
click at [569, 453] on textarea at bounding box center [756, 455] width 499 height 51
paste textarea "**********"
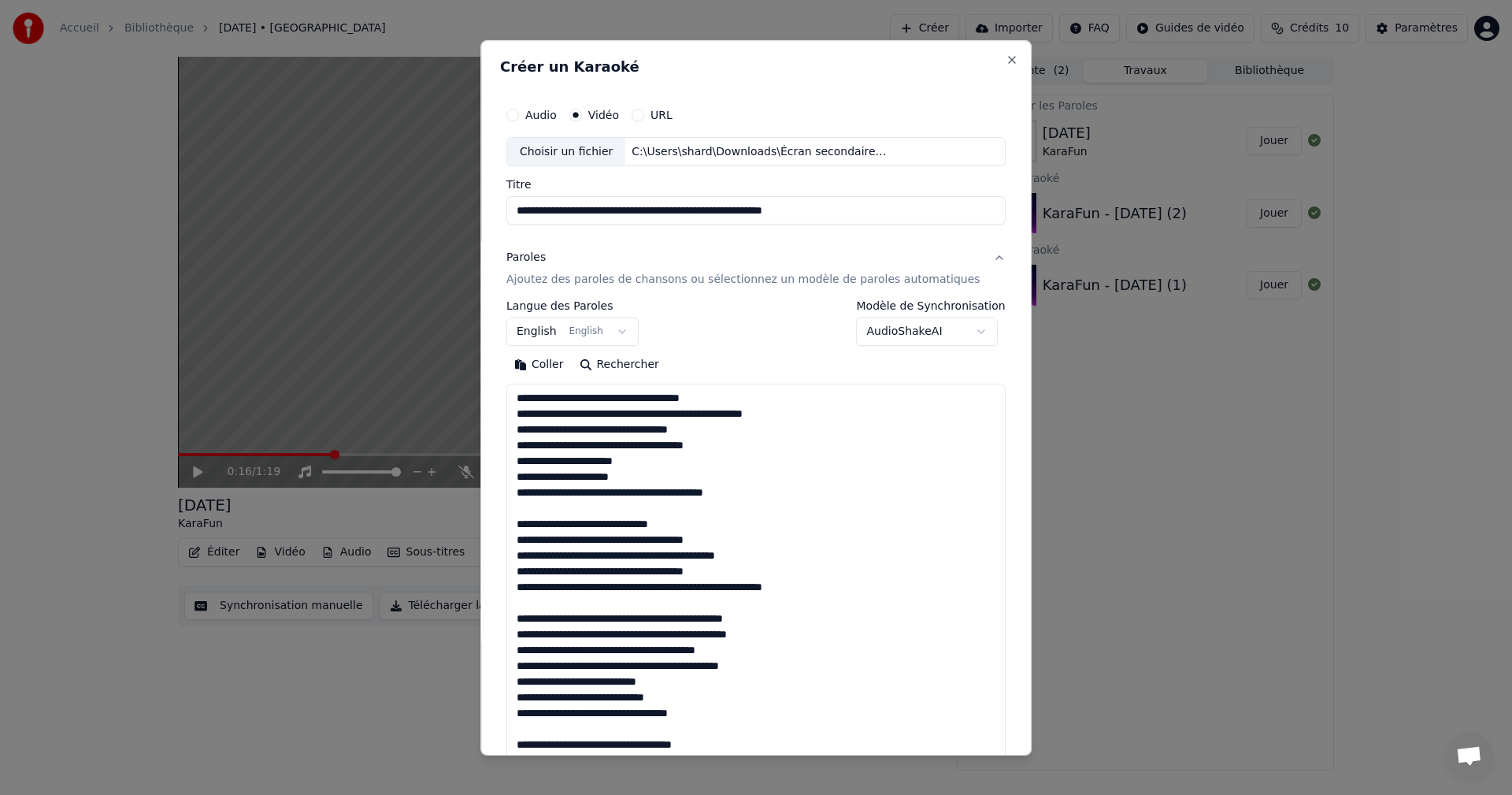
scroll to position [3106, 0]
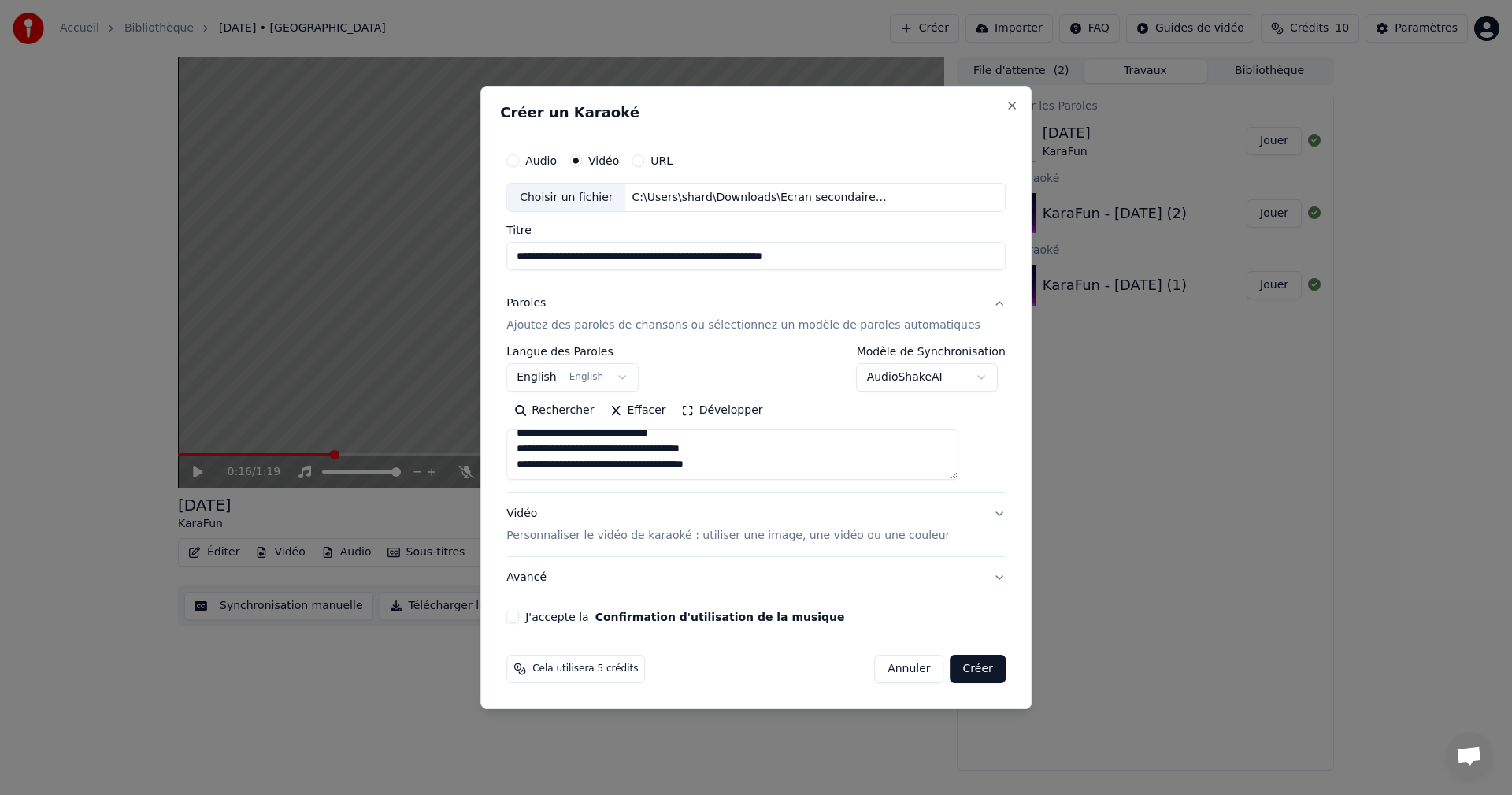
click at [975, 483] on div "**********" at bounding box center [756, 420] width 499 height 147
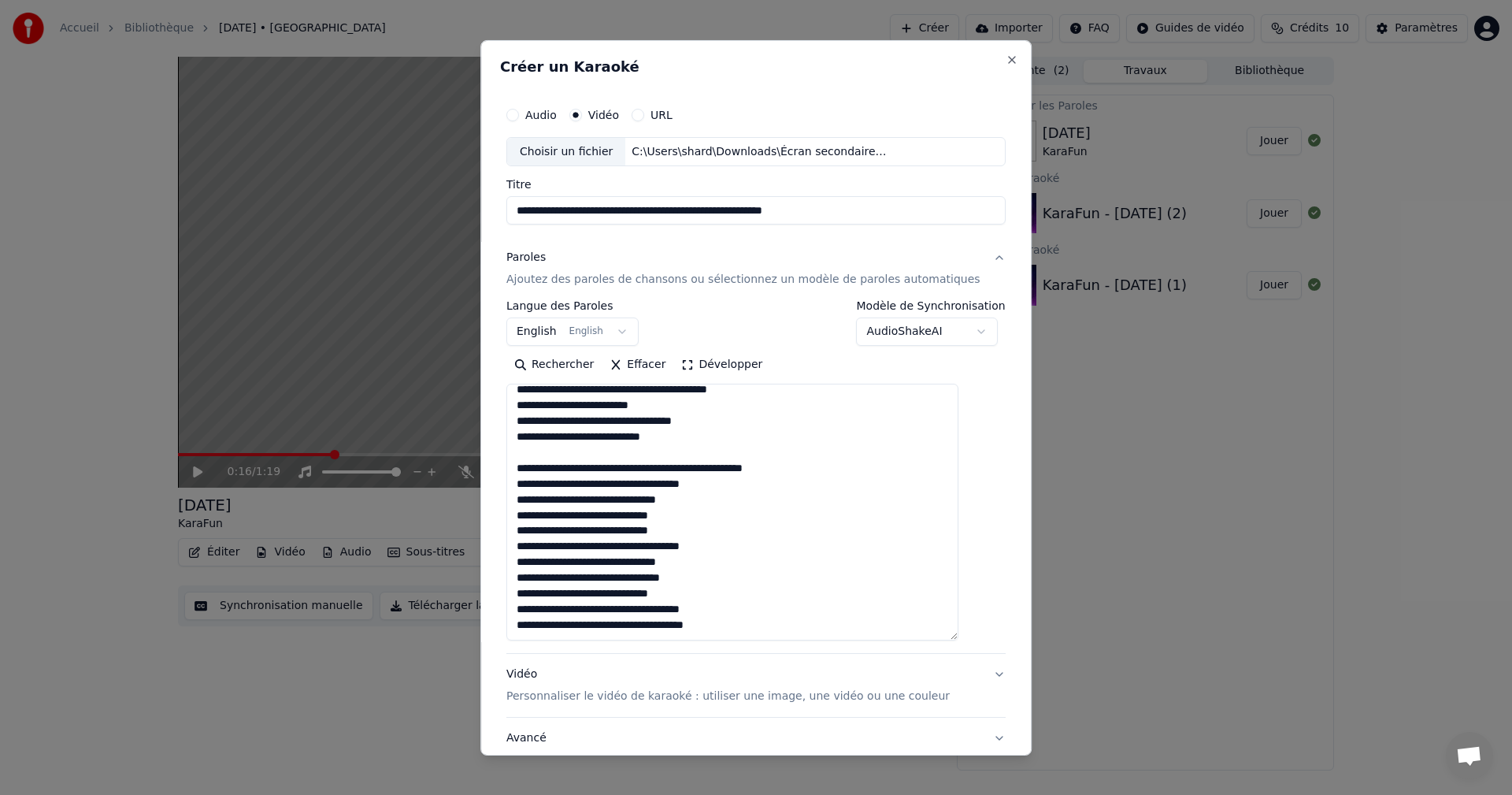
drag, startPoint x: 975, startPoint y: 478, endPoint x: 986, endPoint y: 639, distance: 161.4
click at [986, 639] on div "**********" at bounding box center [756, 397] width 552 height 715
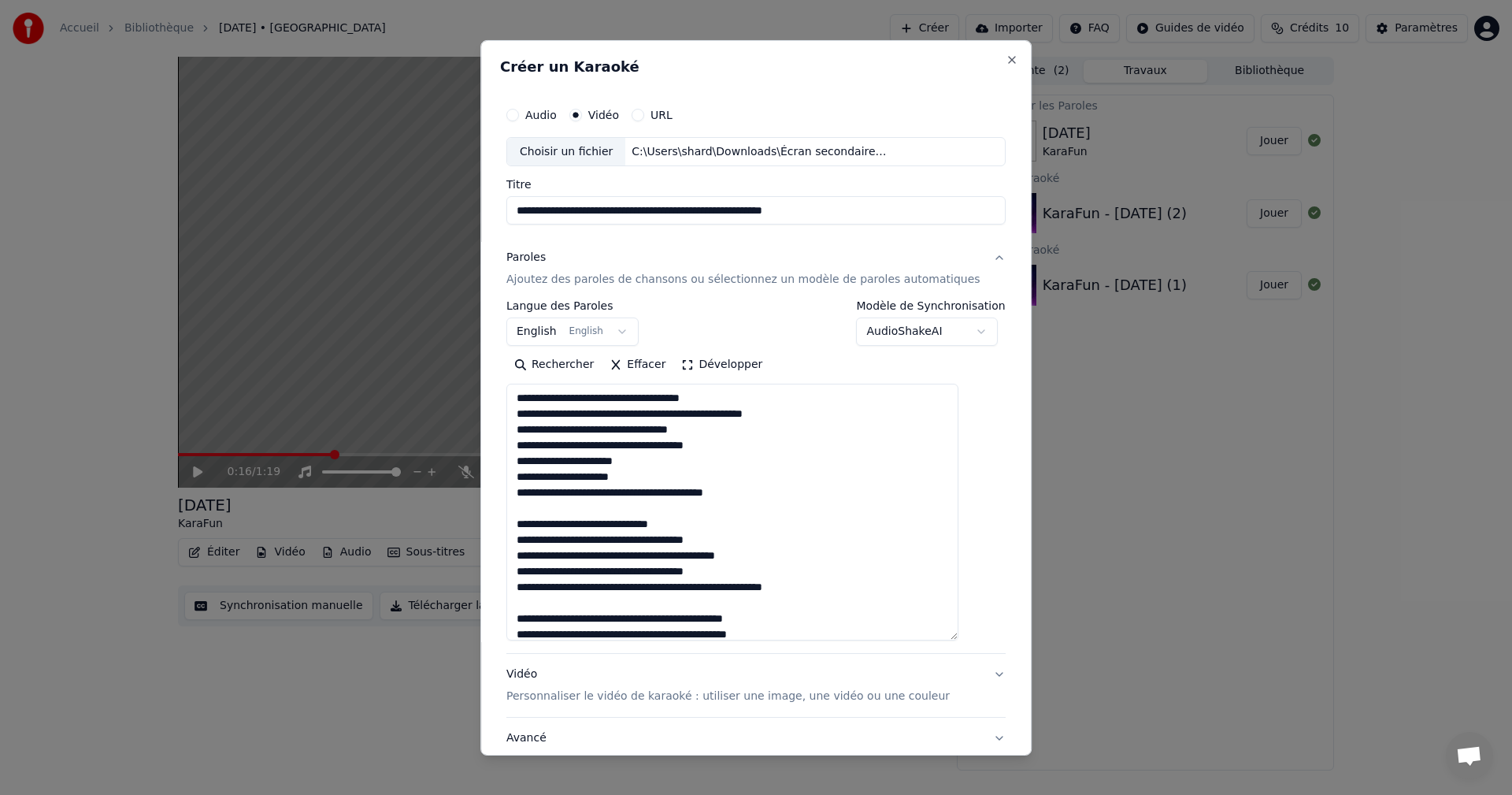
drag, startPoint x: 654, startPoint y: 462, endPoint x: 525, endPoint y: 457, distance: 129.1
click at [525, 457] on textarea at bounding box center [732, 511] width 452 height 257
paste textarea "**********"
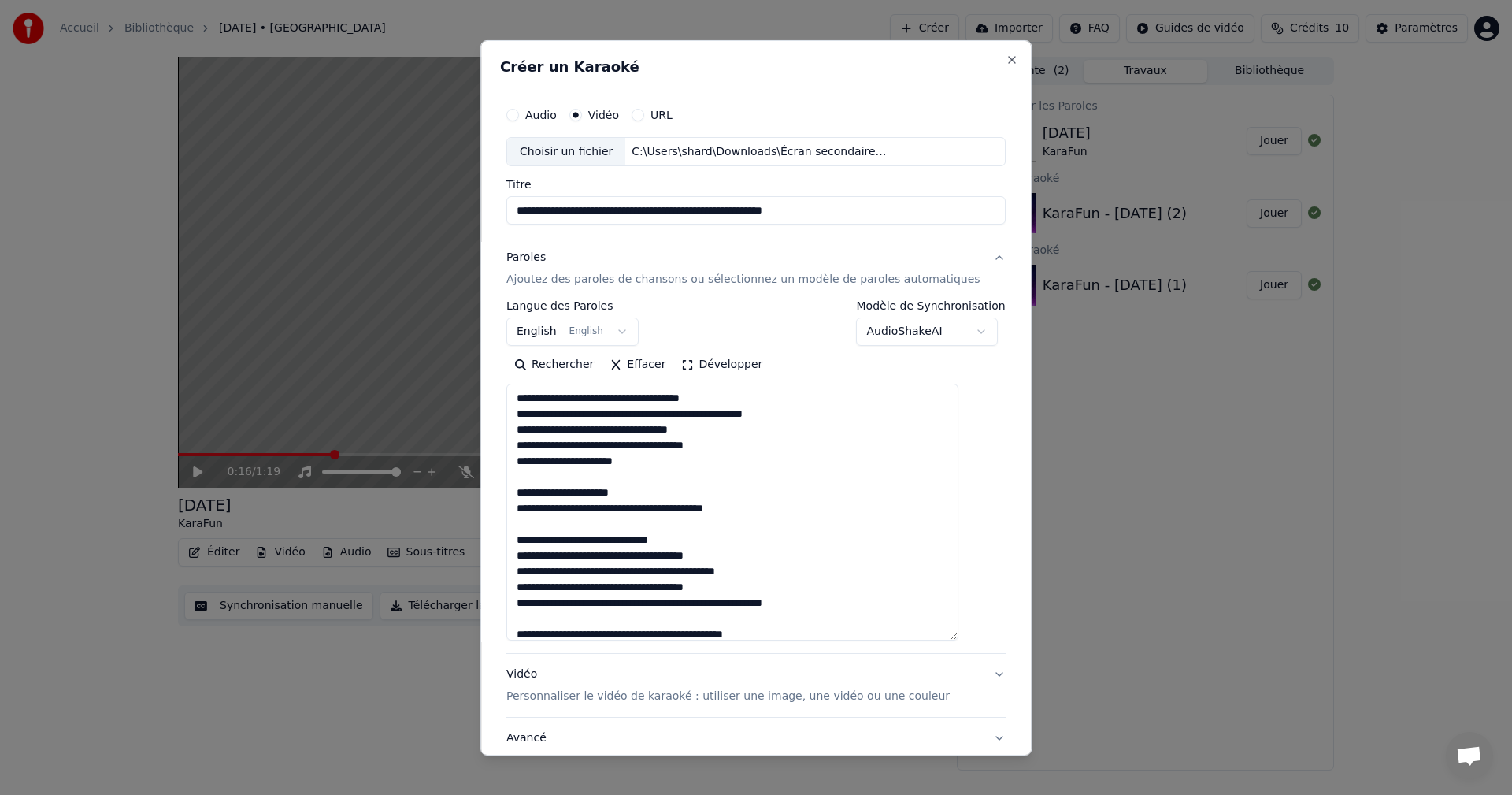
paste textarea "**********"
drag, startPoint x: 619, startPoint y: 494, endPoint x: 524, endPoint y: 495, distance: 95.0
click at [524, 495] on textarea at bounding box center [732, 511] width 452 height 257
paste textarea "**********"
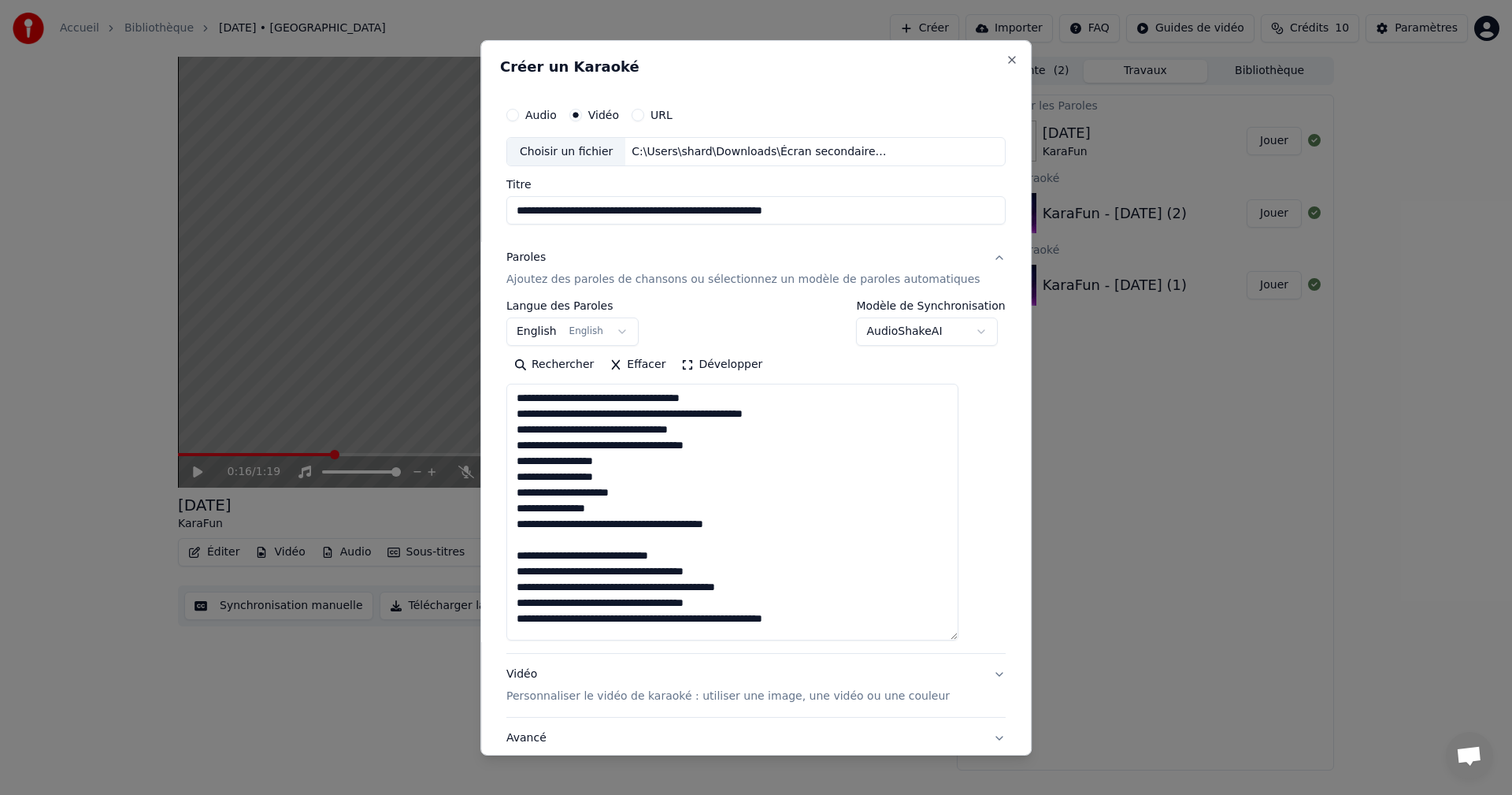
click at [651, 495] on textarea at bounding box center [732, 511] width 452 height 257
drag, startPoint x: 700, startPoint y: 557, endPoint x: 531, endPoint y: 560, distance: 169.0
click at [531, 560] on textarea at bounding box center [732, 511] width 452 height 257
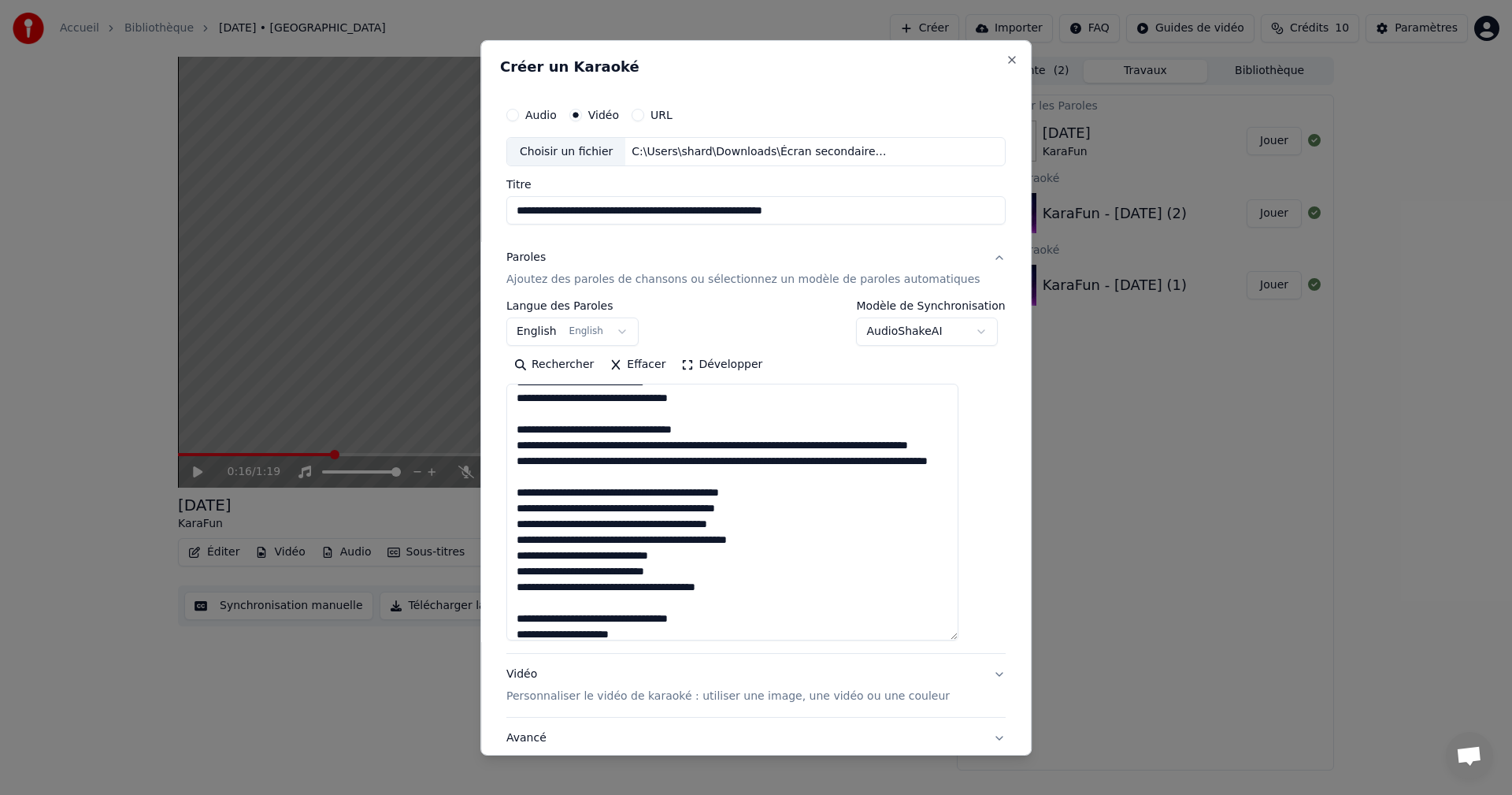
scroll to position [346, 0]
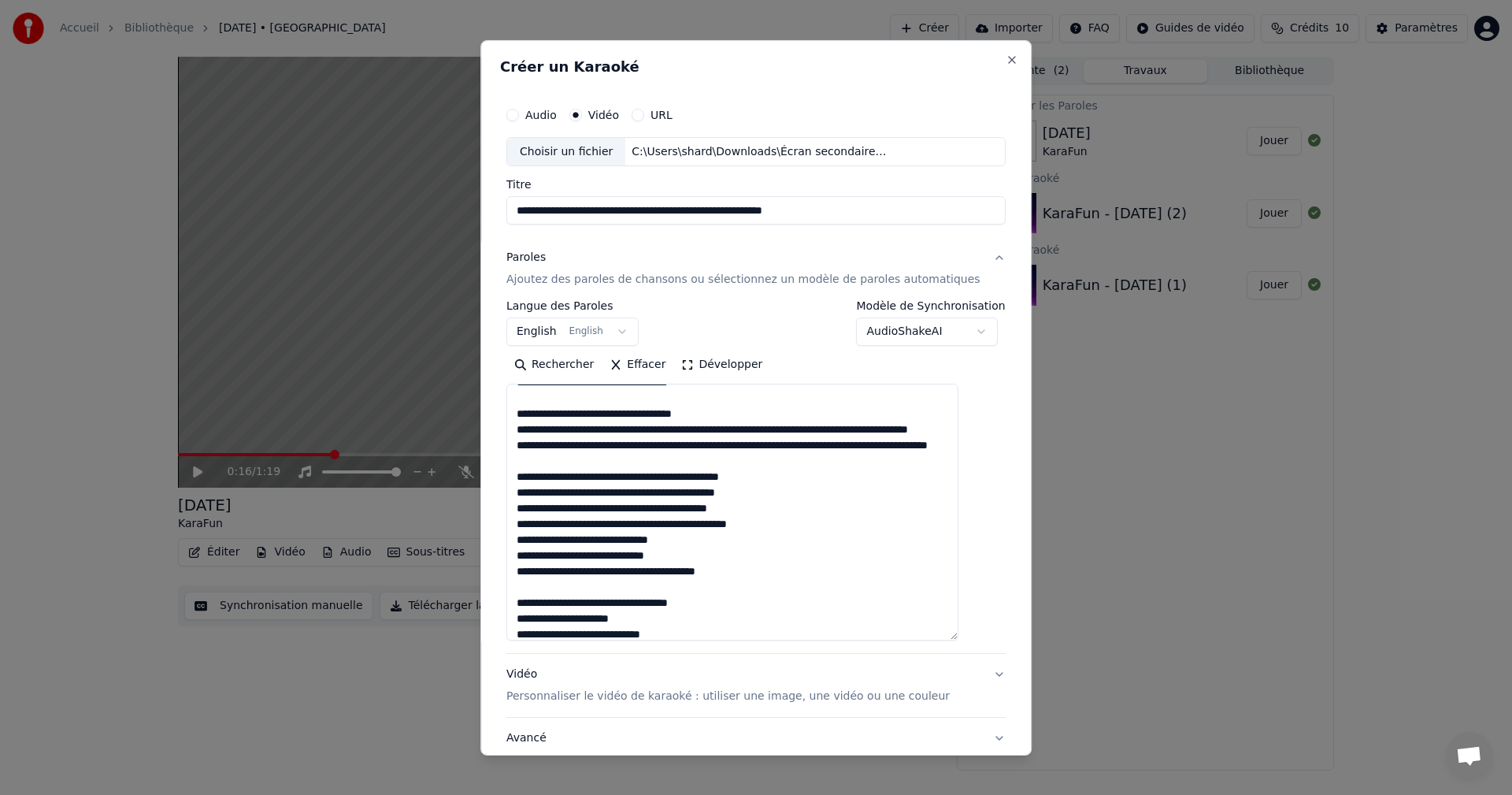
drag, startPoint x: 714, startPoint y: 415, endPoint x: 533, endPoint y: 416, distance: 181.0
click at [533, 416] on textarea at bounding box center [732, 511] width 452 height 257
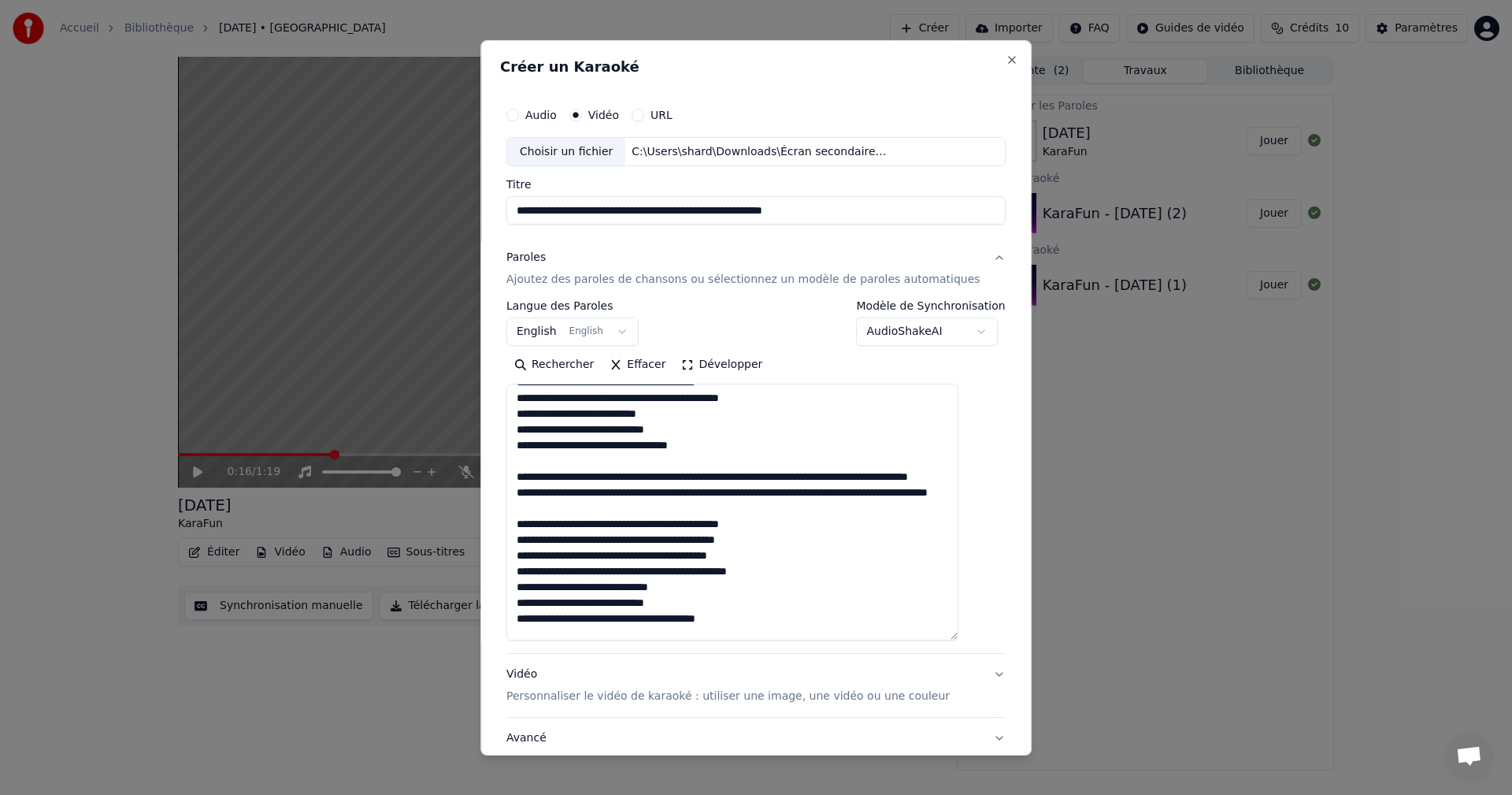
scroll to position [252, 0]
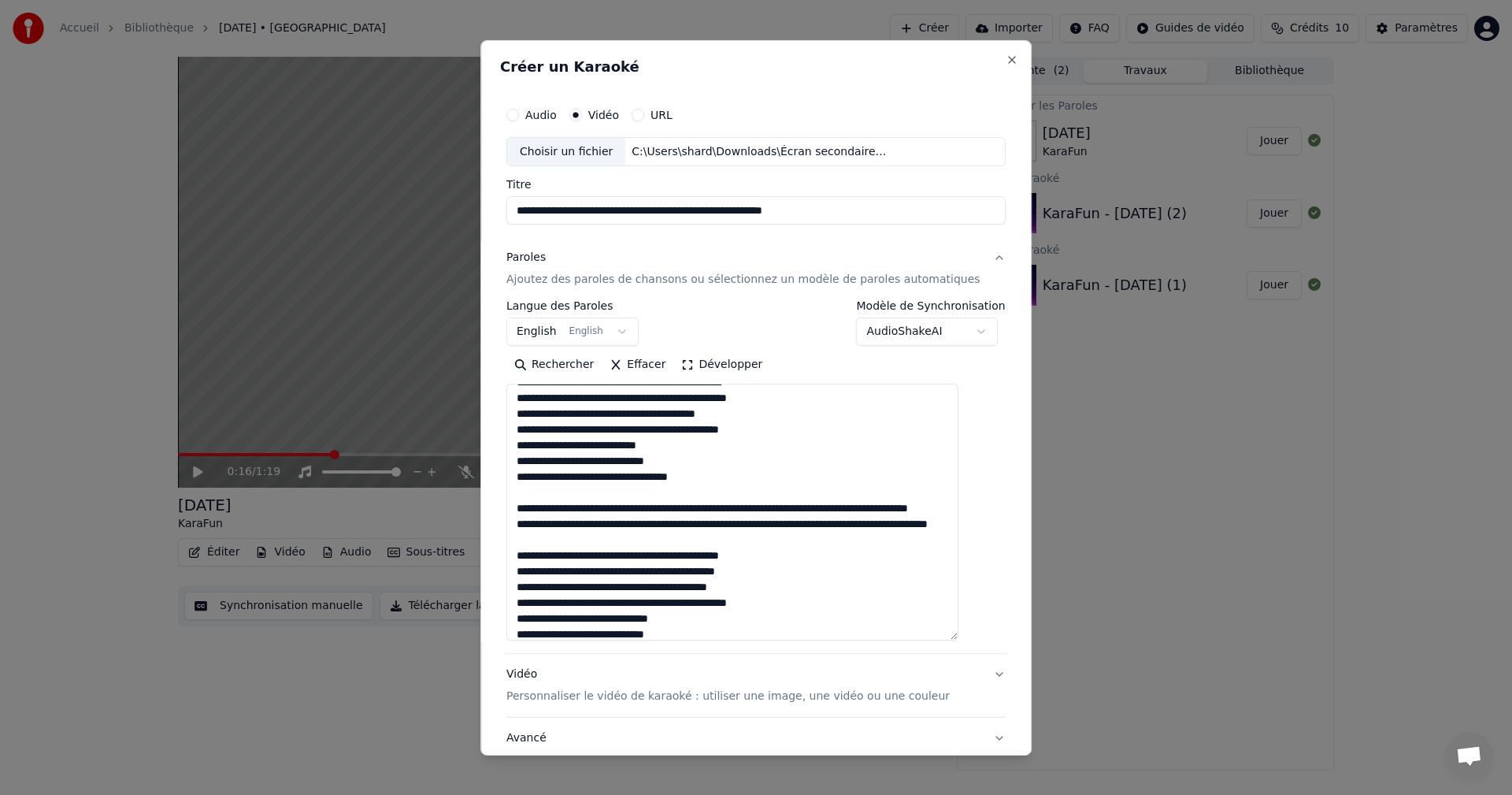
drag, startPoint x: 657, startPoint y: 449, endPoint x: 528, endPoint y: 449, distance: 129.0
click at [528, 449] on textarea at bounding box center [732, 511] width 452 height 257
click at [531, 461] on textarea at bounding box center [732, 511] width 452 height 257
paste textarea "**********"
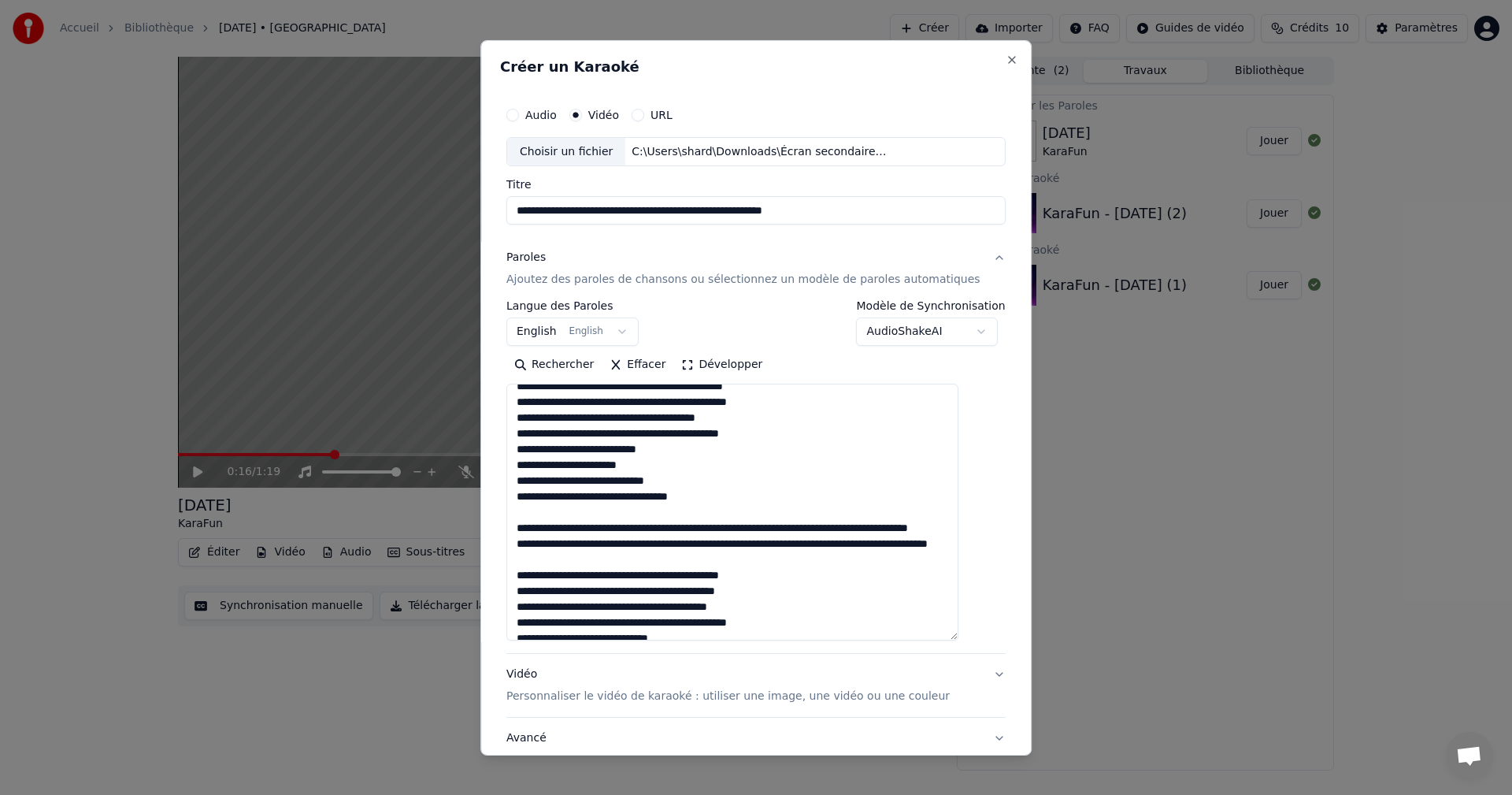
scroll to position [246, 0]
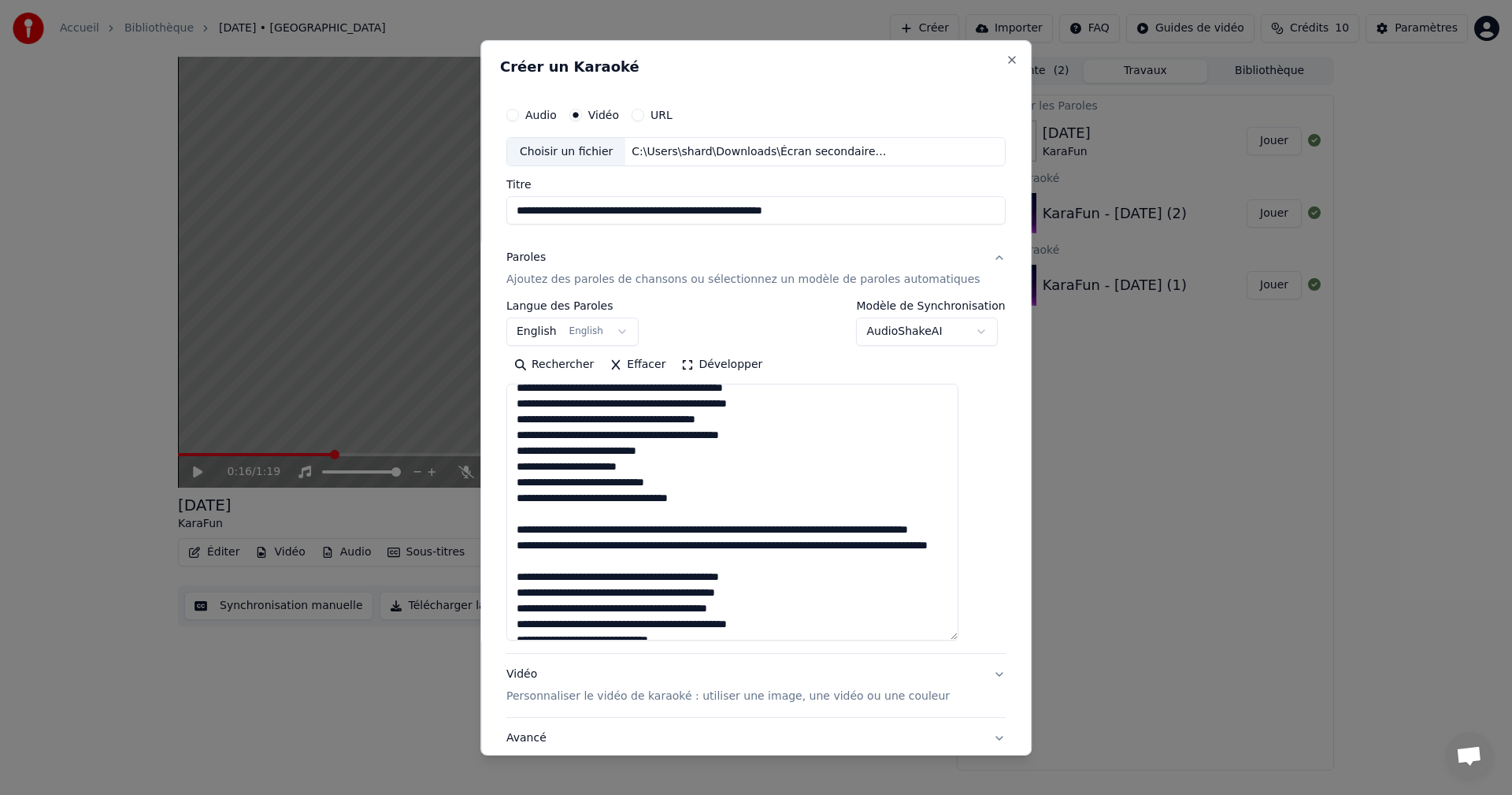
drag, startPoint x: 673, startPoint y: 395, endPoint x: 532, endPoint y: 488, distance: 168.9
click at [532, 488] on textarea at bounding box center [732, 511] width 452 height 257
paste textarea "**********"
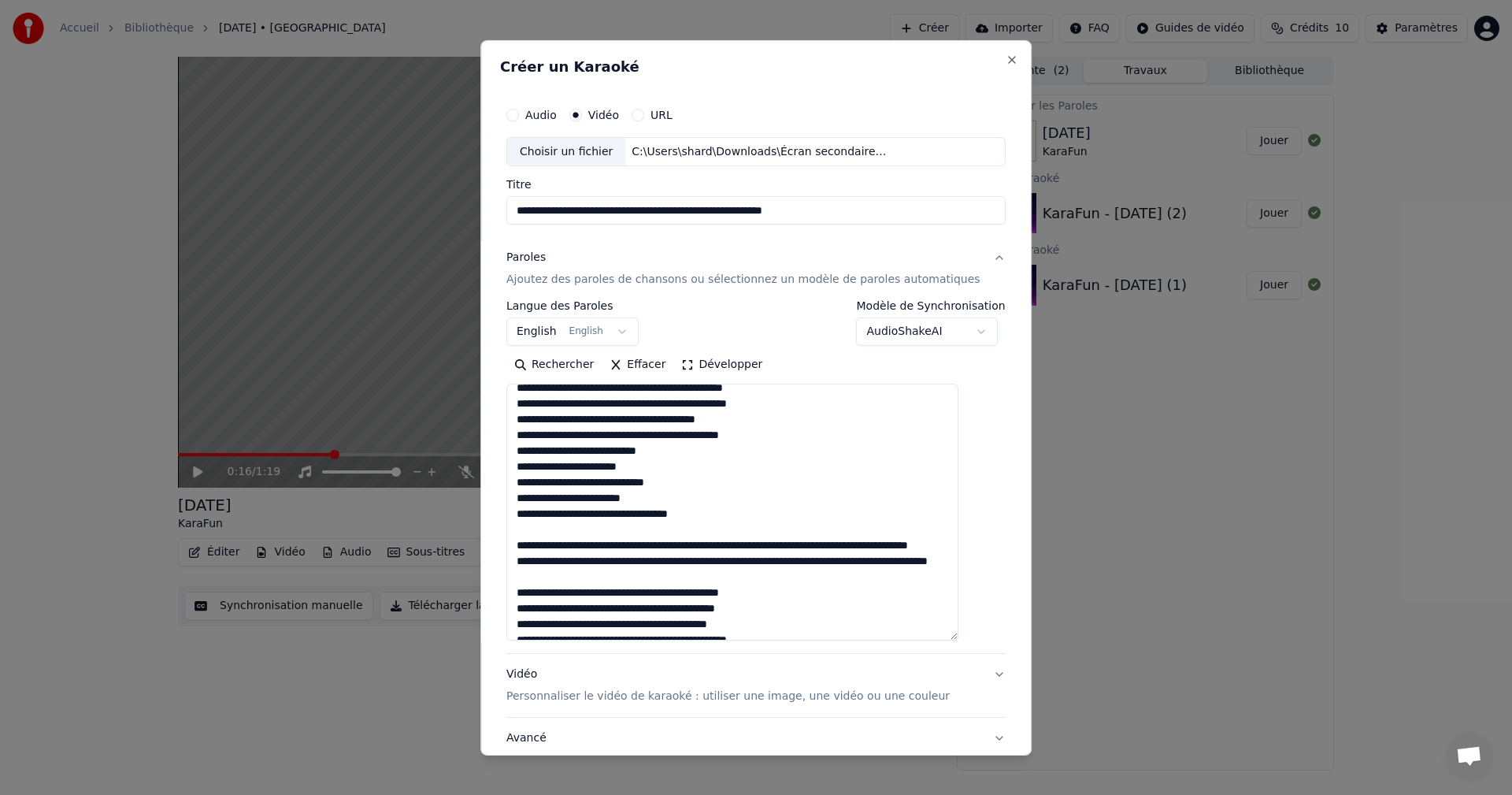
click at [713, 483] on textarea at bounding box center [732, 511] width 452 height 257
click at [689, 453] on textarea at bounding box center [732, 511] width 452 height 257
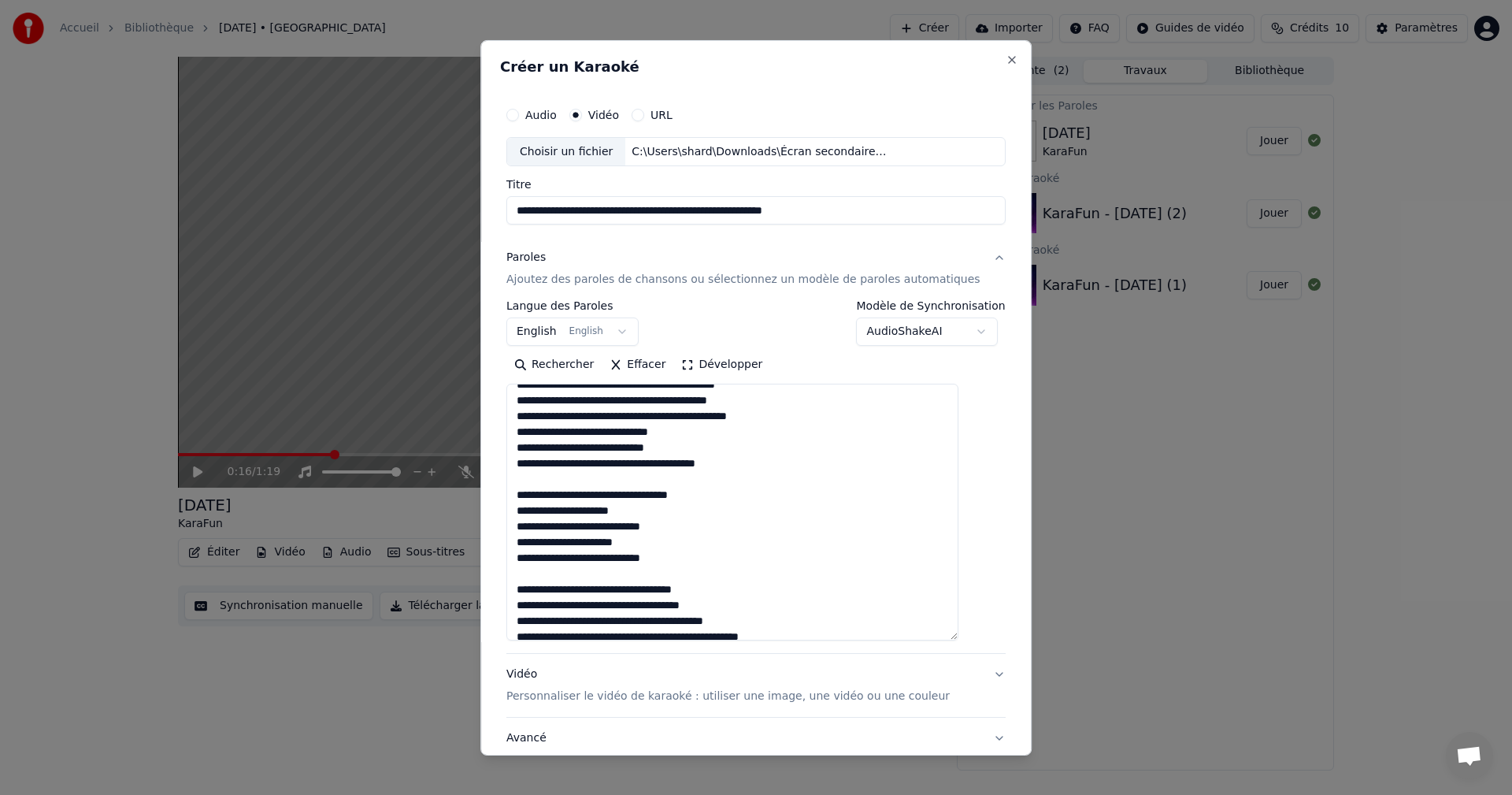
drag, startPoint x: 661, startPoint y: 462, endPoint x: 523, endPoint y: 471, distance: 138.3
click at [523, 471] on textarea at bounding box center [732, 511] width 452 height 257
click at [532, 482] on textarea at bounding box center [732, 511] width 452 height 257
paste textarea "**********"
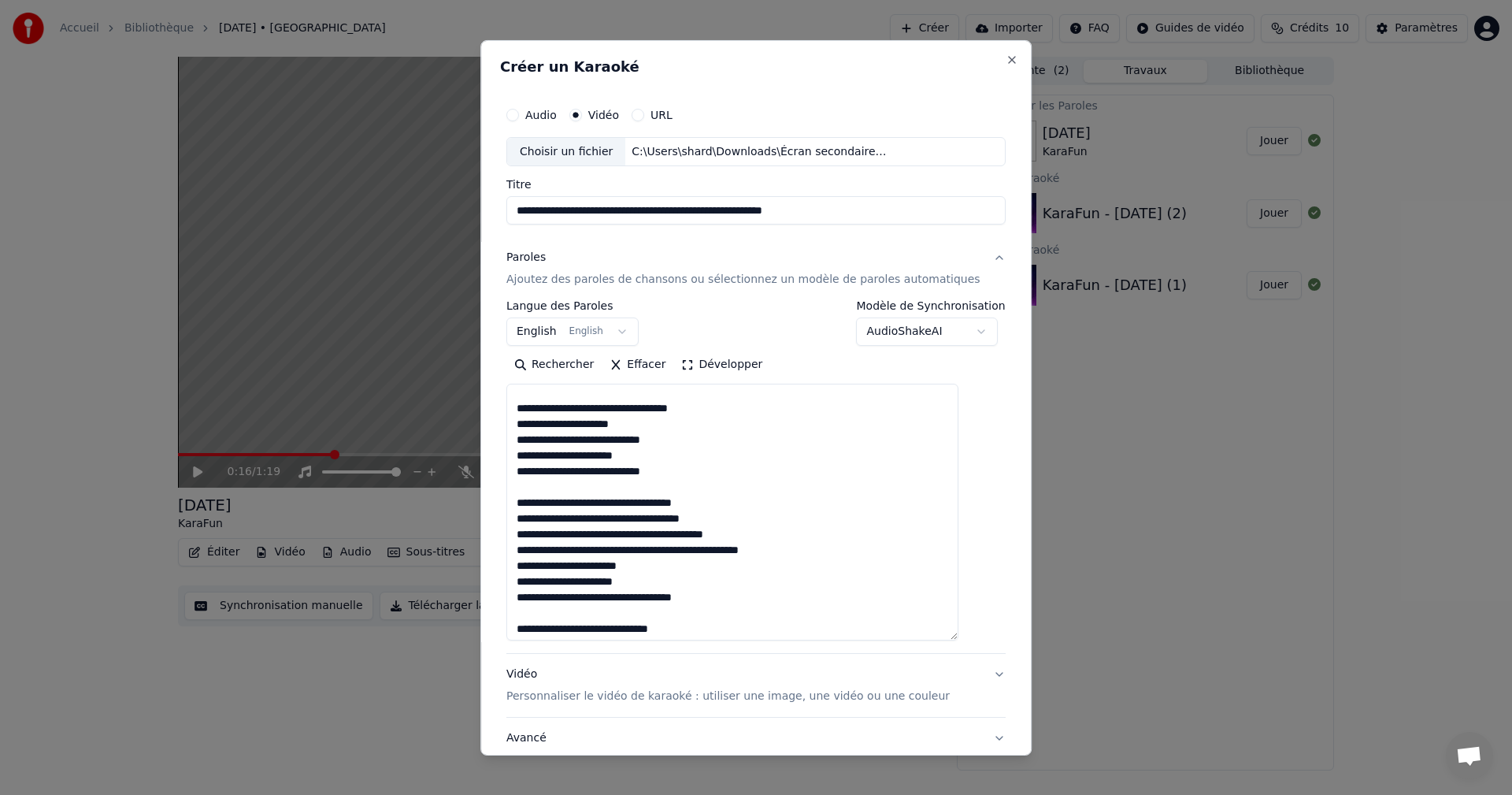
scroll to position [571, 0]
drag, startPoint x: 652, startPoint y: 395, endPoint x: 531, endPoint y: 401, distance: 121.1
click at [531, 401] on textarea at bounding box center [732, 511] width 452 height 257
click at [531, 412] on textarea at bounding box center [732, 511] width 452 height 257
paste textarea "**********"
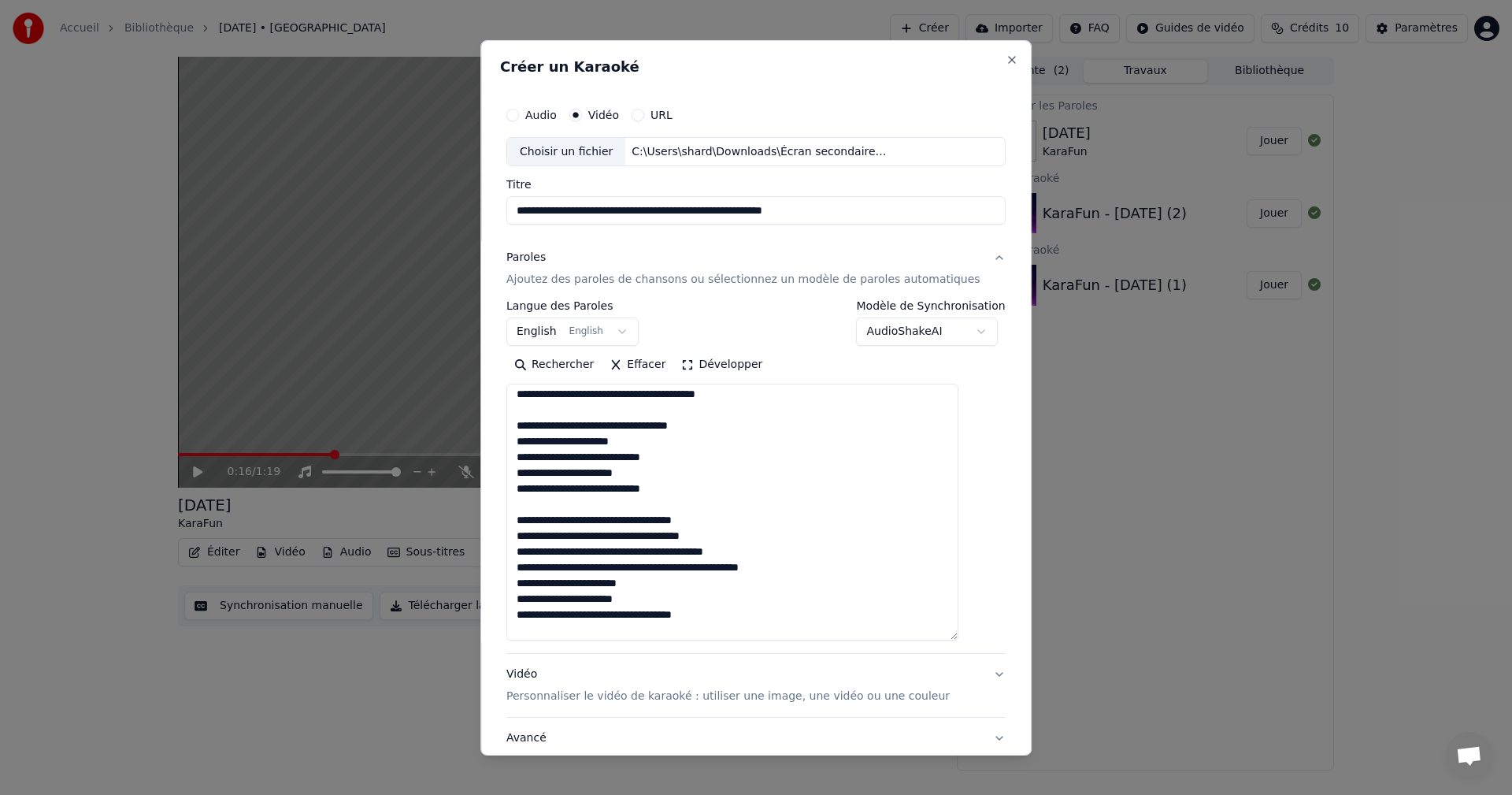
click at [680, 395] on textarea at bounding box center [732, 511] width 452 height 257
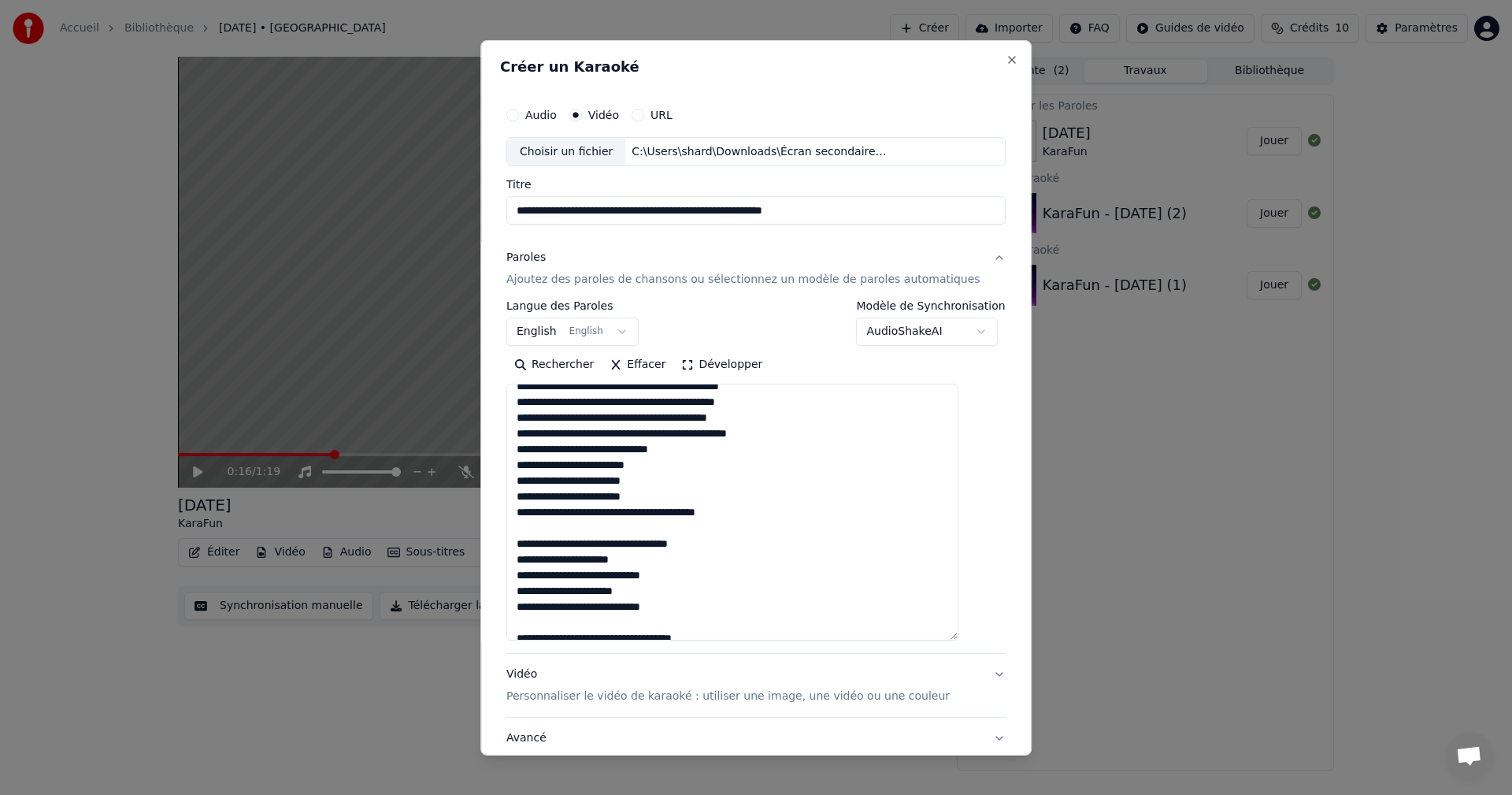
scroll to position [445, 0]
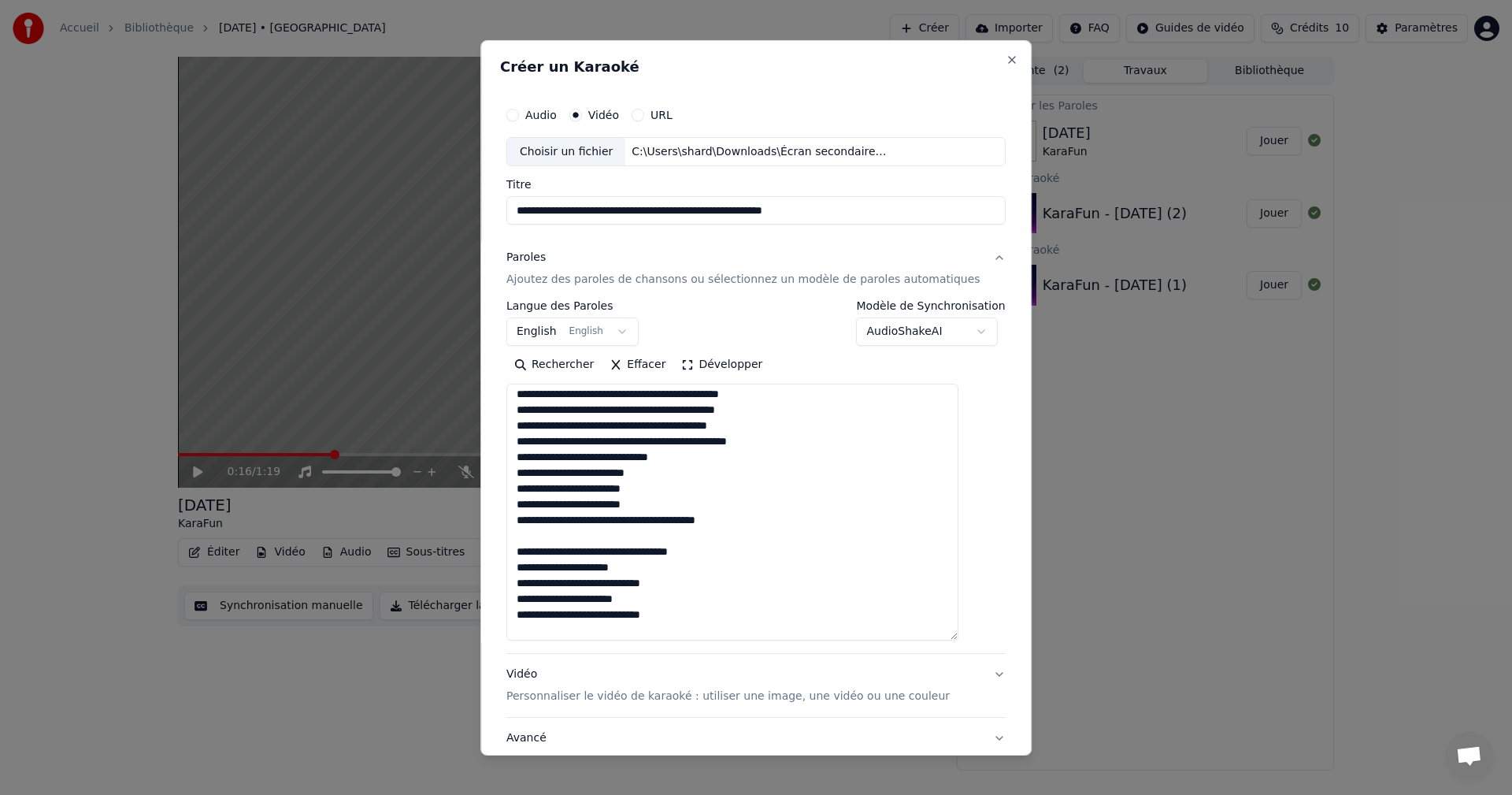
click at [695, 488] on textarea at bounding box center [732, 511] width 452 height 257
drag, startPoint x: 729, startPoint y: 582, endPoint x: 531, endPoint y: 581, distance: 198.0
click at [531, 581] on textarea at bounding box center [732, 511] width 452 height 257
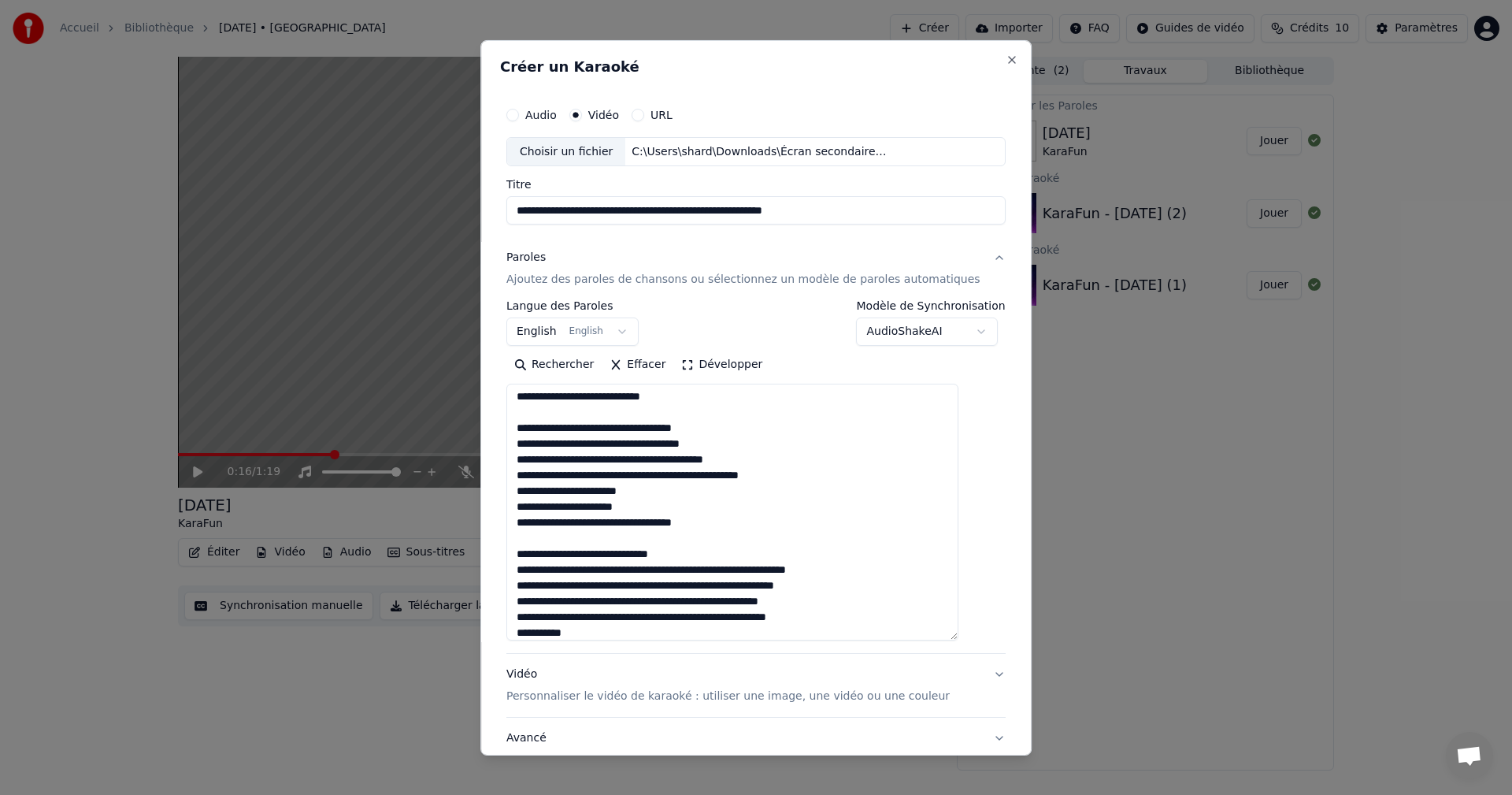
scroll to position [668, 0]
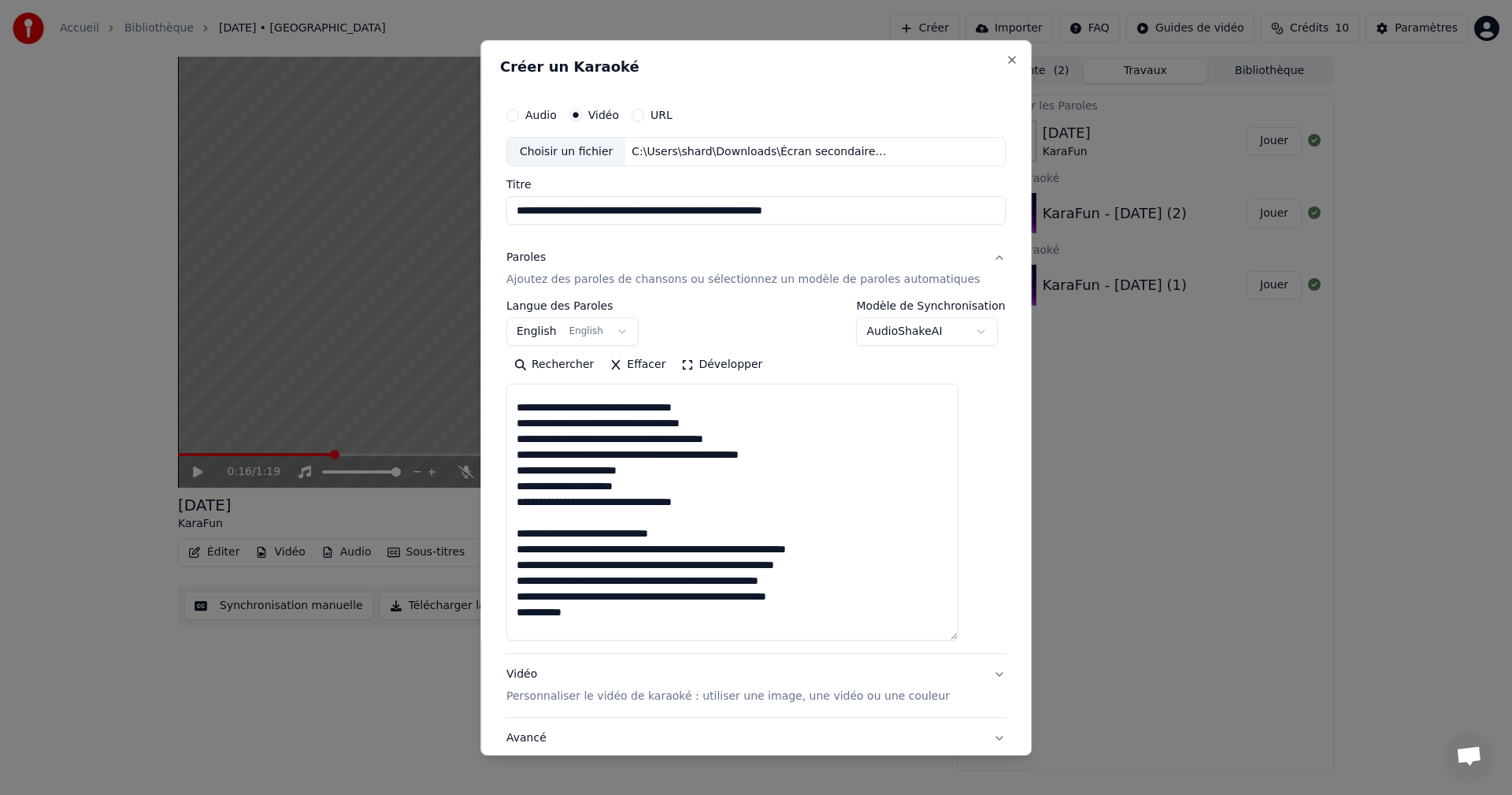
drag, startPoint x: 627, startPoint y: 503, endPoint x: 520, endPoint y: 500, distance: 107.0
click at [520, 500] on div "**********" at bounding box center [756, 441] width 512 height 698
click at [528, 520] on textarea at bounding box center [732, 511] width 452 height 257
paste textarea "**********"
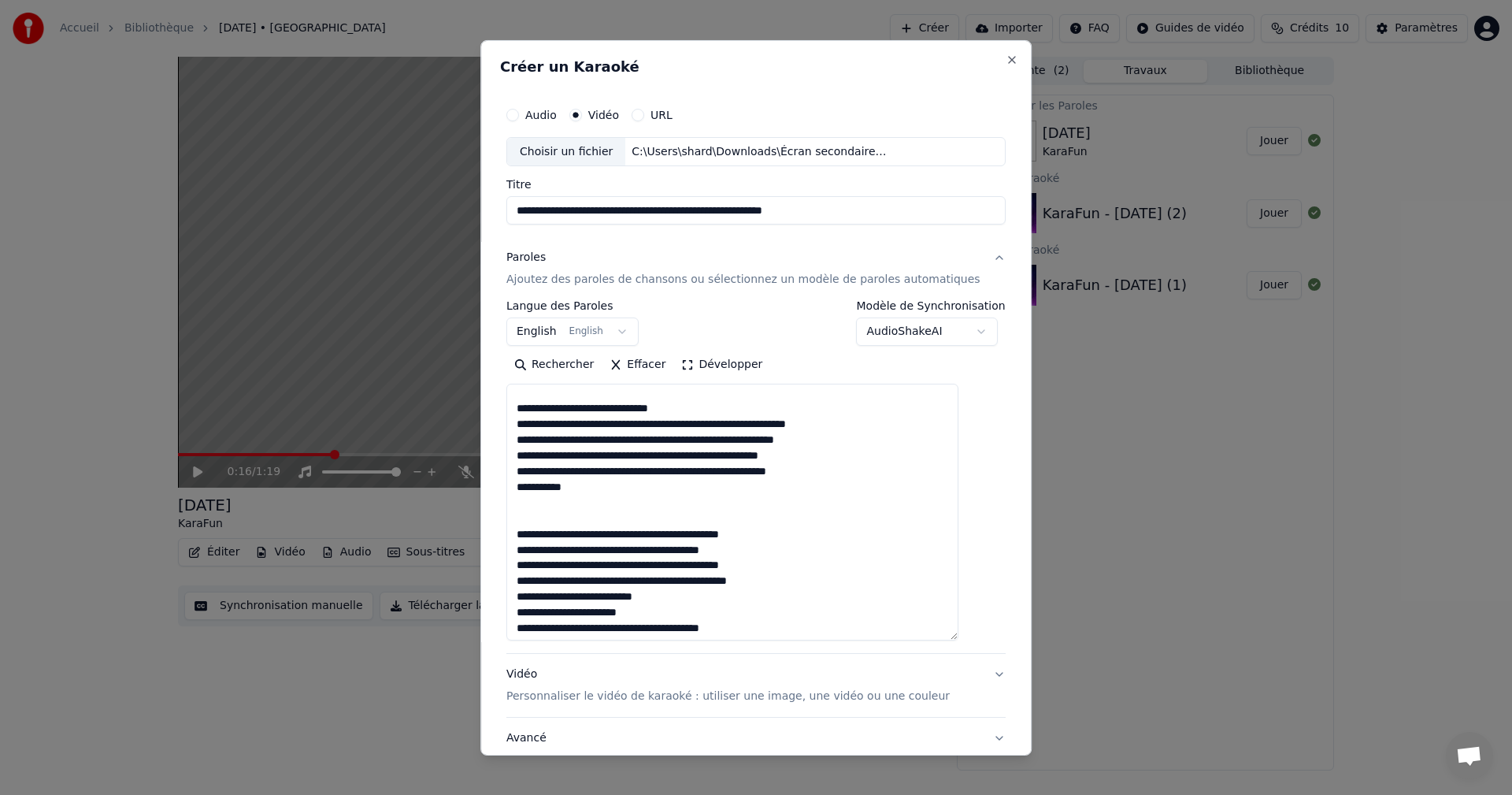
scroll to position [804, 0]
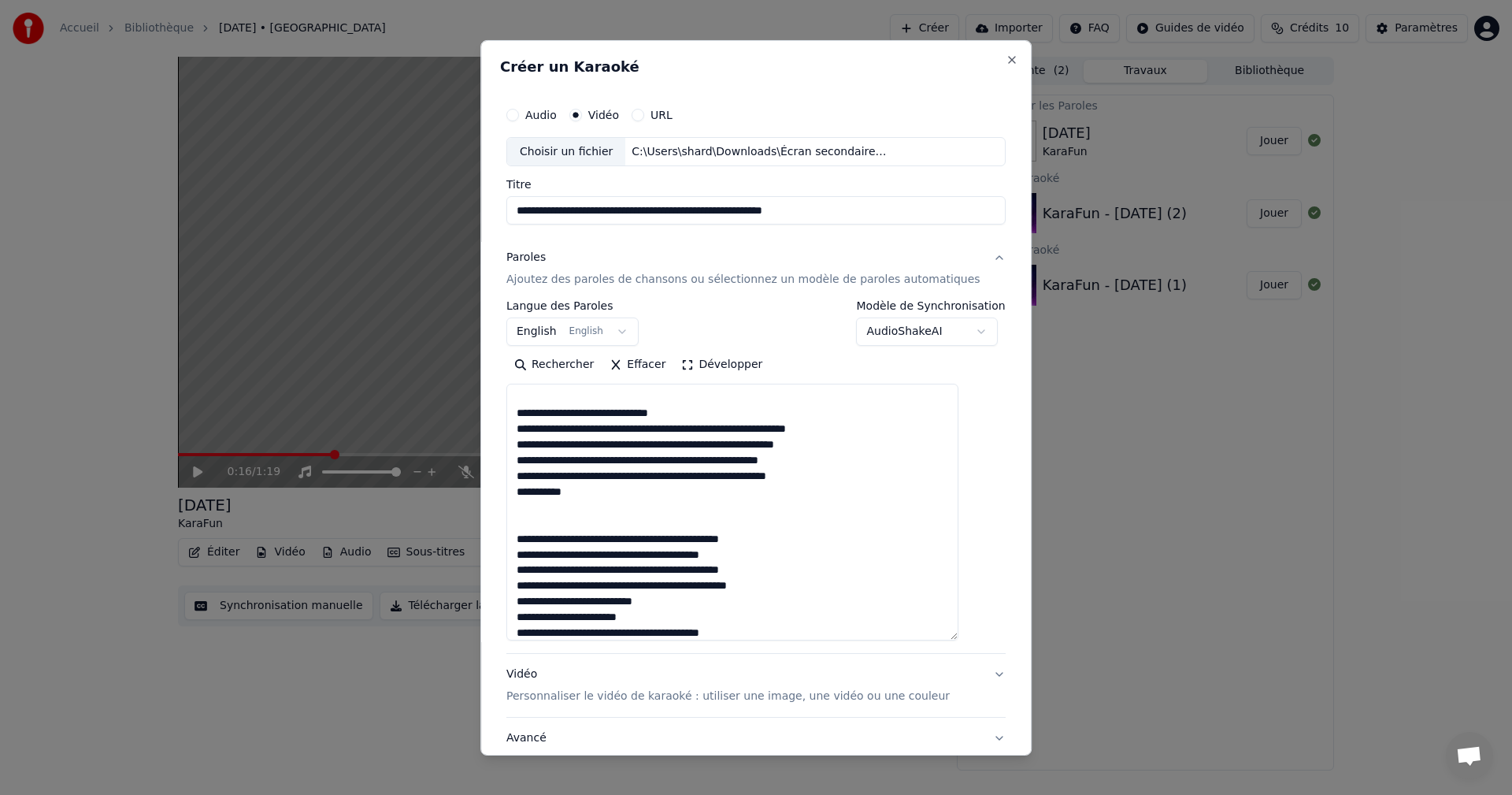
drag, startPoint x: 653, startPoint y: 395, endPoint x: 531, endPoint y: 404, distance: 122.3
click at [531, 404] on textarea at bounding box center [732, 511] width 452 height 257
paste textarea "**********"
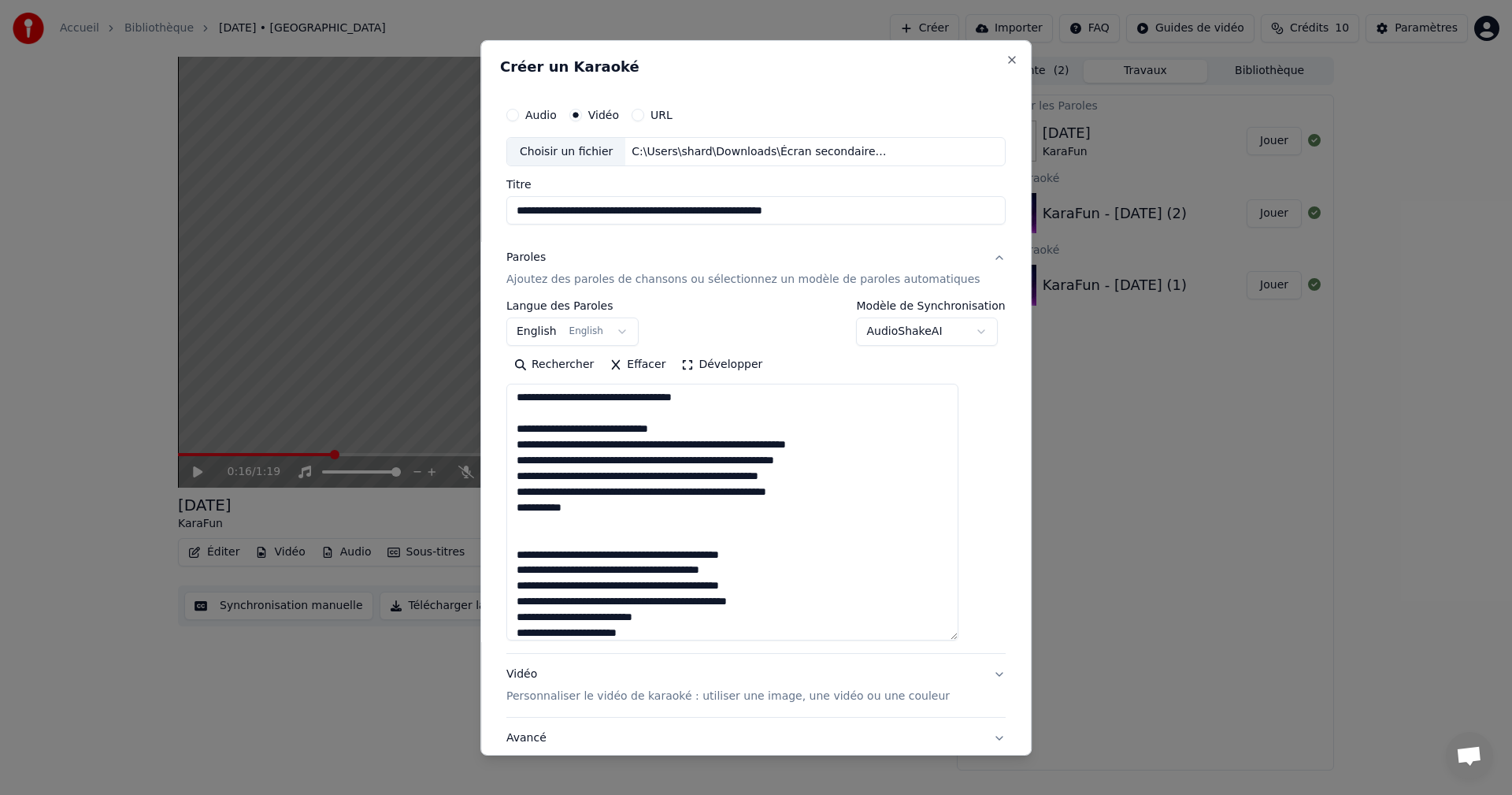
click at [969, 379] on div "Rechercher Effacer Développer" at bounding box center [756, 496] width 499 height 288
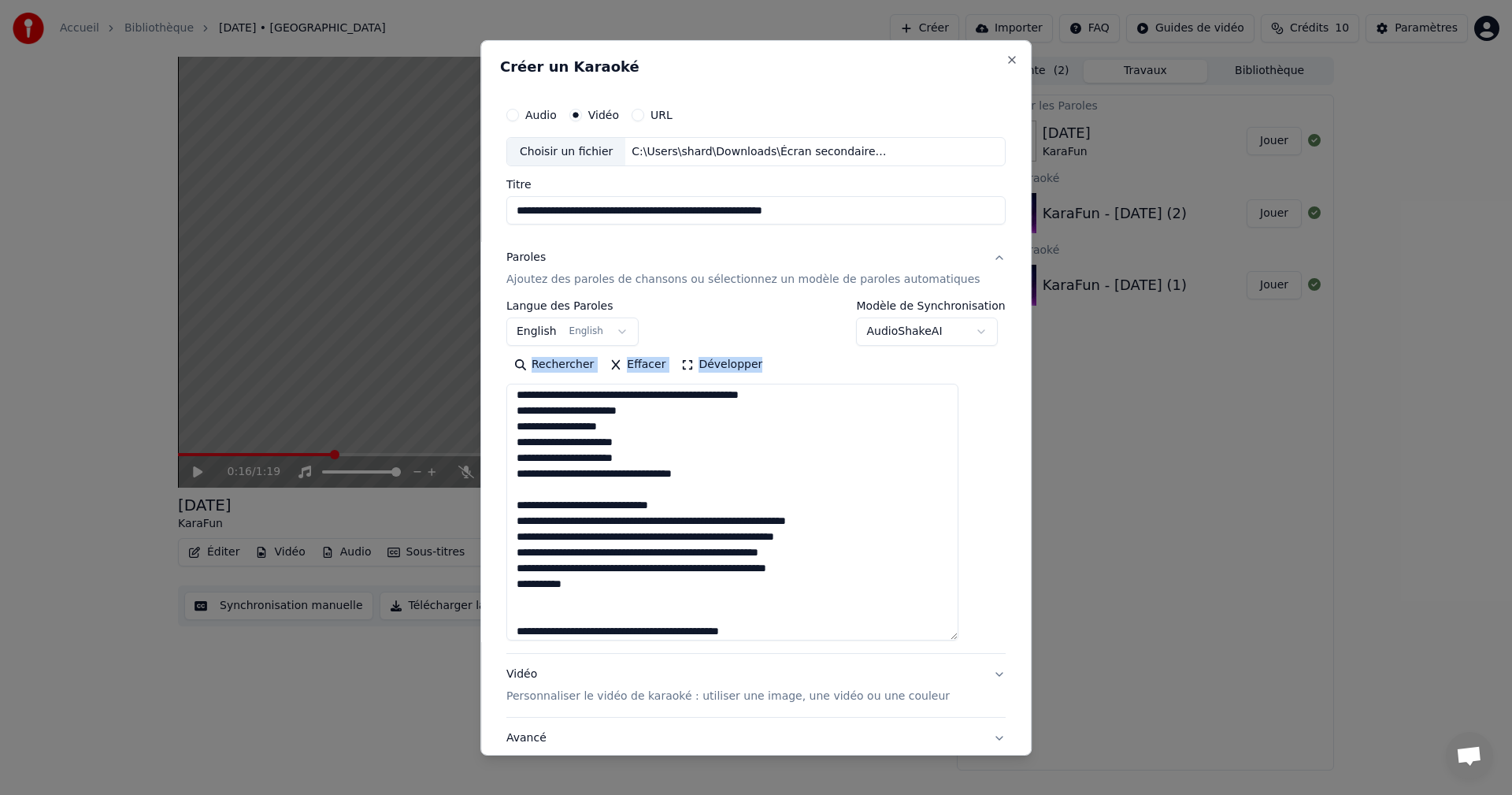
scroll to position [710, 0]
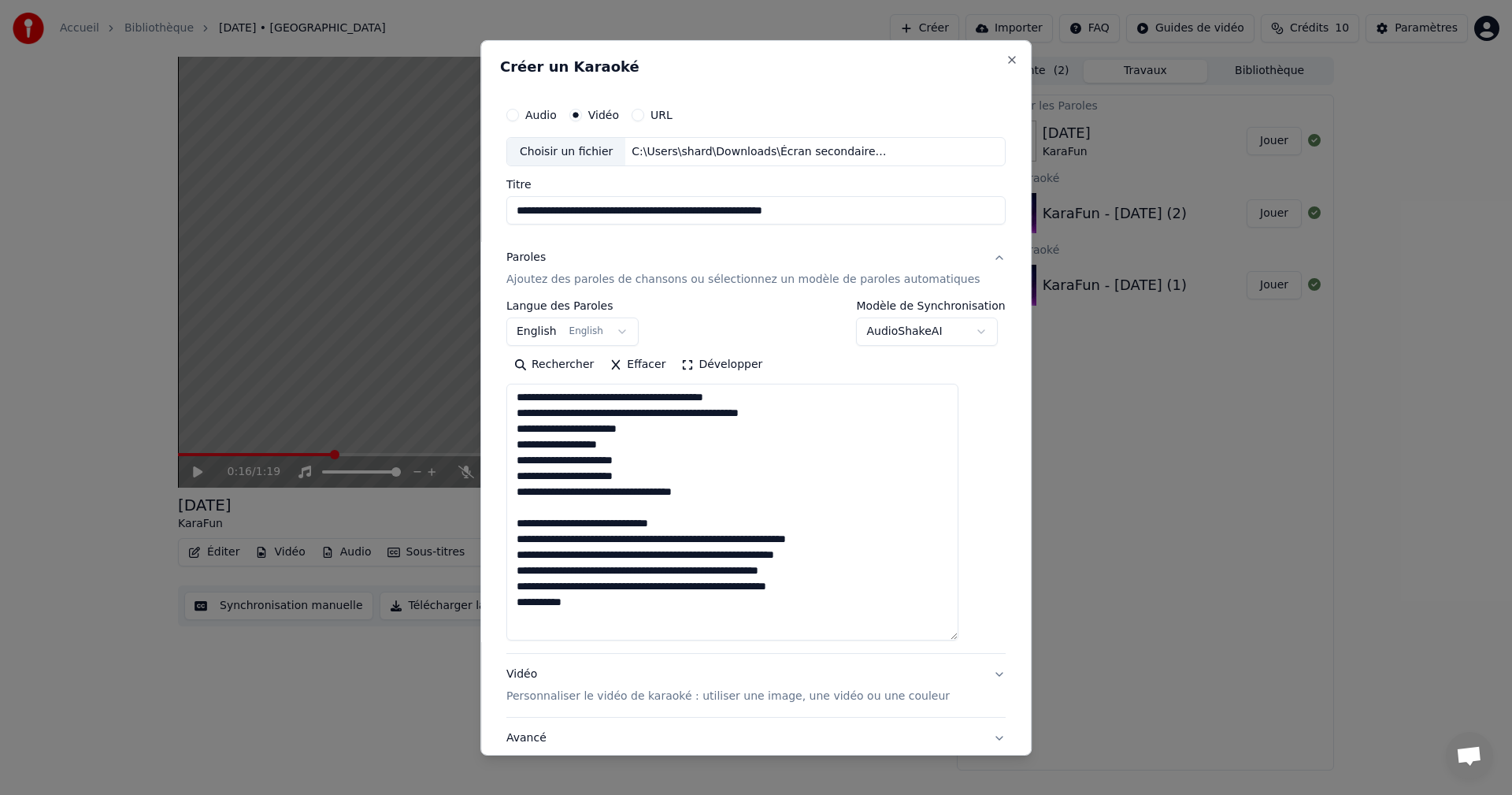
click at [664, 460] on textarea at bounding box center [732, 511] width 452 height 257
drag, startPoint x: 692, startPoint y: 560, endPoint x: 506, endPoint y: 557, distance: 186.0
click at [506, 557] on div "**********" at bounding box center [756, 397] width 552 height 715
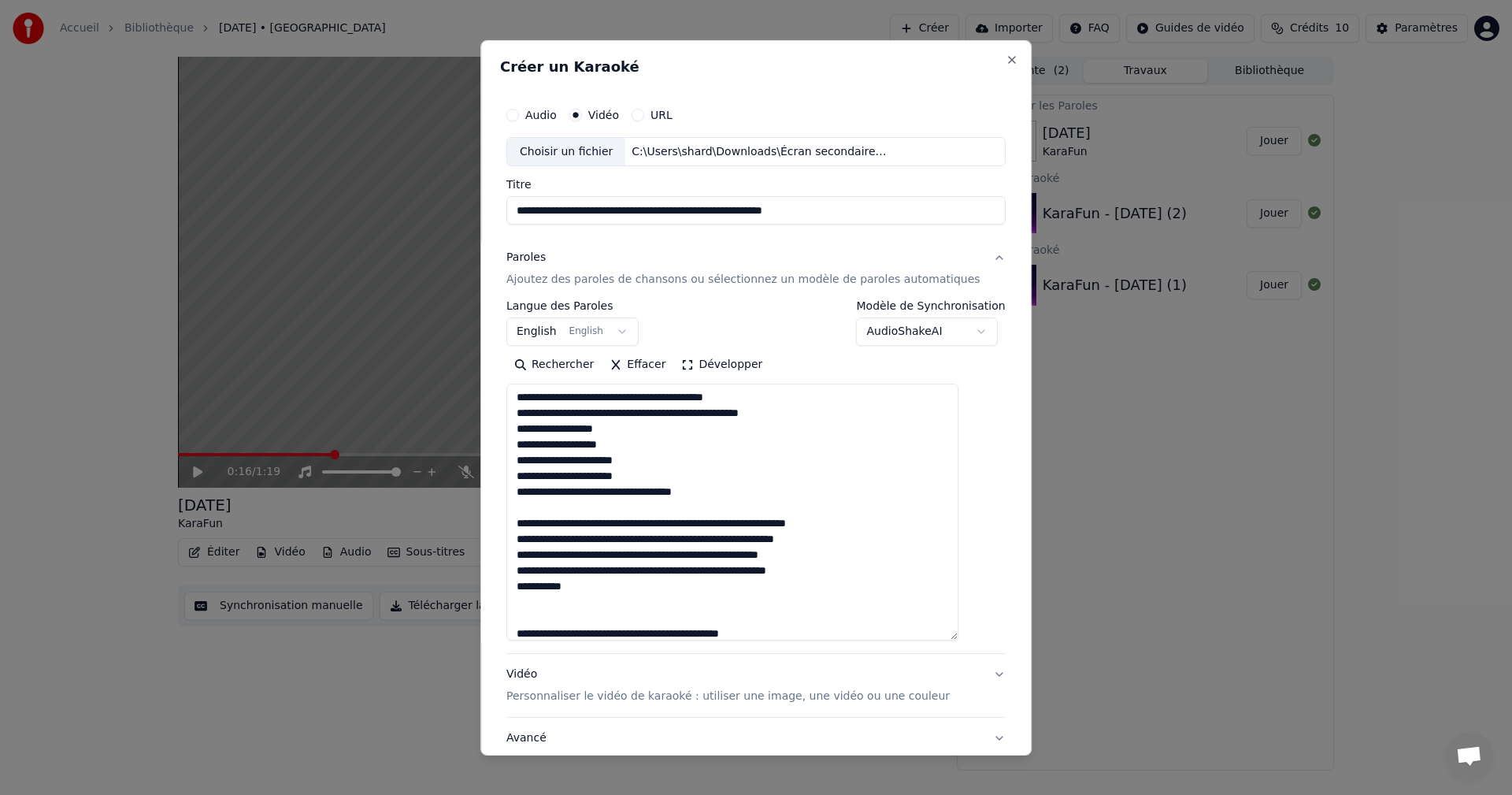
scroll to position [934, 0]
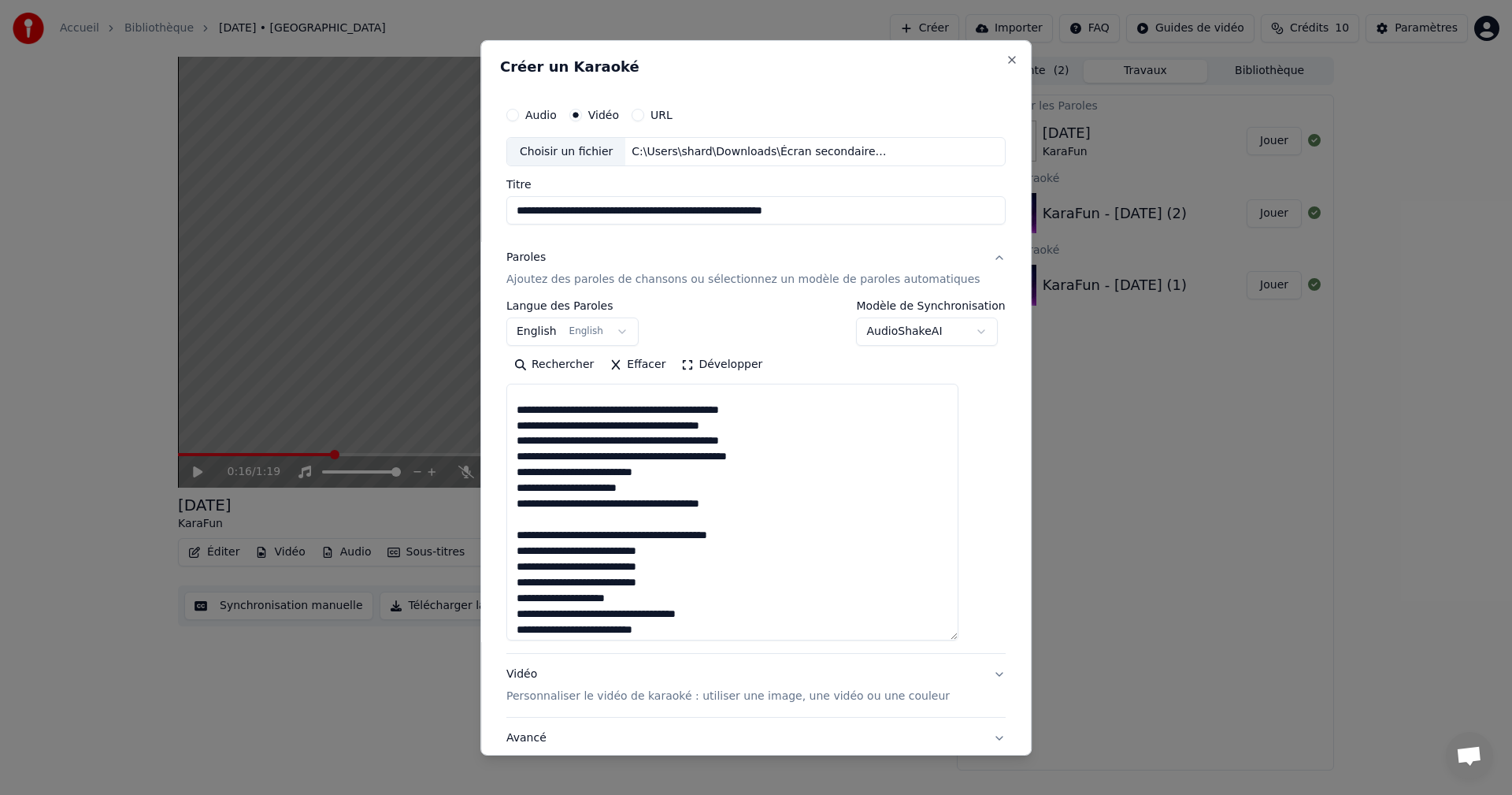
drag, startPoint x: 645, startPoint y: 507, endPoint x: 535, endPoint y: 507, distance: 110.0
click at [535, 507] on textarea at bounding box center [732, 511] width 452 height 257
paste textarea "**********"
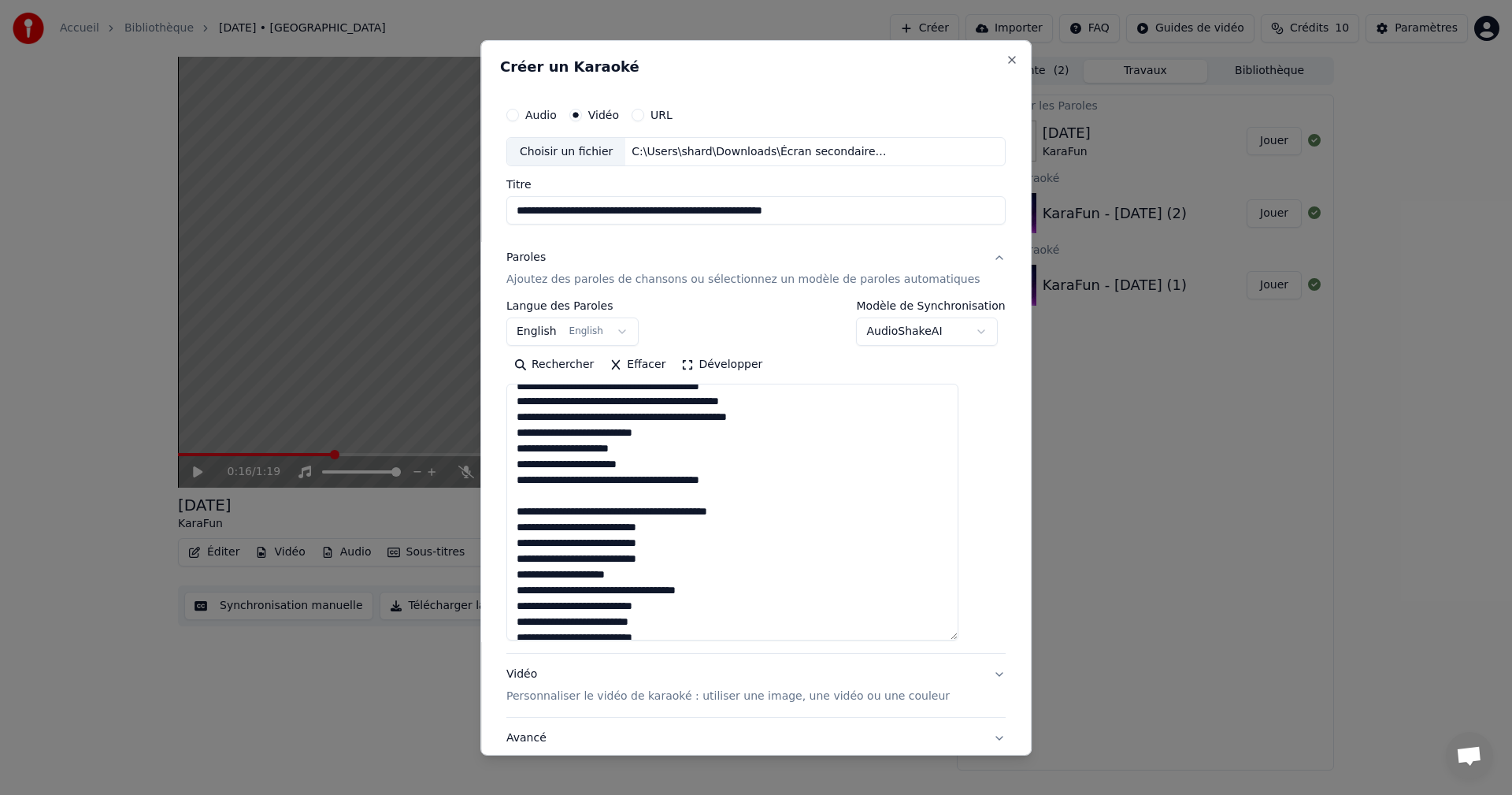
scroll to position [965, 0]
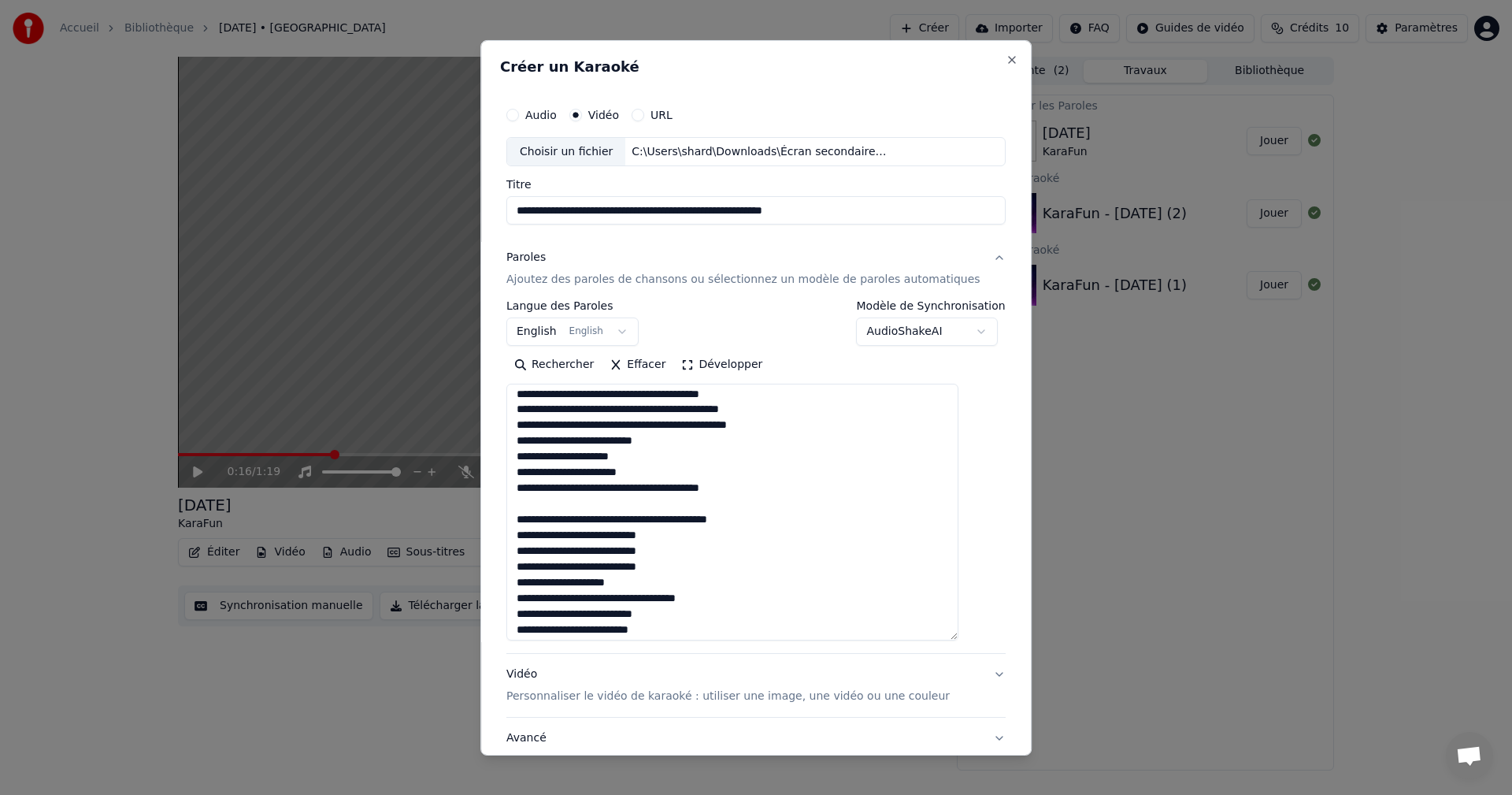
drag, startPoint x: 626, startPoint y: 393, endPoint x: 518, endPoint y: 509, distance: 158.5
click at [518, 509] on div "**********" at bounding box center [756, 441] width 512 height 698
paste textarea "**********"
click at [655, 506] on textarea at bounding box center [732, 511] width 452 height 257
click at [669, 470] on textarea at bounding box center [732, 511] width 452 height 257
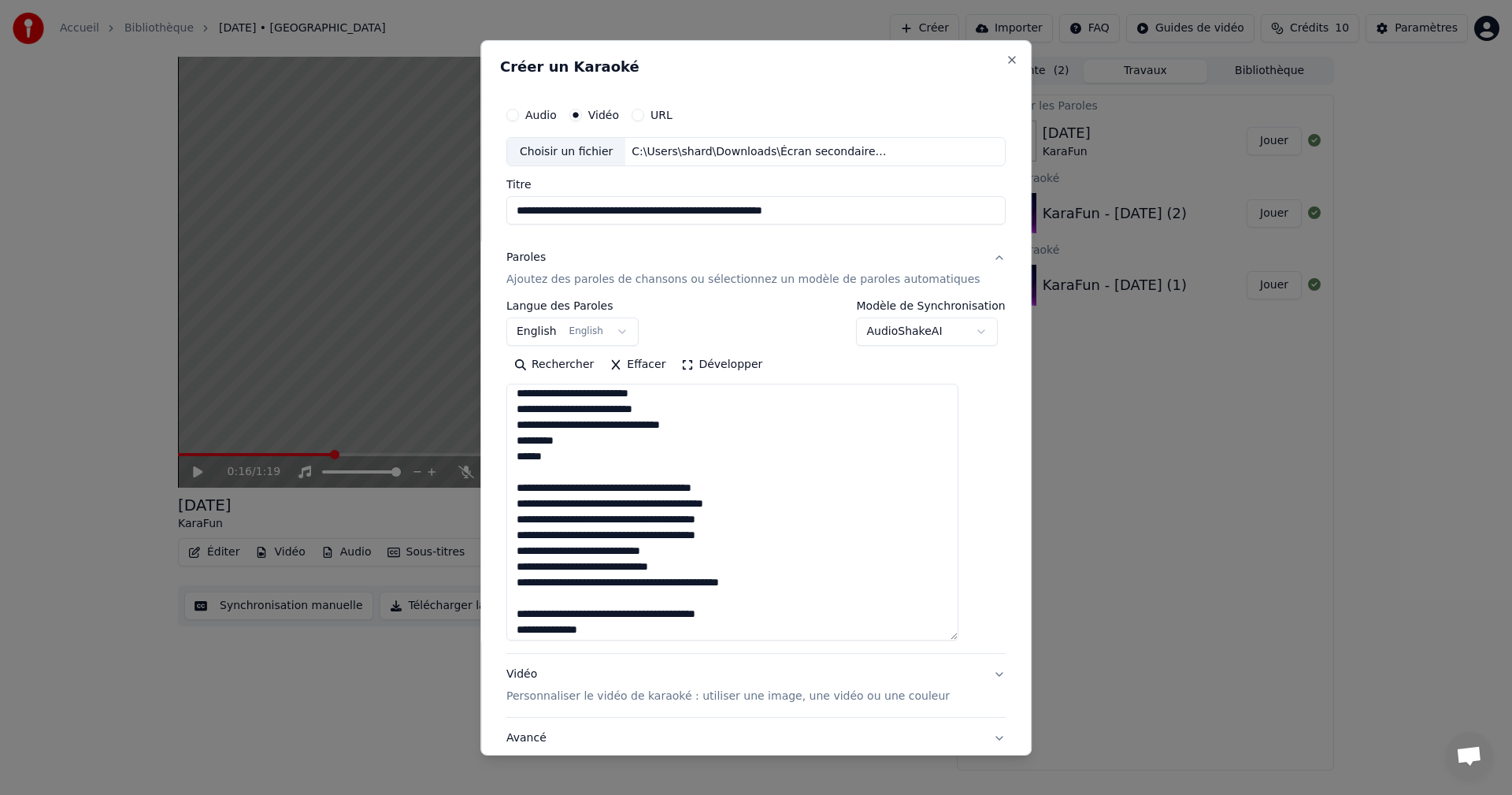
scroll to position [1248, 0]
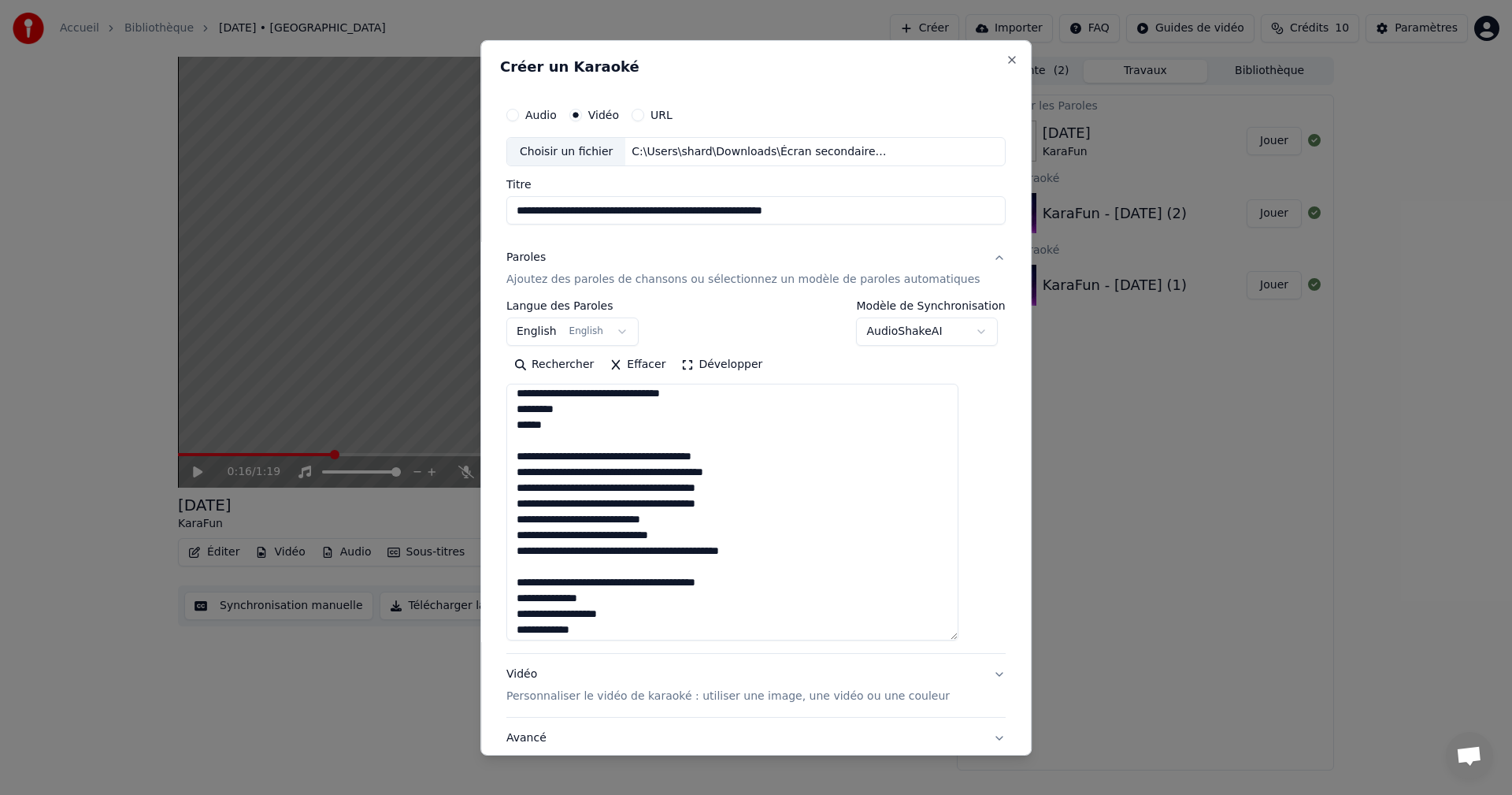
click at [970, 382] on div "Rechercher Effacer Développer" at bounding box center [756, 496] width 499 height 288
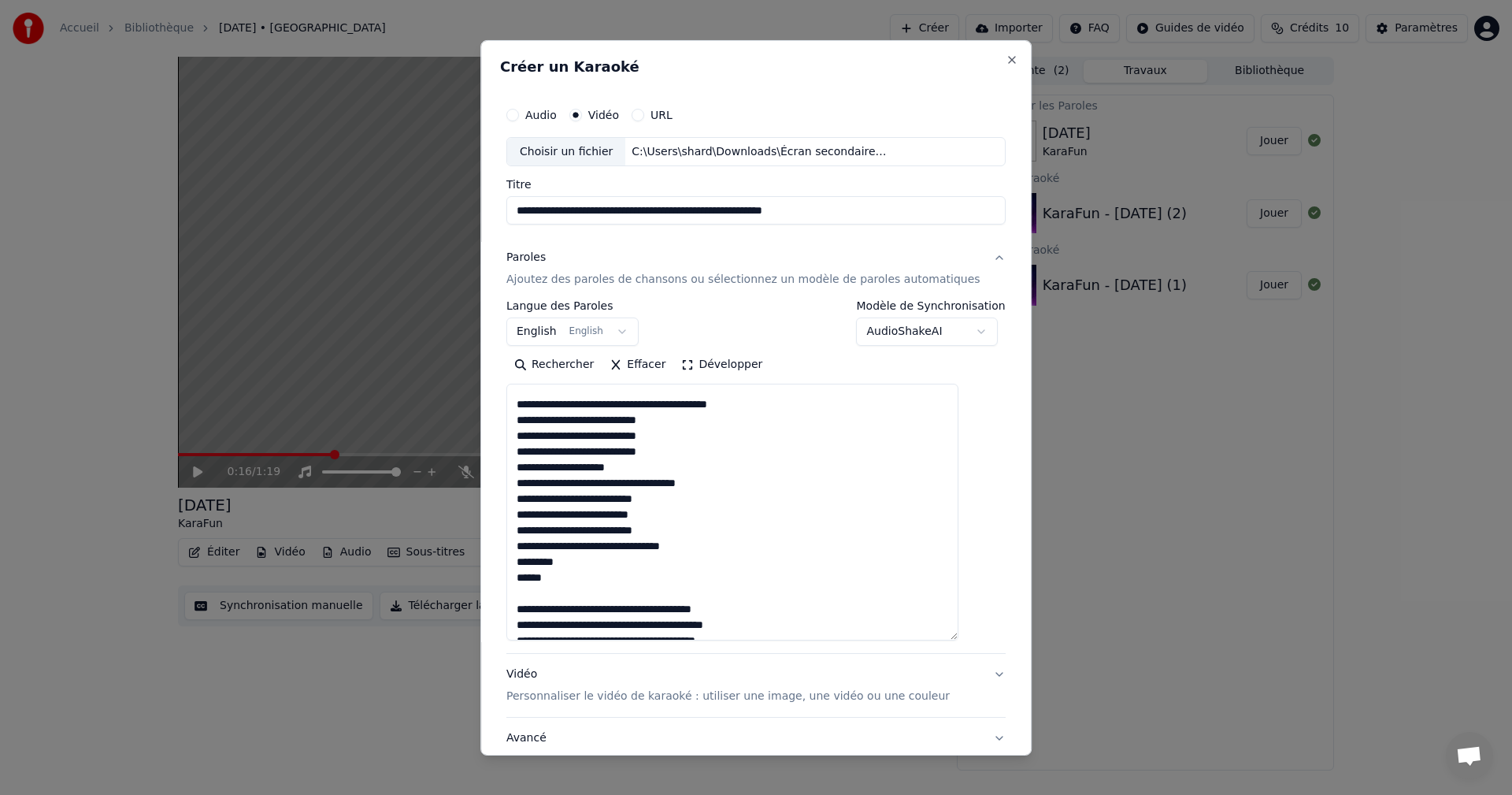
scroll to position [1059, 0]
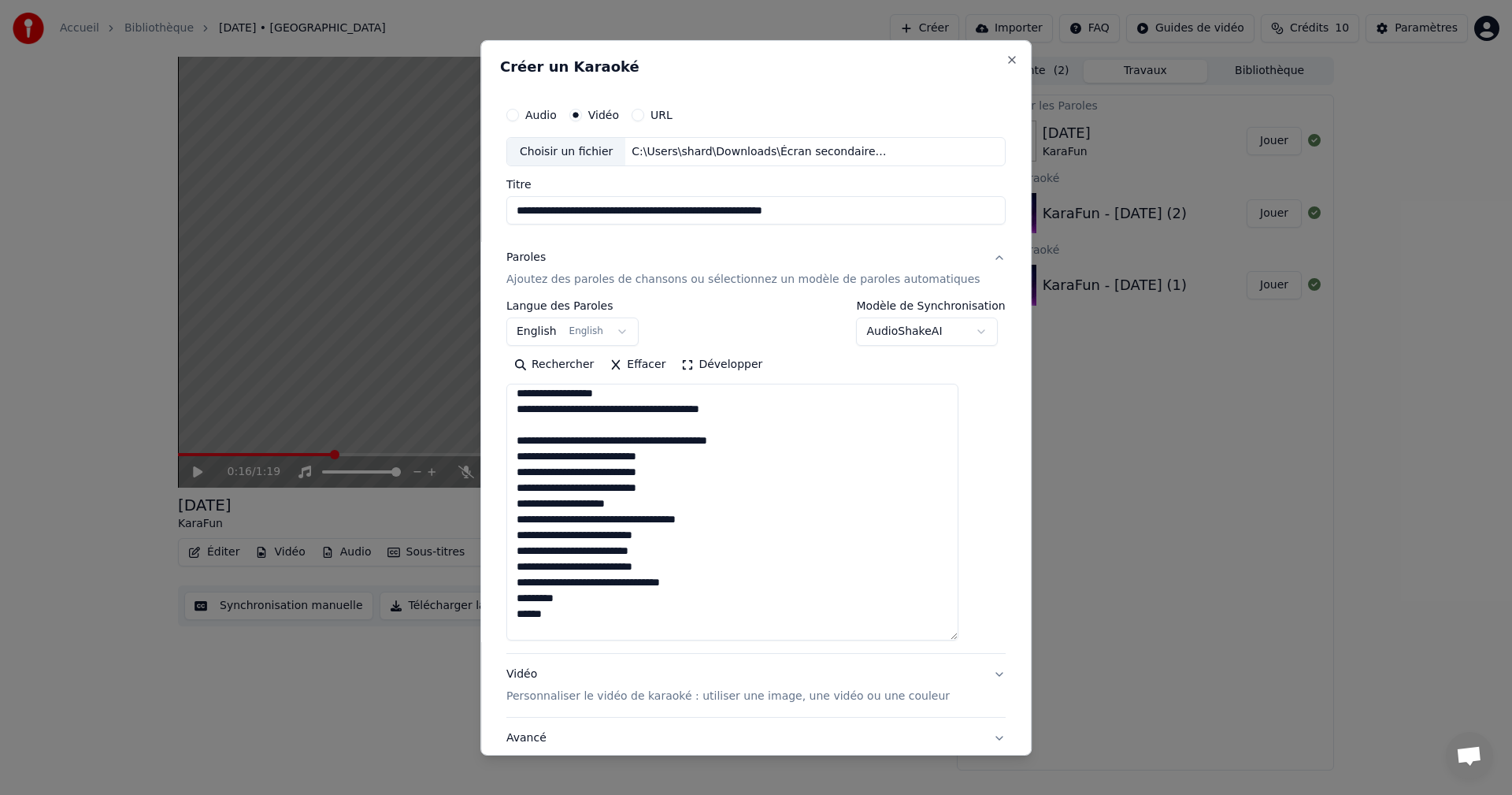
drag, startPoint x: 778, startPoint y: 463, endPoint x: 757, endPoint y: 471, distance: 22.5
click at [757, 471] on textarea at bounding box center [732, 511] width 452 height 257
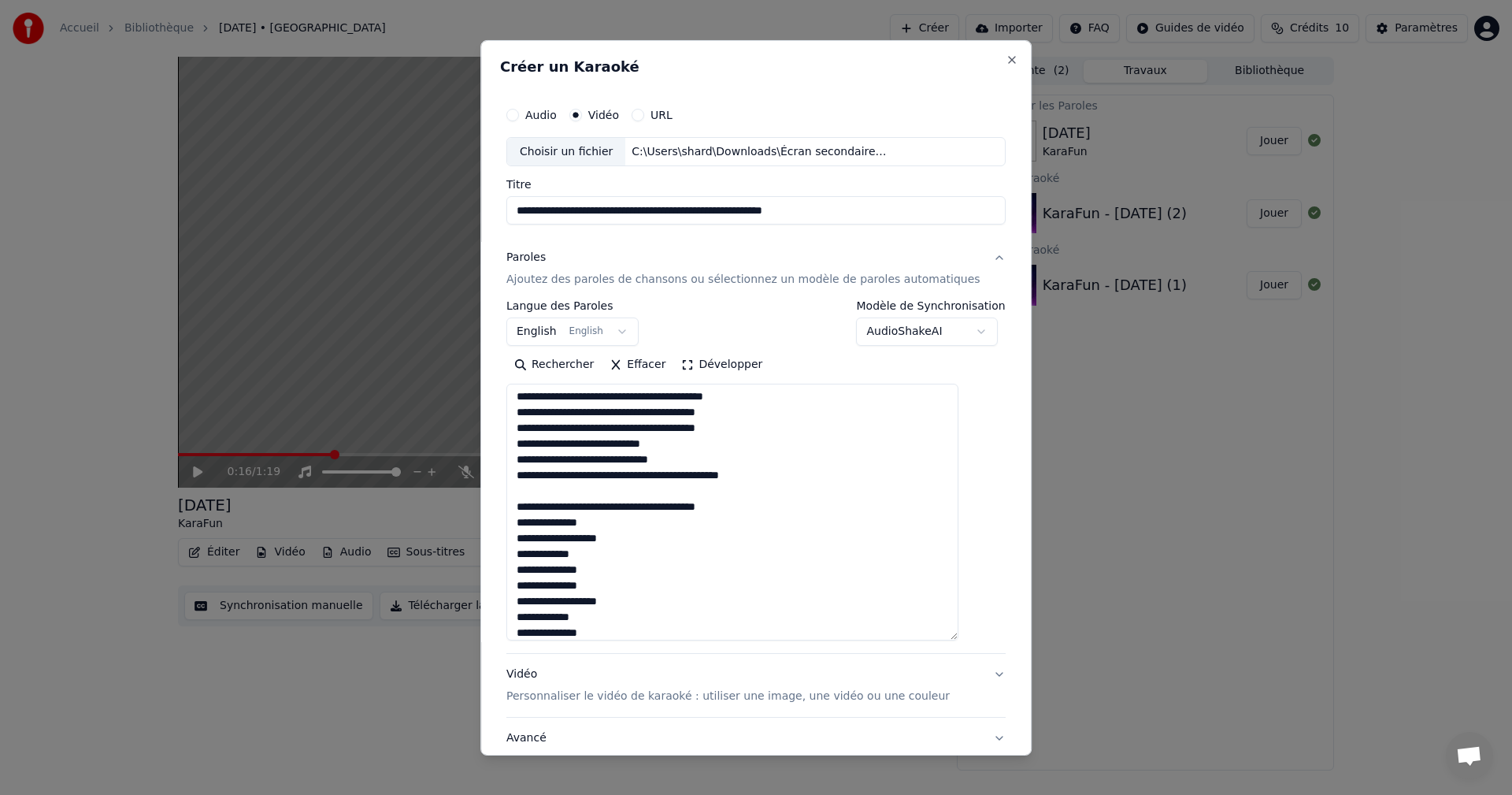
scroll to position [1311, 0]
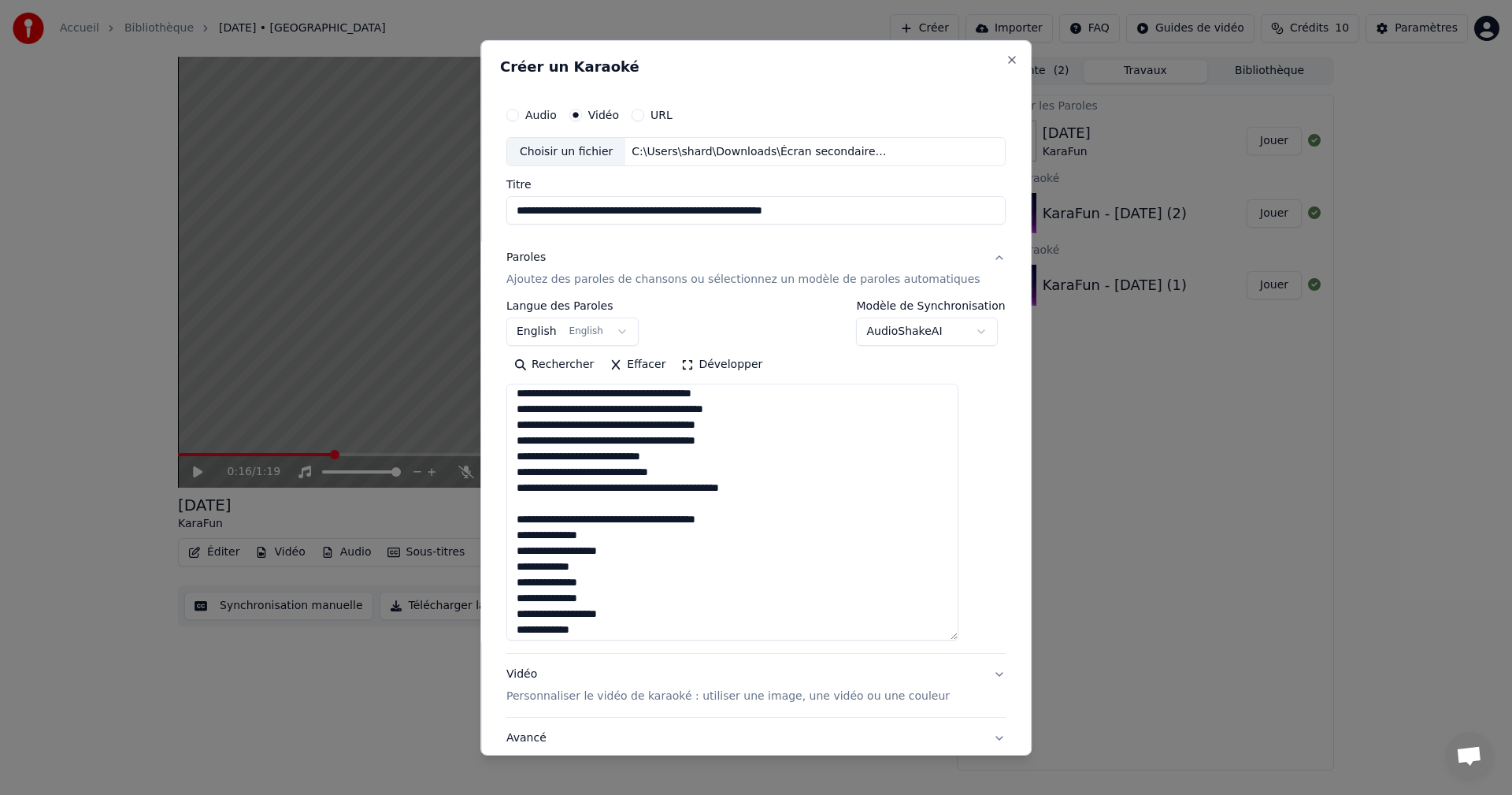
drag, startPoint x: 663, startPoint y: 485, endPoint x: 523, endPoint y: 493, distance: 140.2
click at [523, 493] on textarea at bounding box center [732, 511] width 452 height 257
click at [530, 506] on textarea at bounding box center [732, 511] width 452 height 257
paste textarea "**********"
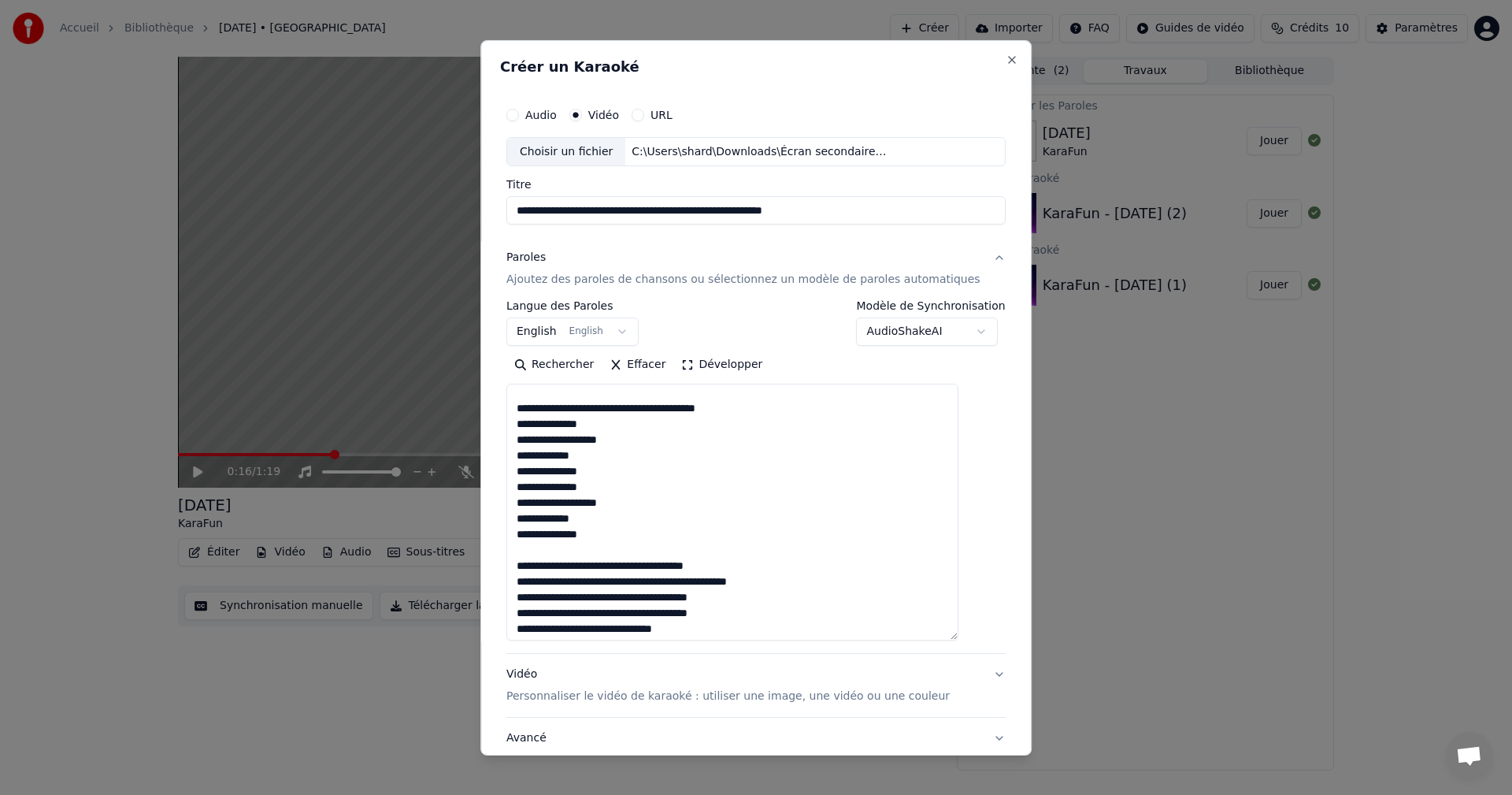
paste textarea "**********"
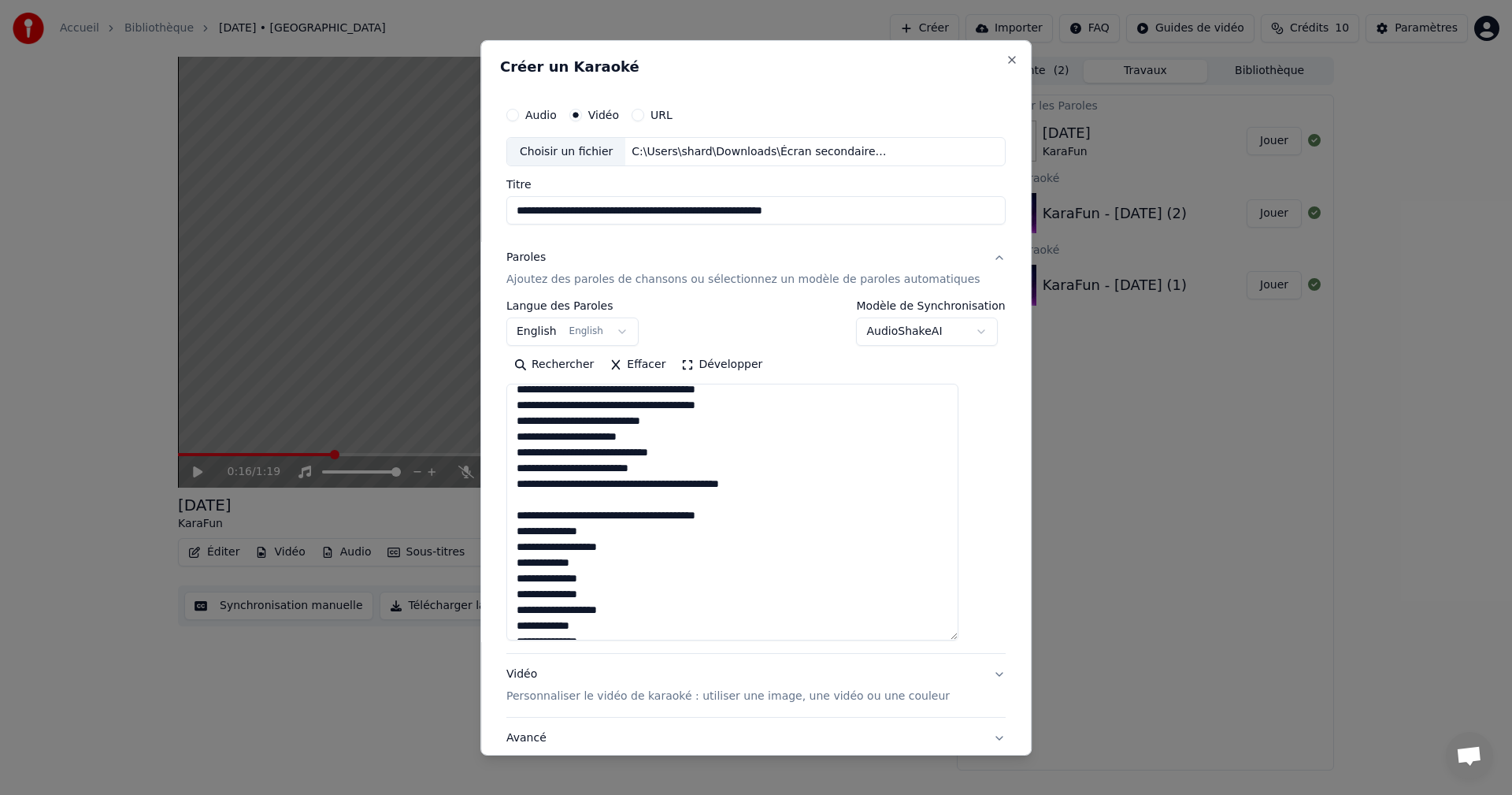
scroll to position [1344, 0]
click at [693, 460] on textarea at bounding box center [732, 511] width 452 height 257
drag, startPoint x: 755, startPoint y: 549, endPoint x: 541, endPoint y: 548, distance: 214.0
click at [541, 548] on textarea at bounding box center [732, 511] width 452 height 257
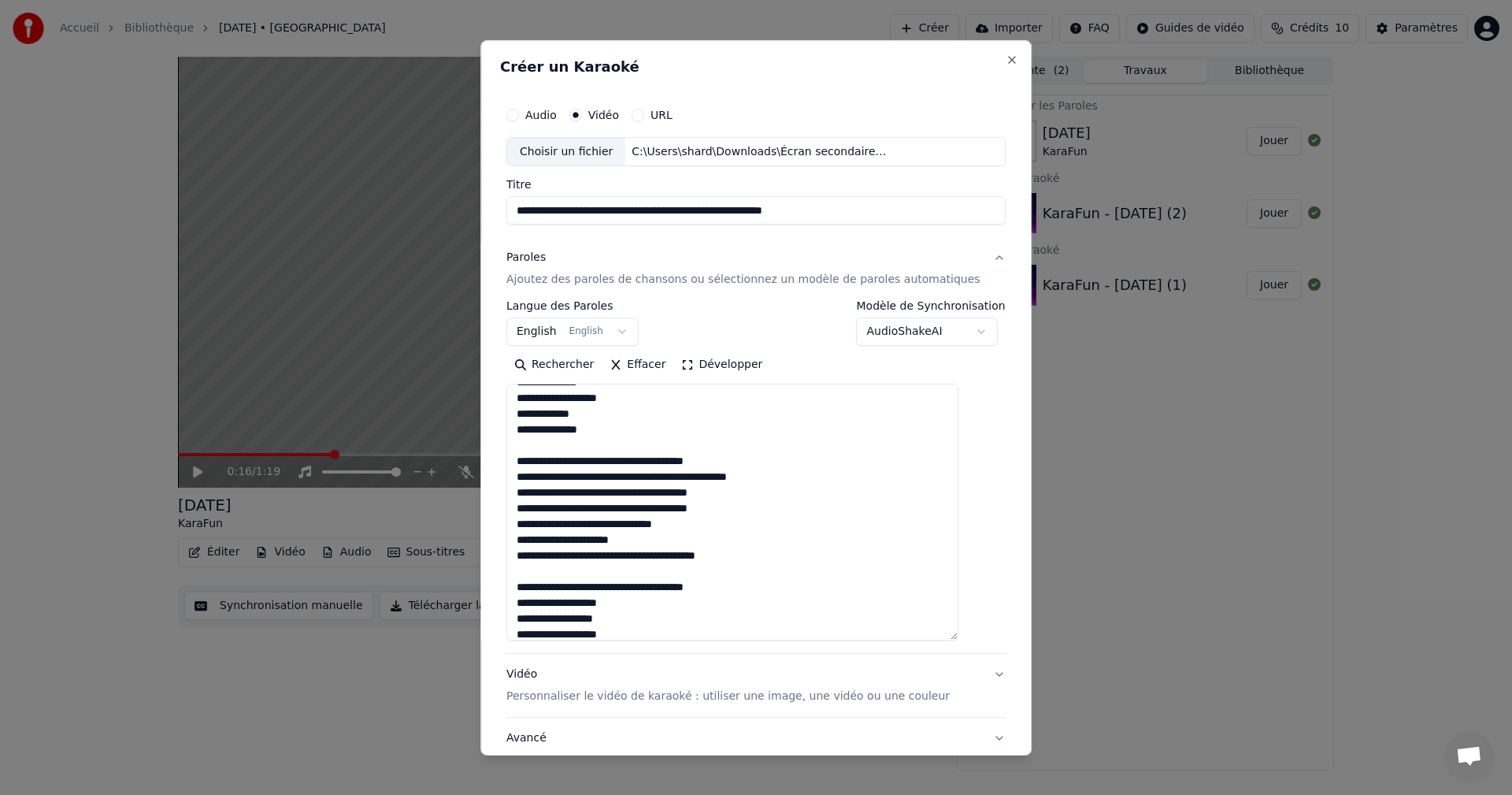
scroll to position [1567, 0]
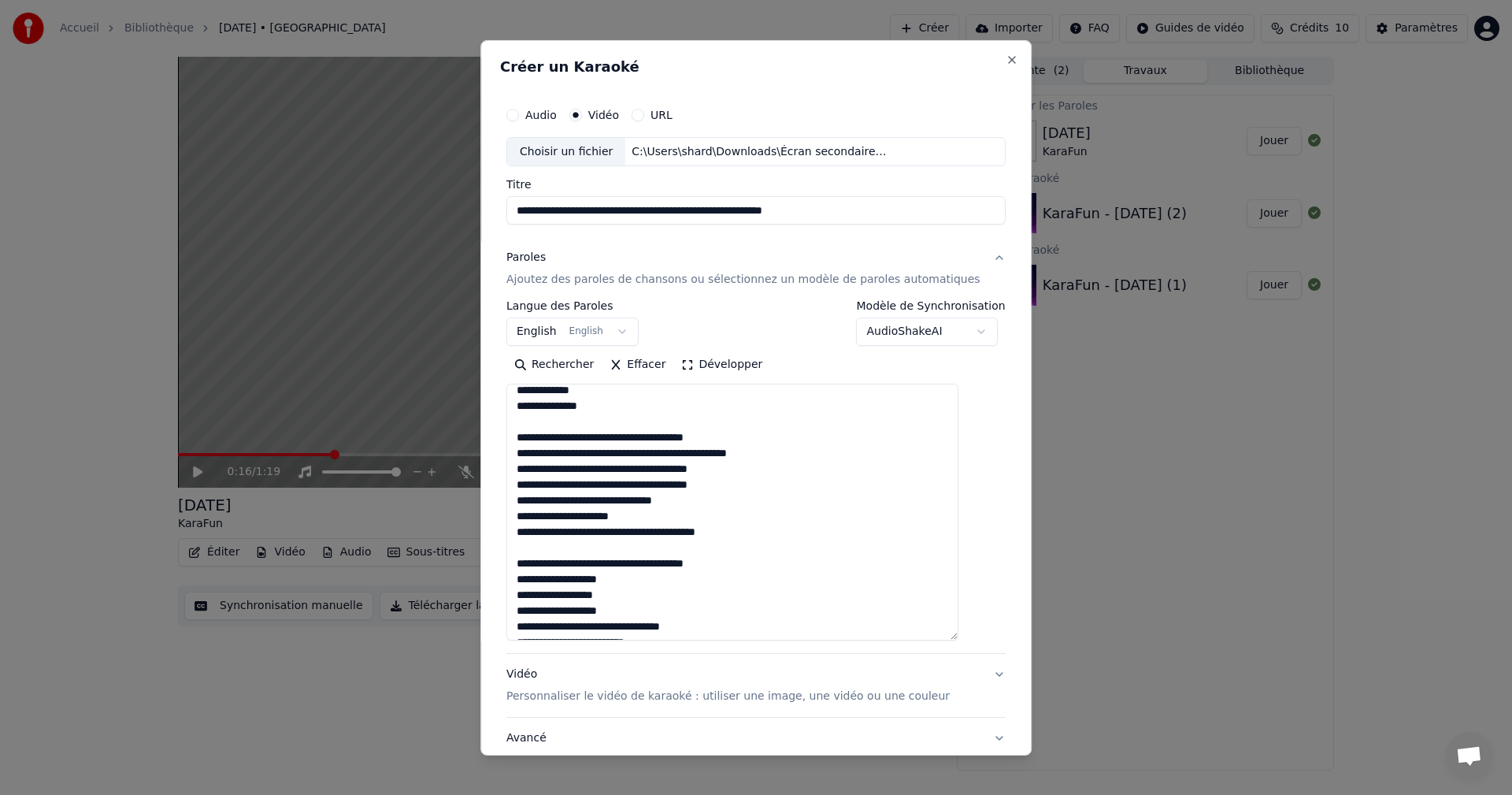
drag, startPoint x: 667, startPoint y: 533, endPoint x: 531, endPoint y: 540, distance: 136.2
click at [531, 540] on textarea at bounding box center [732, 511] width 452 height 257
paste textarea "**********"
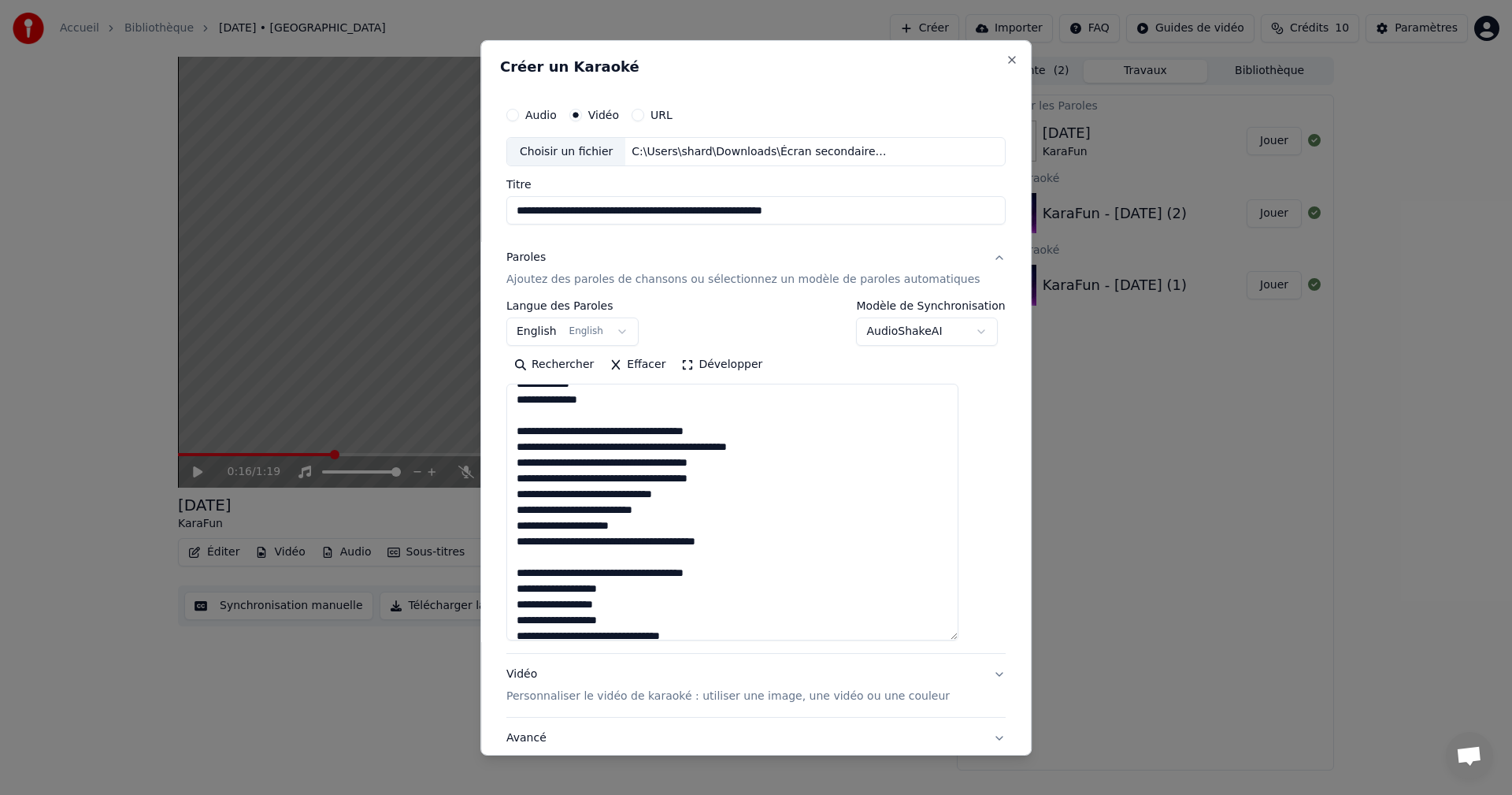
scroll to position [1501, 0]
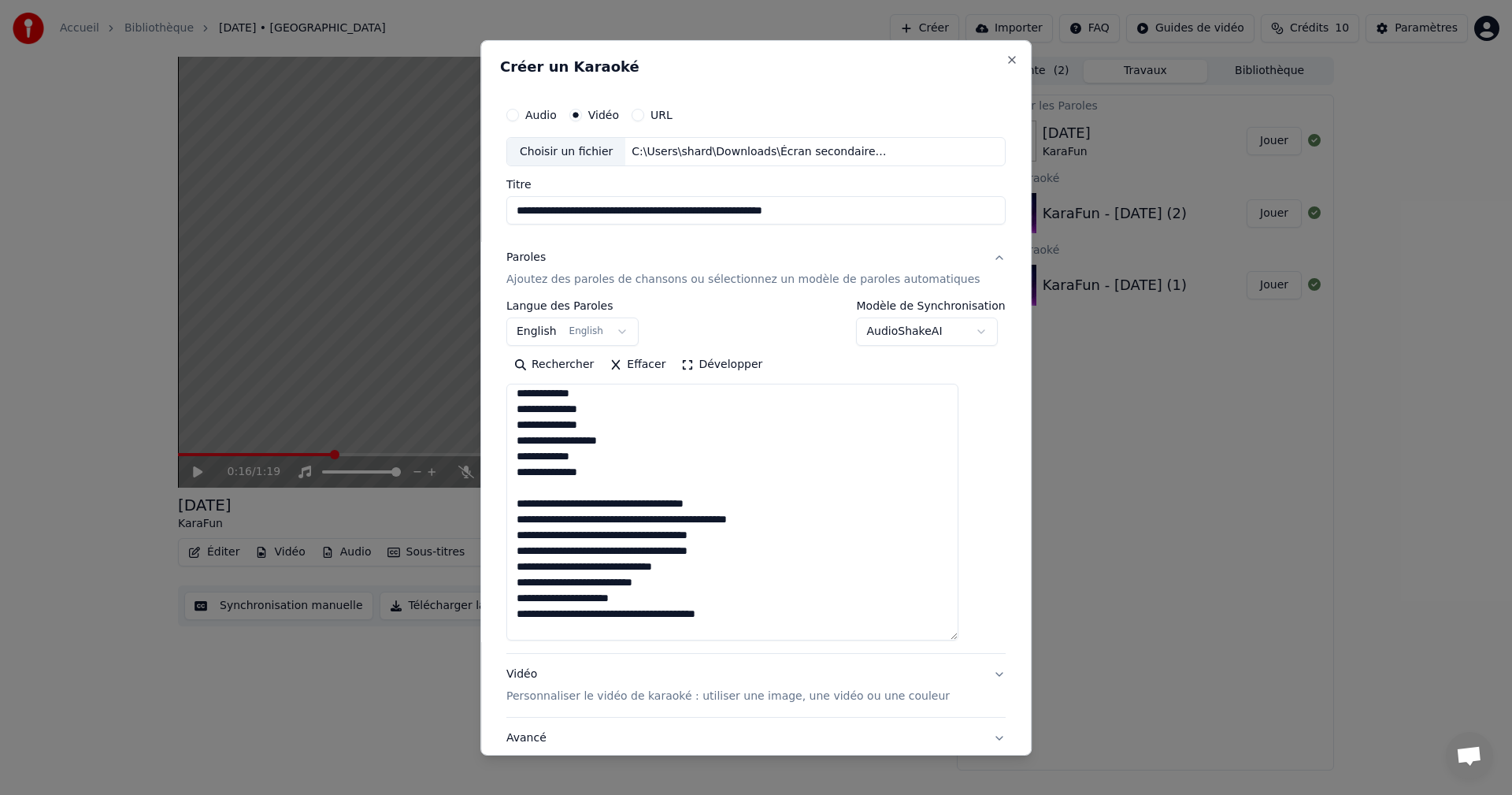
drag, startPoint x: 534, startPoint y: 388, endPoint x: 634, endPoint y: 572, distance: 209.4
click at [634, 572] on textarea at bounding box center [732, 511] width 452 height 257
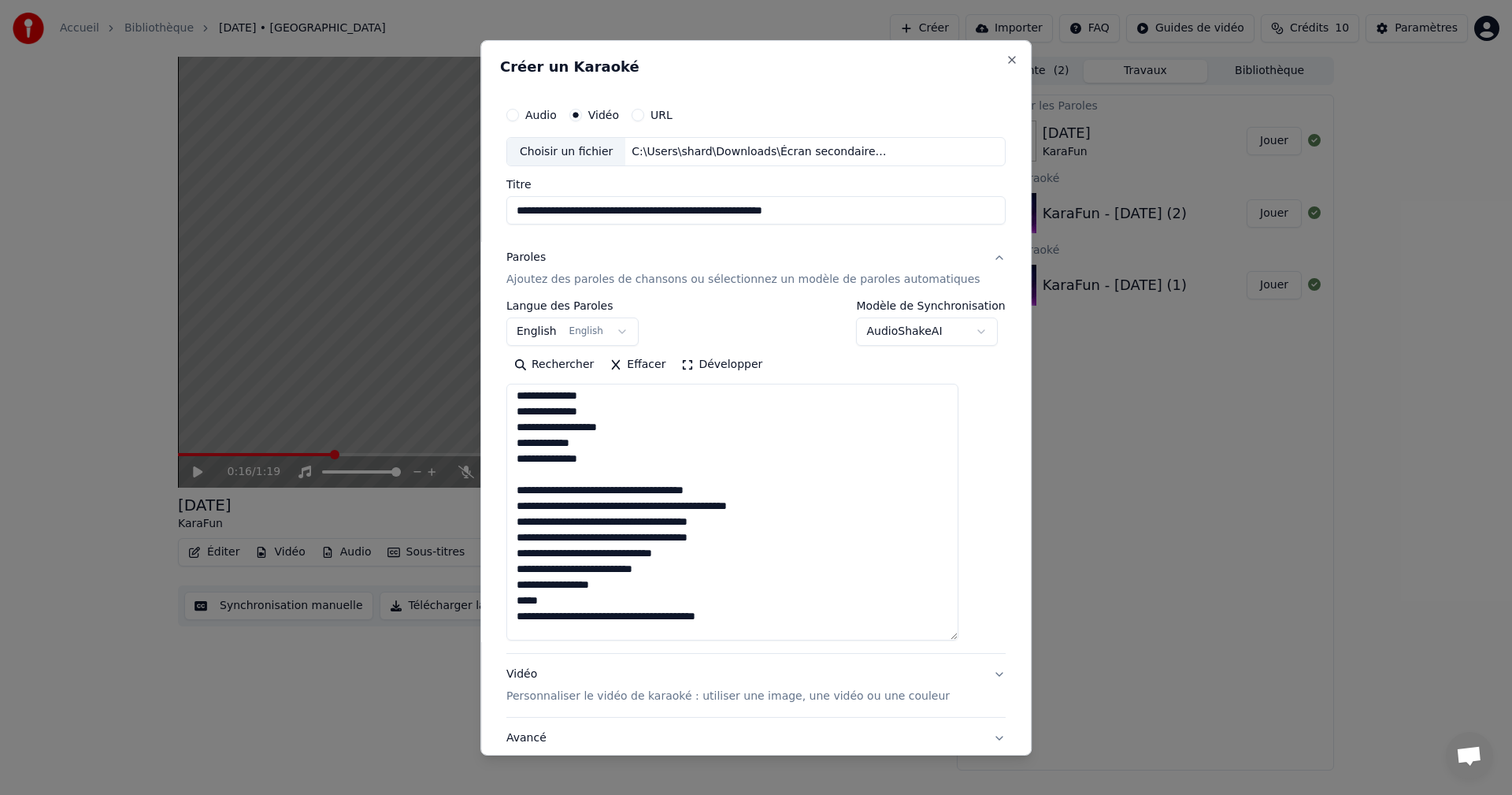
paste textarea "**********"
click at [664, 575] on textarea at bounding box center [732, 511] width 452 height 257
click at [664, 584] on textarea at bounding box center [732, 511] width 452 height 257
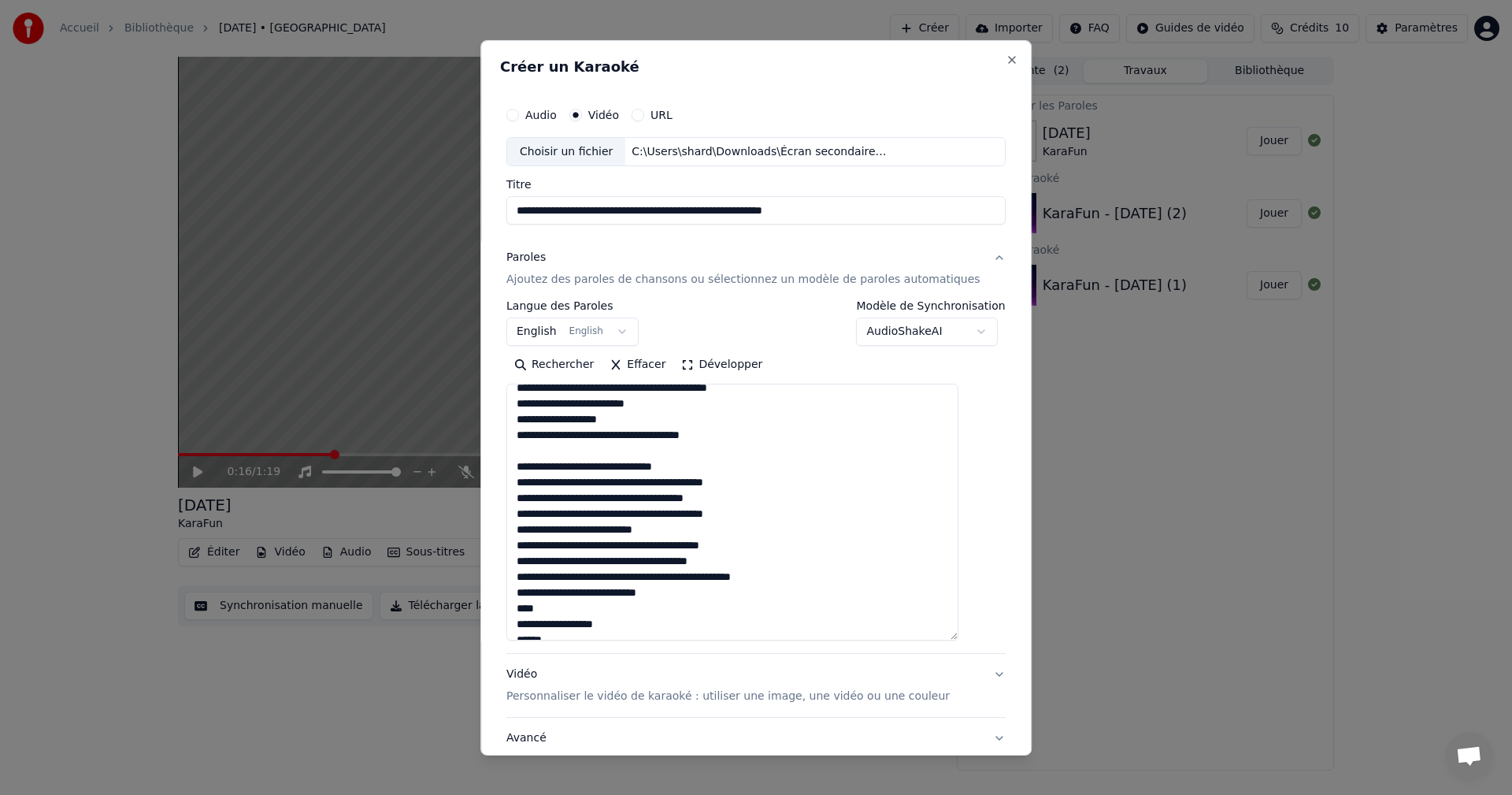
scroll to position [2144, 0]
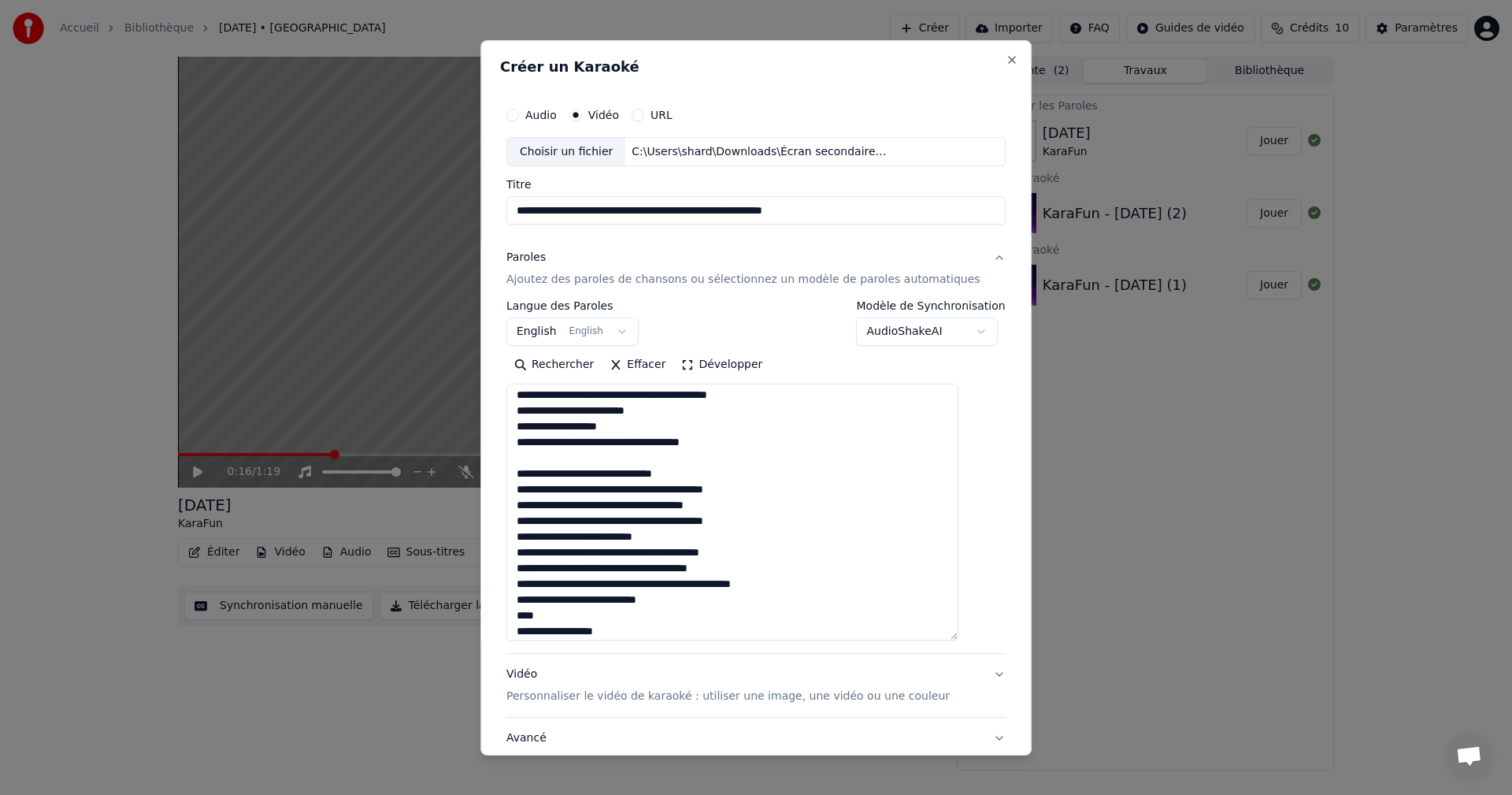
drag, startPoint x: 723, startPoint y: 504, endPoint x: 529, endPoint y: 504, distance: 194.0
click at [529, 504] on textarea at bounding box center [732, 511] width 452 height 257
drag, startPoint x: 533, startPoint y: 445, endPoint x: 645, endPoint y: 445, distance: 112.0
click at [645, 445] on textarea at bounding box center [732, 511] width 452 height 257
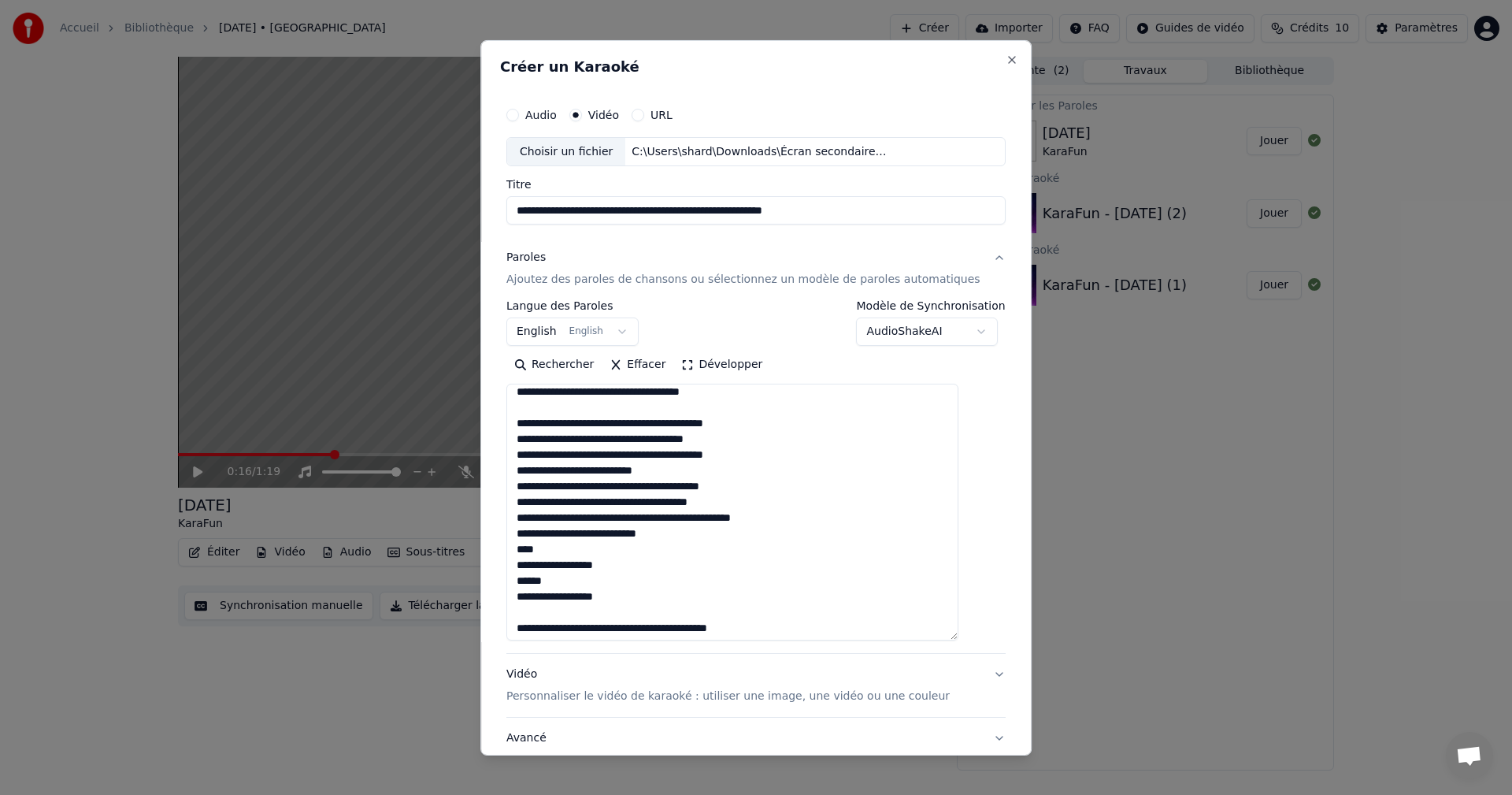
paste textarea "**********"
click at [609, 408] on textarea at bounding box center [732, 511] width 452 height 257
paste textarea "**********"
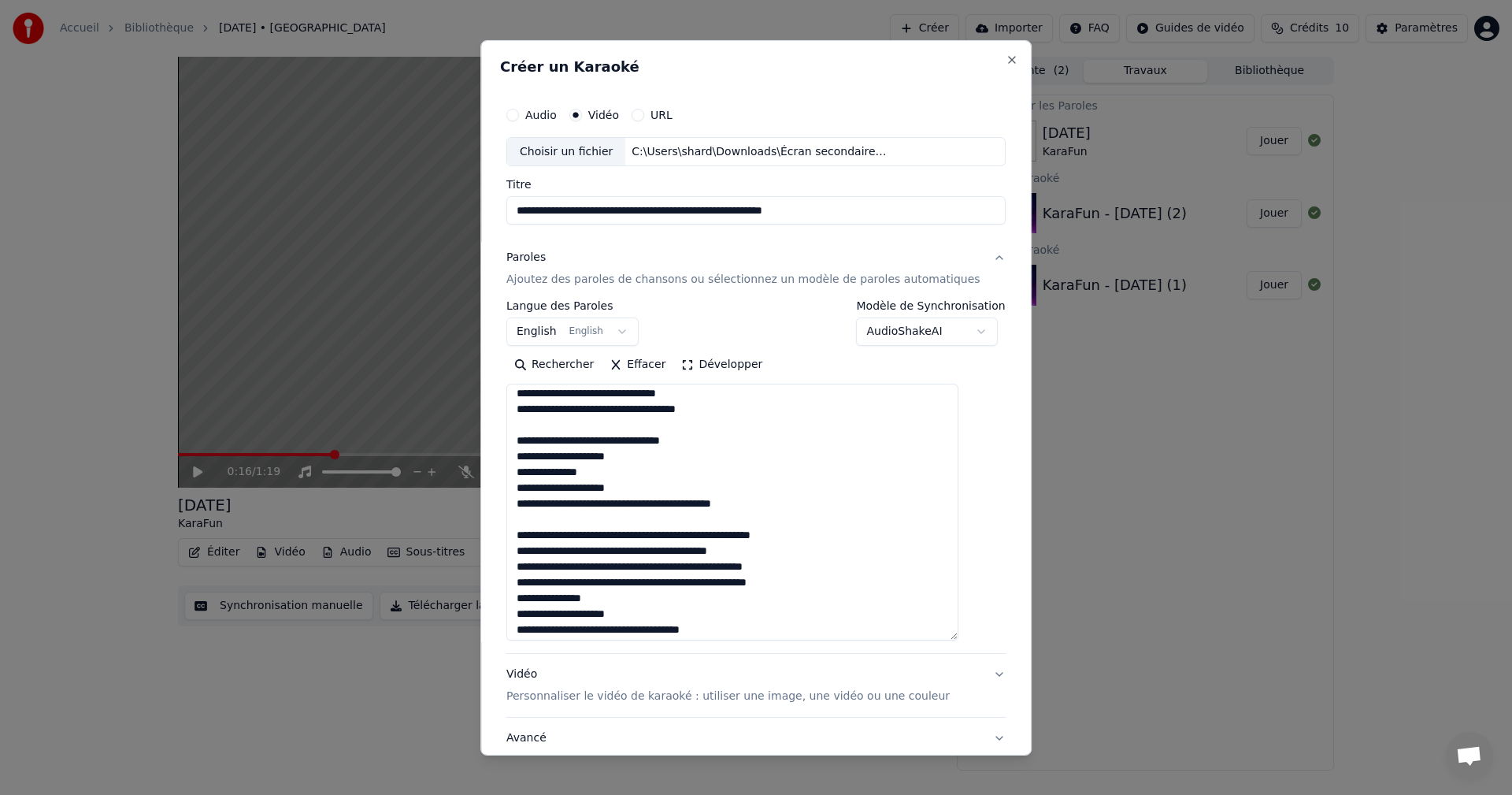
scroll to position [2541, 0]
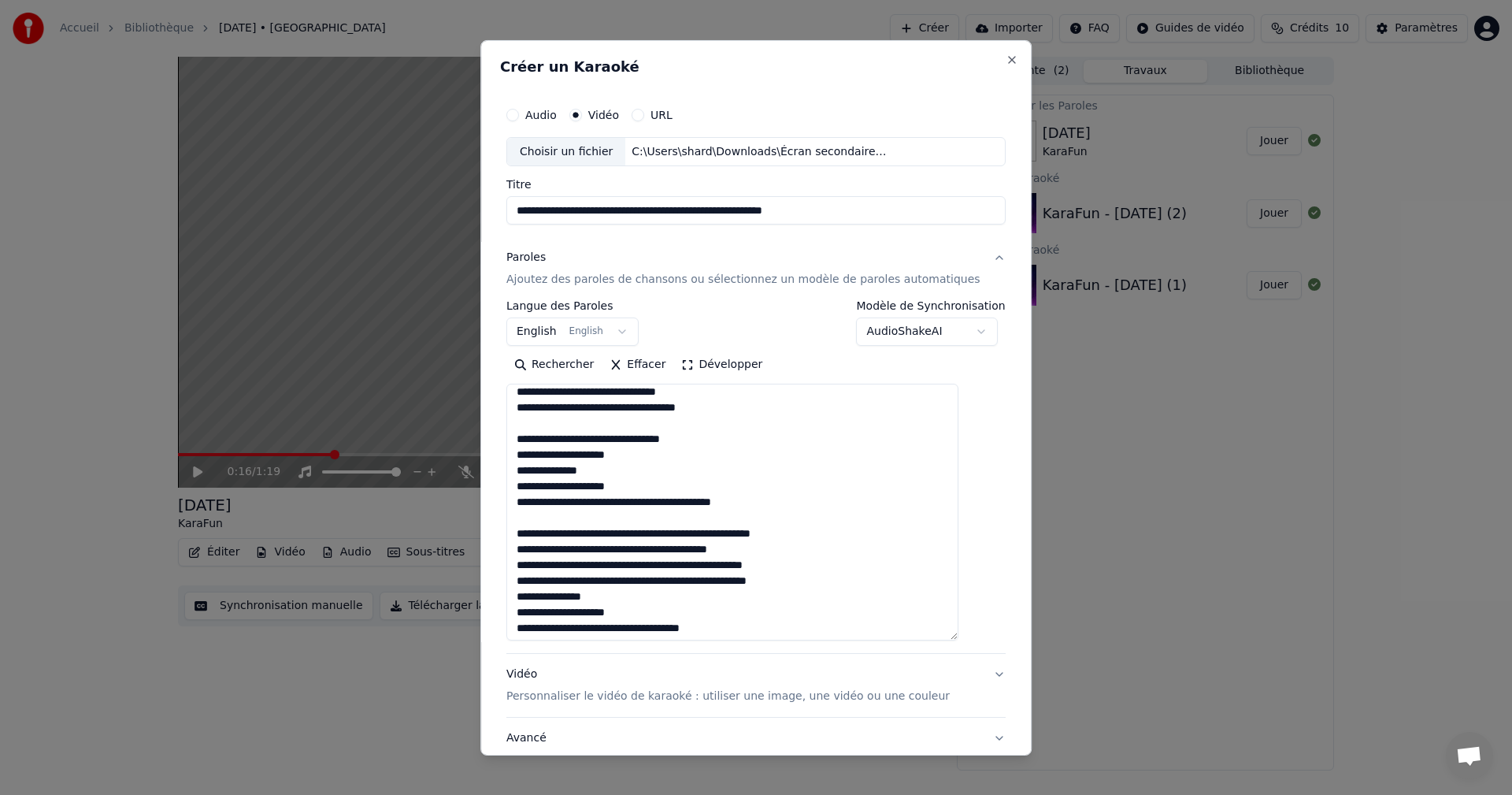
drag, startPoint x: 739, startPoint y: 471, endPoint x: 531, endPoint y: 469, distance: 208.0
click at [531, 469] on textarea at bounding box center [732, 511] width 452 height 257
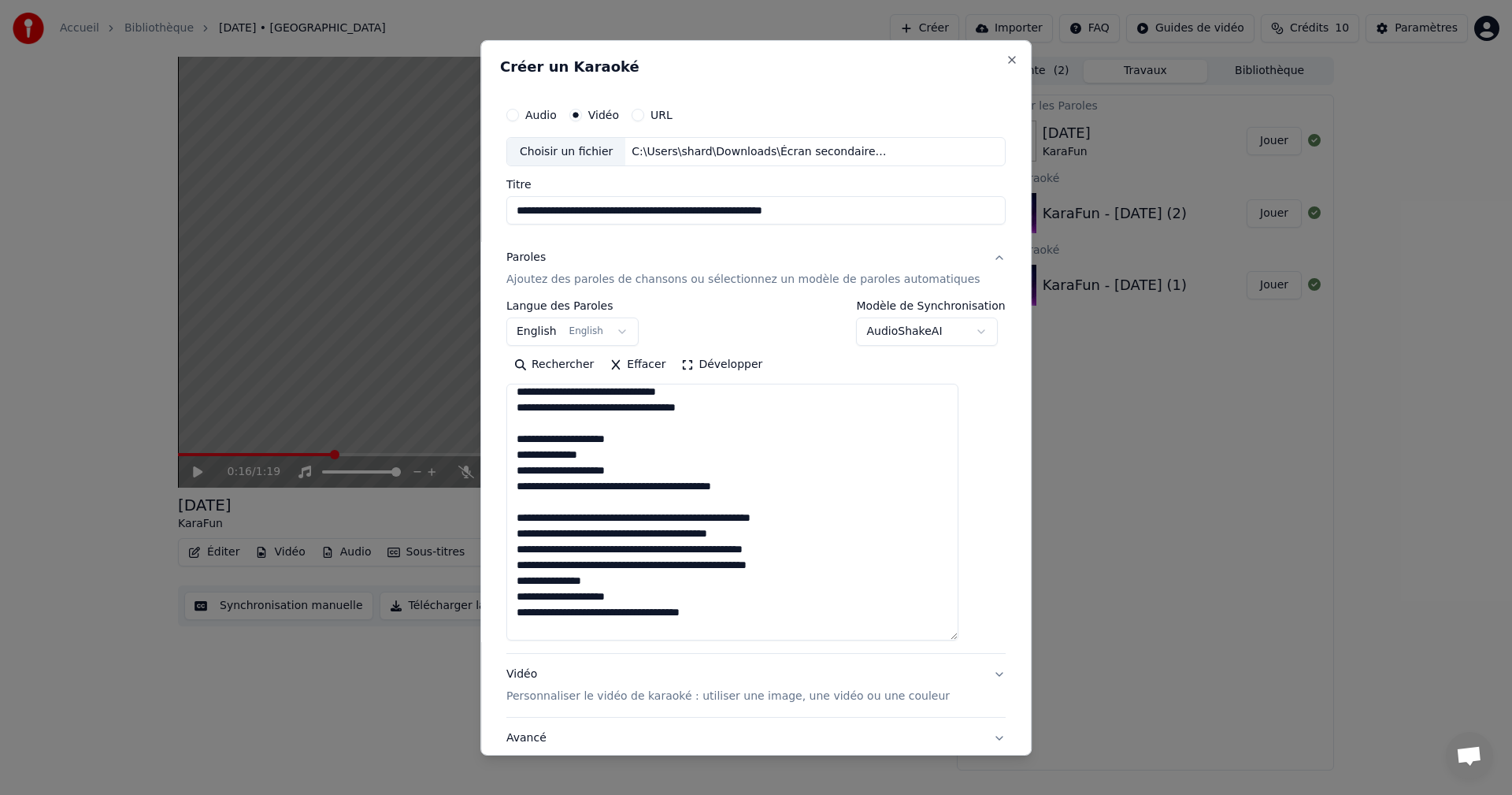
drag, startPoint x: 535, startPoint y: 408, endPoint x: 622, endPoint y: 410, distance: 87.0
click at [622, 410] on textarea at bounding box center [732, 511] width 452 height 257
paste textarea "**********"
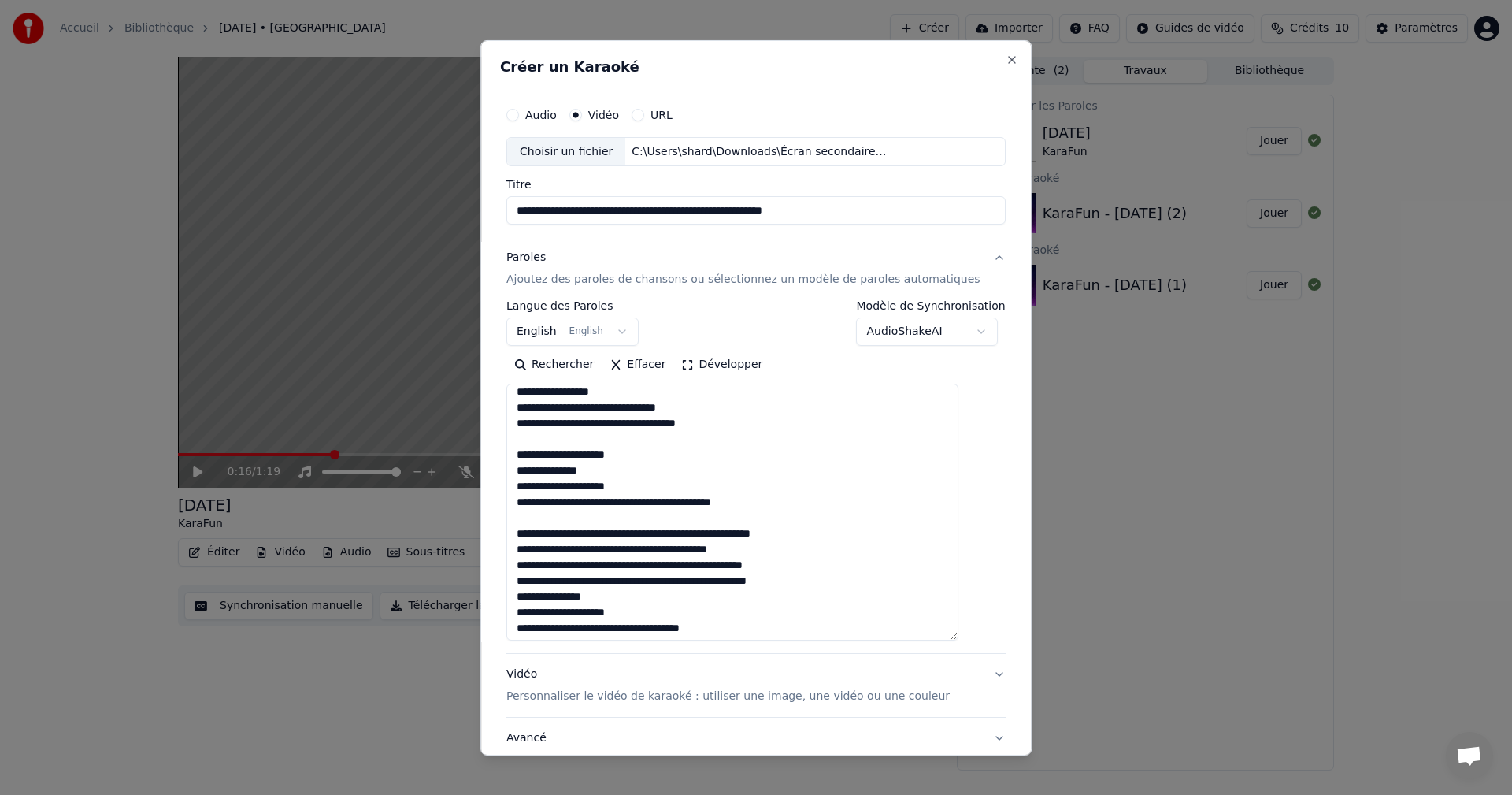
scroll to position [2587, 0]
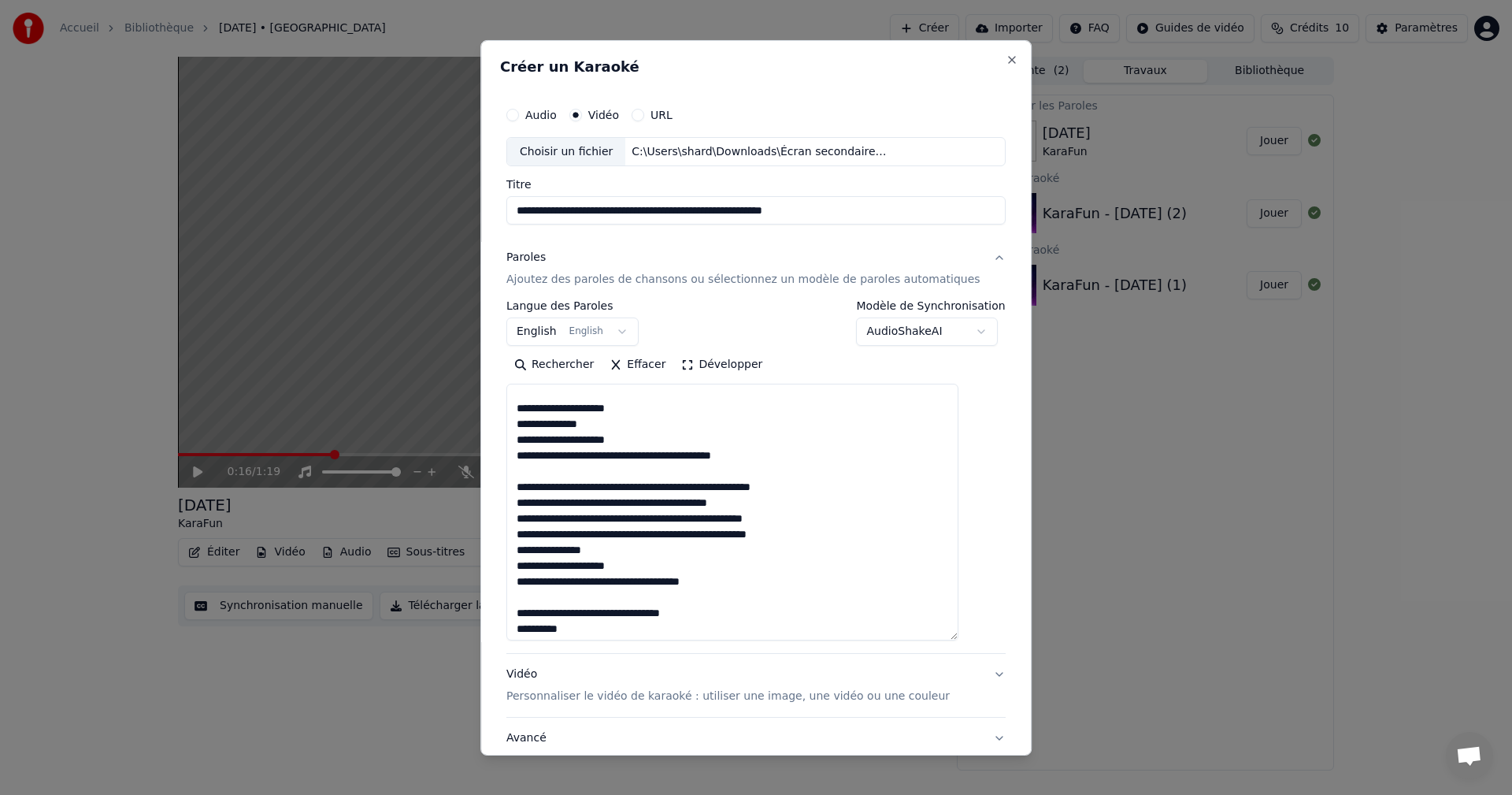
paste textarea "**********"
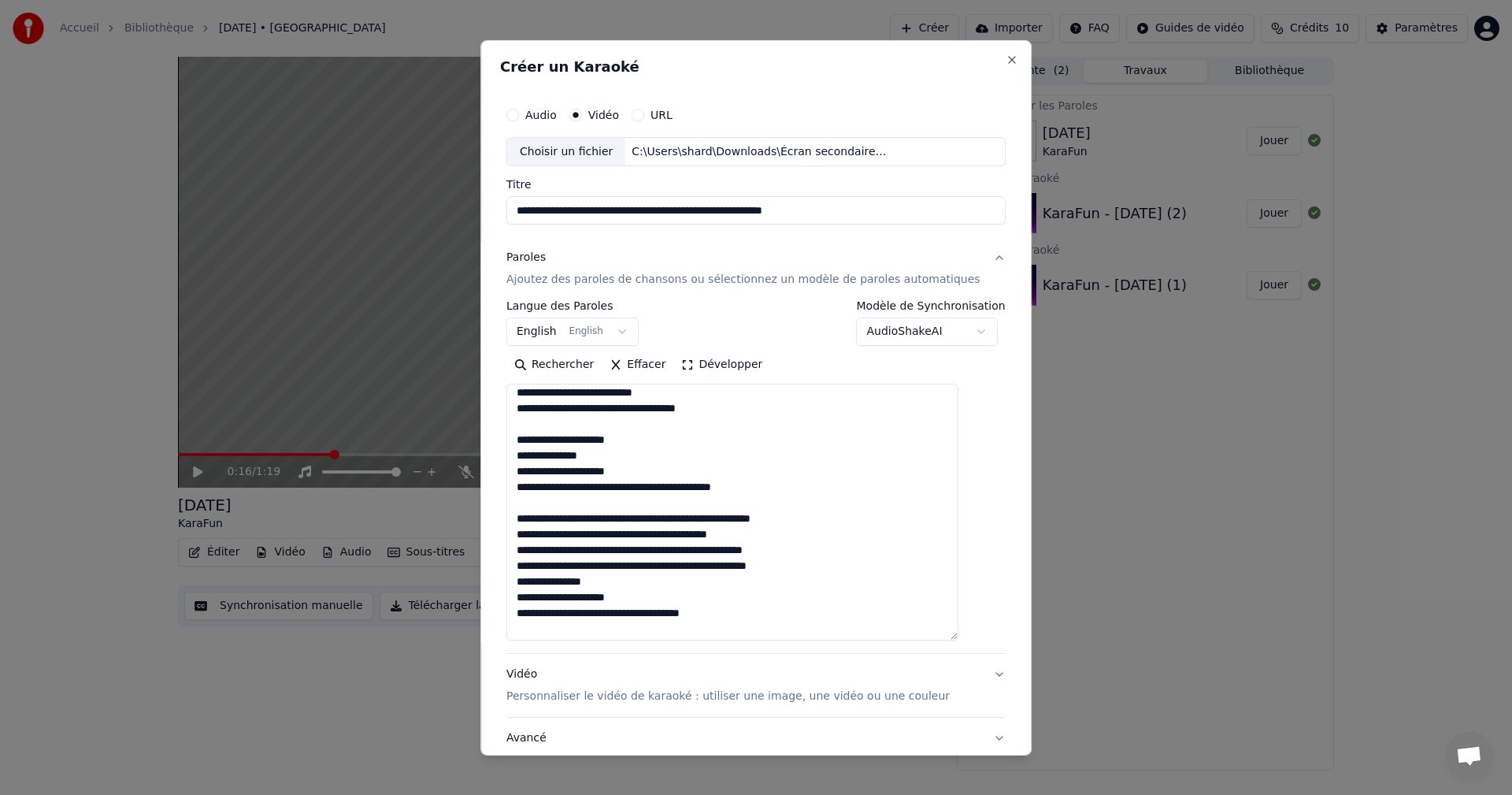
scroll to position [2556, 0]
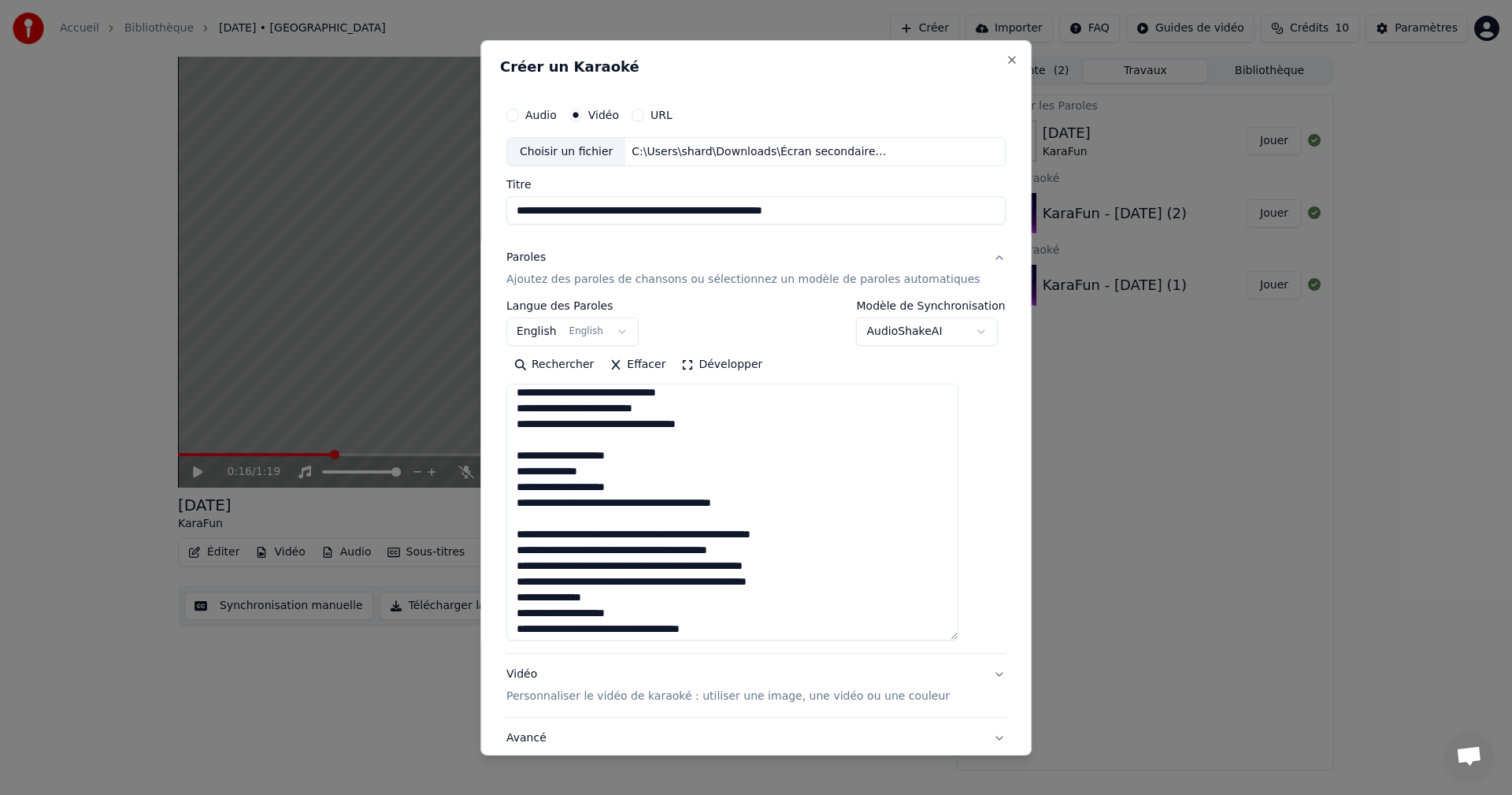
click at [661, 384] on textarea at bounding box center [732, 511] width 452 height 257
click at [659, 396] on textarea at bounding box center [732, 511] width 452 height 257
click at [708, 427] on textarea at bounding box center [732, 511] width 452 height 257
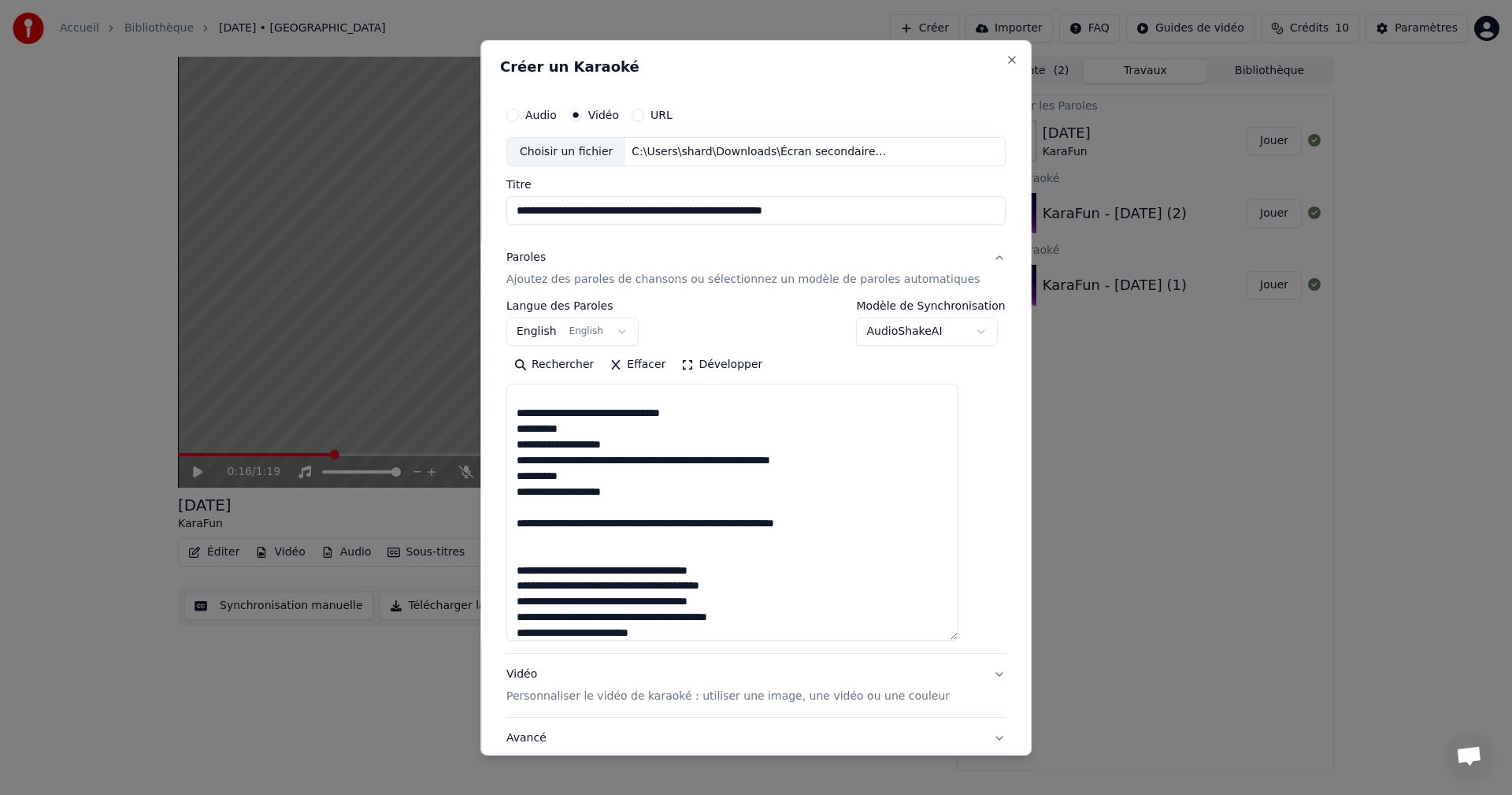
scroll to position [2808, 0]
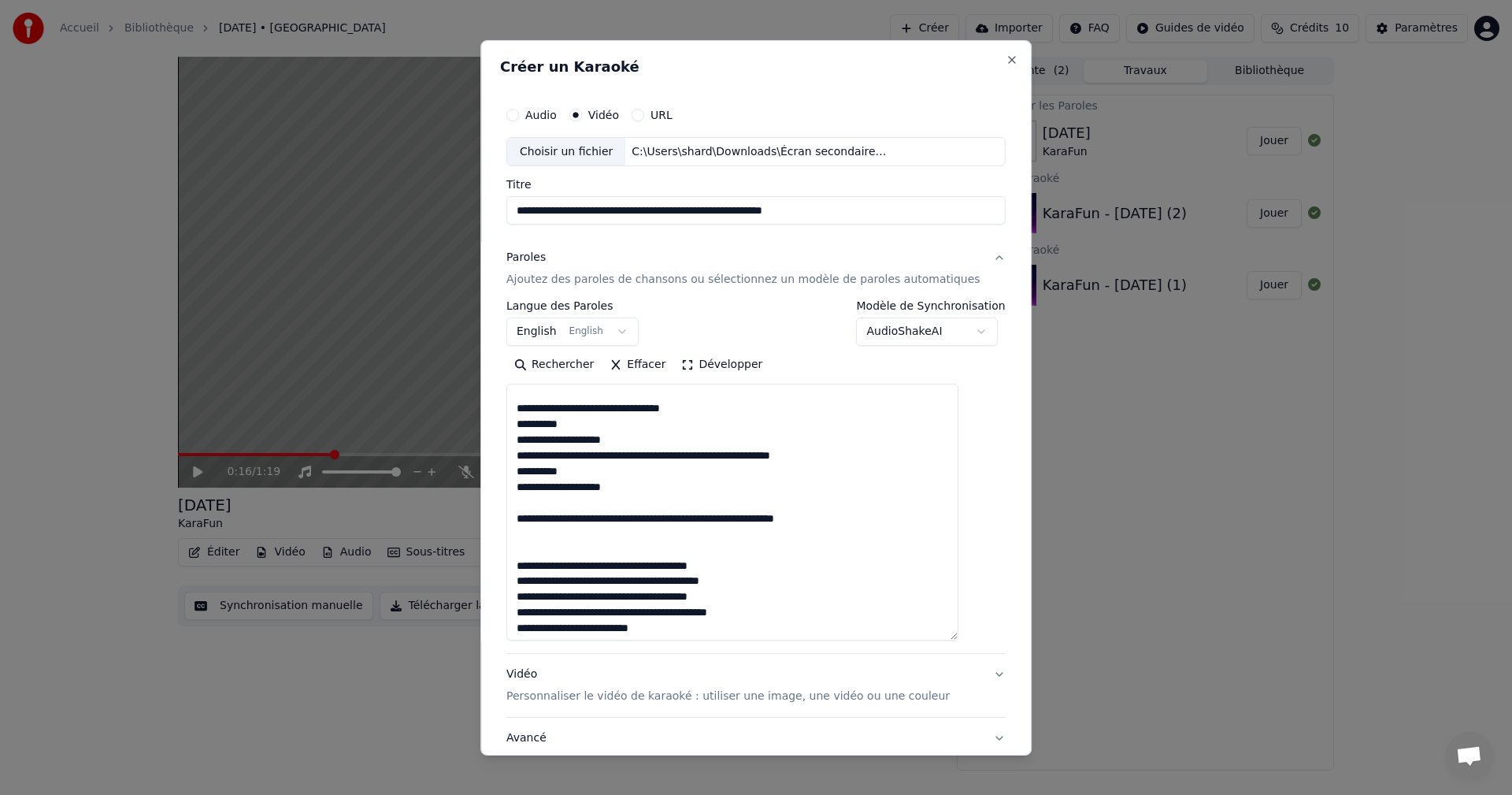
drag, startPoint x: 730, startPoint y: 435, endPoint x: 531, endPoint y: 438, distance: 199.0
click at [531, 438] on textarea at bounding box center [732, 511] width 452 height 257
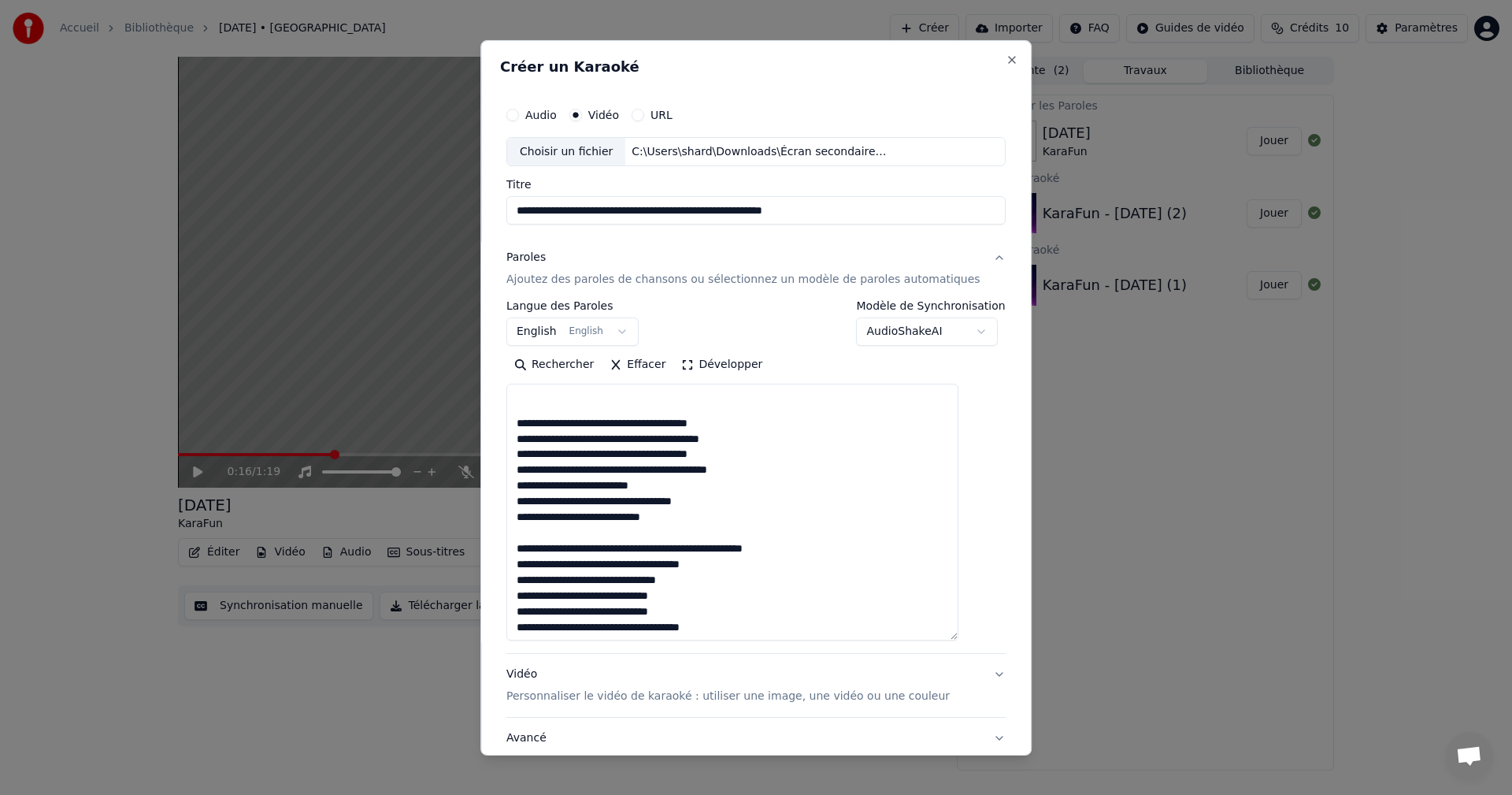
scroll to position [3029, 0]
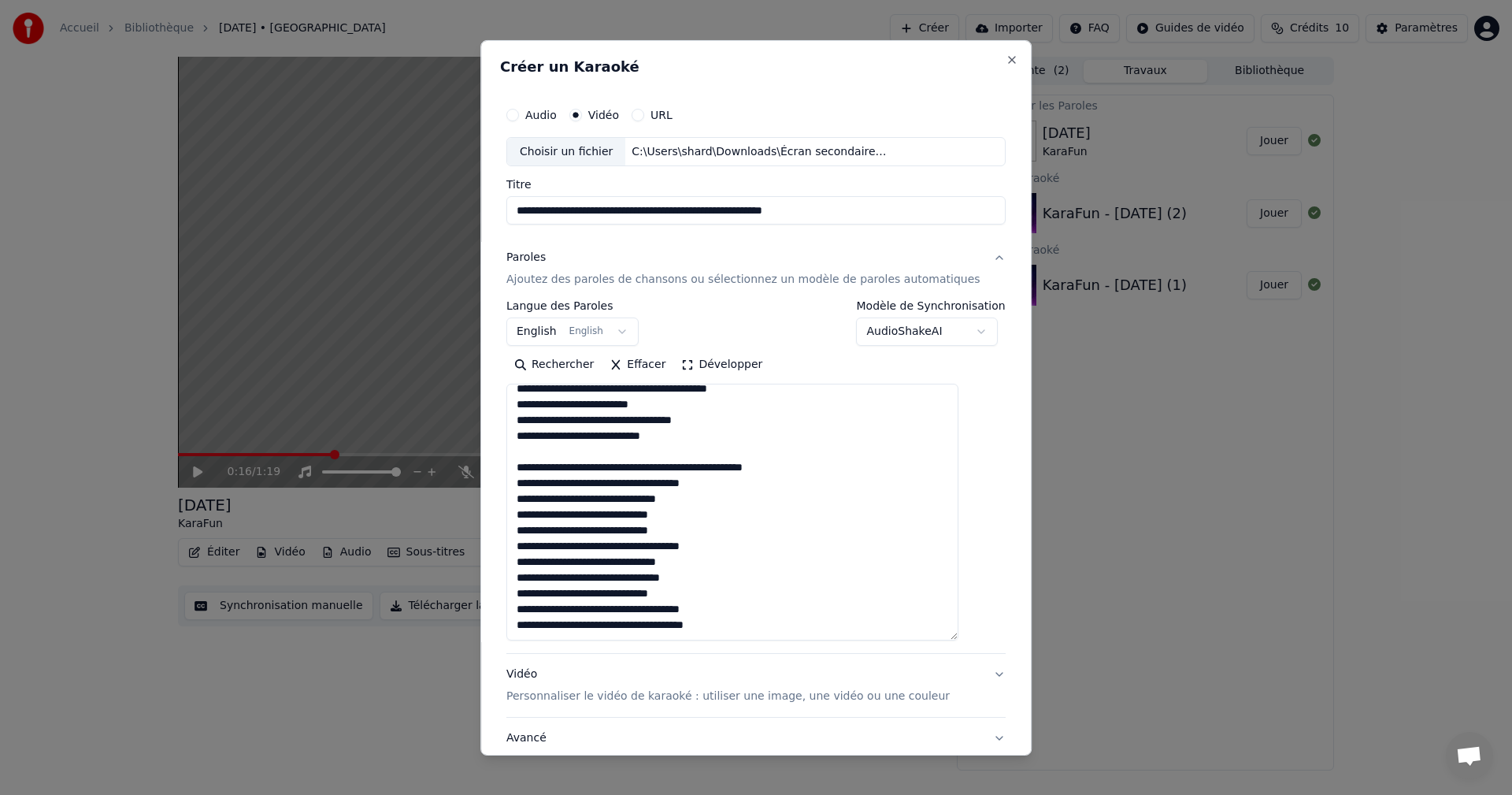
drag, startPoint x: 643, startPoint y: 417, endPoint x: 534, endPoint y: 419, distance: 109.0
click at [534, 419] on textarea at bounding box center [732, 511] width 452 height 257
click at [533, 439] on textarea at bounding box center [732, 511] width 452 height 257
paste textarea "**********"
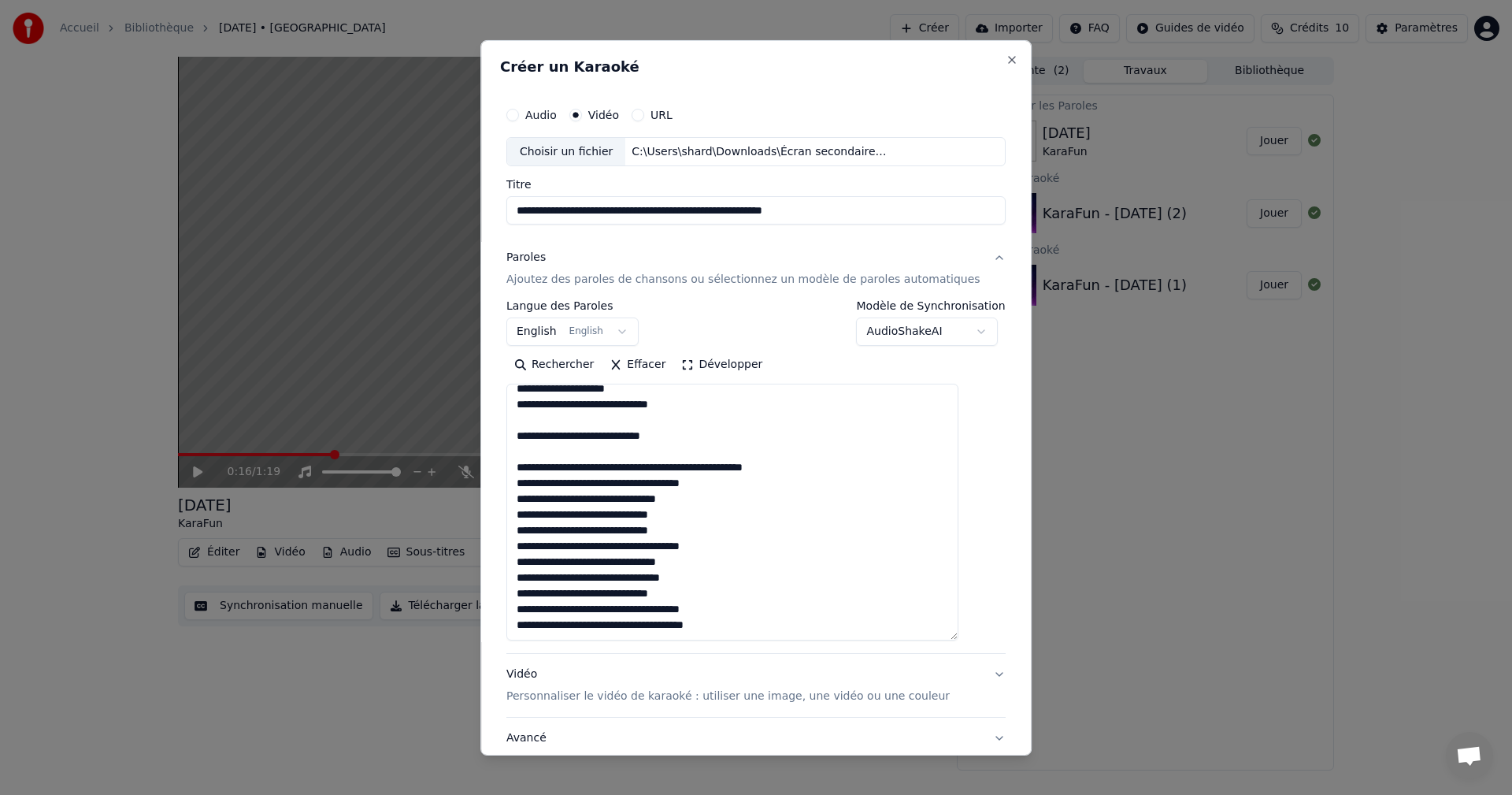
paste textarea "**********"
drag, startPoint x: 811, startPoint y: 445, endPoint x: 527, endPoint y: 450, distance: 284.0
click at [527, 450] on textarea at bounding box center [732, 511] width 452 height 257
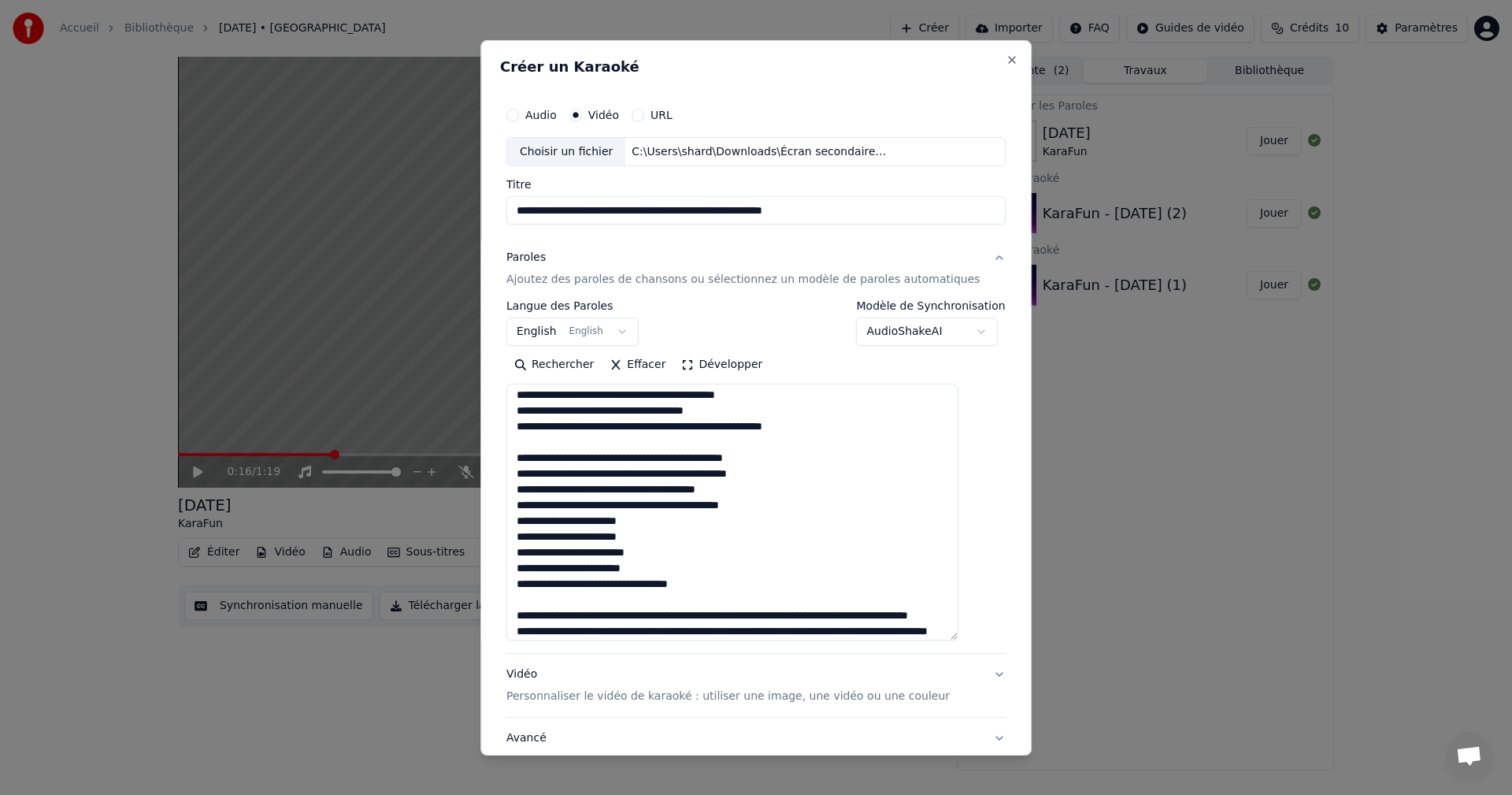
scroll to position [0, 0]
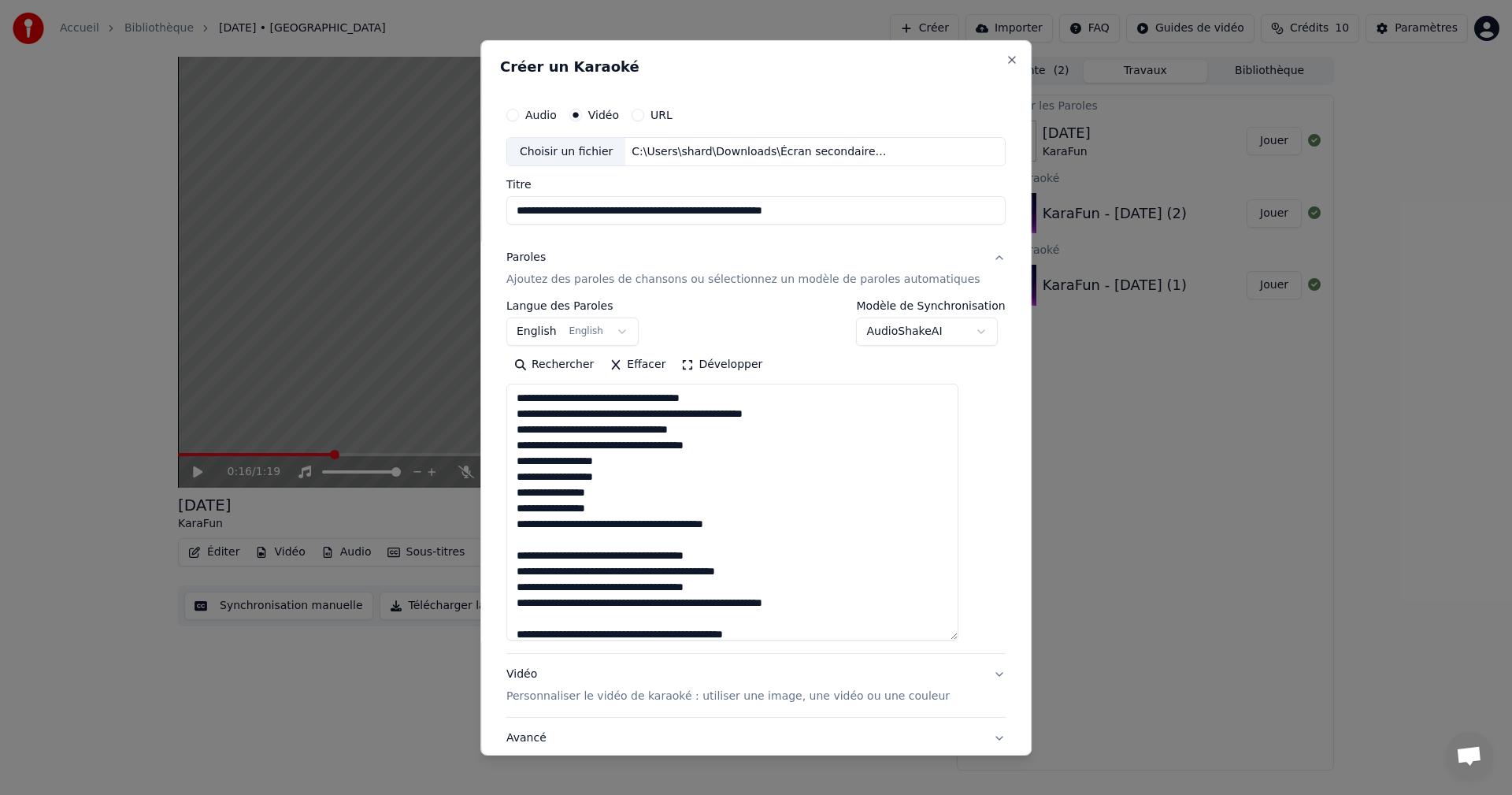
drag, startPoint x: 754, startPoint y: 614, endPoint x: 466, endPoint y: 364, distance: 381.4
click at [466, 364] on body "**********" at bounding box center [756, 397] width 1512 height 795
type textarea "**********"
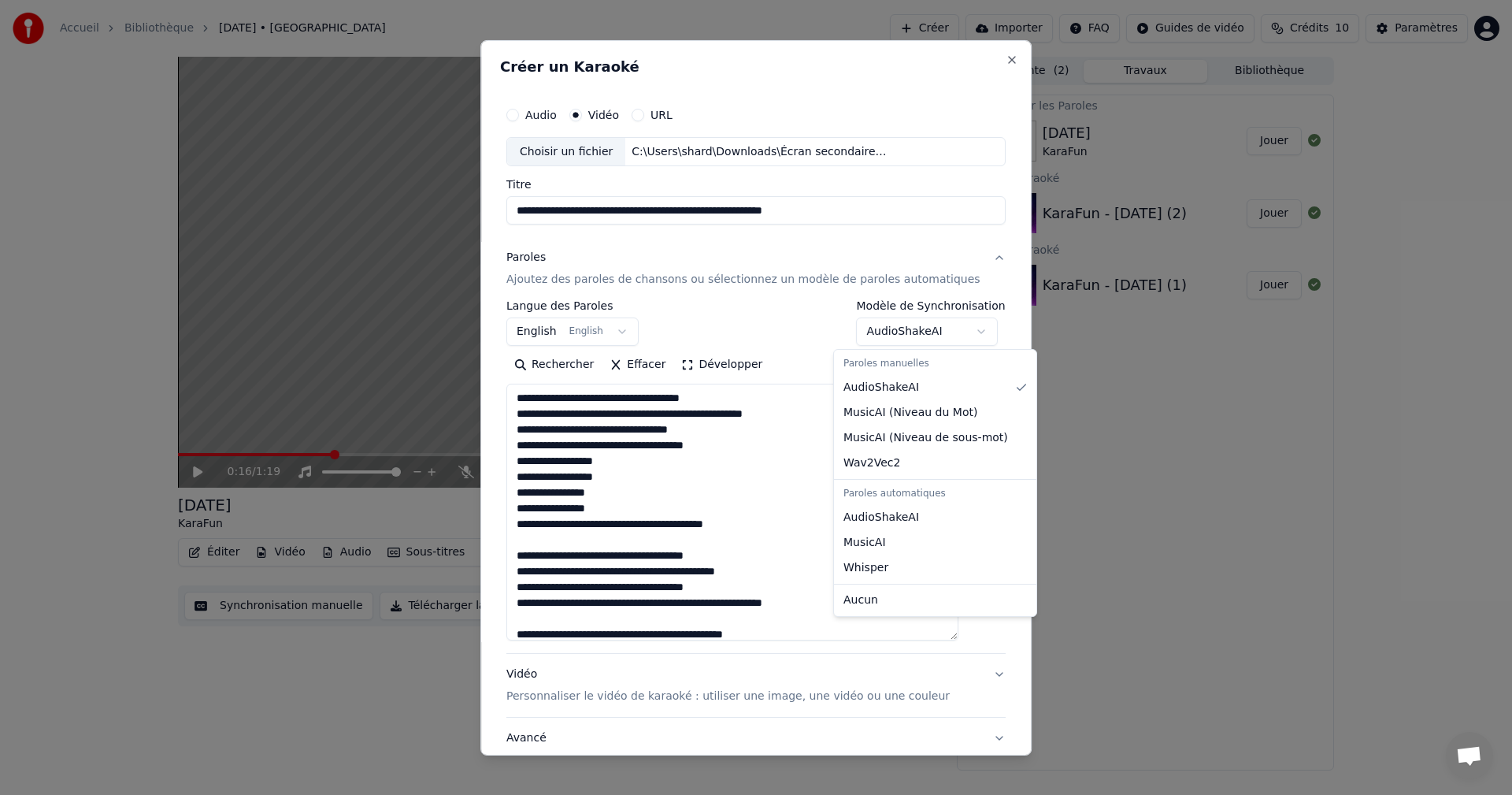
click at [965, 331] on body "**********" at bounding box center [756, 397] width 1512 height 795
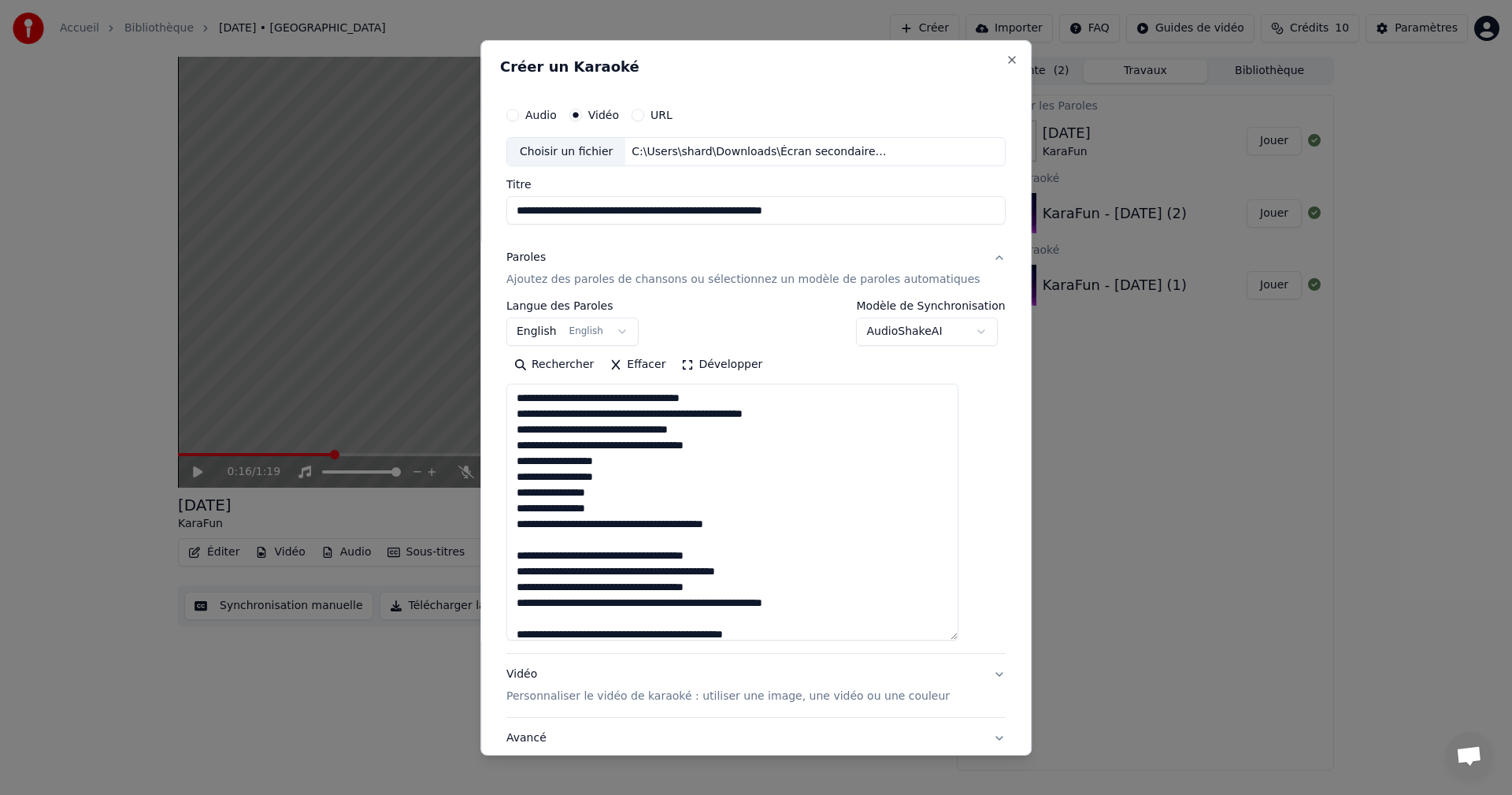
drag, startPoint x: 1009, startPoint y: 259, endPoint x: 990, endPoint y: 463, distance: 204.9
click at [990, 463] on body "**********" at bounding box center [756, 397] width 1512 height 795
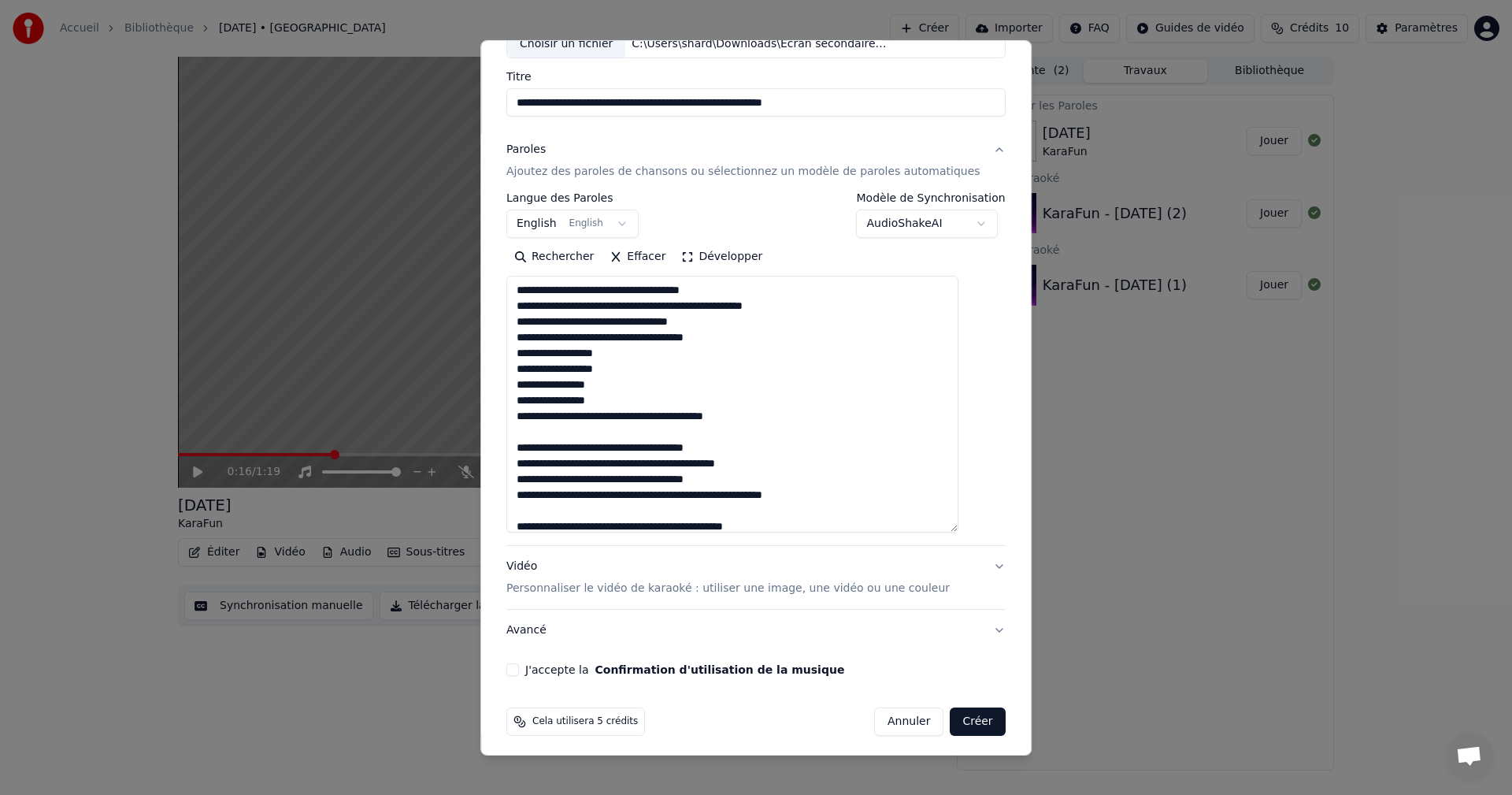
scroll to position [114, 0]
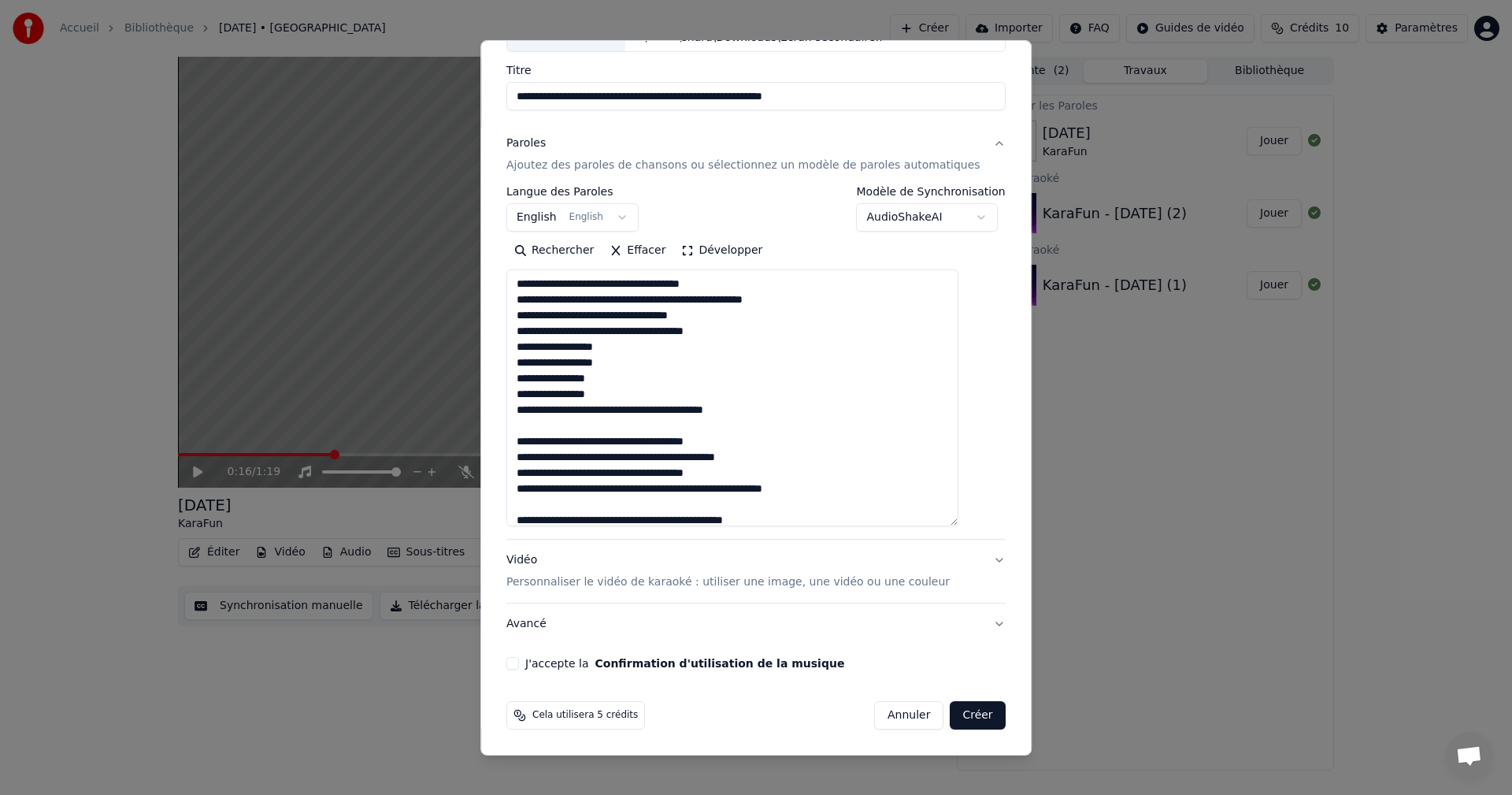
click at [779, 585] on p "Personnaliser le vidéo de karaoké : utiliser une image, une vidéo ou une couleur" at bounding box center [728, 582] width 444 height 16
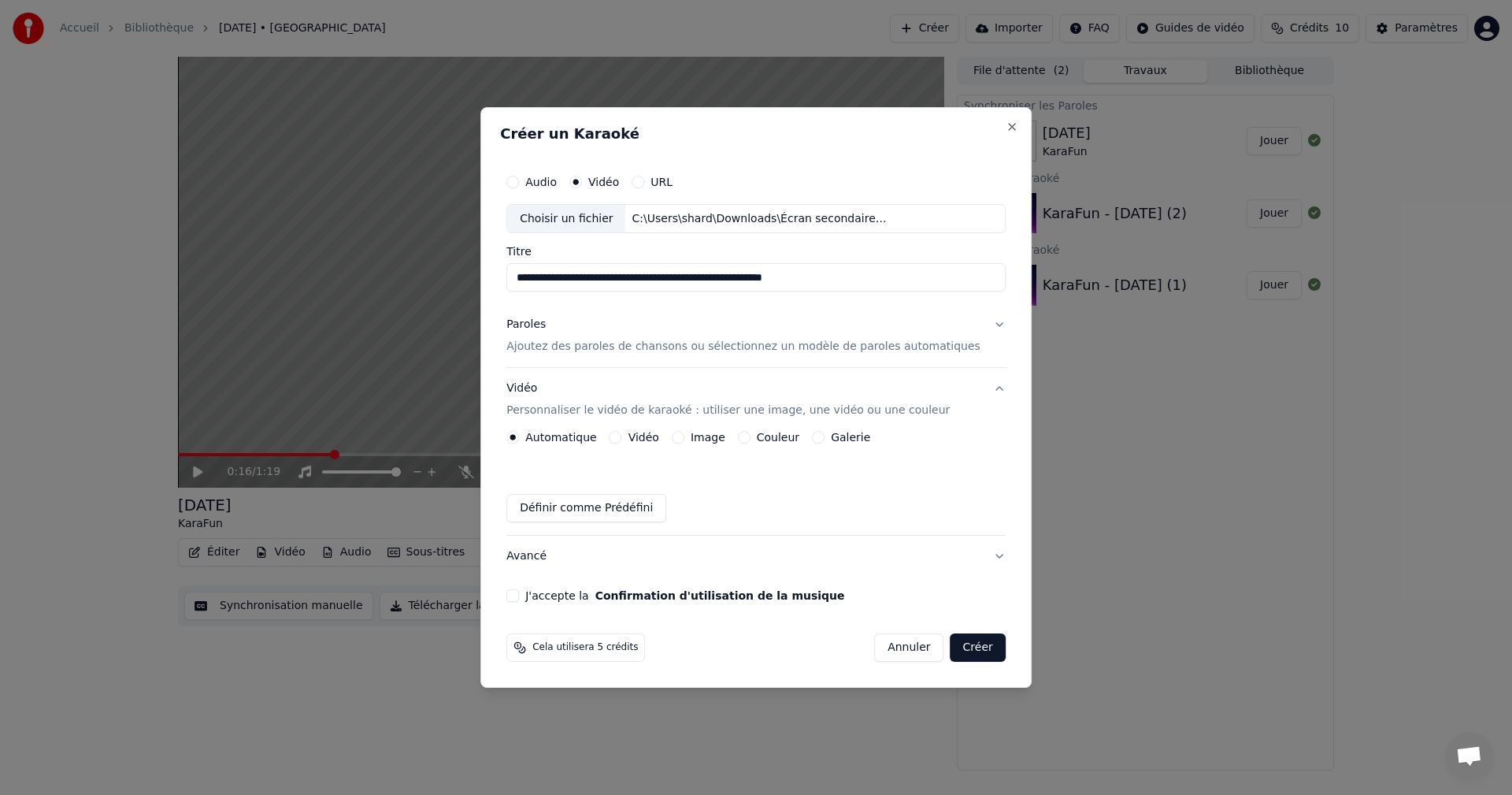
click at [684, 438] on button "Image" at bounding box center [678, 437] width 13 height 13
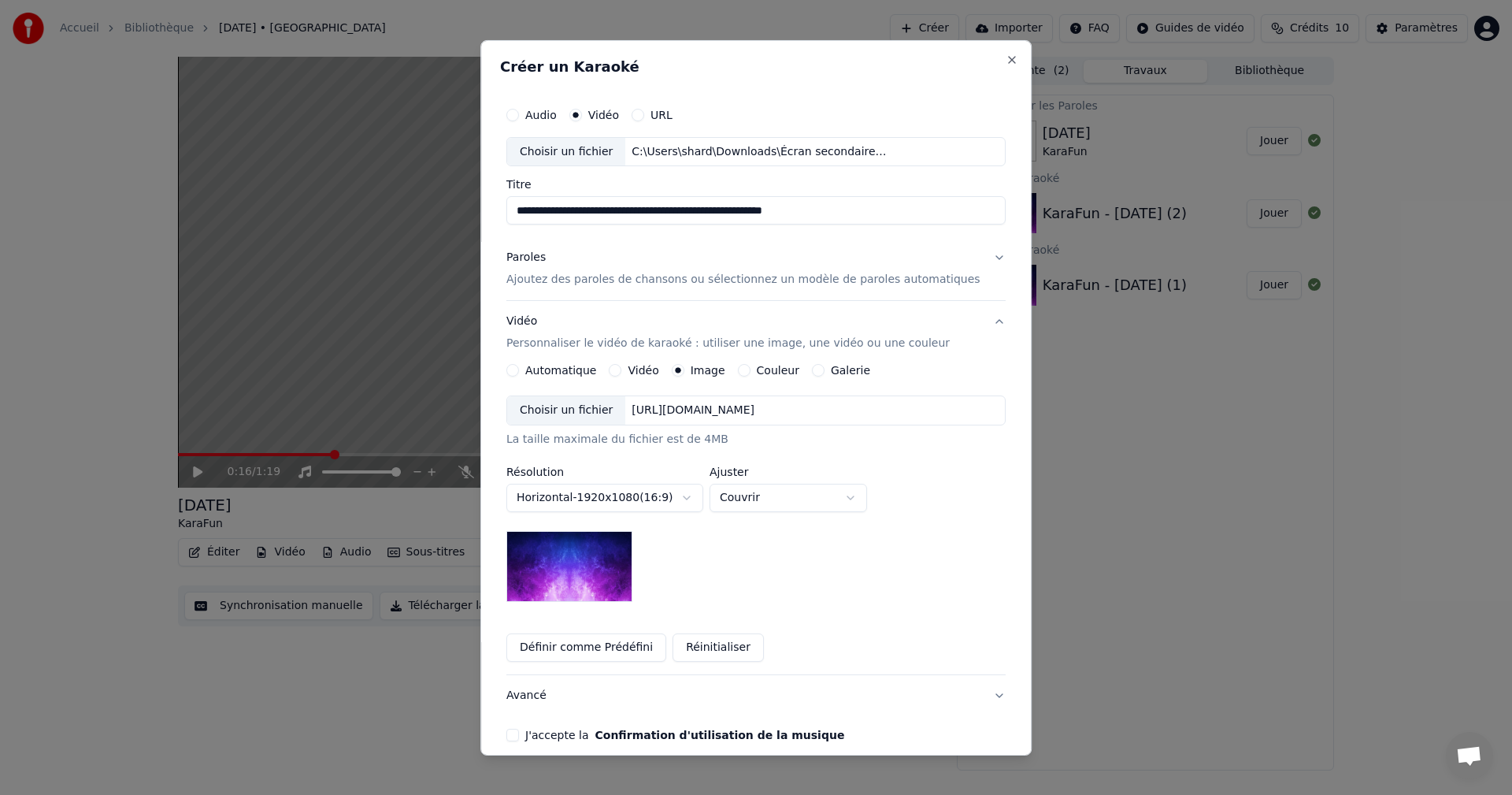
click at [758, 409] on div "[URL][DOMAIN_NAME]" at bounding box center [693, 411] width 135 height 16
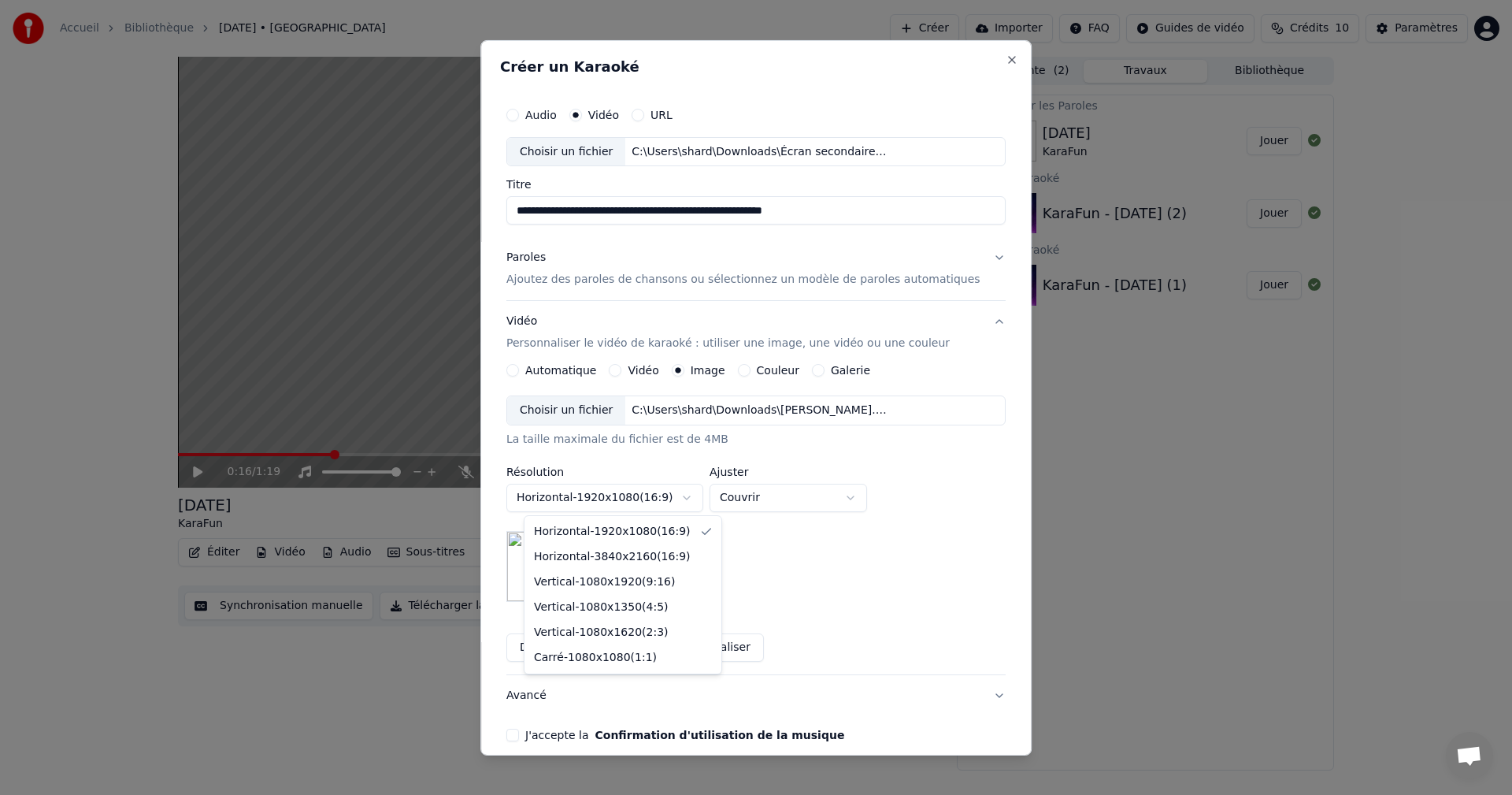
click at [637, 499] on body "**********" at bounding box center [756, 397] width 1512 height 795
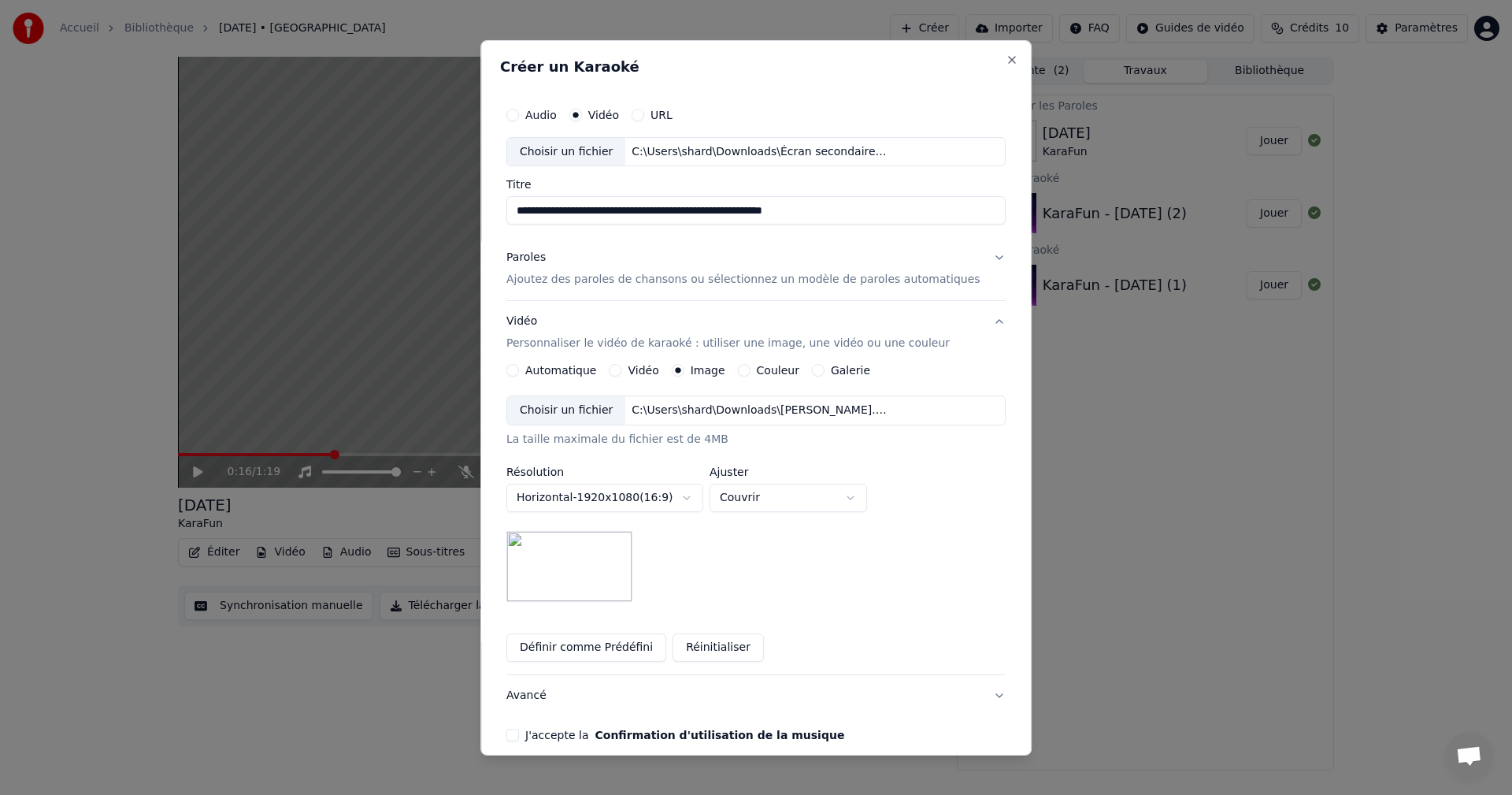
click at [637, 499] on body "**********" at bounding box center [756, 397] width 1512 height 795
click at [518, 736] on button "J'accepte la Confirmation d'utilisation de la musique" at bounding box center [513, 735] width 13 height 13
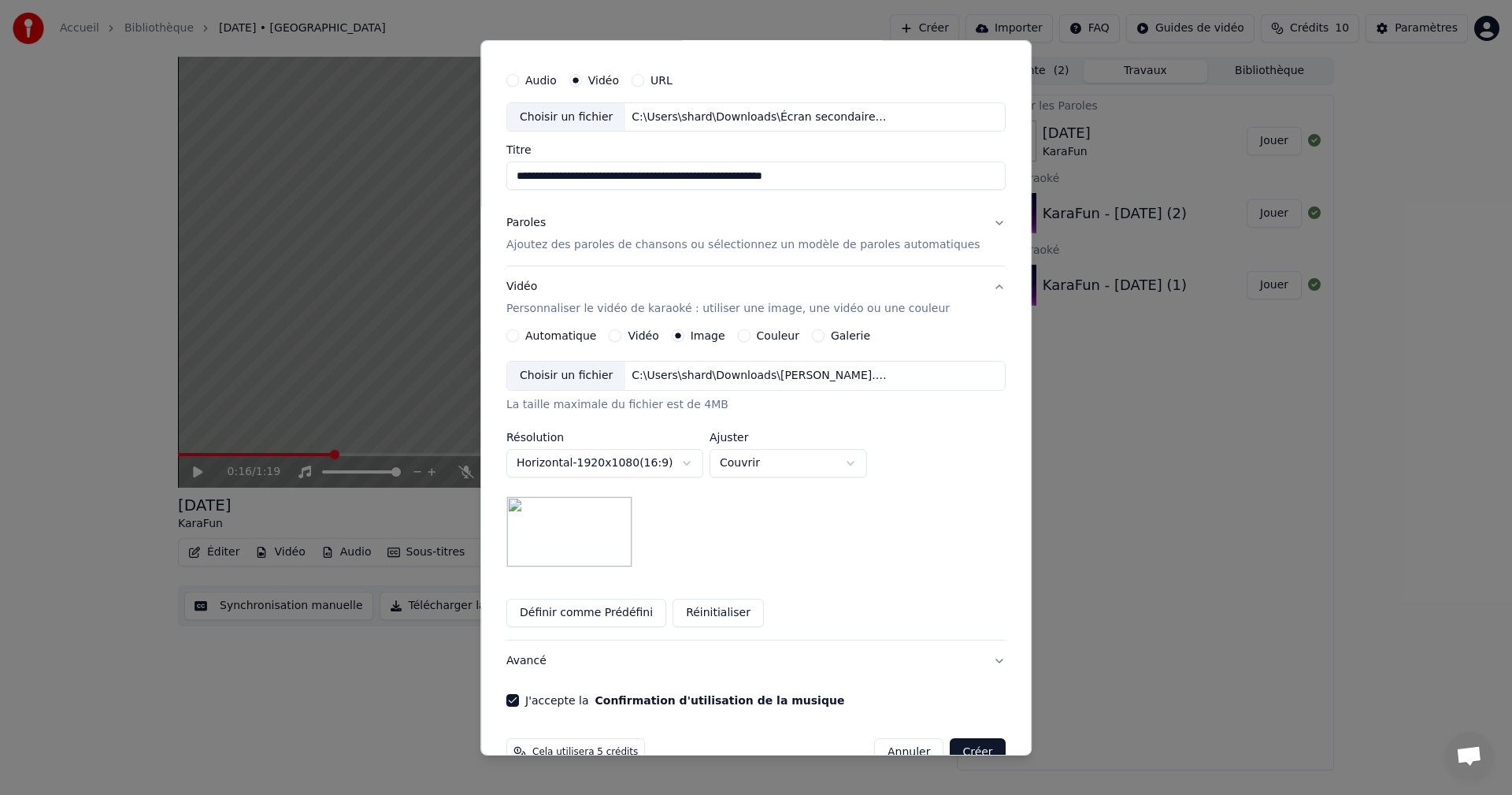
scroll to position [72, 0]
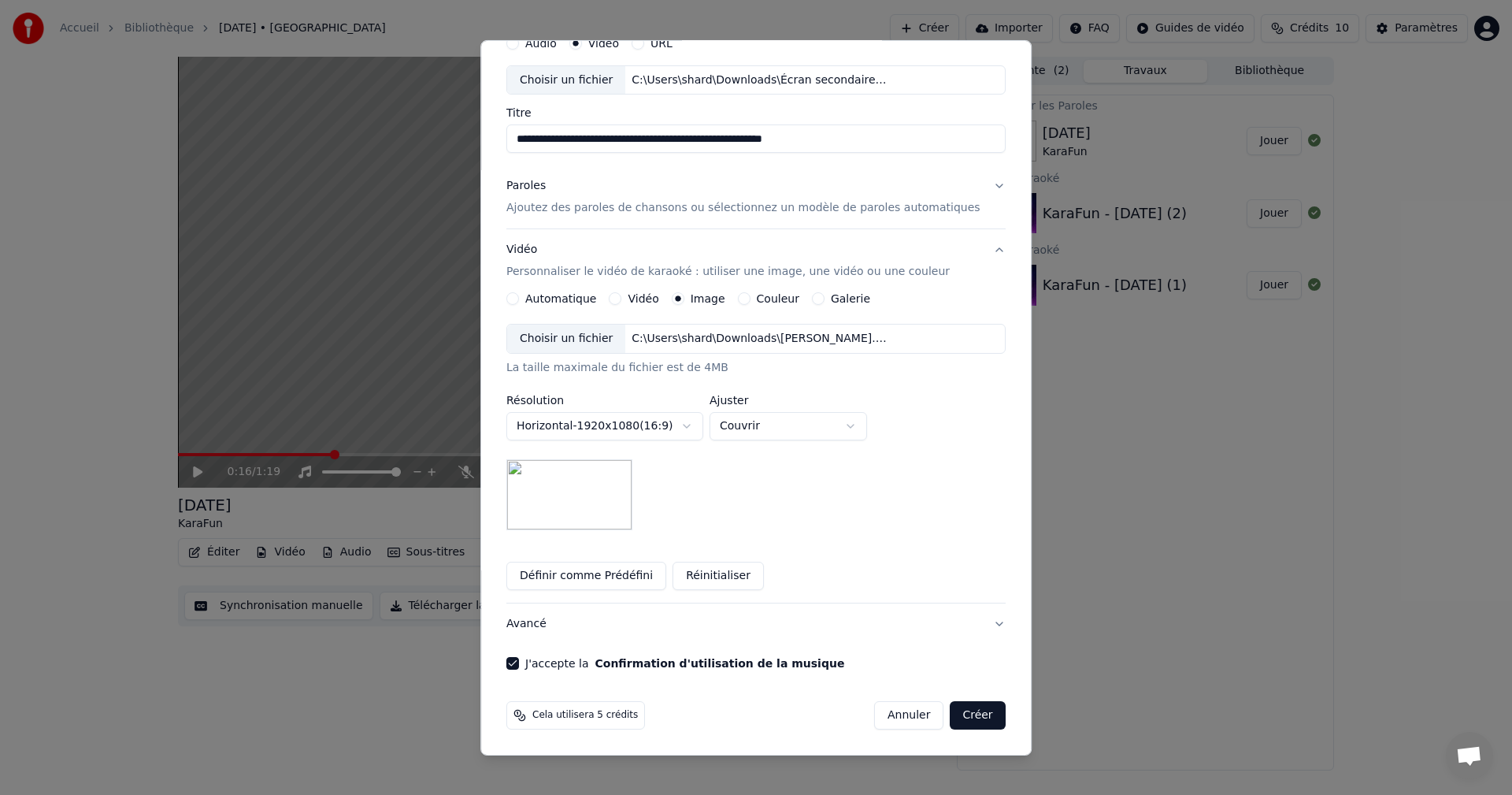
click at [950, 711] on button "Créer" at bounding box center [977, 714] width 55 height 28
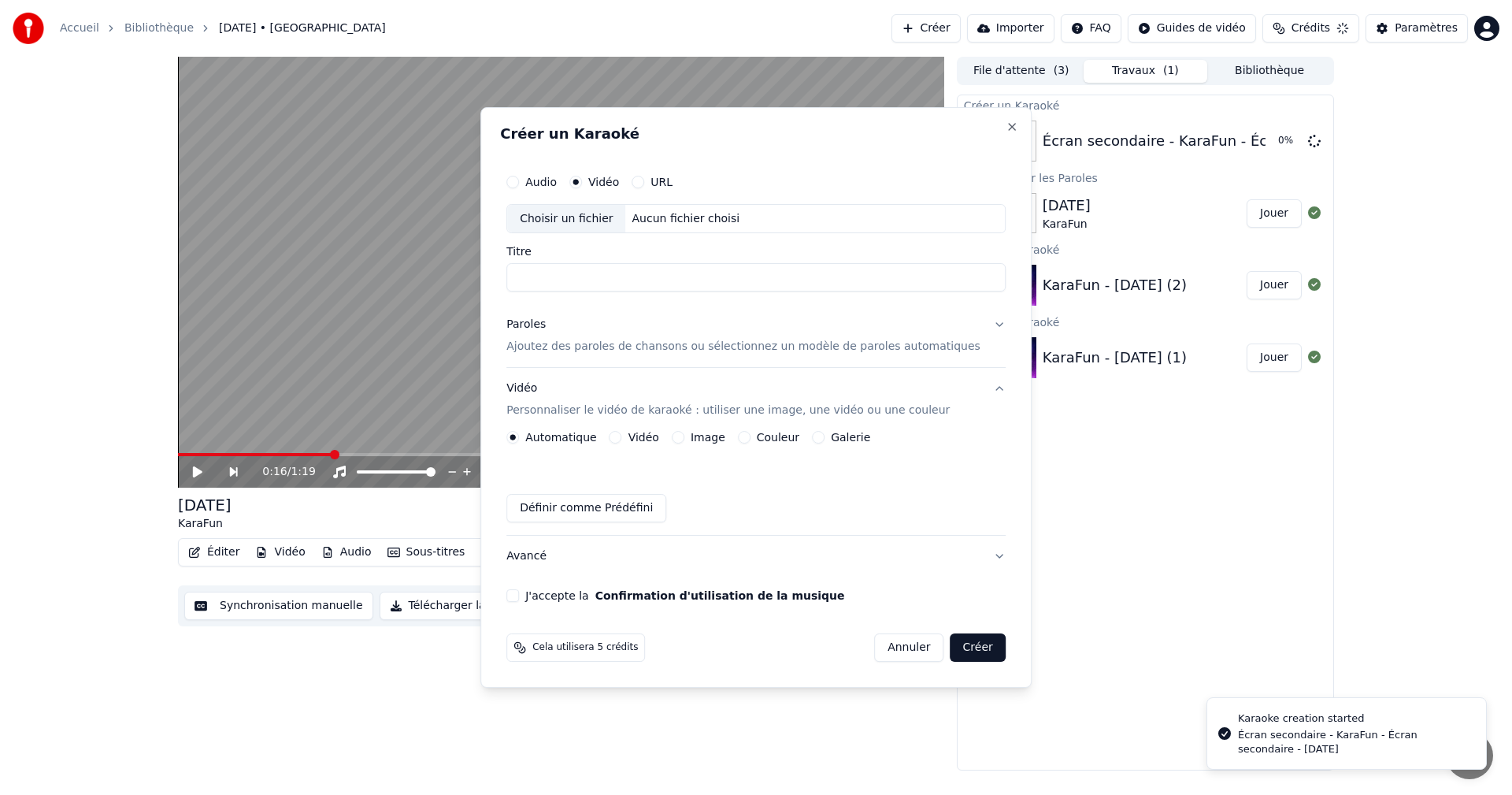
scroll to position [0, 0]
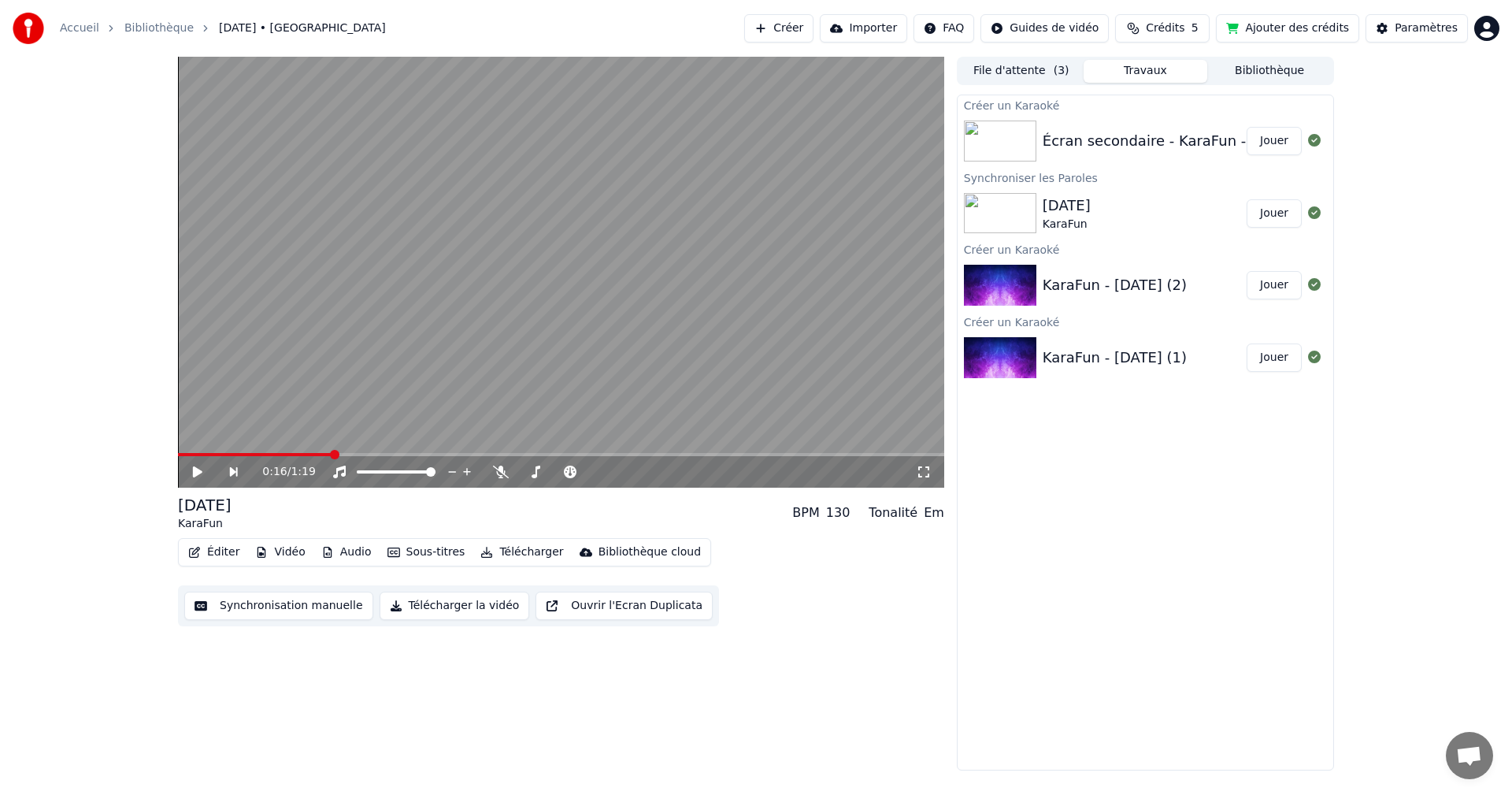
click at [1264, 143] on button "Jouer" at bounding box center [1274, 140] width 55 height 28
click at [922, 468] on icon at bounding box center [923, 472] width 16 height 13
click at [197, 474] on icon at bounding box center [209, 472] width 37 height 13
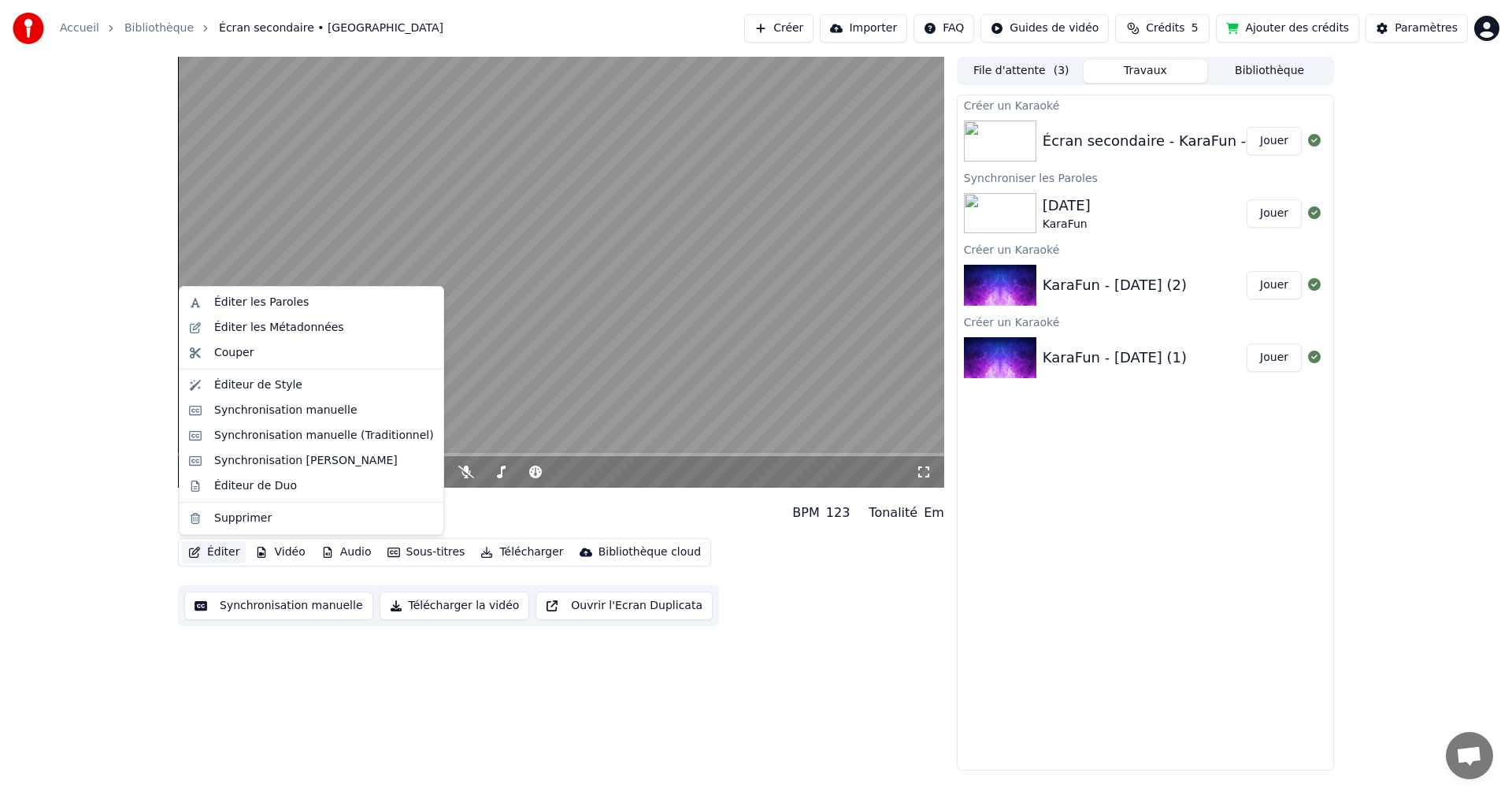
click at [216, 549] on button "Éditer" at bounding box center [213, 552] width 64 height 22
click at [291, 413] on div "Synchronisation manuelle" at bounding box center [286, 411] width 143 height 16
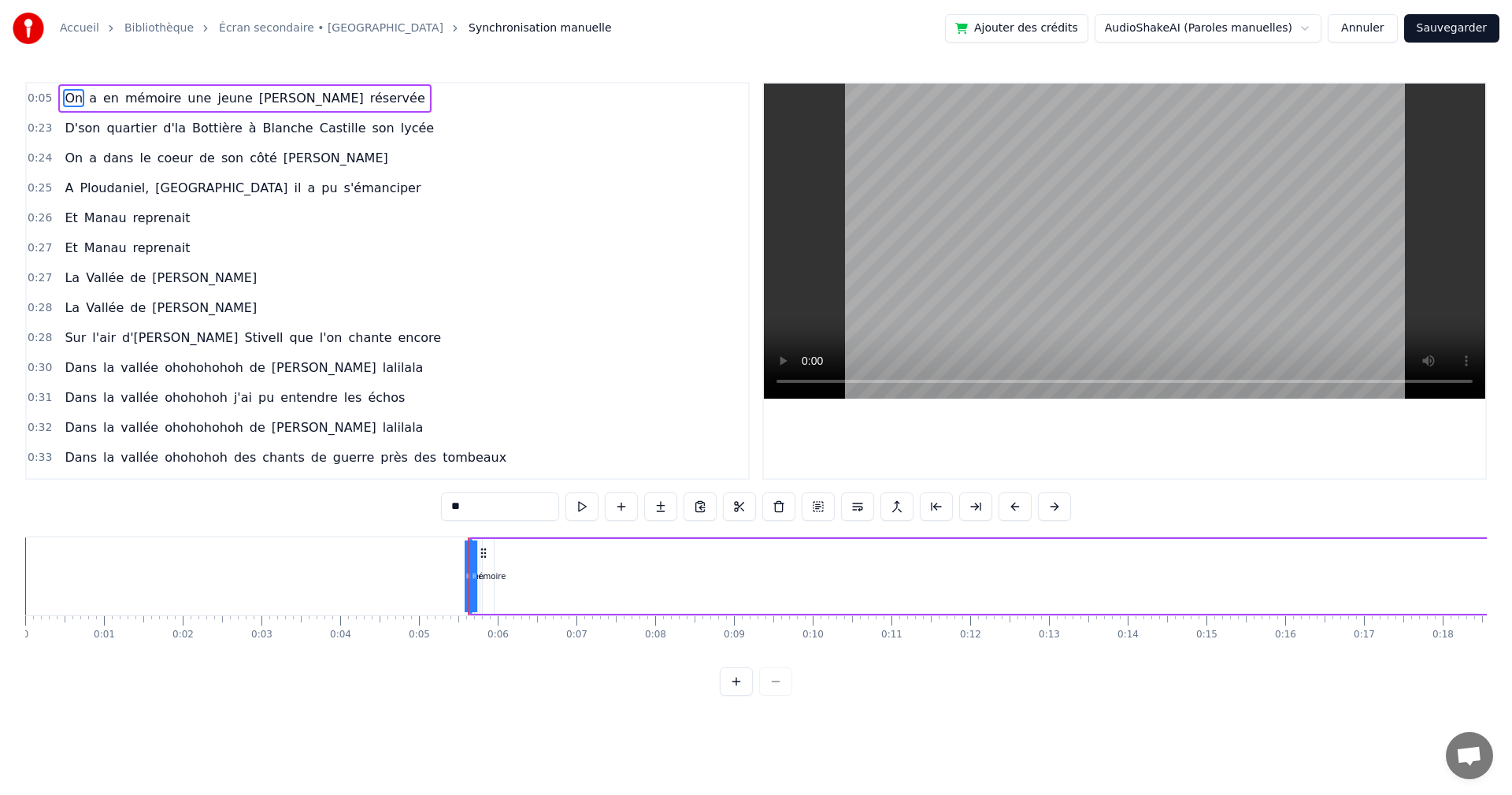
click at [775, 695] on div at bounding box center [756, 681] width 72 height 28
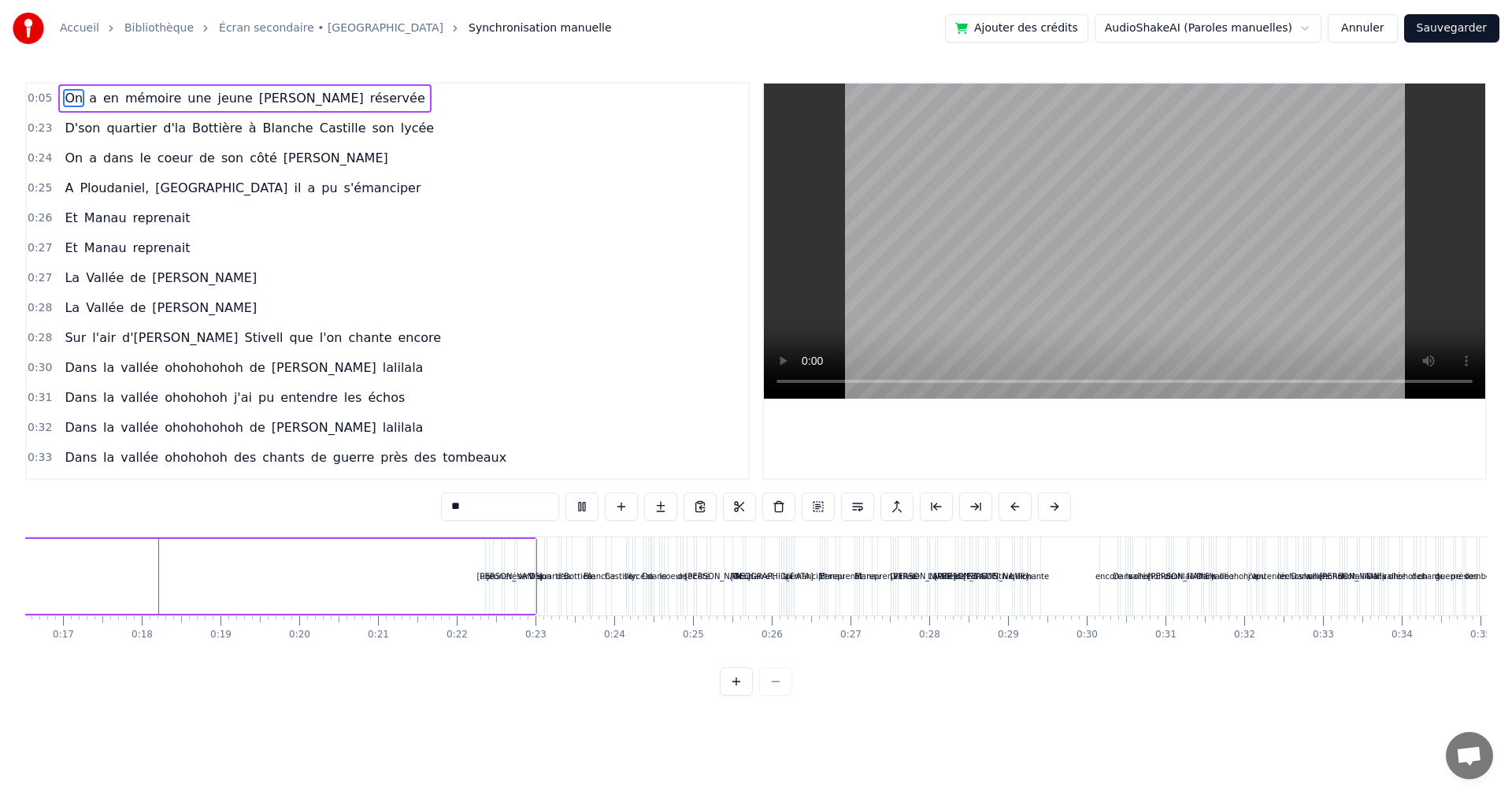
scroll to position [0, 1304]
click at [578, 509] on button at bounding box center [581, 506] width 33 height 28
click at [58, 362] on div "Dans la vallée ohohohohoh de [PERSON_NAME]" at bounding box center [243, 367] width 371 height 28
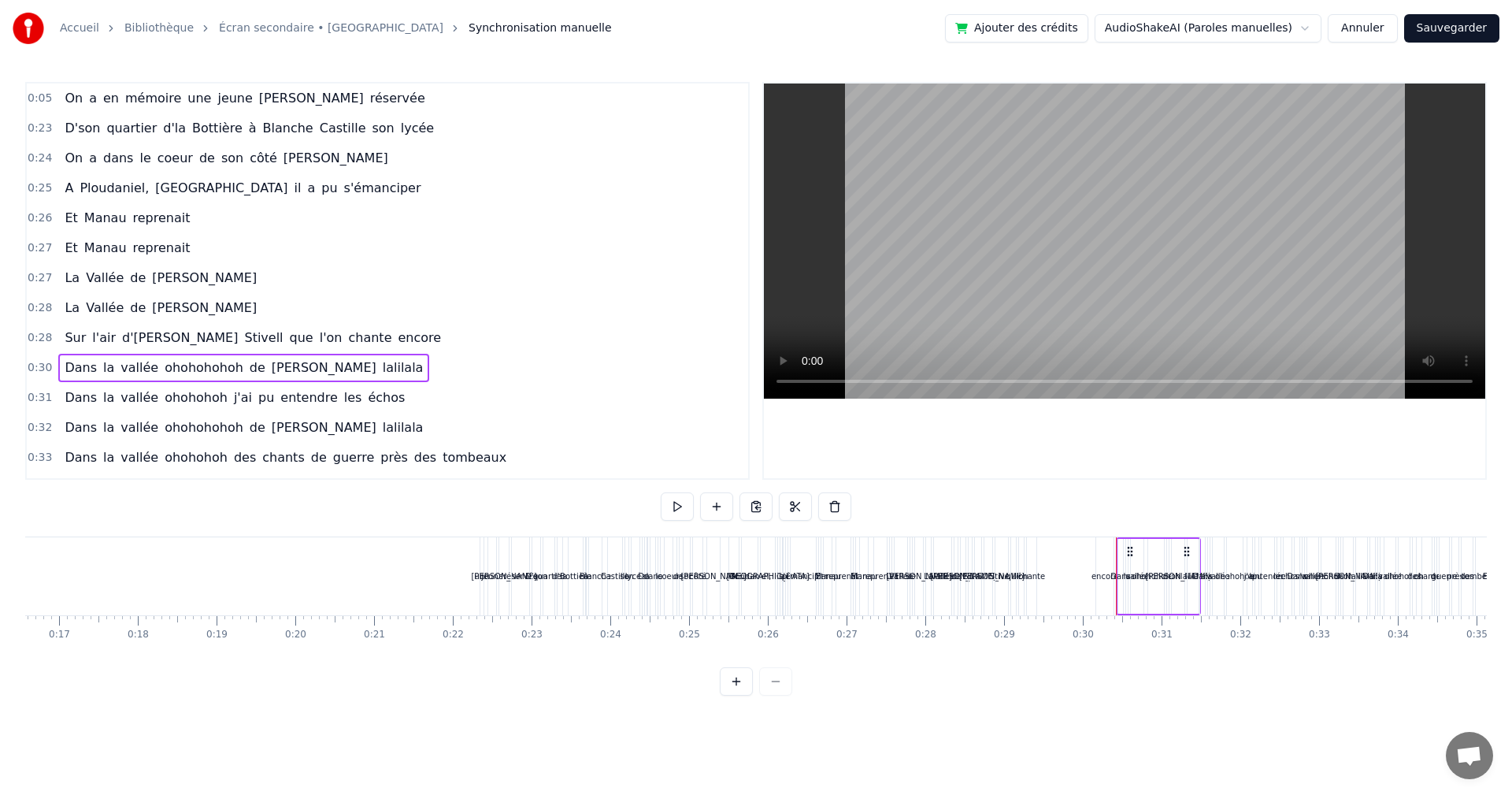
click at [63, 359] on span "Dans" at bounding box center [81, 367] width 35 height 18
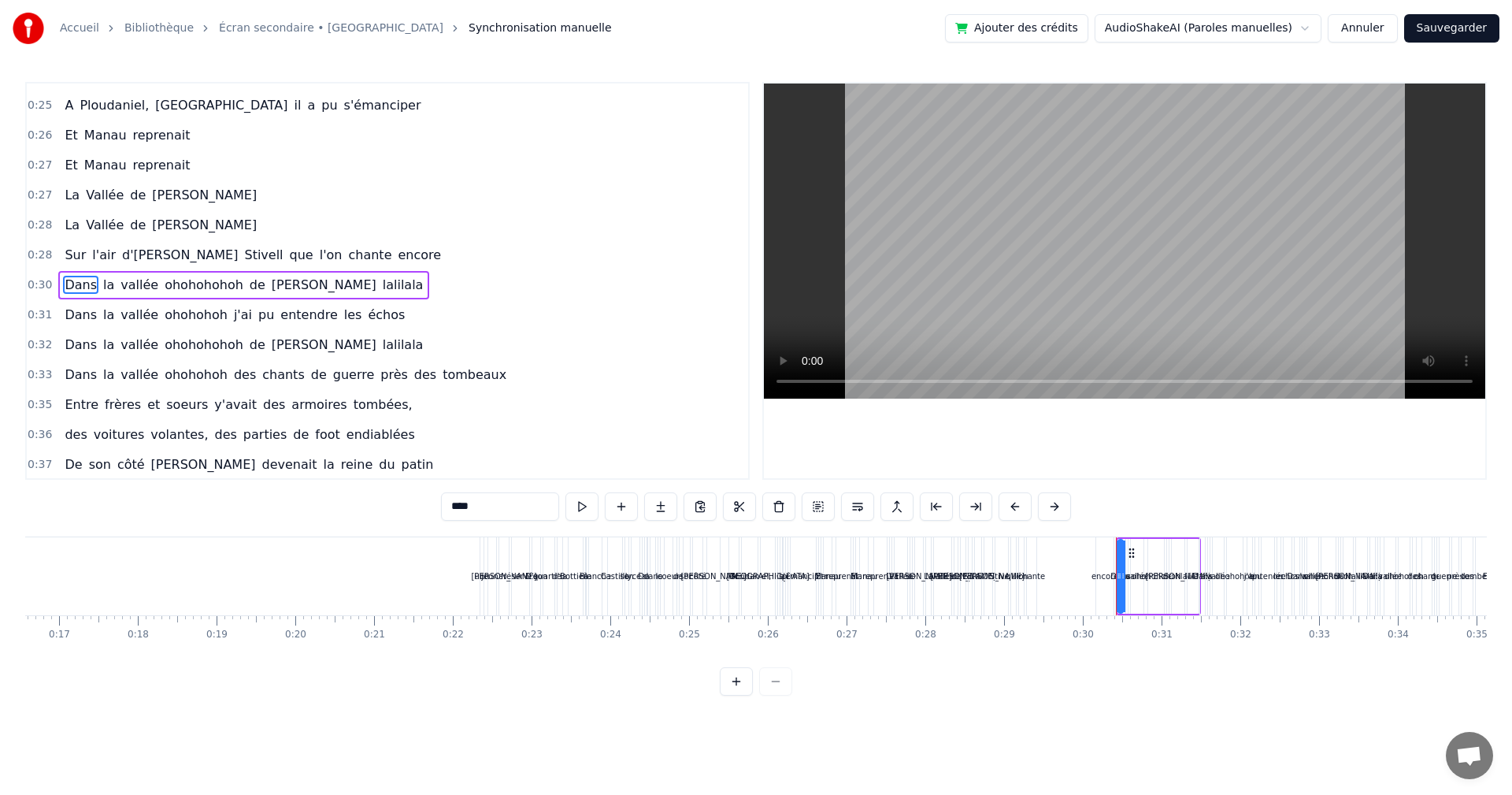
scroll to position [87, 0]
